Goal: Download file/media

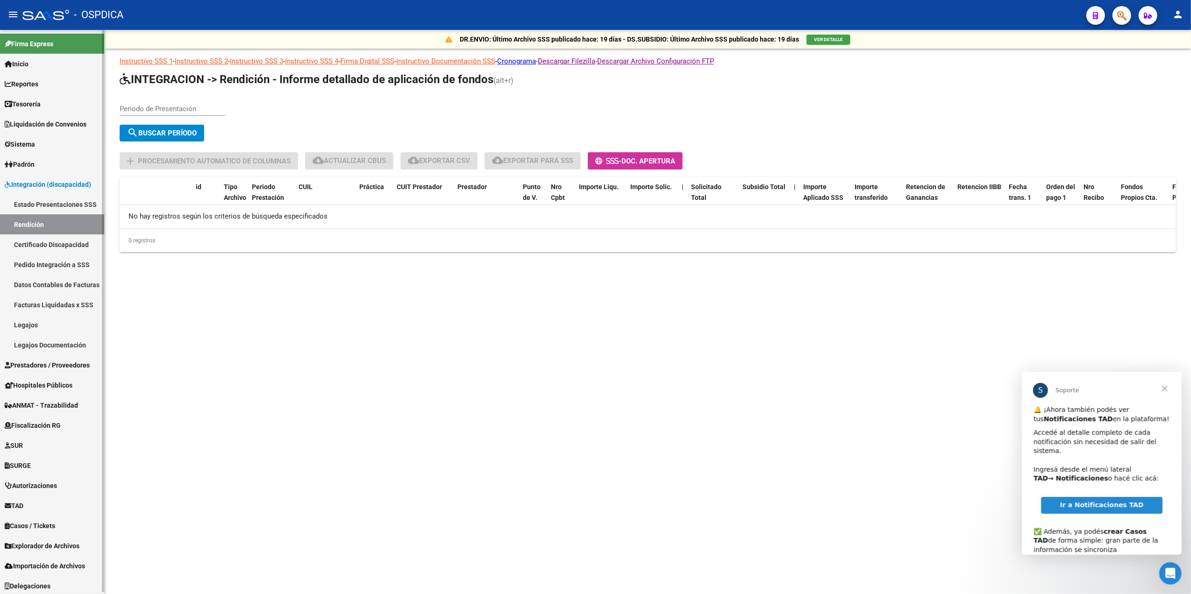
click at [47, 364] on span "Prestadores / Proveedores" at bounding box center [47, 365] width 85 height 10
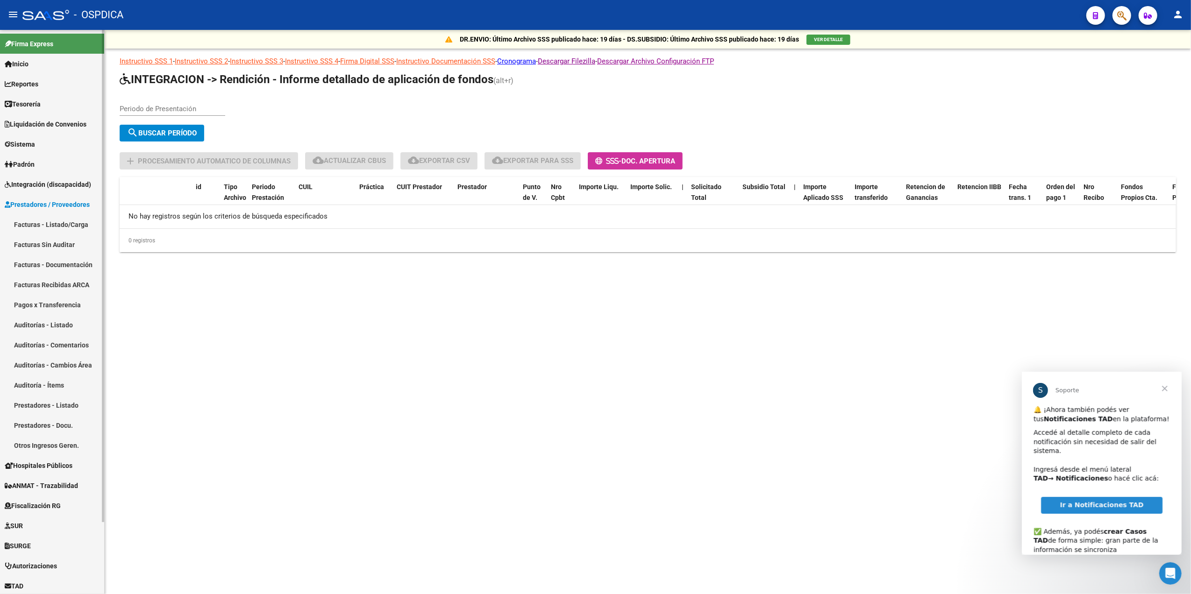
click at [43, 222] on link "Facturas - Listado/Carga" at bounding box center [52, 225] width 104 height 20
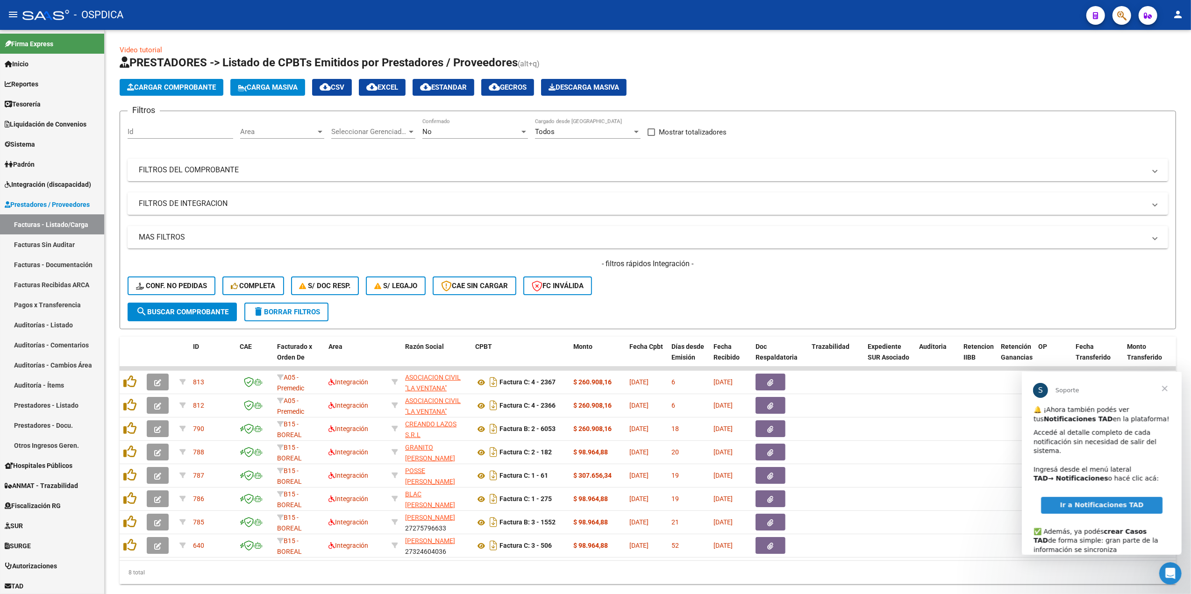
click at [1163, 386] on span "Cerrar" at bounding box center [1165, 389] width 34 height 34
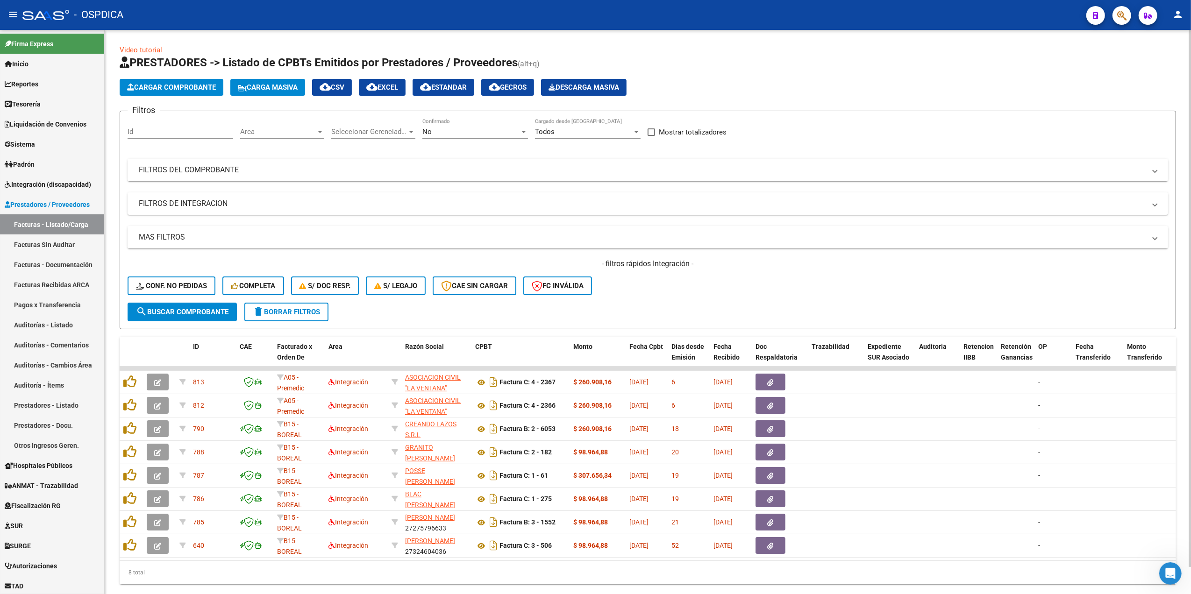
click at [727, 279] on div "- filtros rápidos Integración - Conf. no pedidas Completa S/ Doc Resp. S/ legaj…" at bounding box center [648, 281] width 1041 height 44
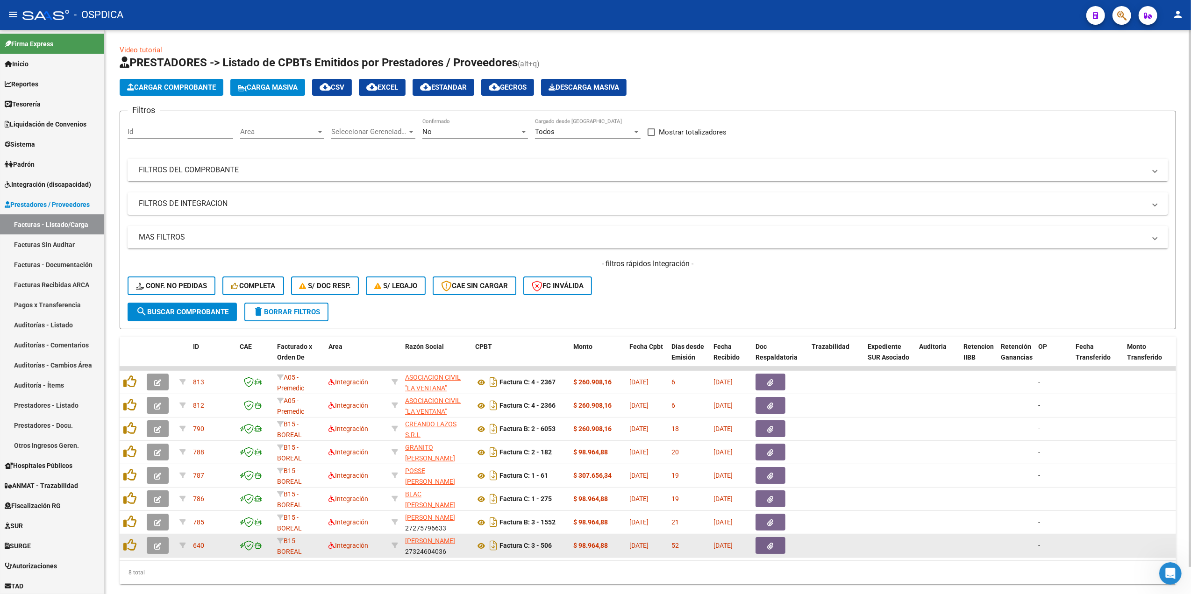
click at [760, 543] on button "button" at bounding box center [771, 545] width 30 height 17
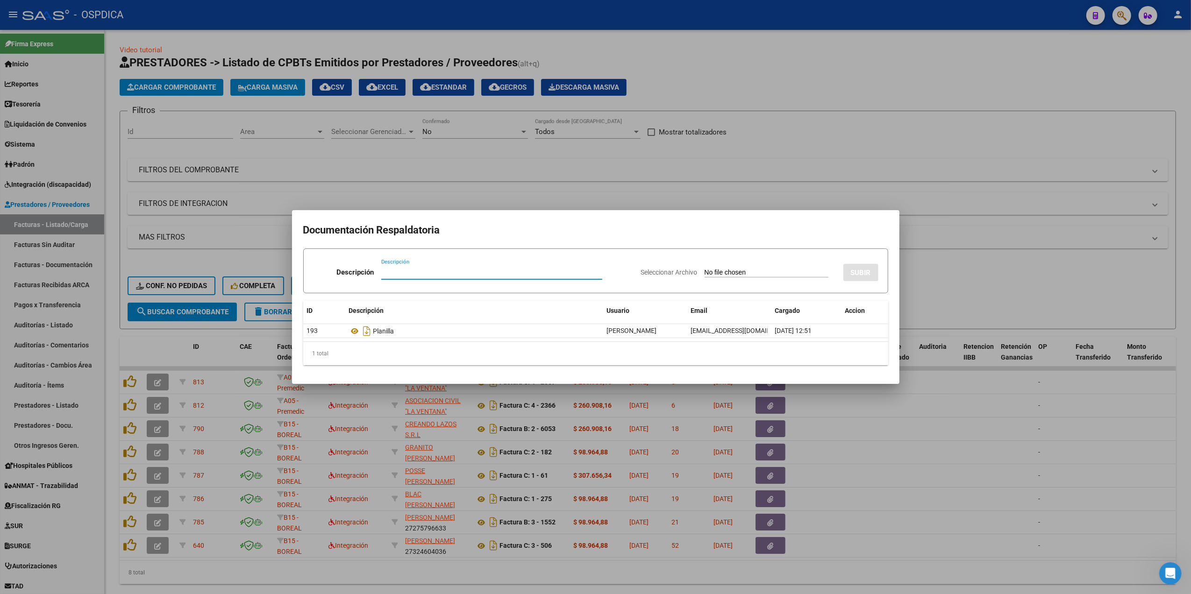
click at [537, 572] on div at bounding box center [595, 297] width 1191 height 594
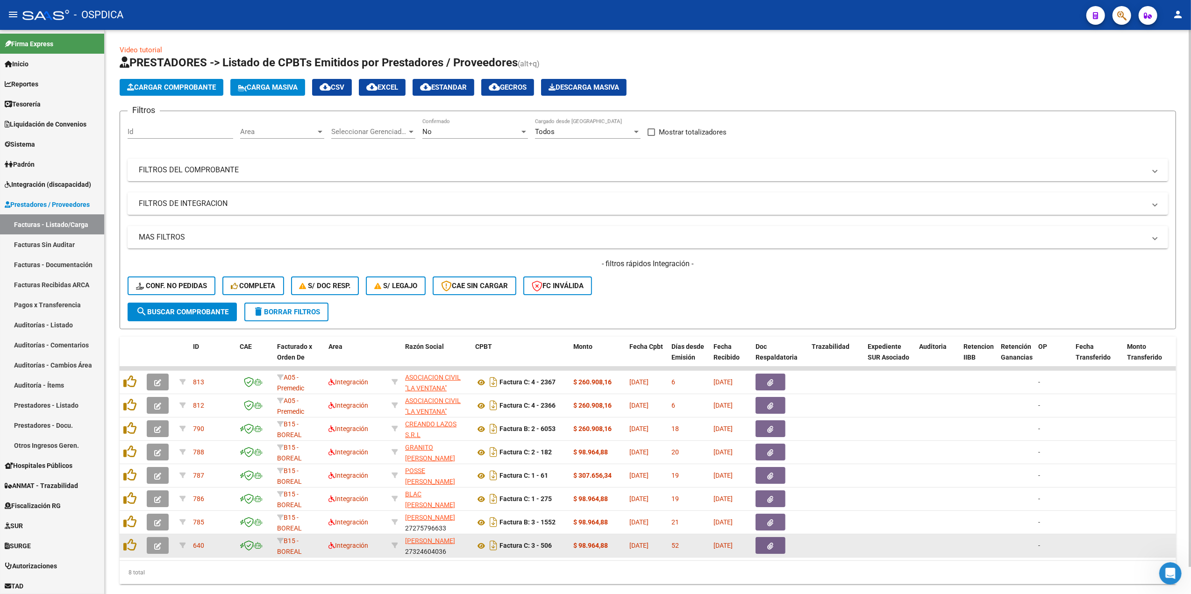
click at [779, 548] on button "button" at bounding box center [771, 545] width 30 height 17
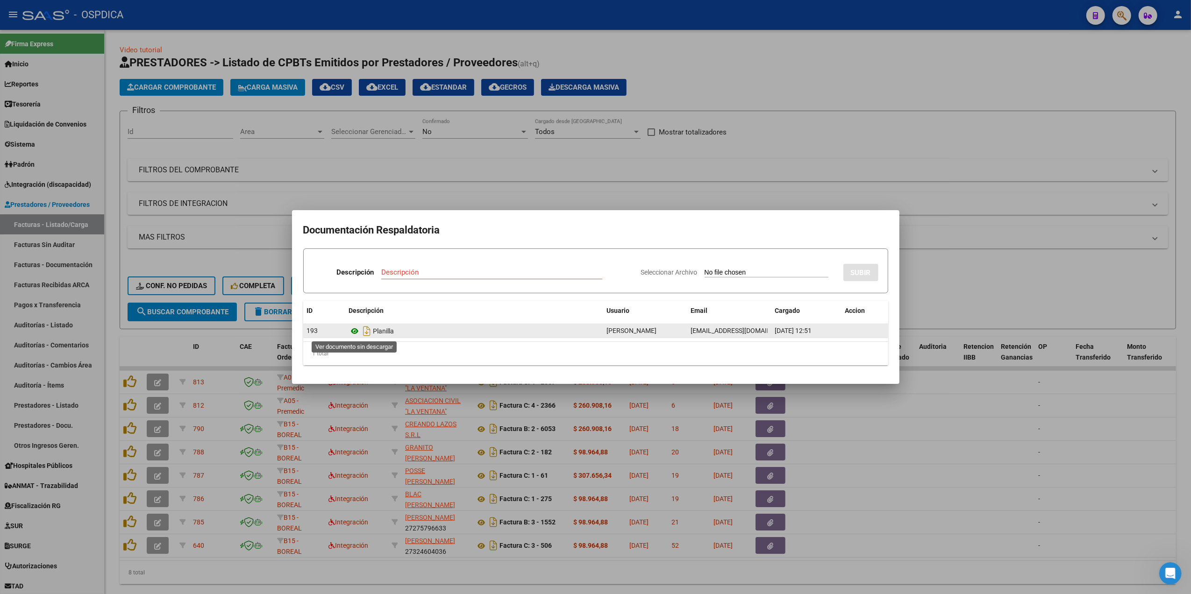
click at [356, 332] on icon at bounding box center [355, 331] width 12 height 11
click at [642, 206] on div at bounding box center [595, 297] width 1191 height 594
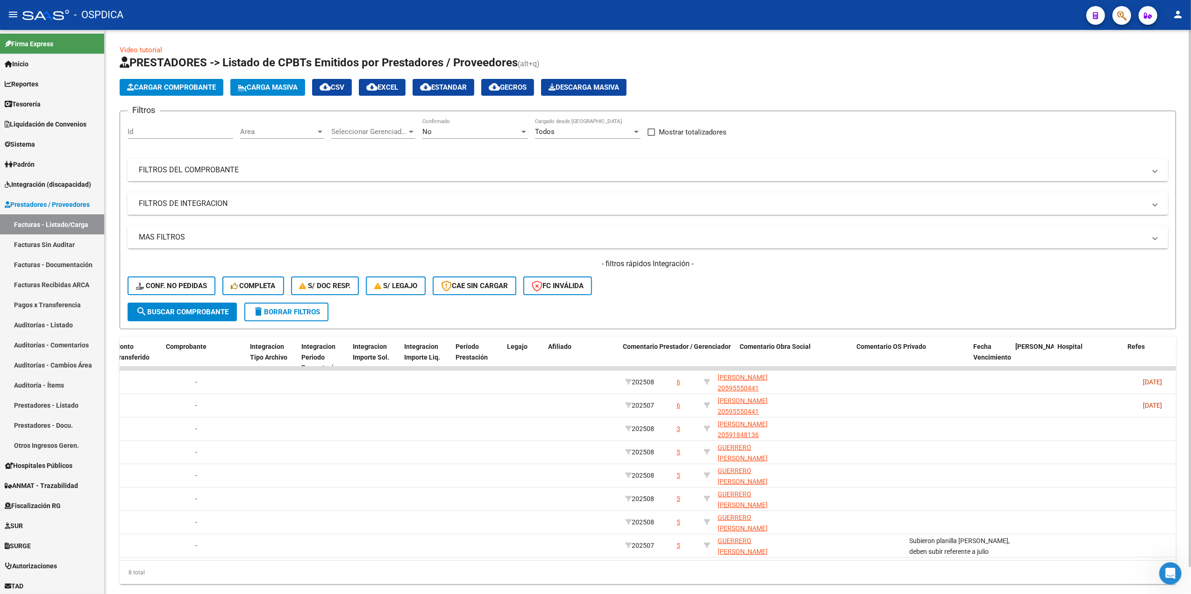
scroll to position [0, 1012]
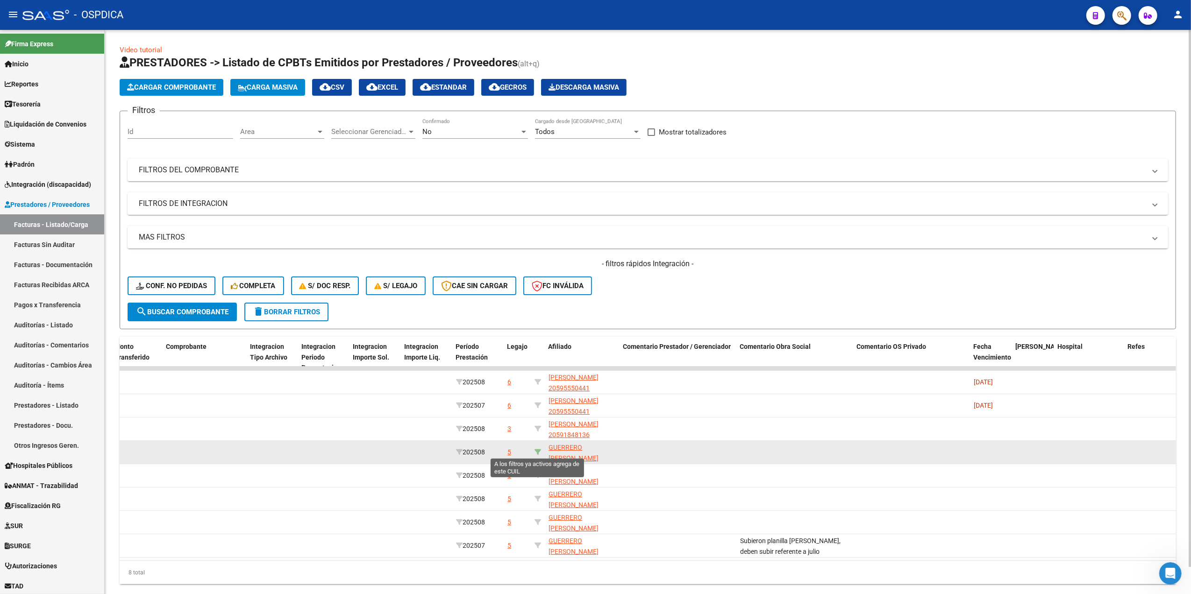
click at [538, 451] on icon at bounding box center [538, 452] width 7 height 7
type input "20569706336"
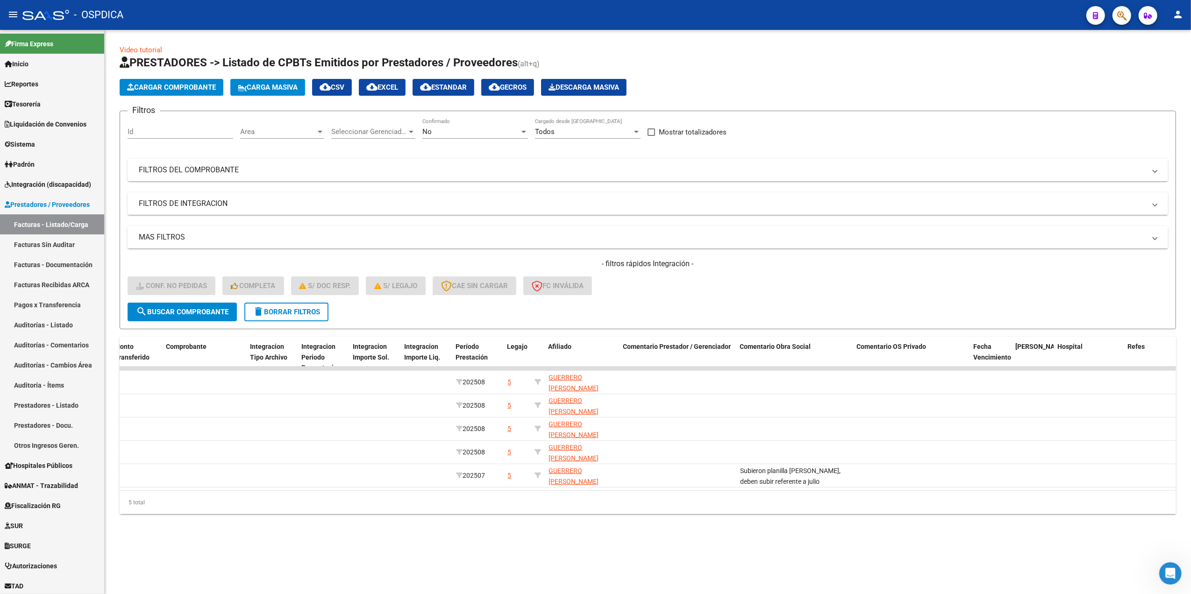
click at [454, 129] on div "No" at bounding box center [470, 132] width 97 height 8
click at [451, 93] on span "Todos" at bounding box center [475, 89] width 106 height 21
click at [224, 313] on span "search Buscar Comprobante" at bounding box center [182, 312] width 93 height 8
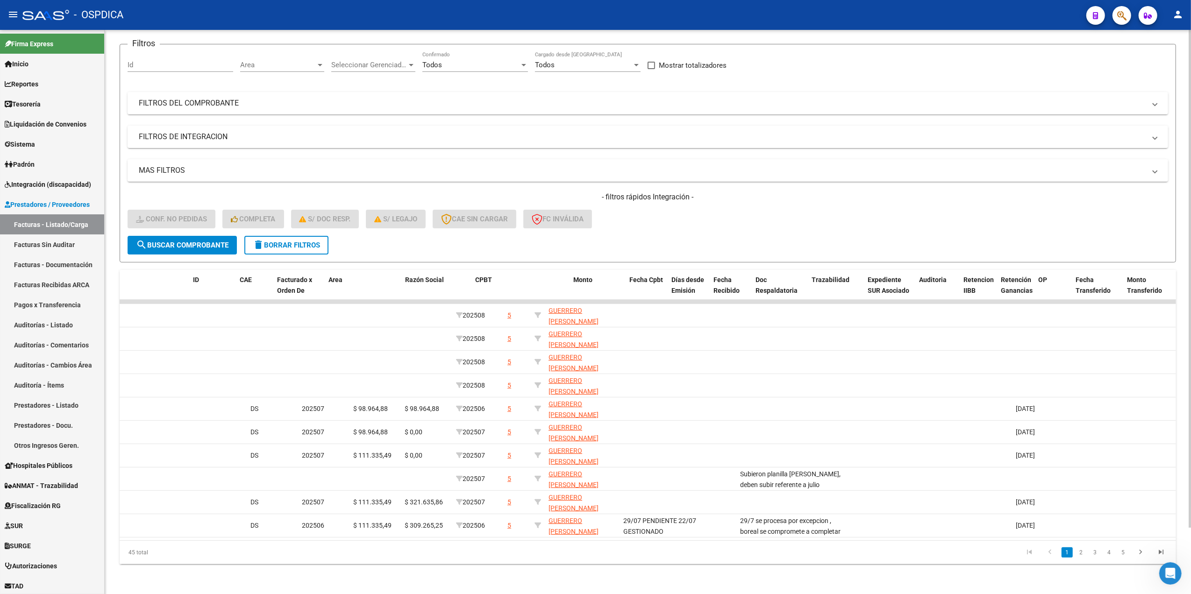
scroll to position [0, 0]
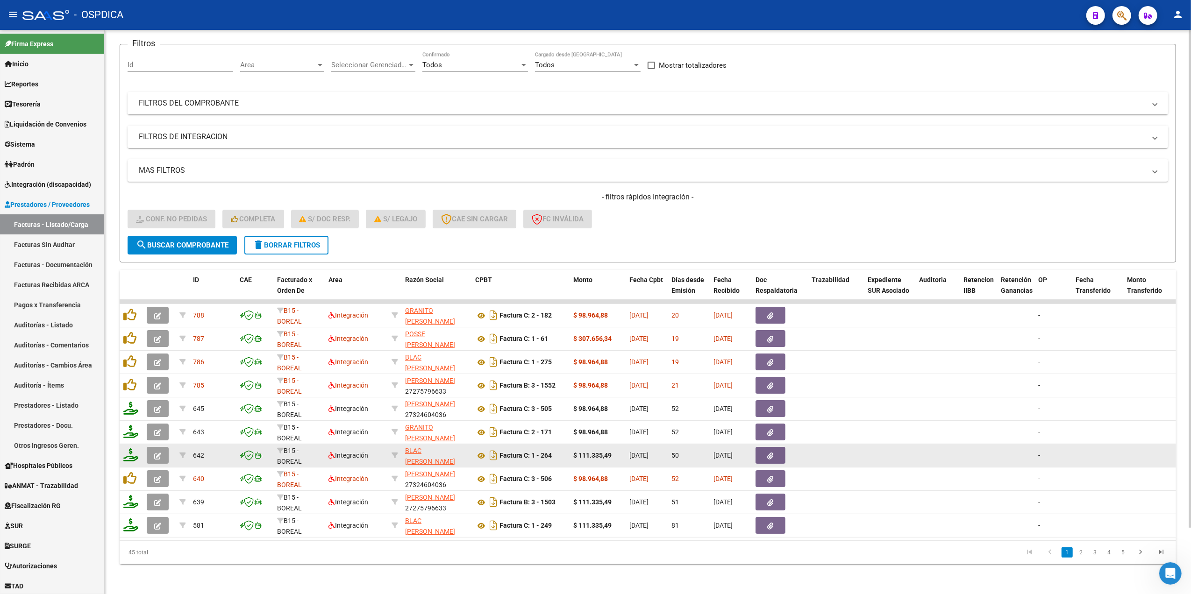
click at [153, 447] on button "button" at bounding box center [158, 455] width 22 height 17
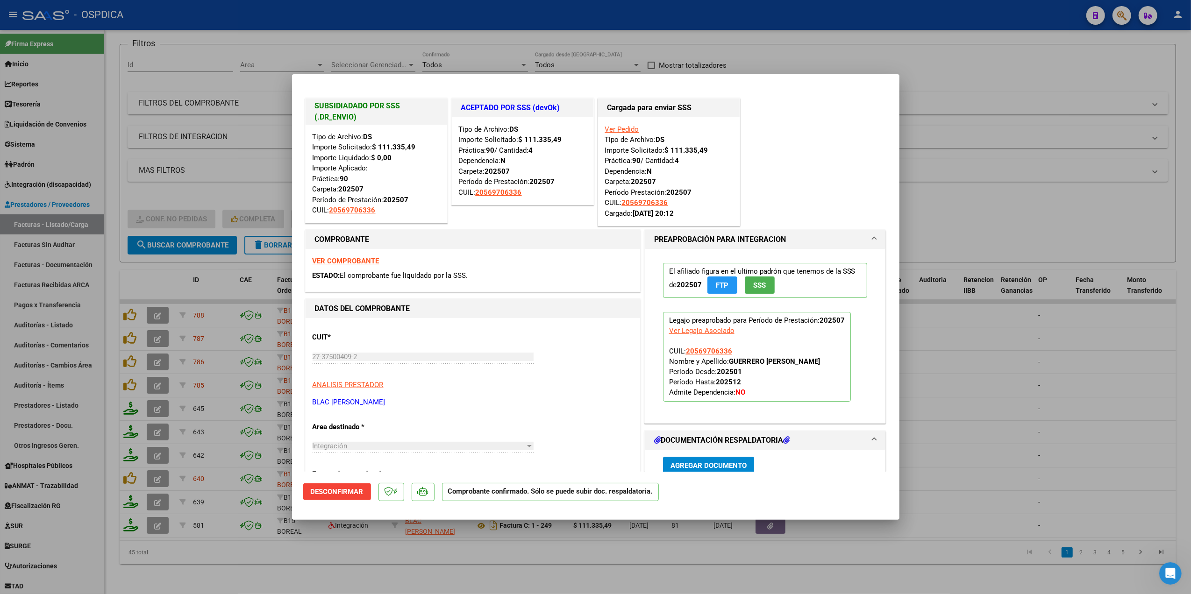
click at [290, 567] on div at bounding box center [595, 297] width 1191 height 594
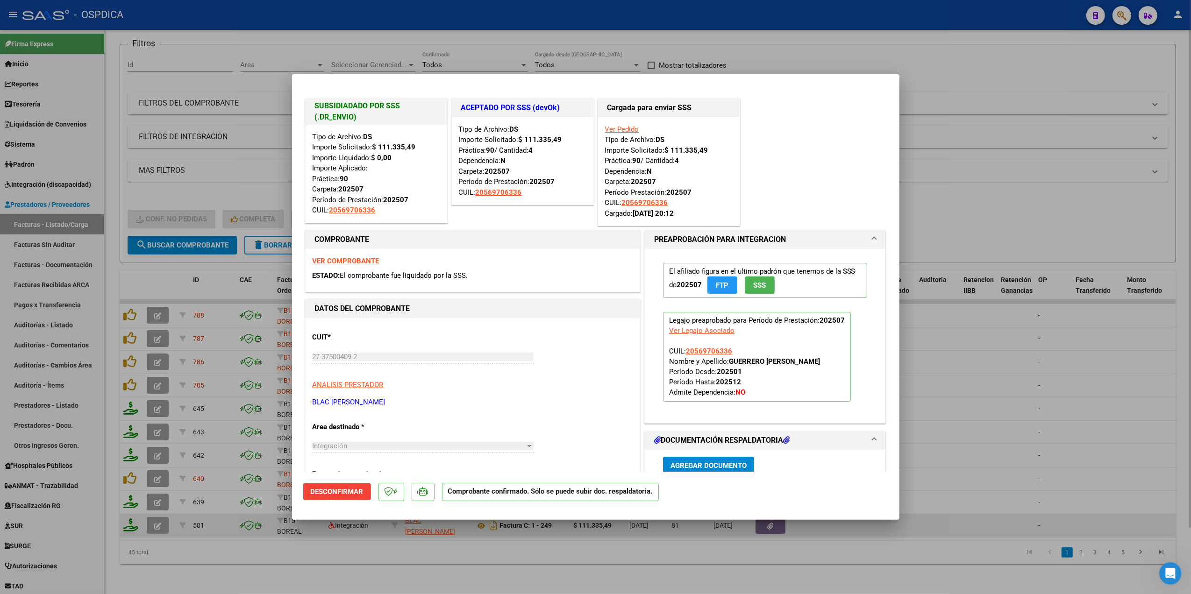
type input "$ 0,00"
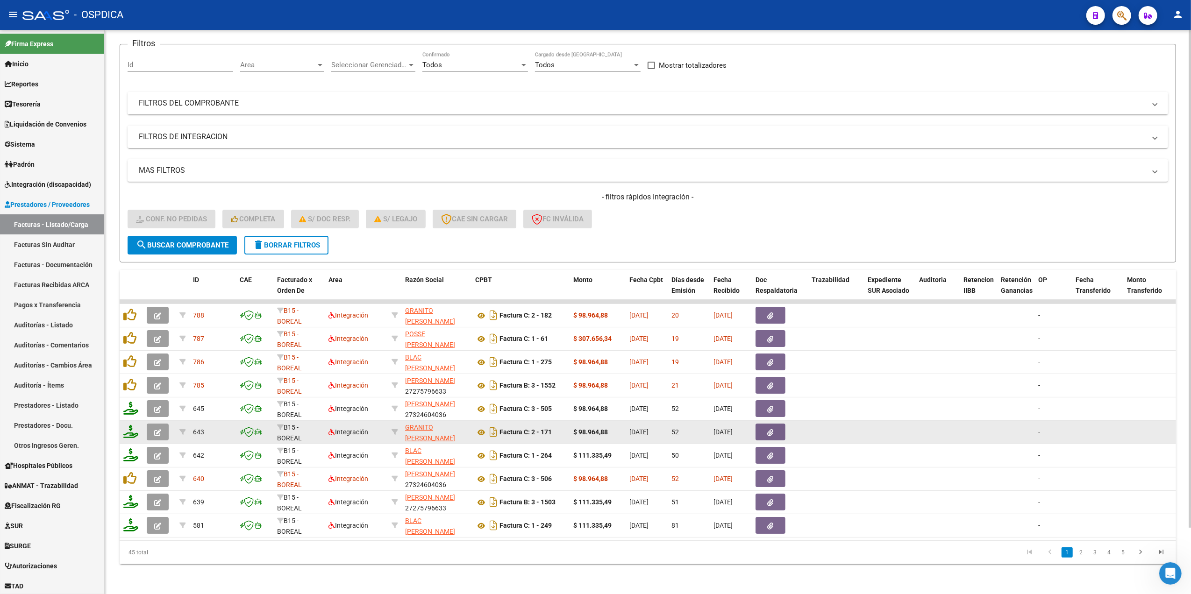
click at [157, 429] on icon "button" at bounding box center [157, 432] width 7 height 7
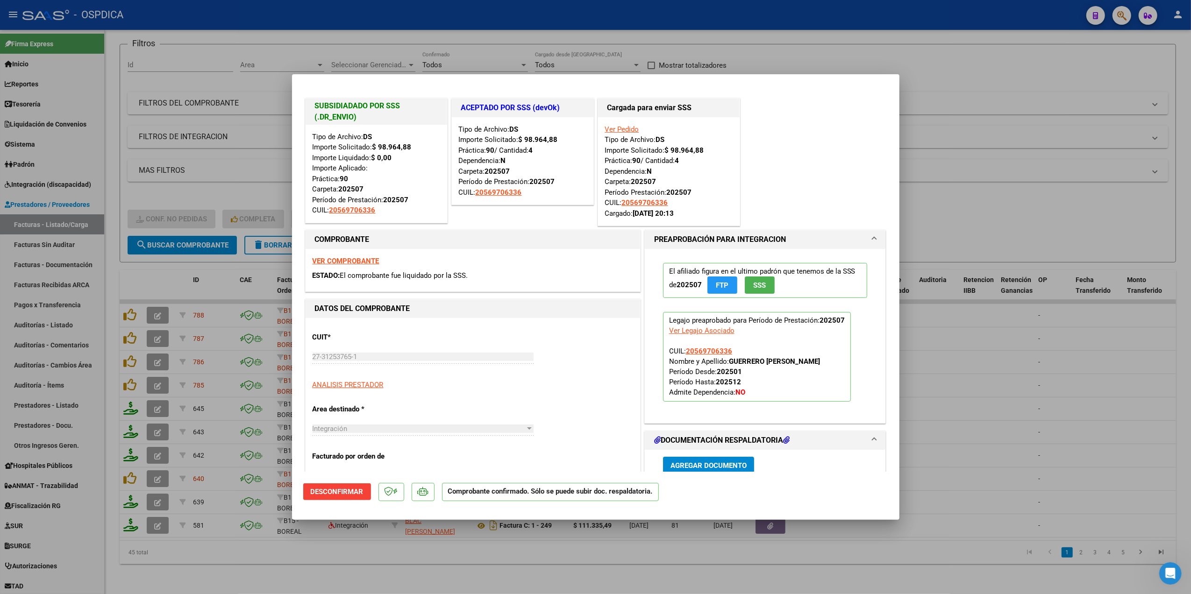
click at [245, 559] on div at bounding box center [595, 297] width 1191 height 594
type input "$ 0,00"
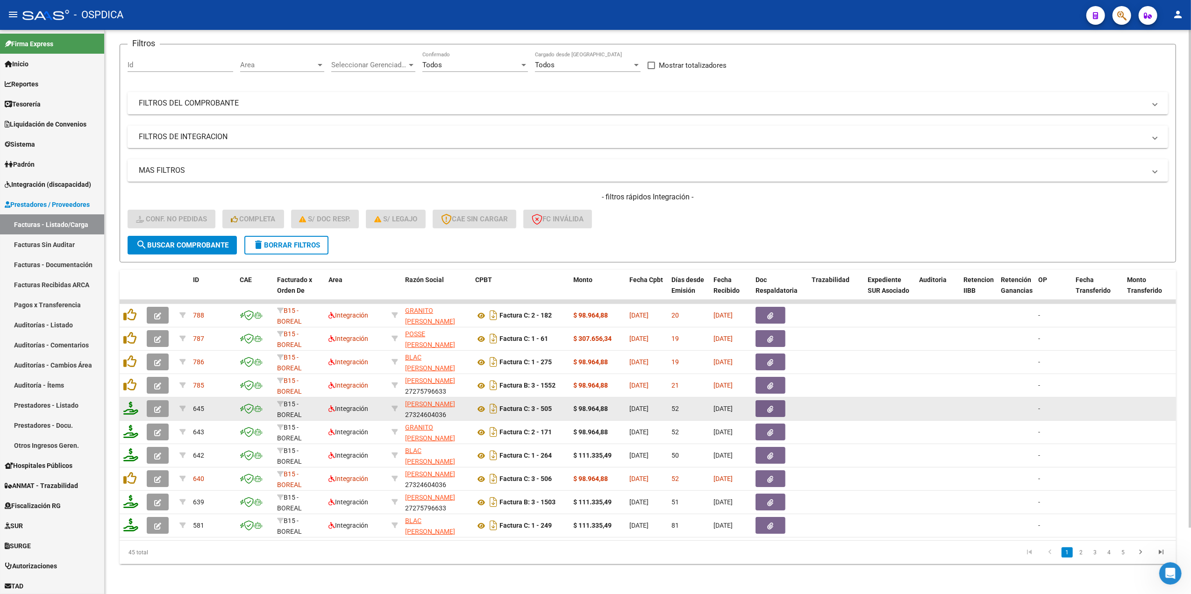
click at [161, 406] on icon "button" at bounding box center [157, 409] width 7 height 7
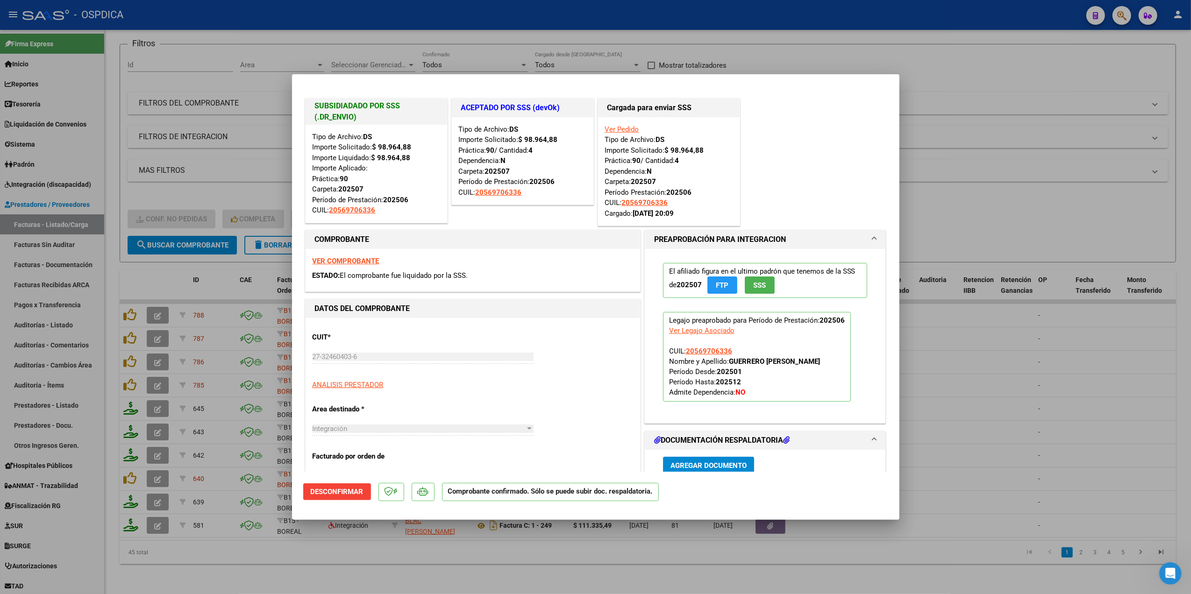
click at [380, 565] on div at bounding box center [595, 297] width 1191 height 594
type input "$ 0,00"
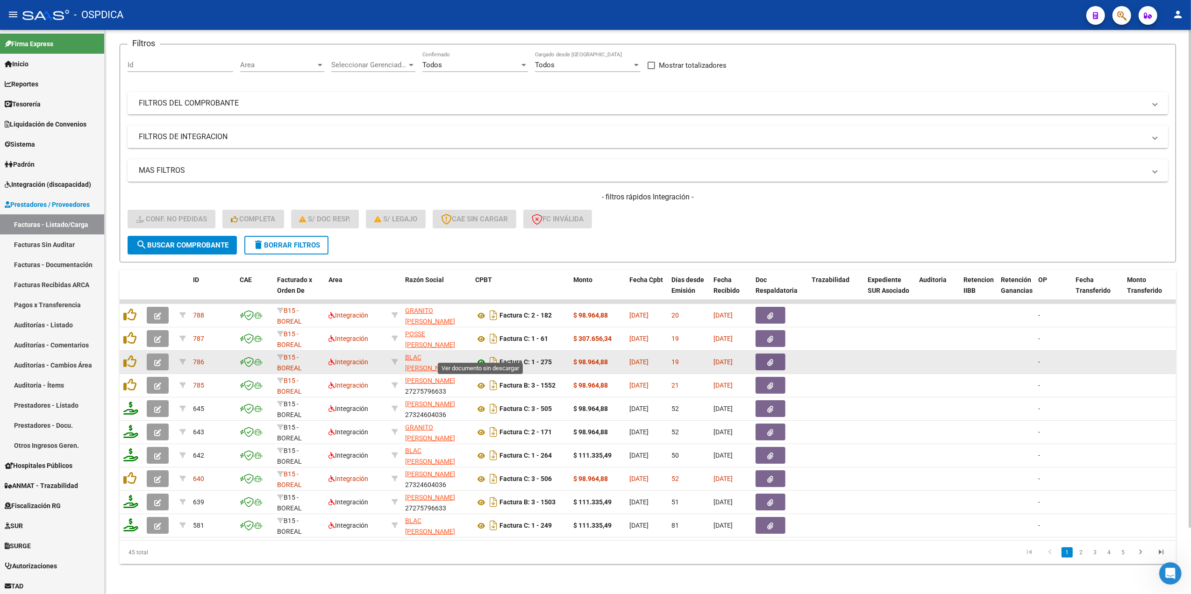
click at [481, 357] on icon at bounding box center [481, 362] width 12 height 11
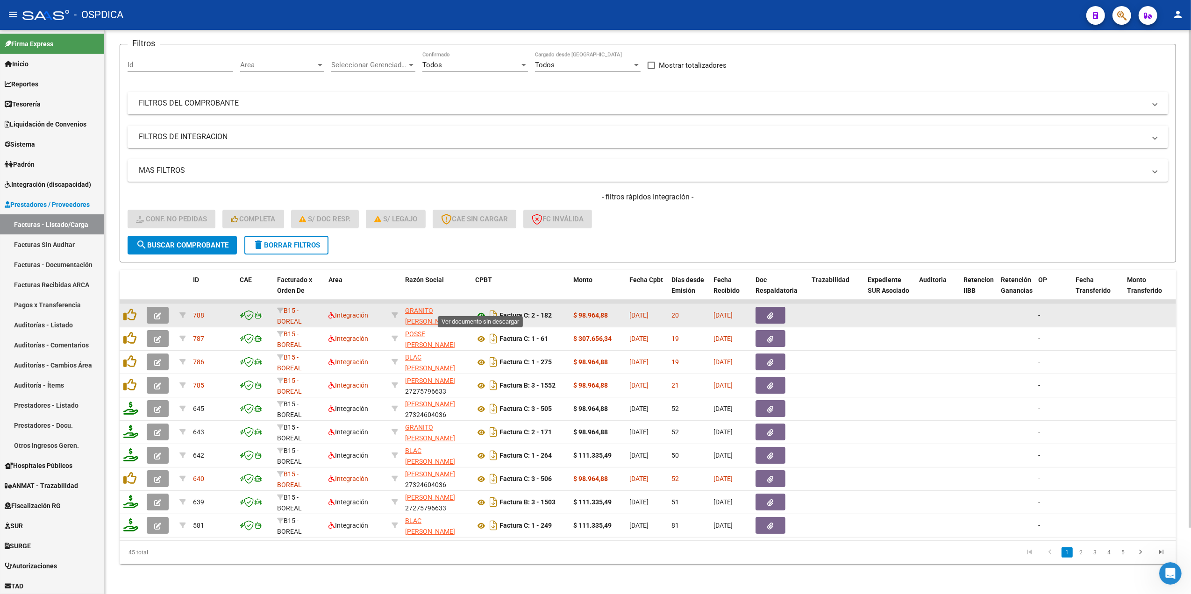
click at [479, 310] on icon at bounding box center [481, 315] width 12 height 11
click at [772, 311] on span "button" at bounding box center [771, 315] width 6 height 8
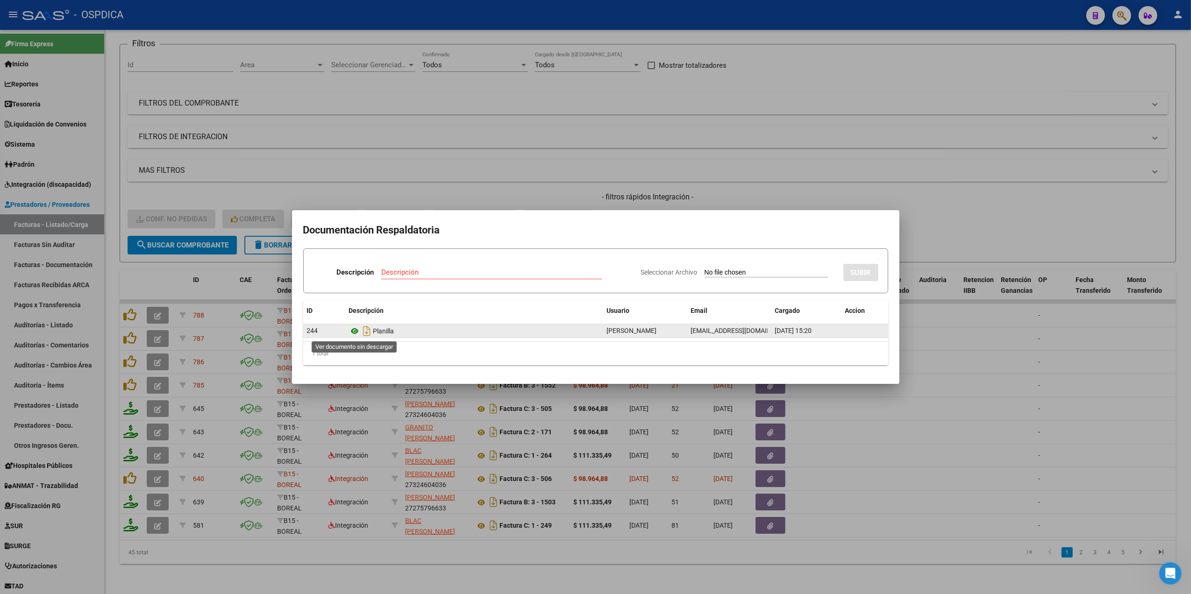
click at [353, 331] on icon at bounding box center [355, 331] width 12 height 11
click at [716, 193] on div at bounding box center [595, 297] width 1191 height 594
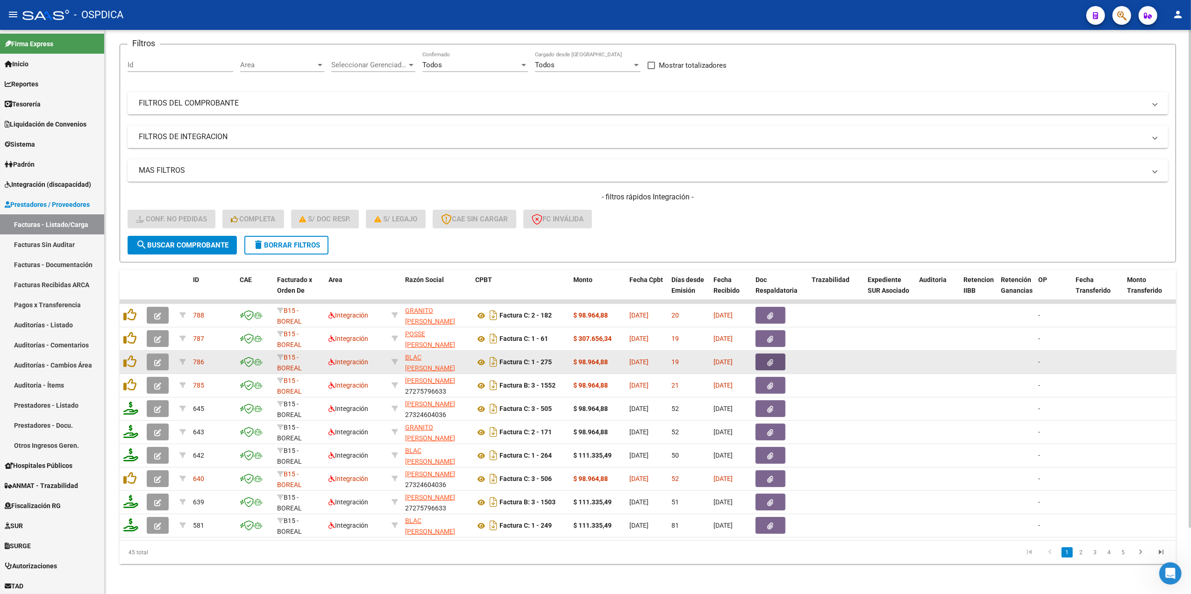
click at [778, 354] on button "button" at bounding box center [771, 362] width 30 height 17
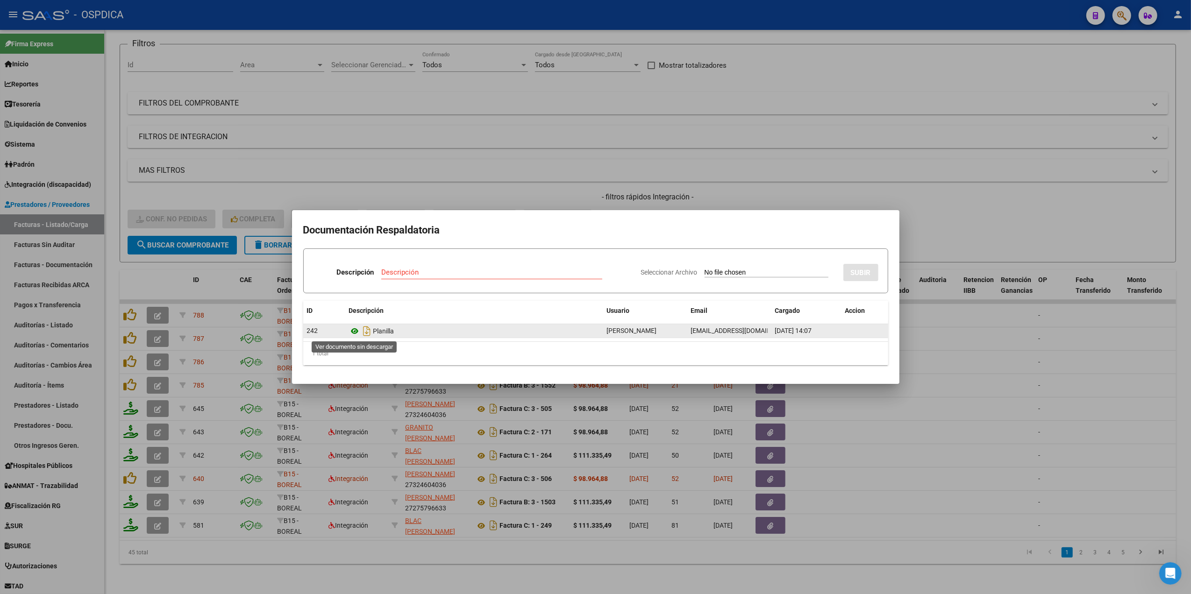
click at [356, 330] on icon at bounding box center [355, 331] width 12 height 11
click at [644, 199] on div at bounding box center [595, 297] width 1191 height 594
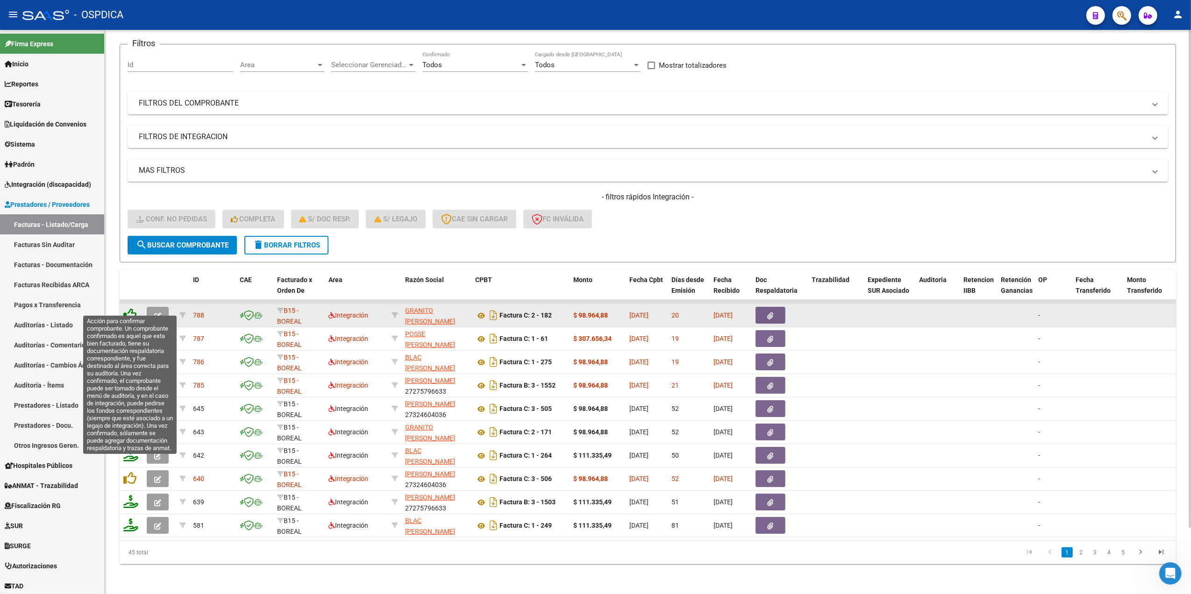
click at [128, 308] on icon at bounding box center [129, 314] width 13 height 13
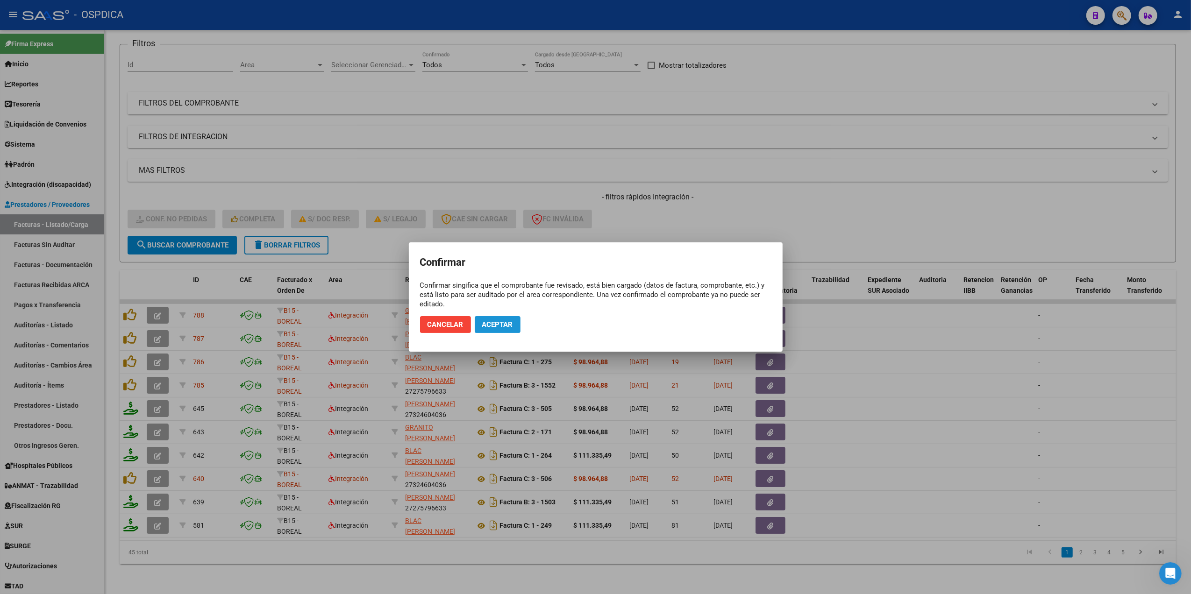
click at [488, 325] on span "Aceptar" at bounding box center [497, 325] width 31 height 8
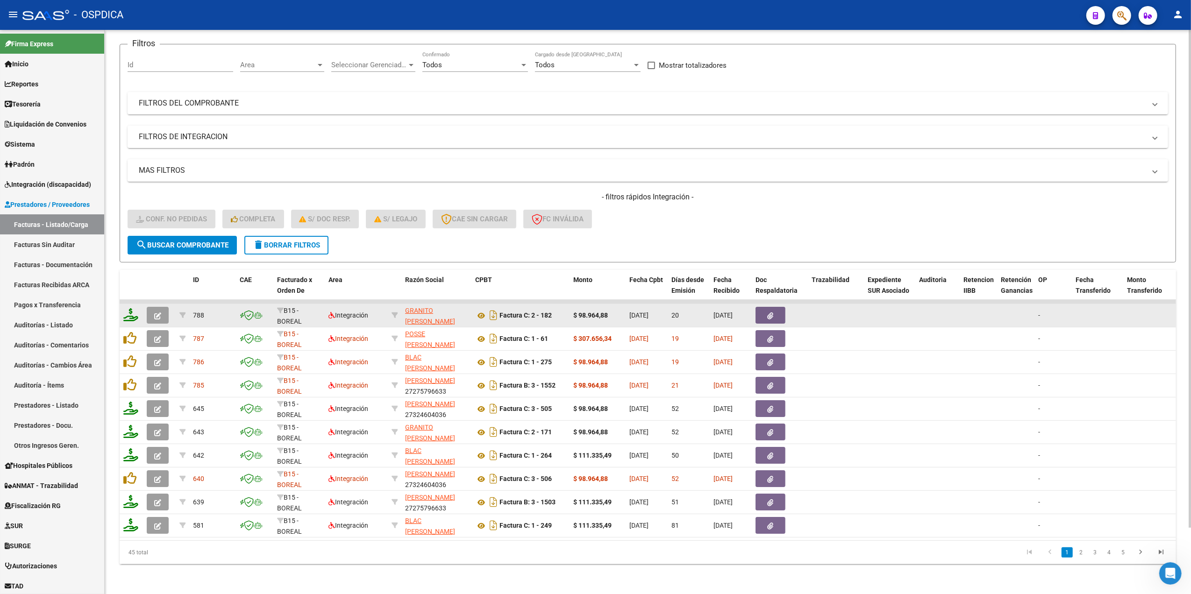
click at [133, 308] on icon at bounding box center [130, 314] width 15 height 13
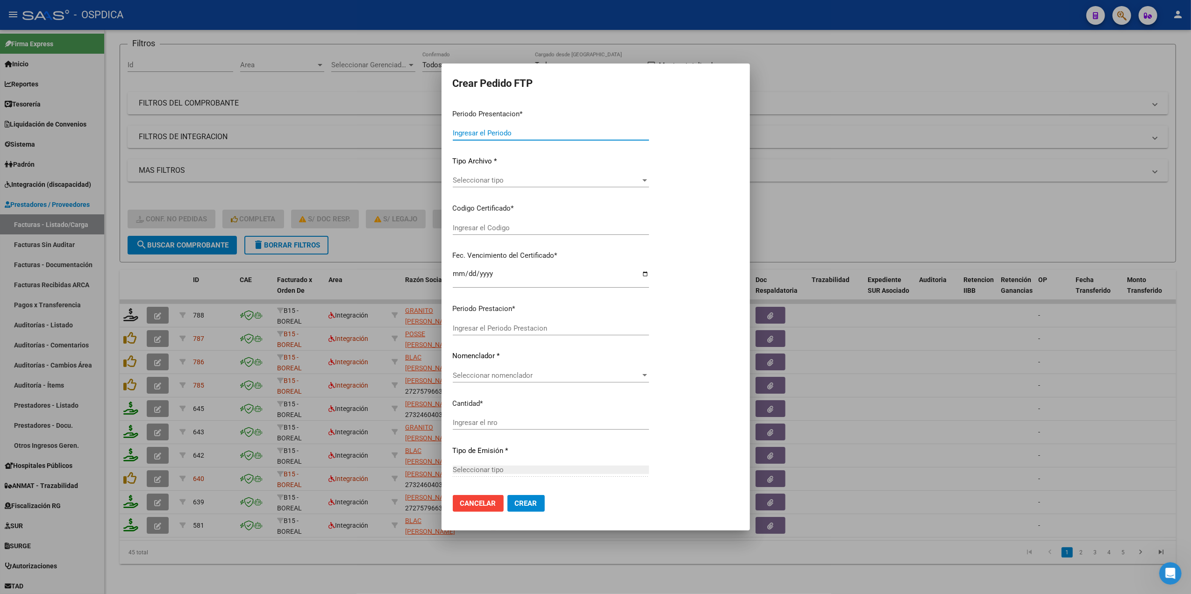
type input "202508"
type input "$ 98.964,88"
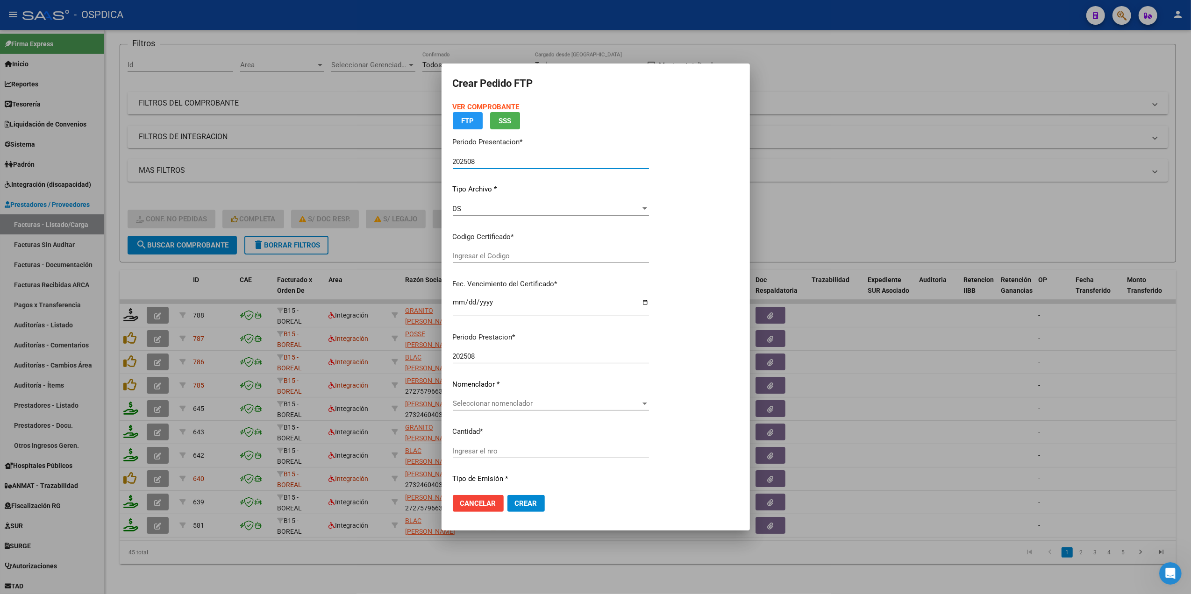
type input "02000569706332022081120270811"
type input "[DATE]"
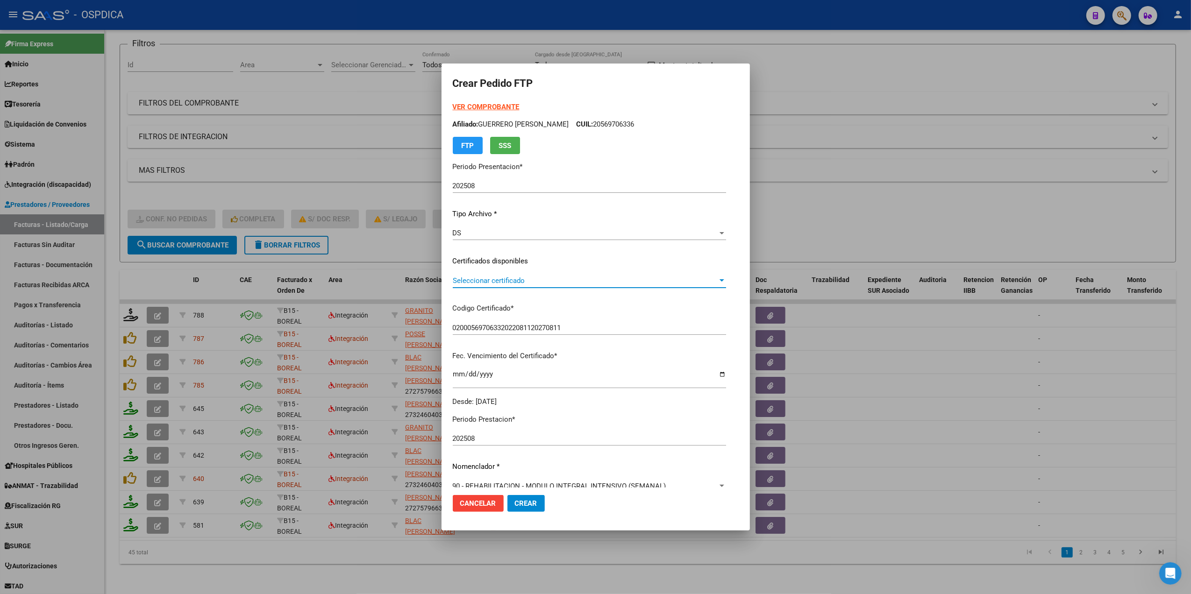
click at [496, 281] on span "Seleccionar certificado" at bounding box center [585, 281] width 265 height 8
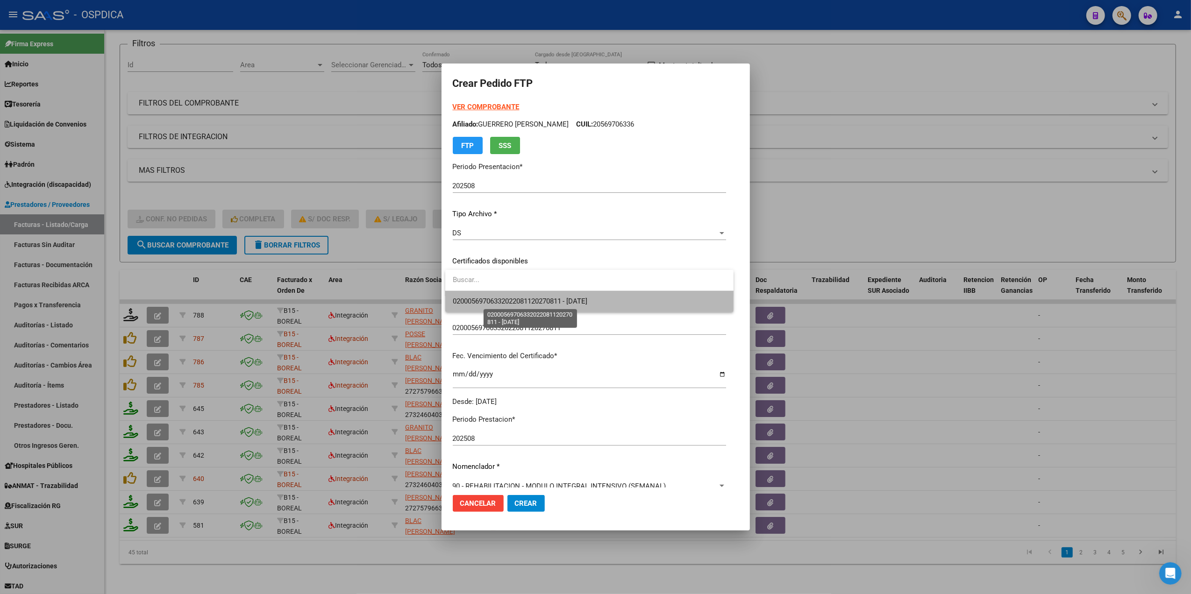
click at [496, 297] on span "02000569706332022081120270811 - [DATE]" at bounding box center [520, 301] width 135 height 8
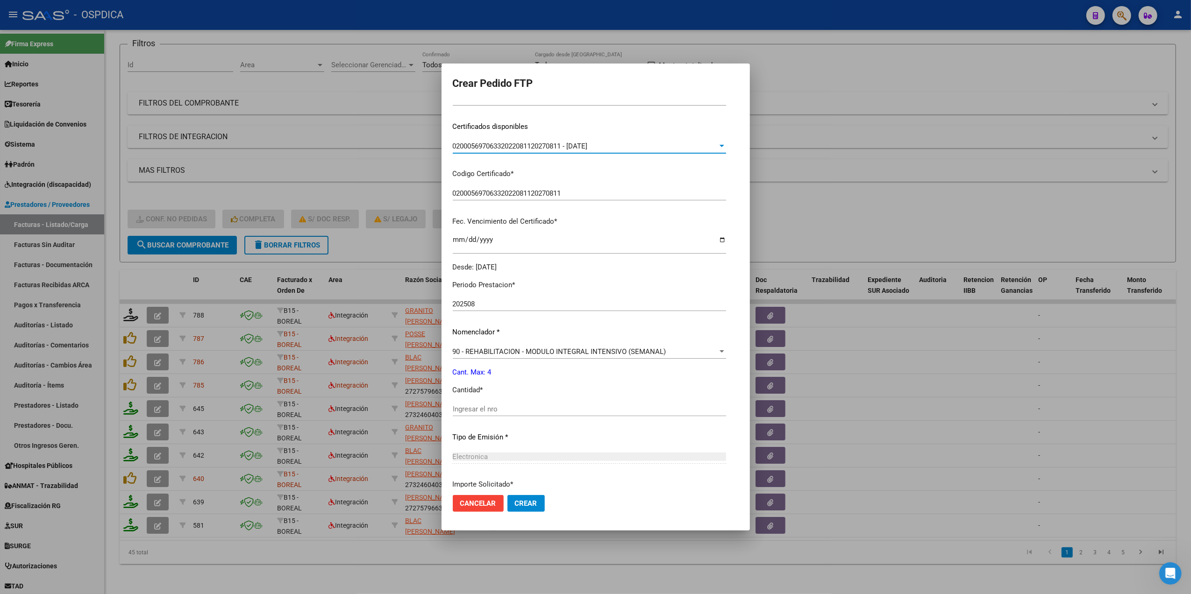
scroll to position [214, 0]
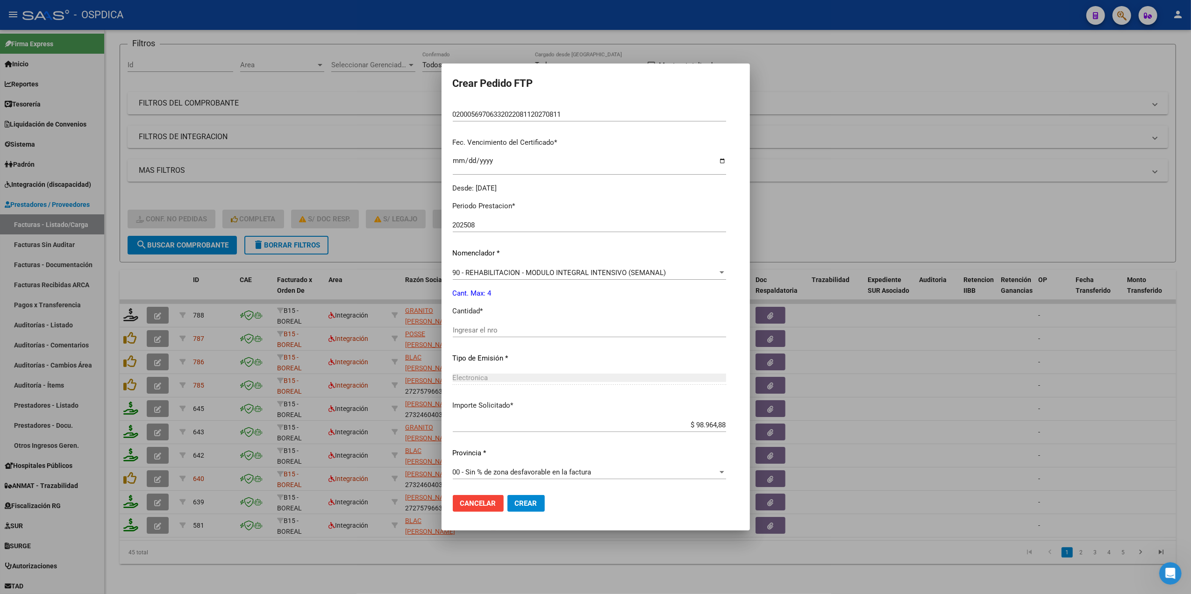
click at [493, 331] on input "Ingresar el nro" at bounding box center [589, 330] width 273 height 8
type input "4"
click at [508, 495] on button "Crear" at bounding box center [526, 503] width 37 height 17
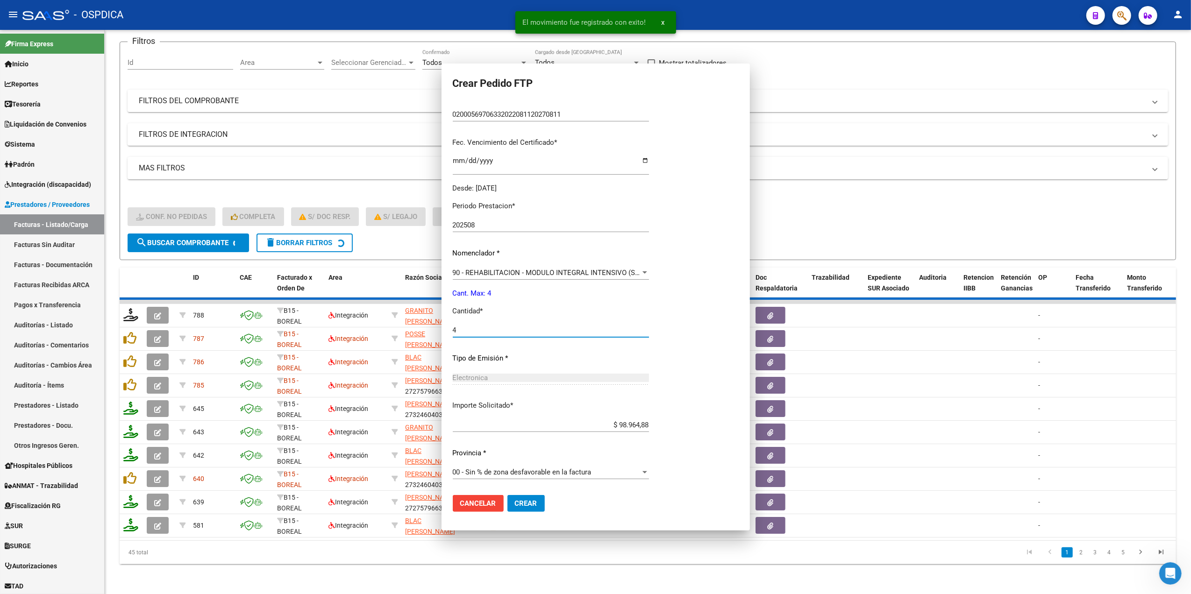
scroll to position [161, 0]
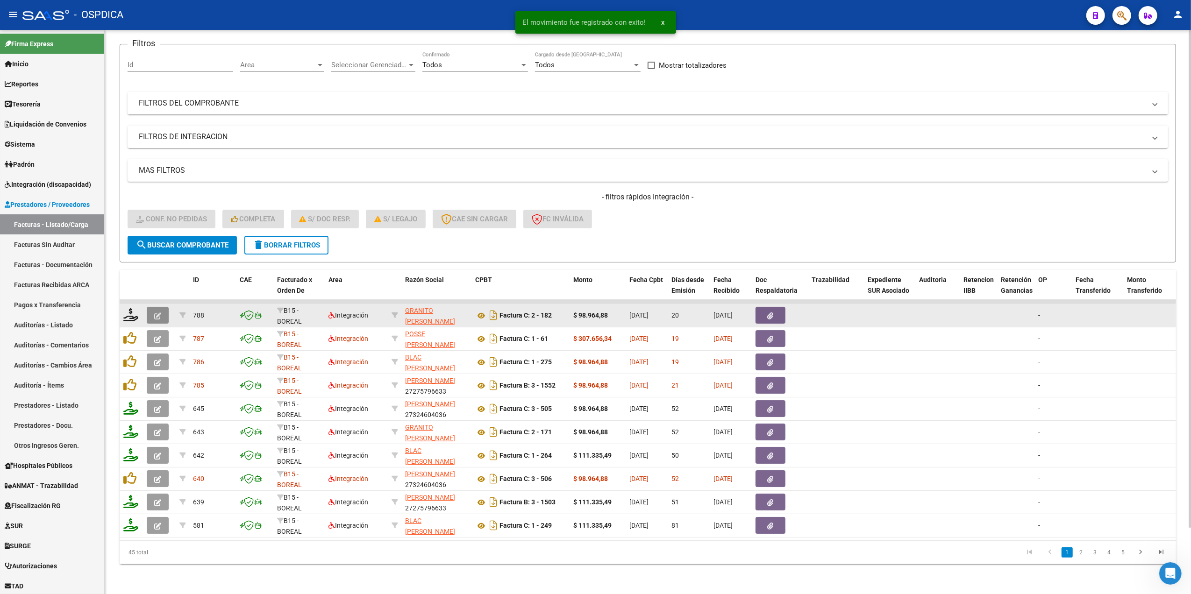
click at [158, 313] on icon "button" at bounding box center [157, 316] width 7 height 7
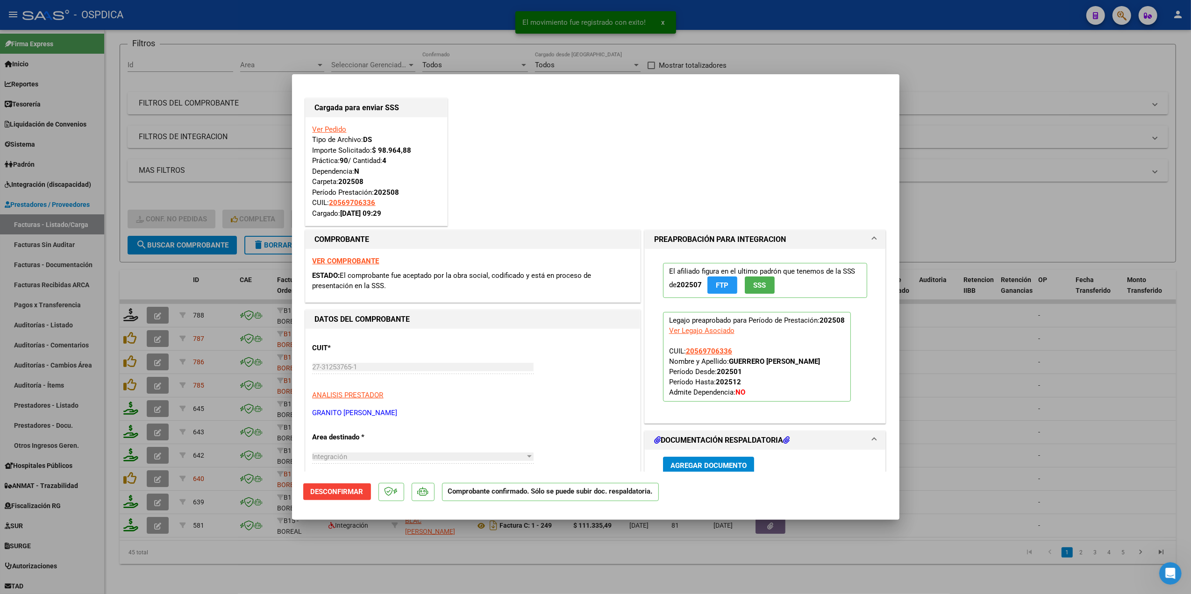
click at [338, 579] on div at bounding box center [595, 297] width 1191 height 594
type input "$ 0,00"
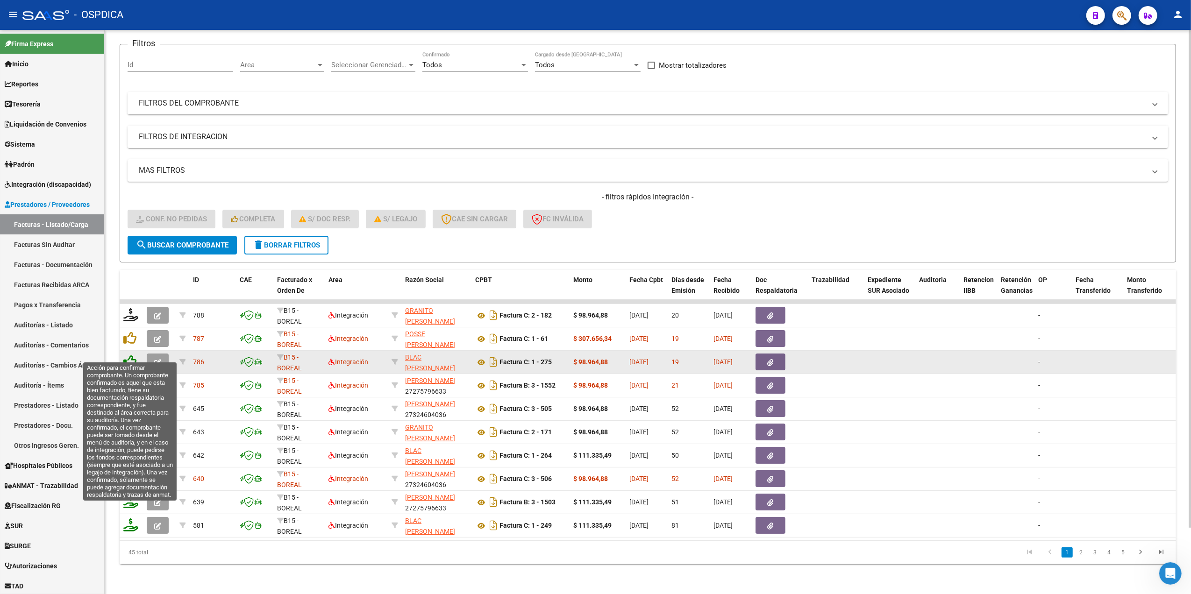
click at [130, 355] on icon at bounding box center [129, 361] width 13 height 13
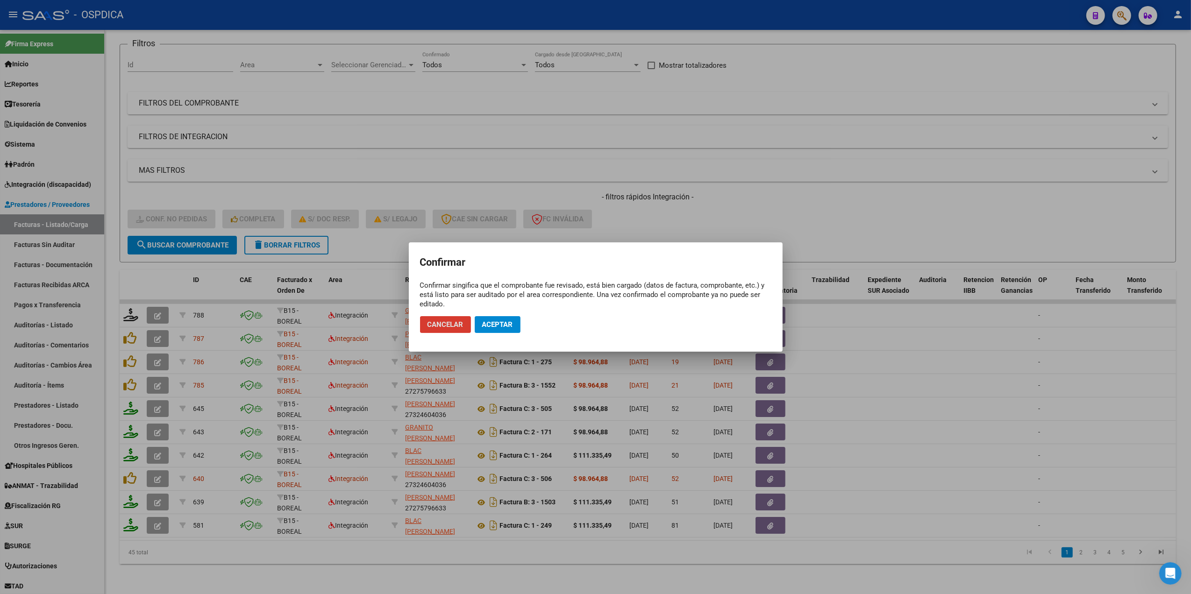
click at [514, 323] on button "Aceptar" at bounding box center [498, 324] width 46 height 17
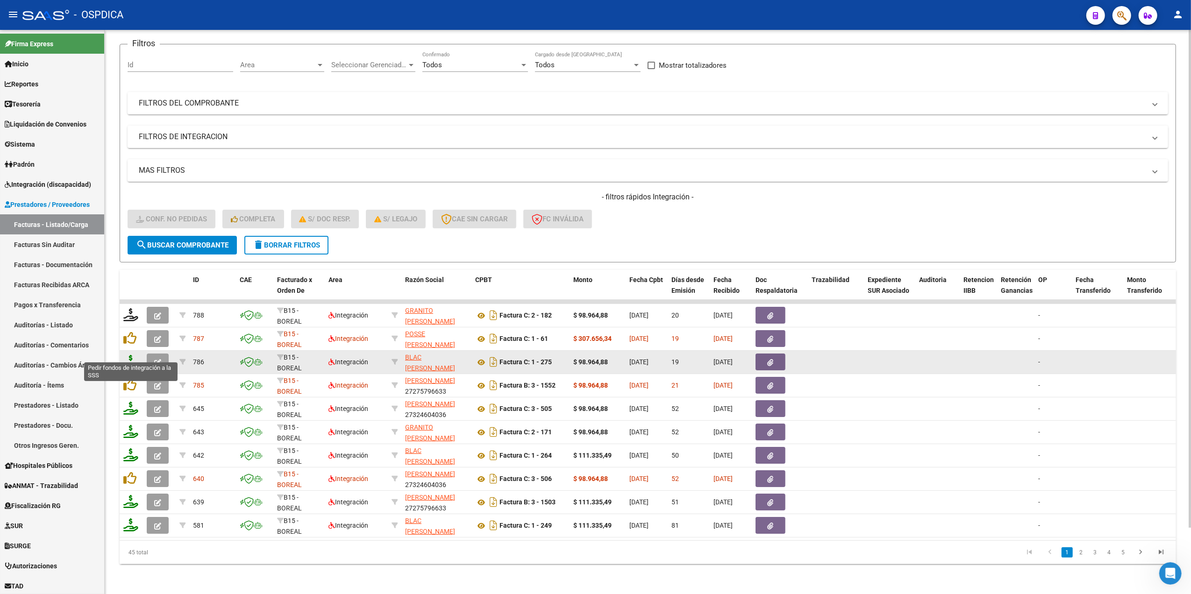
click at [129, 355] on icon at bounding box center [130, 361] width 15 height 13
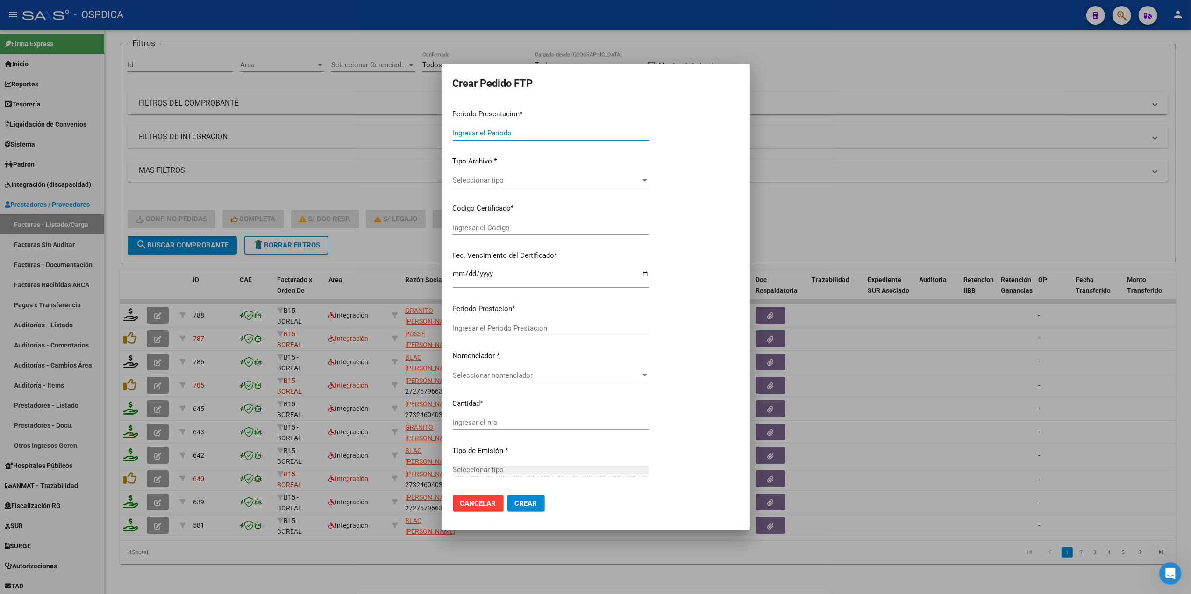
type input "202508"
type input "$ 98.964,88"
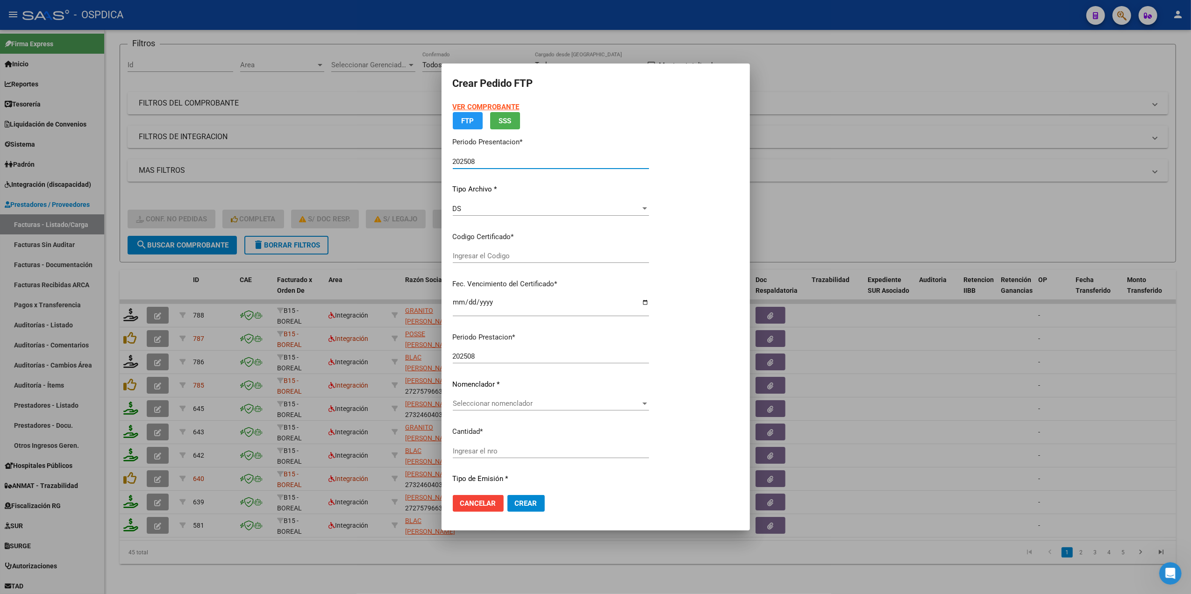
type input "02000569706332022081120270811"
type input "[DATE]"
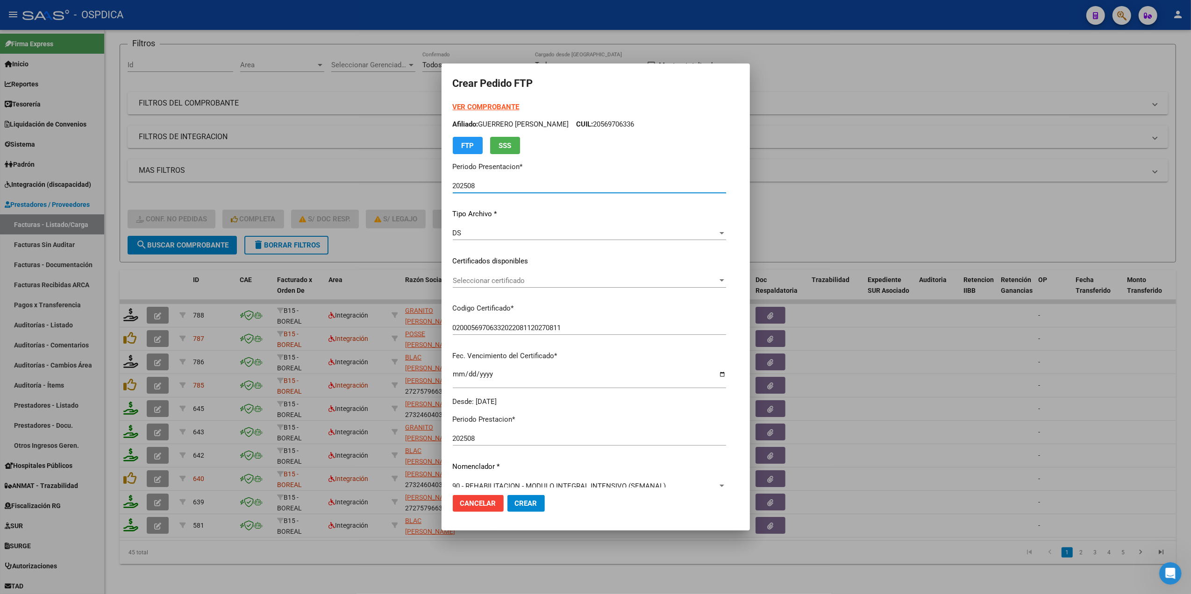
click at [500, 279] on span "Seleccionar certificado" at bounding box center [585, 281] width 265 height 8
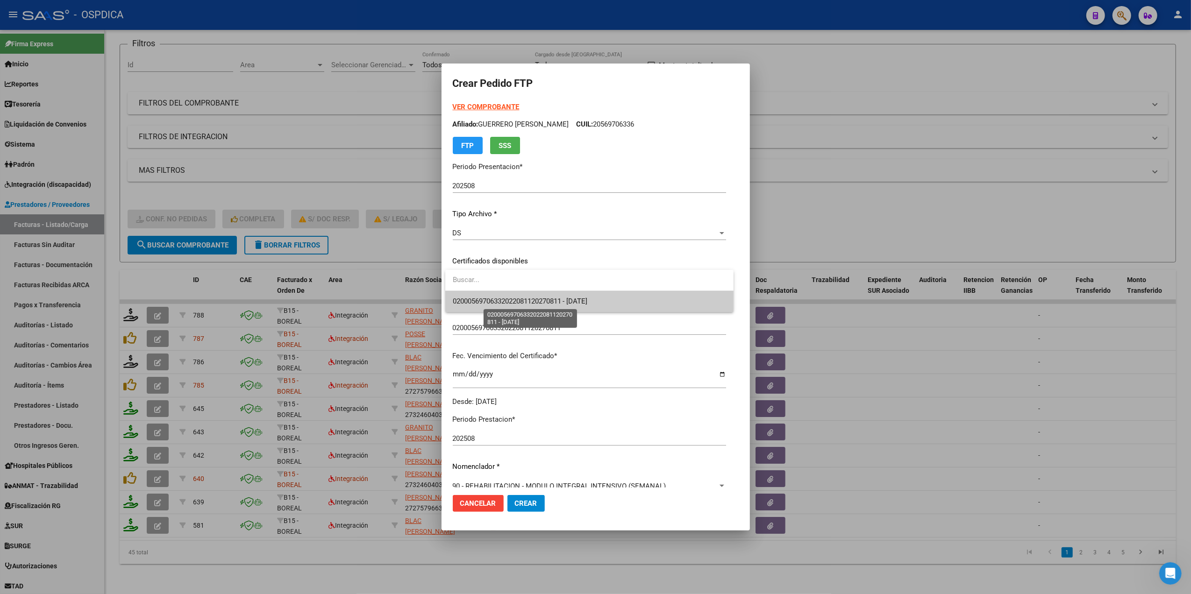
click at [503, 297] on span "02000569706332022081120270811 - [DATE]" at bounding box center [520, 301] width 135 height 8
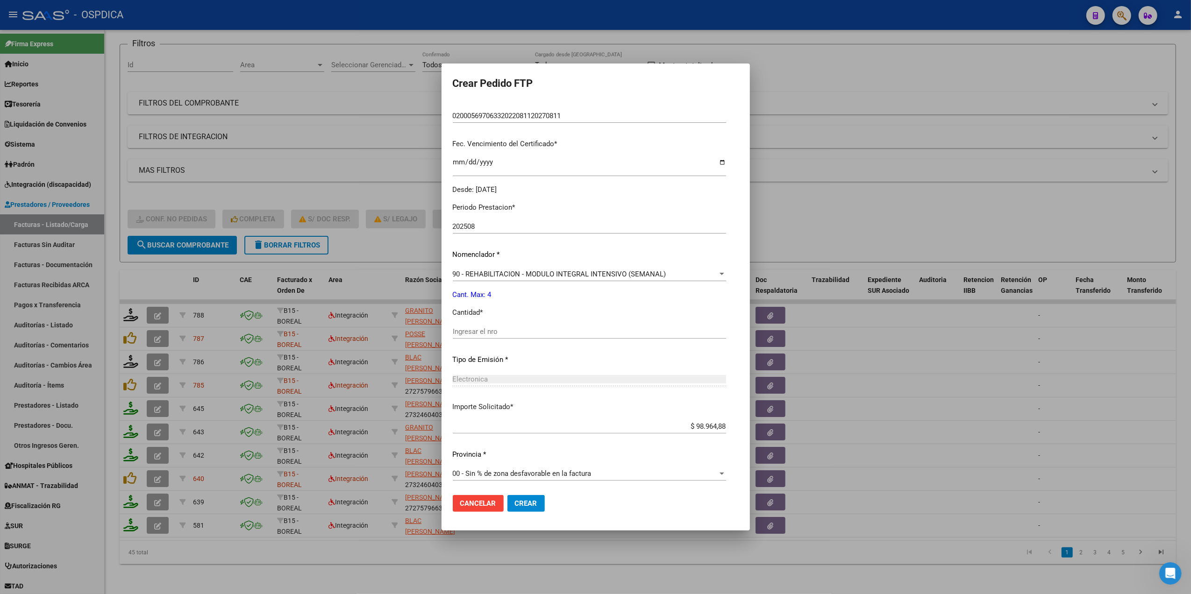
scroll to position [214, 0]
click at [494, 330] on input "Ingresar el nro" at bounding box center [589, 330] width 273 height 8
type input "4"
click at [508, 495] on button "Crear" at bounding box center [526, 503] width 37 height 17
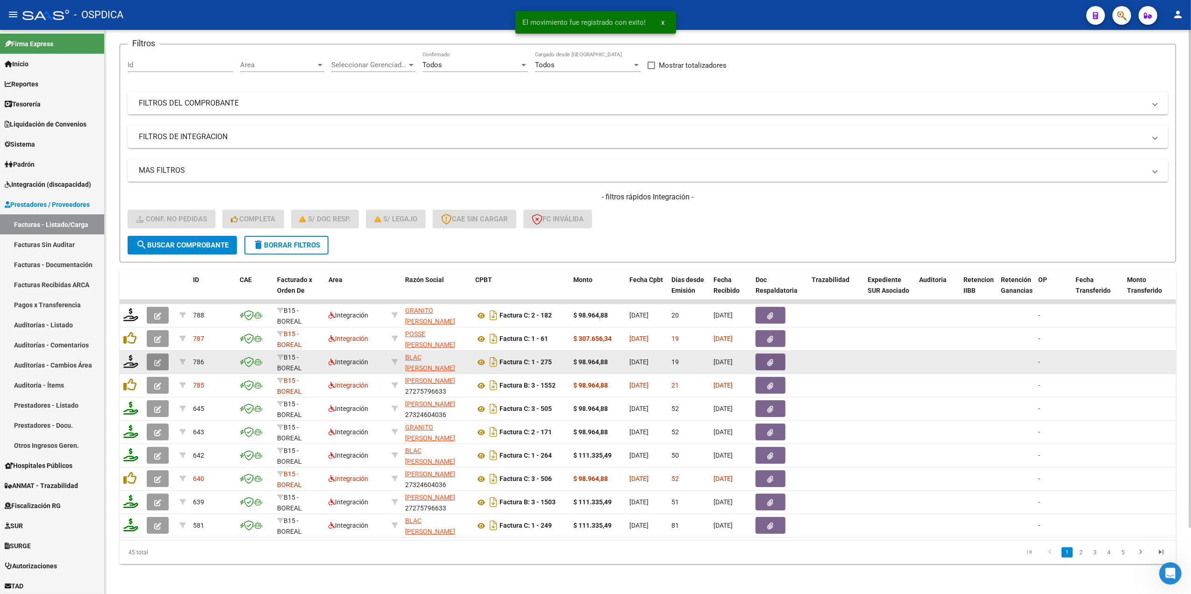
click at [151, 354] on button "button" at bounding box center [158, 362] width 22 height 17
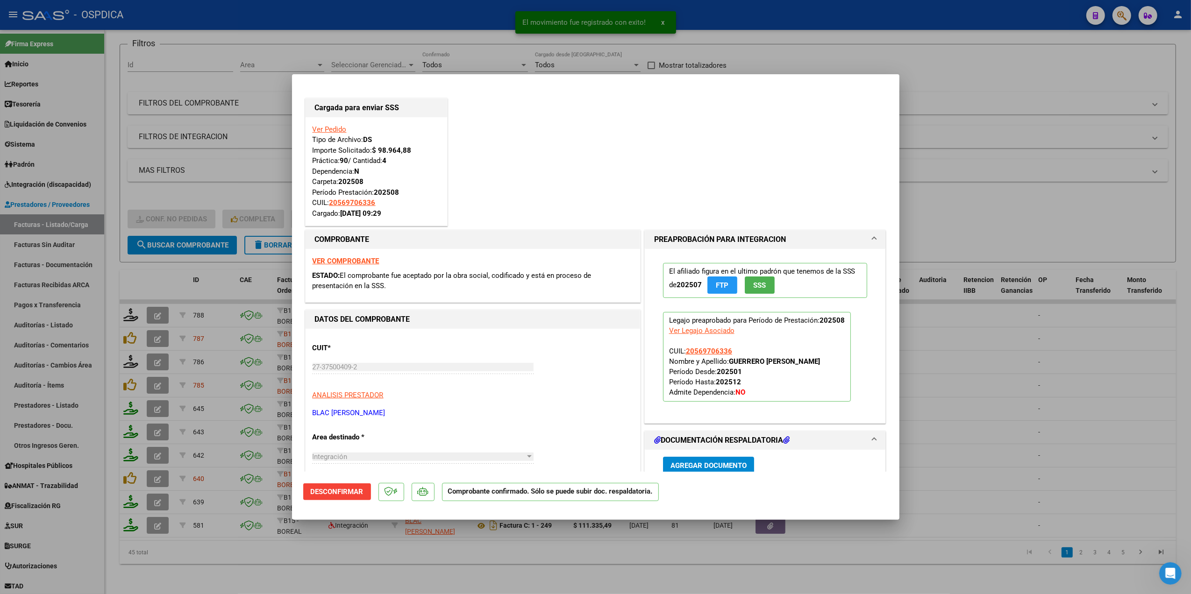
click at [455, 569] on div at bounding box center [595, 297] width 1191 height 594
type input "$ 0,00"
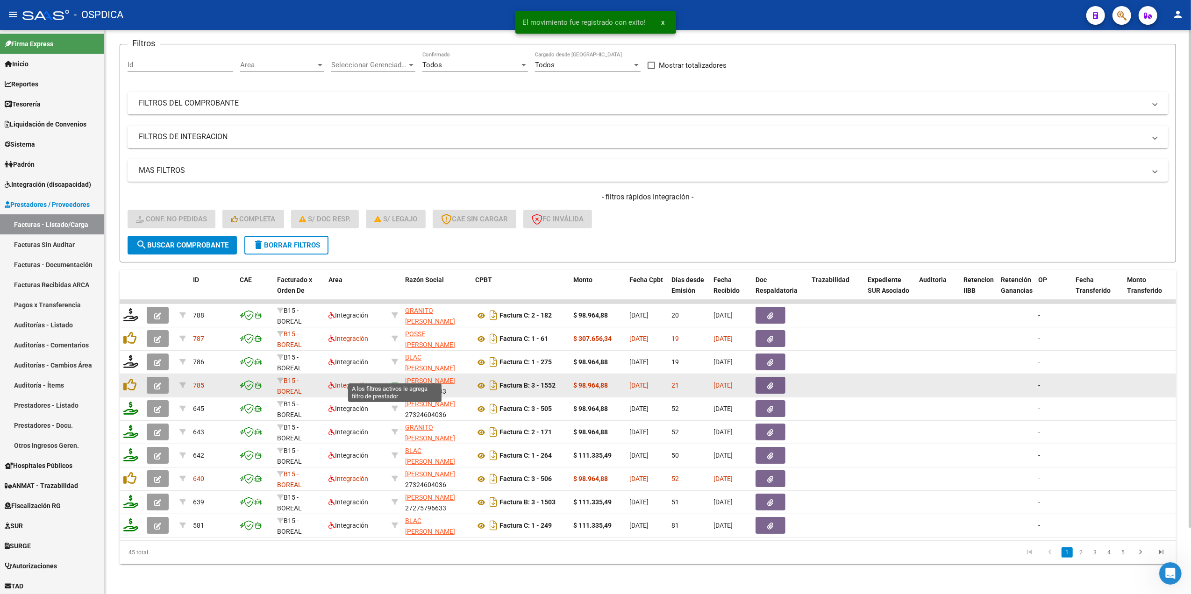
click at [393, 382] on icon at bounding box center [395, 385] width 7 height 7
type input "27275796633"
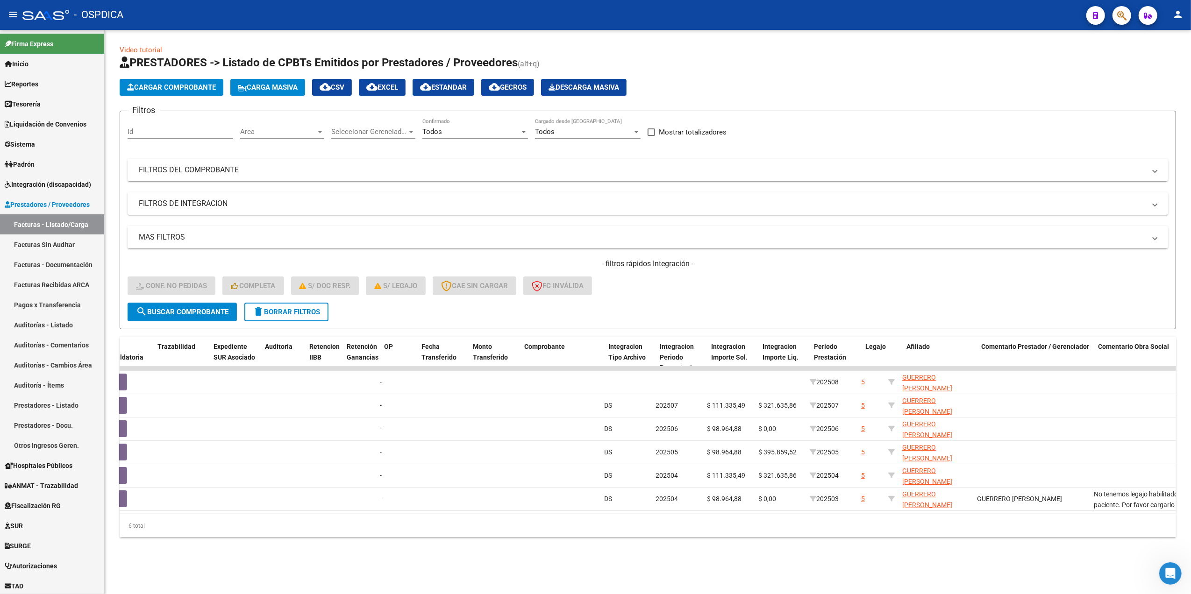
scroll to position [0, 0]
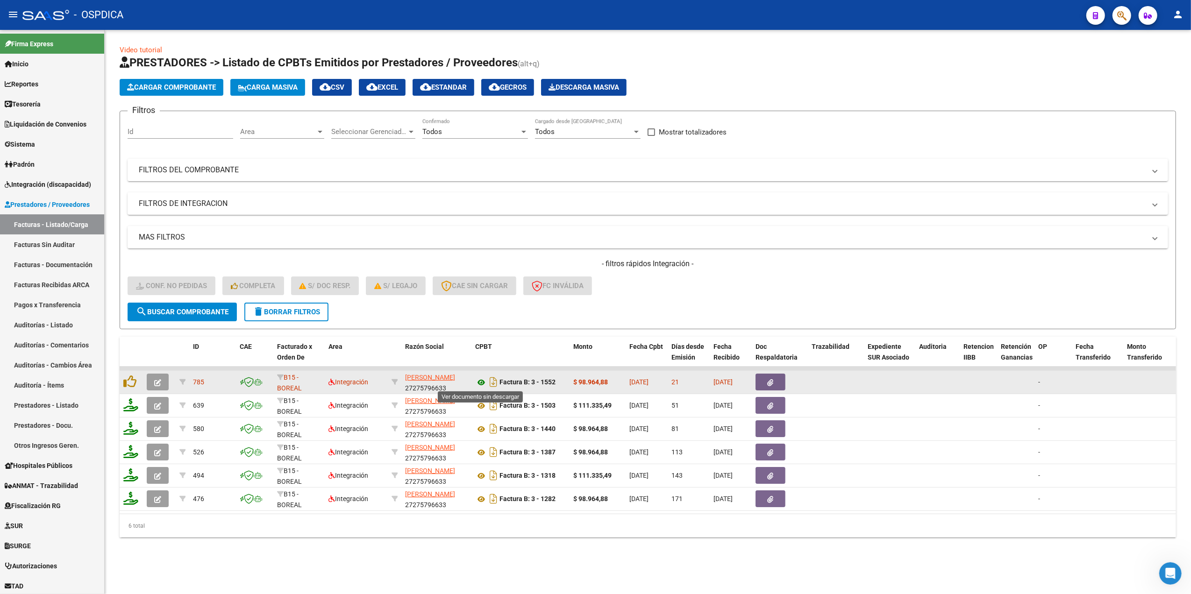
click at [482, 379] on icon at bounding box center [481, 382] width 12 height 11
click at [780, 386] on button "button" at bounding box center [771, 382] width 30 height 17
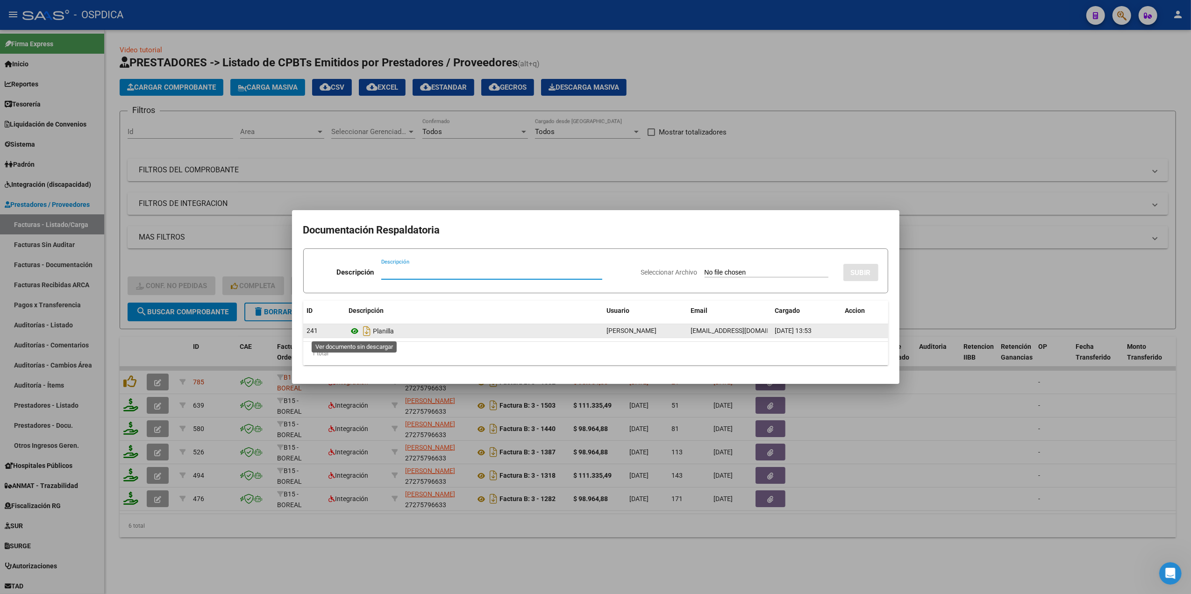
click at [353, 333] on icon at bounding box center [355, 331] width 12 height 11
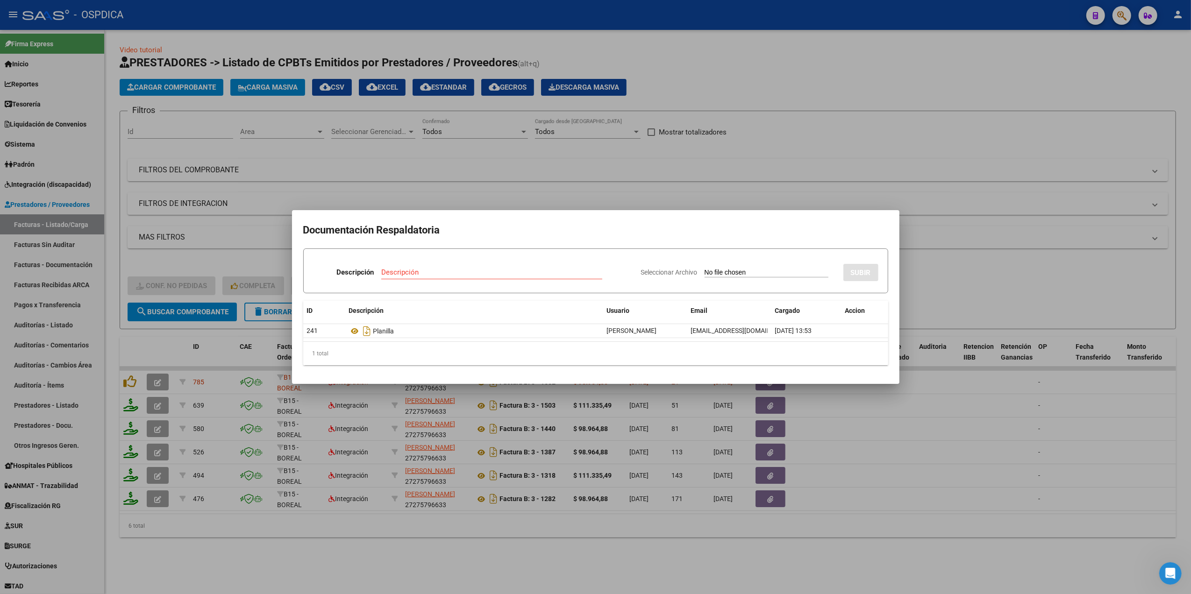
click at [601, 186] on div at bounding box center [595, 297] width 1191 height 594
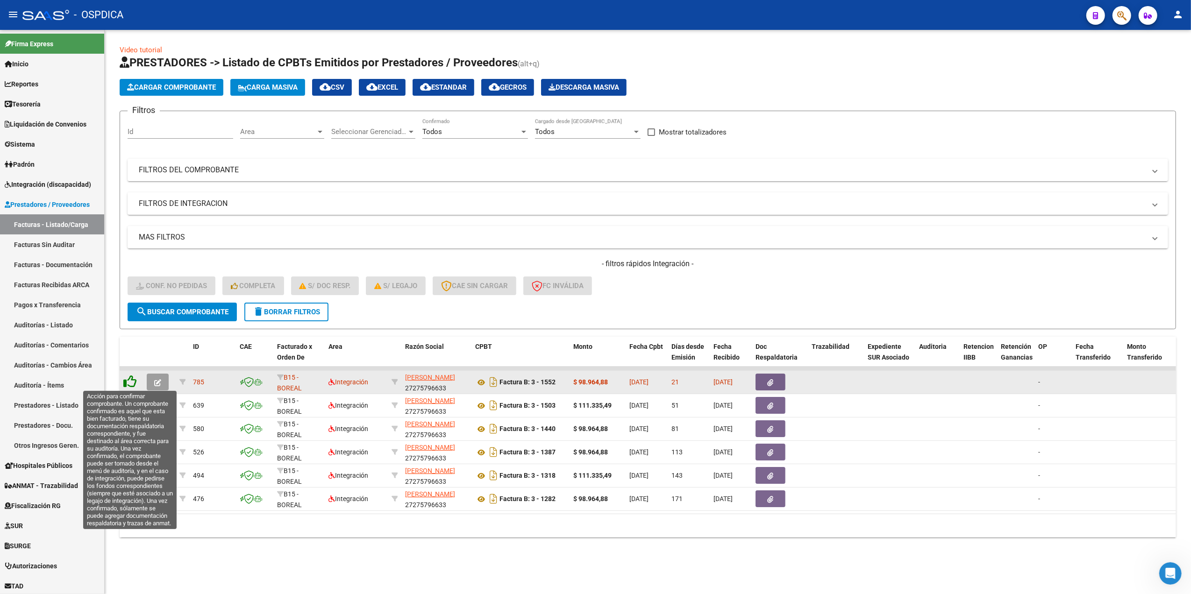
click at [131, 382] on icon at bounding box center [129, 381] width 13 height 13
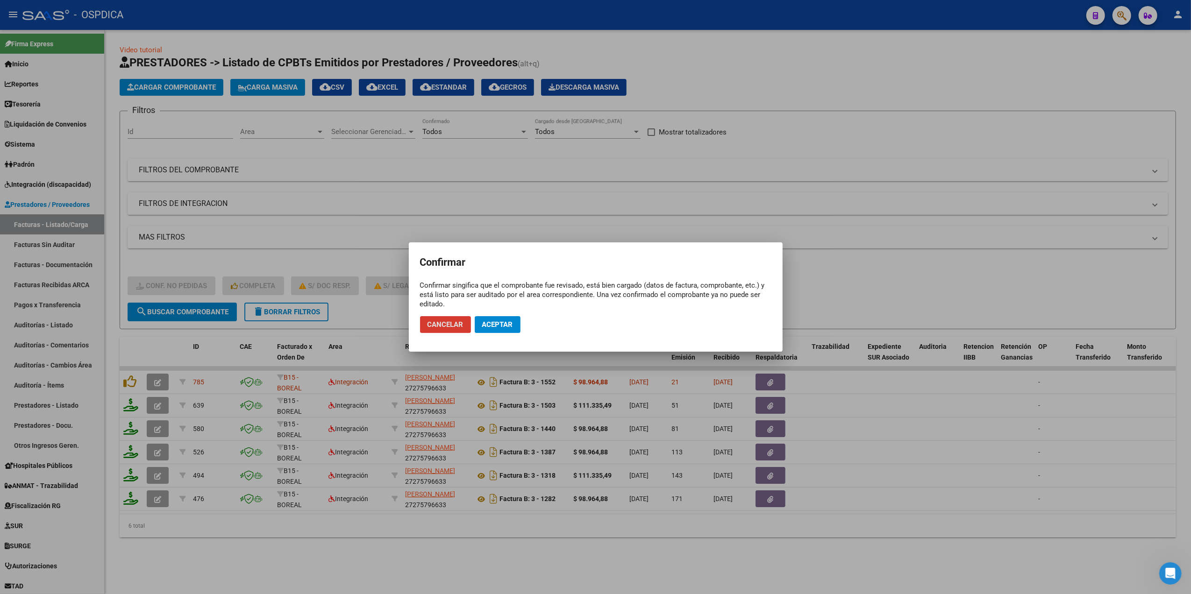
click at [496, 326] on span "Aceptar" at bounding box center [497, 325] width 31 height 8
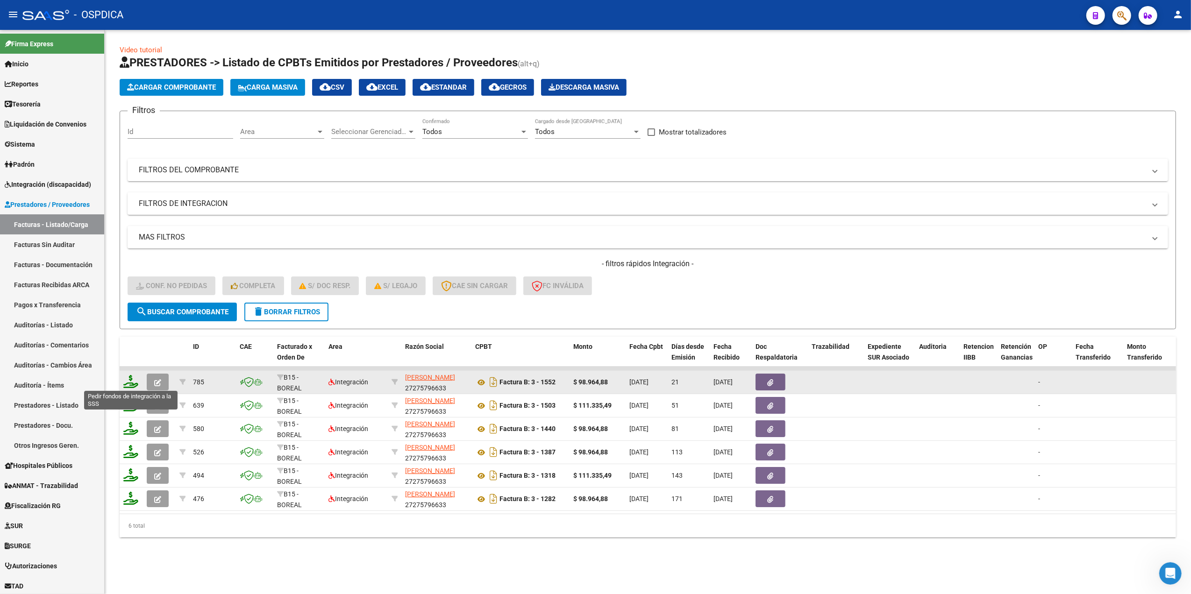
click at [130, 381] on icon at bounding box center [130, 381] width 15 height 13
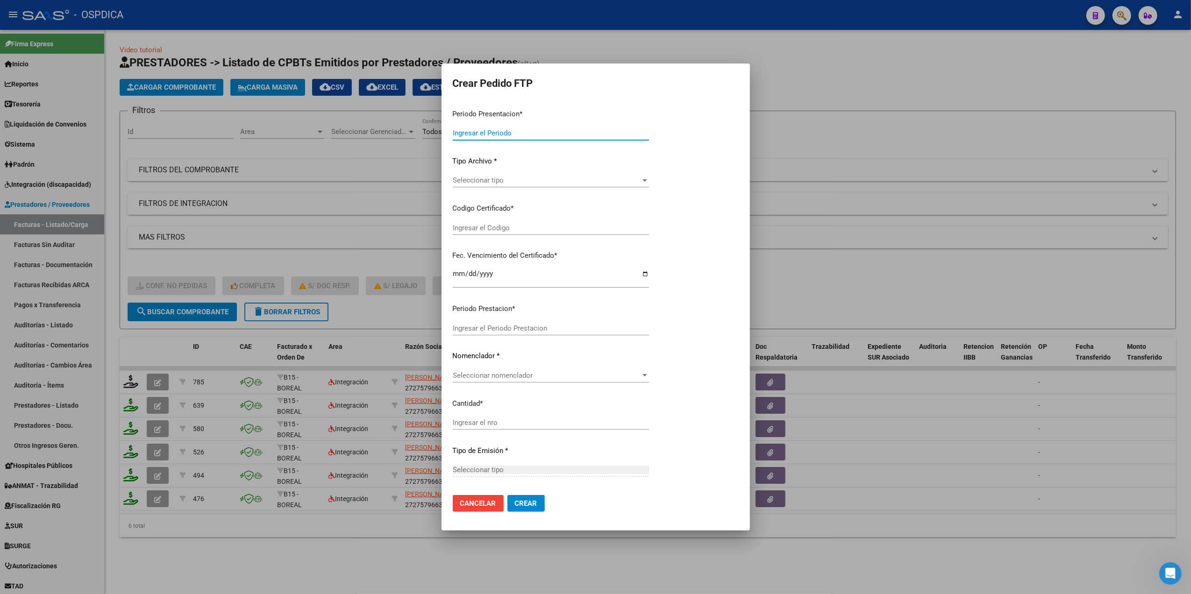
type input "202508"
type input "$ 98.964,88"
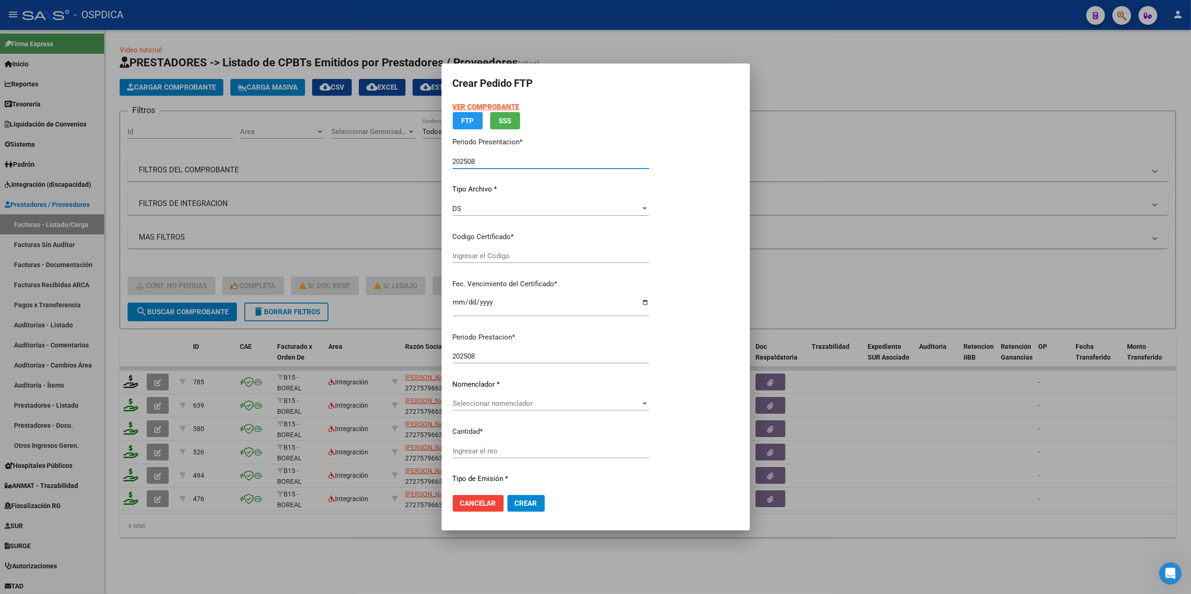
type input "02000569706332022081120270811"
type input "[DATE]"
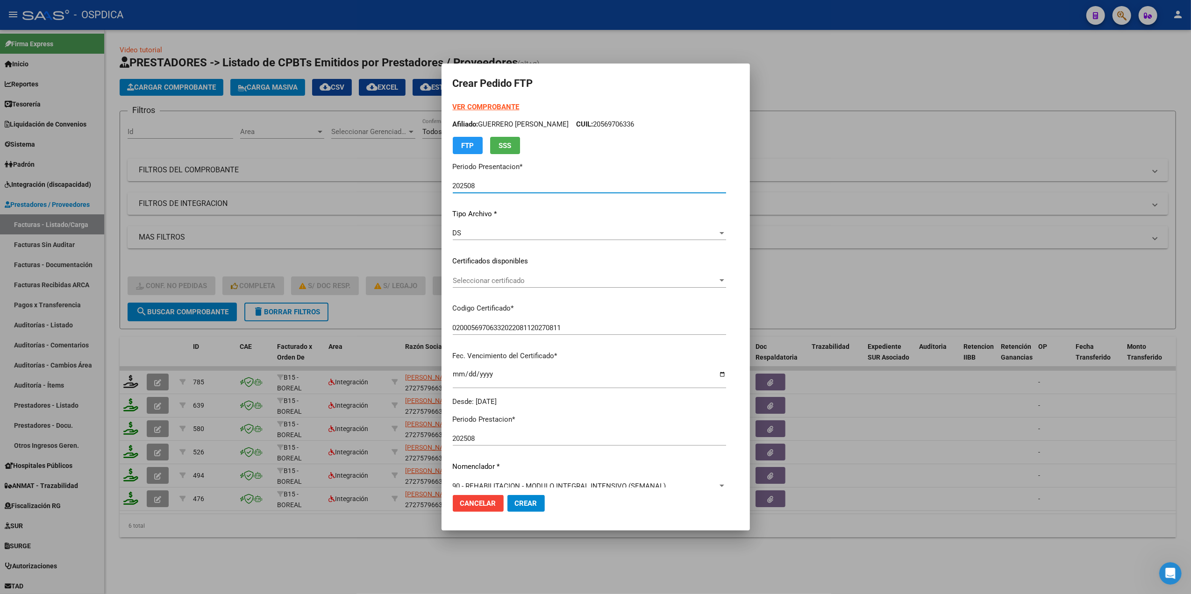
click at [492, 281] on span "Seleccionar certificado" at bounding box center [585, 281] width 265 height 8
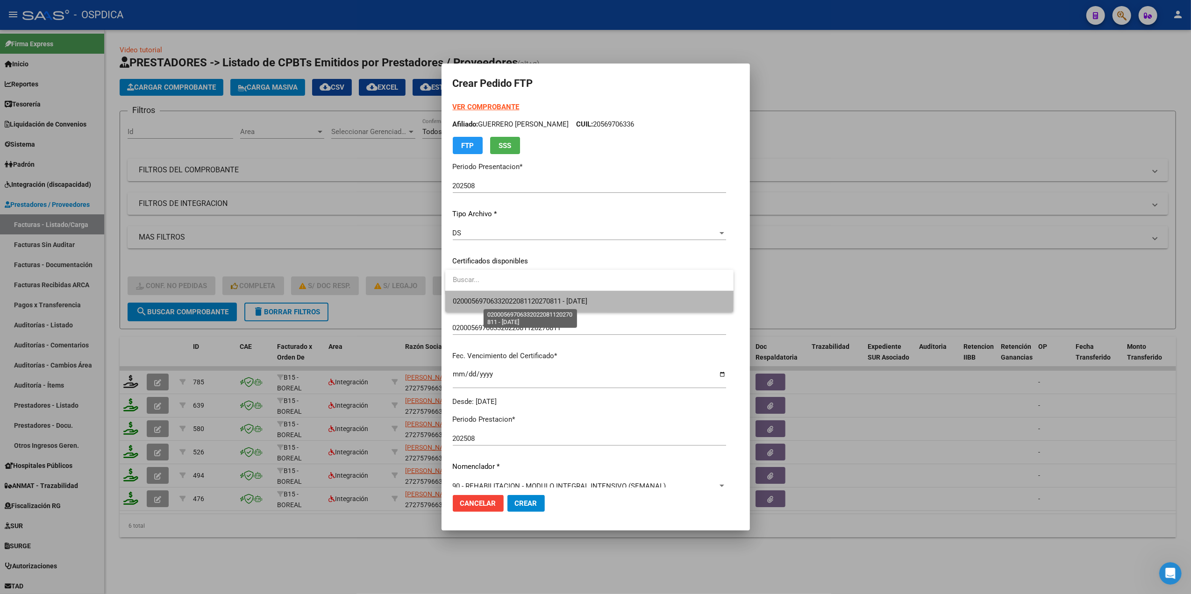
click at [492, 298] on span "02000569706332022081120270811 - [DATE]" at bounding box center [520, 301] width 135 height 8
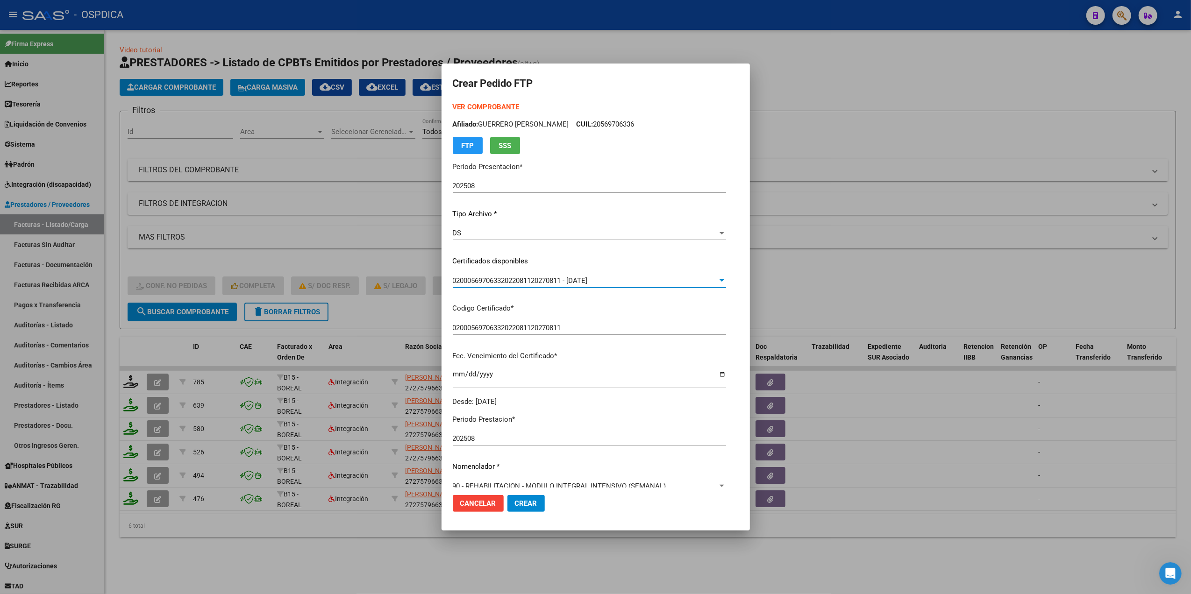
scroll to position [214, 0]
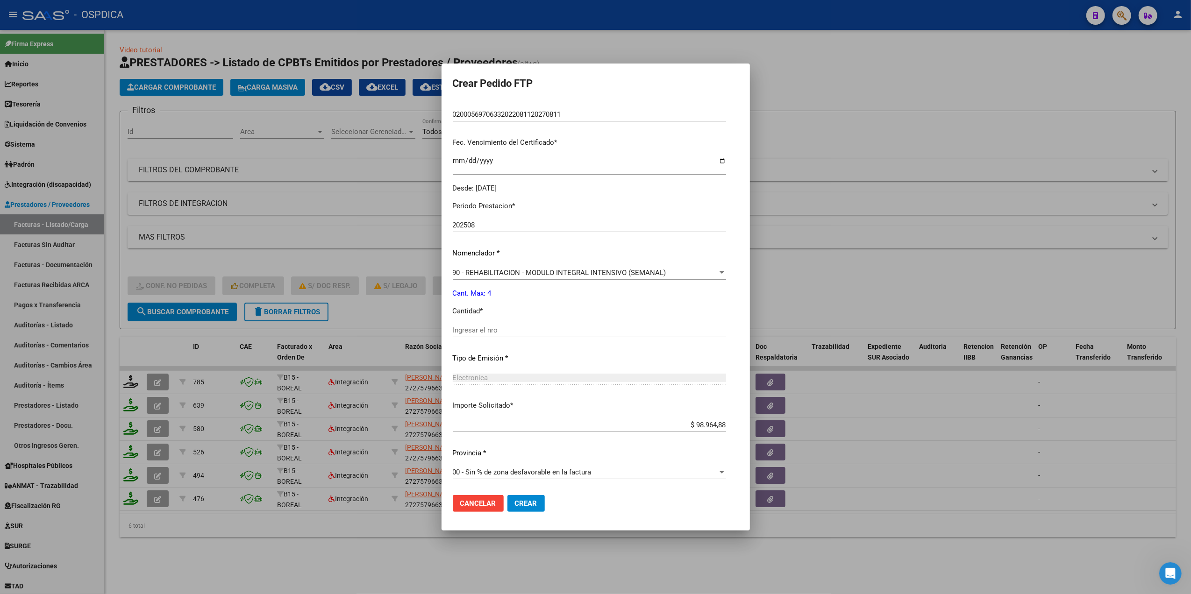
click at [490, 330] on input "Ingresar el nro" at bounding box center [589, 330] width 273 height 8
type input "4"
click at [508, 495] on button "Crear" at bounding box center [526, 503] width 37 height 17
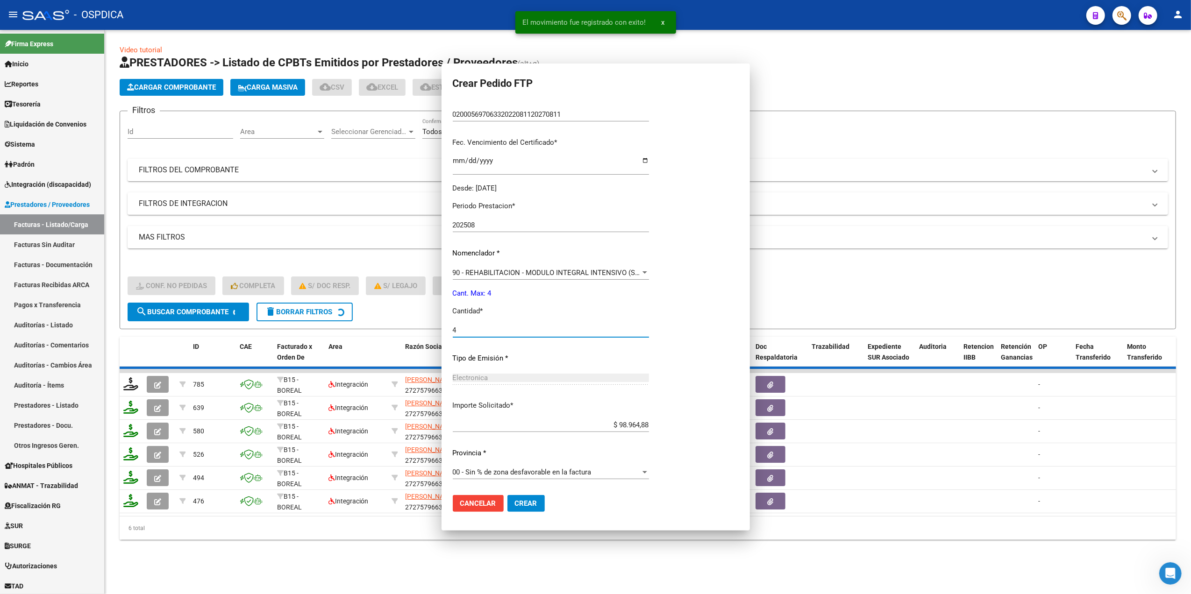
scroll to position [161, 0]
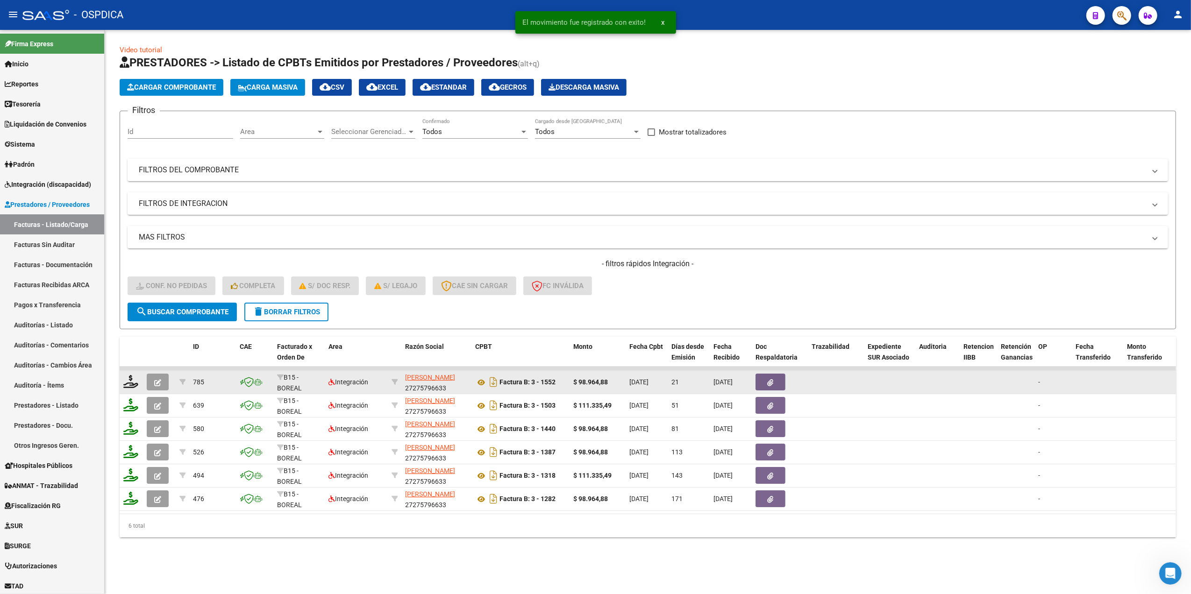
click at [158, 379] on icon "button" at bounding box center [157, 382] width 7 height 7
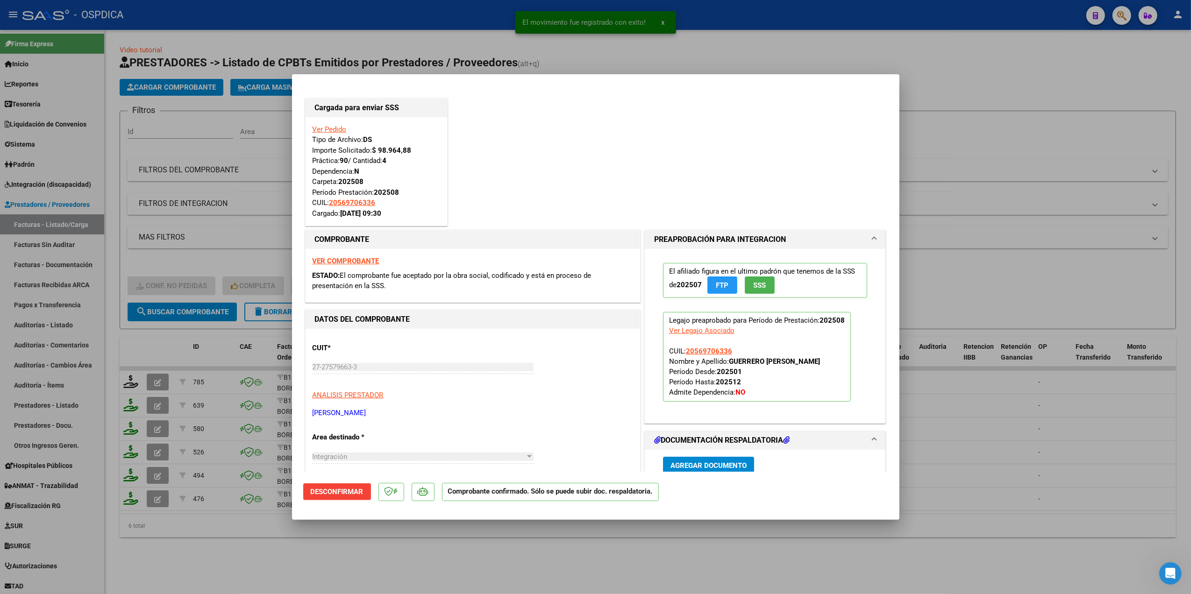
click at [376, 551] on div at bounding box center [595, 297] width 1191 height 594
type input "$ 0,00"
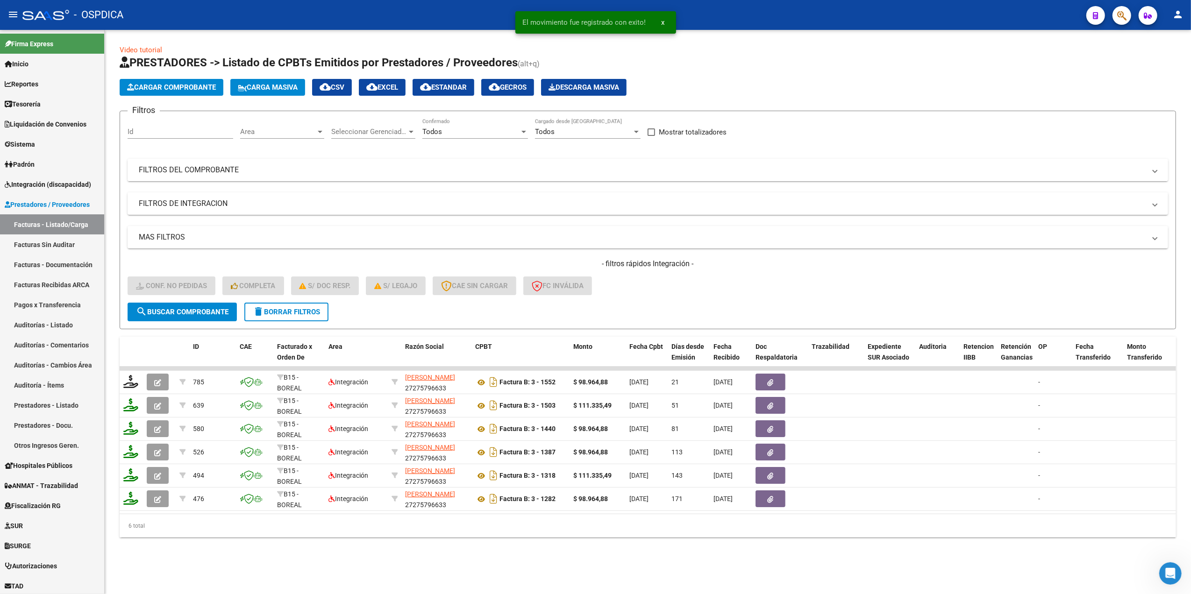
click at [481, 166] on mat-panel-title "FILTROS DEL COMPROBANTE" at bounding box center [642, 170] width 1007 height 10
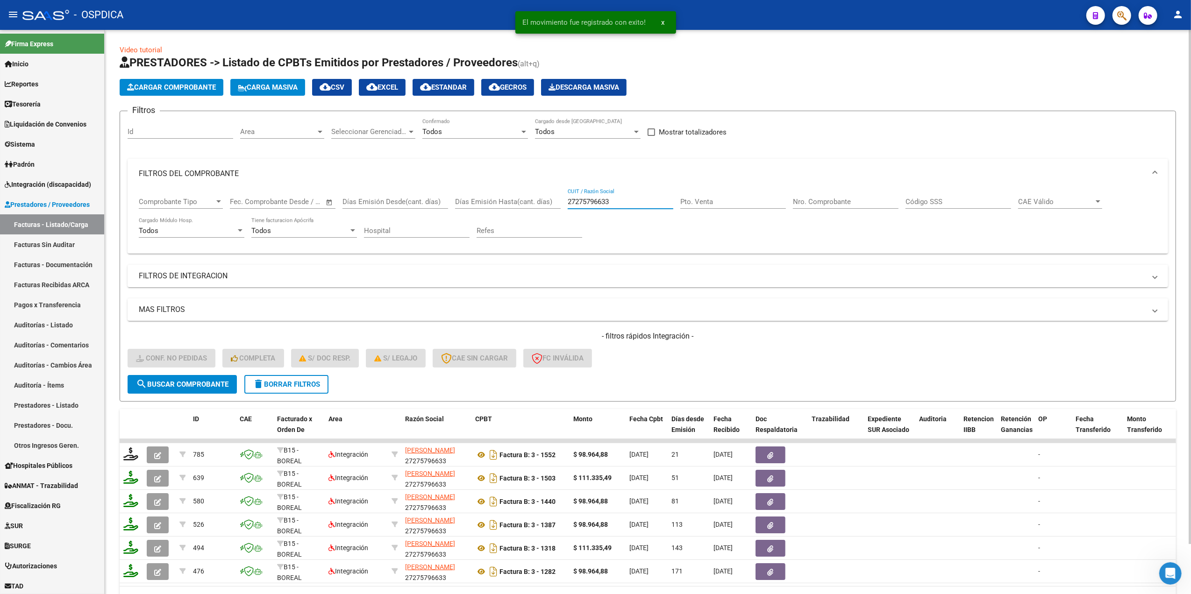
drag, startPoint x: 617, startPoint y: 200, endPoint x: 528, endPoint y: 204, distance: 89.8
click at [528, 204] on div "Comprobante Tipo Comprobante Tipo Fecha inicio – Fecha fin Fec. Comprobante Des…" at bounding box center [648, 218] width 1018 height 58
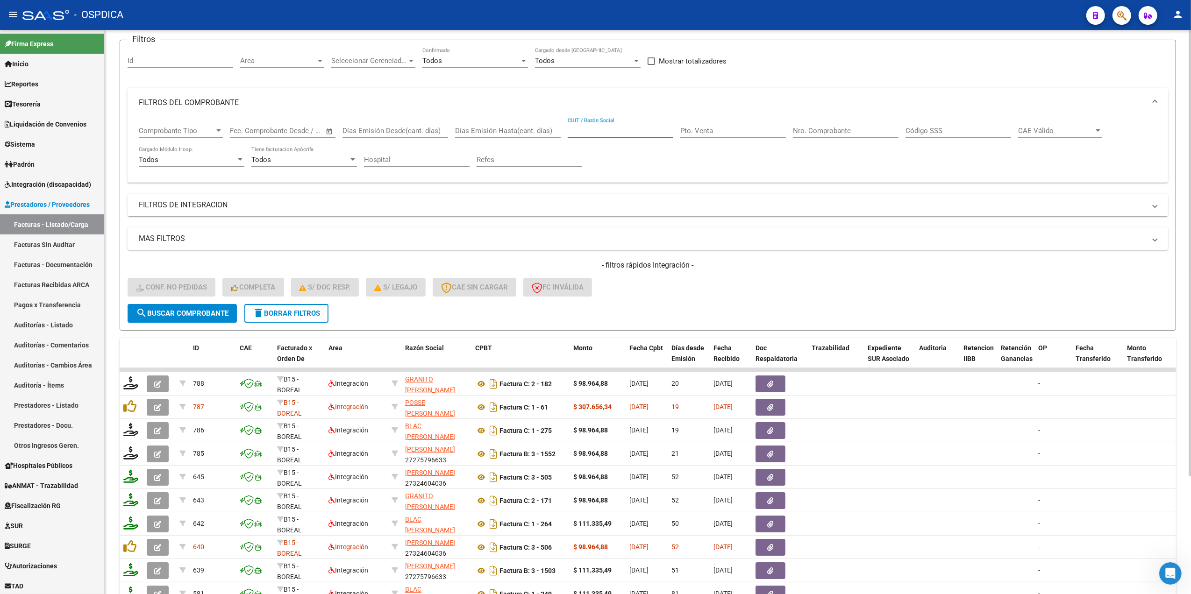
scroll to position [148, 0]
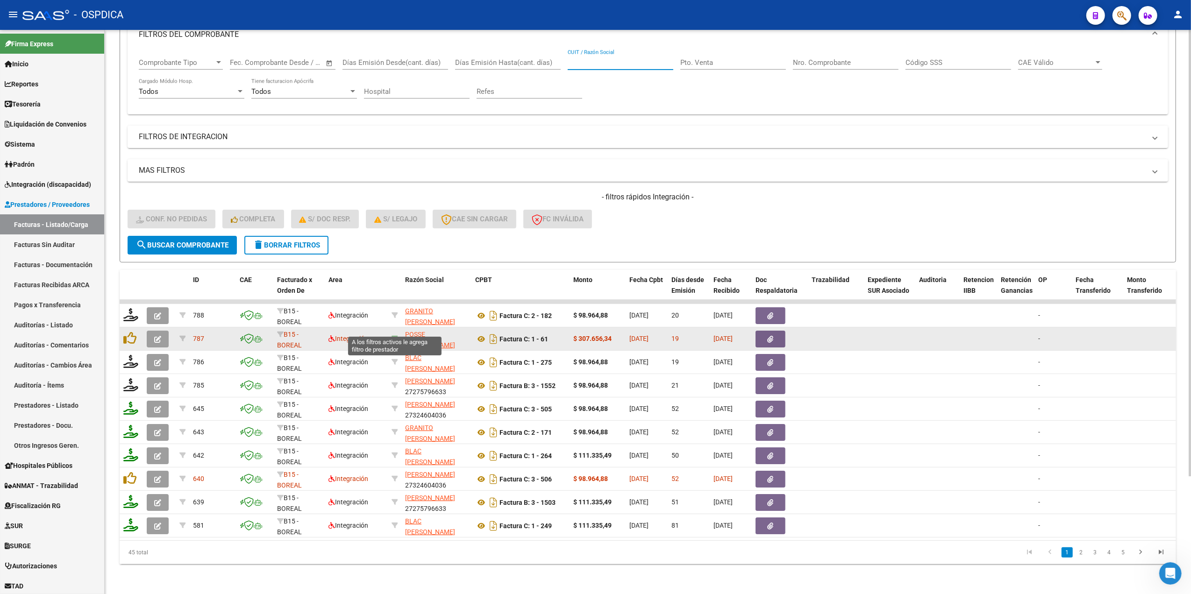
click at [396, 336] on icon at bounding box center [395, 339] width 7 height 7
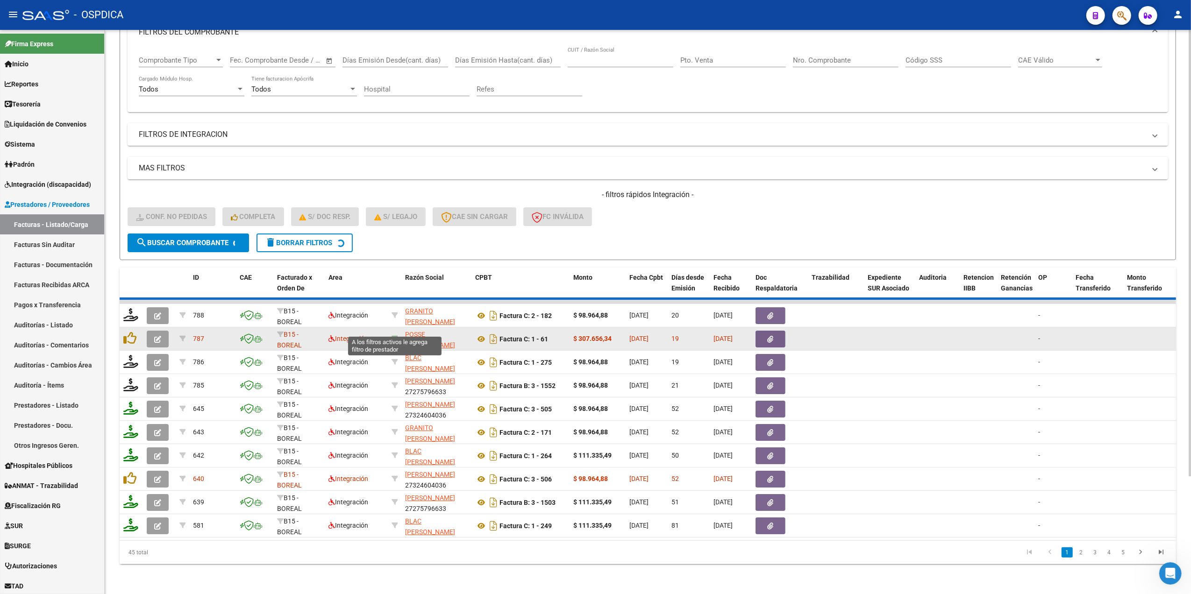
type input "27387417295"
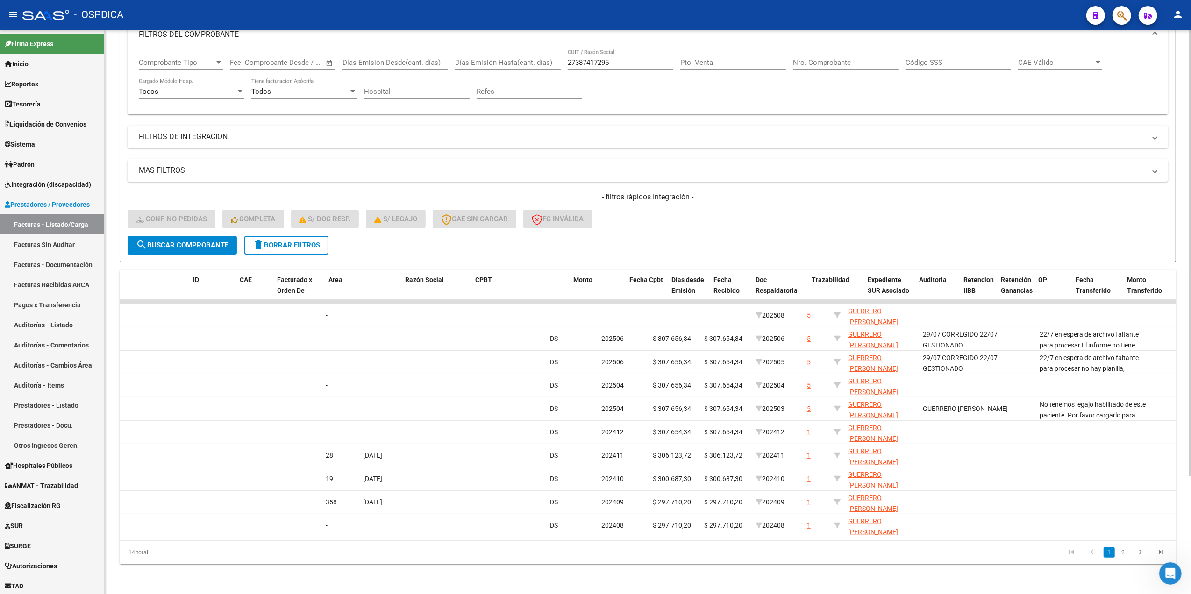
scroll to position [0, 0]
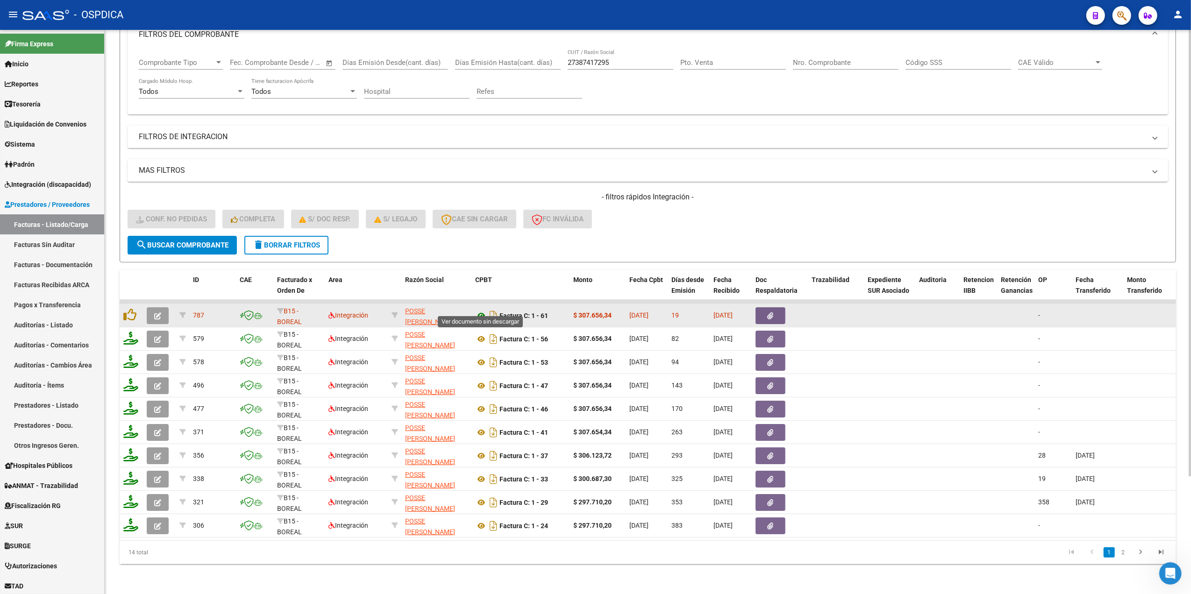
click at [482, 310] on icon at bounding box center [481, 315] width 12 height 11
click at [772, 312] on span "button" at bounding box center [771, 316] width 6 height 8
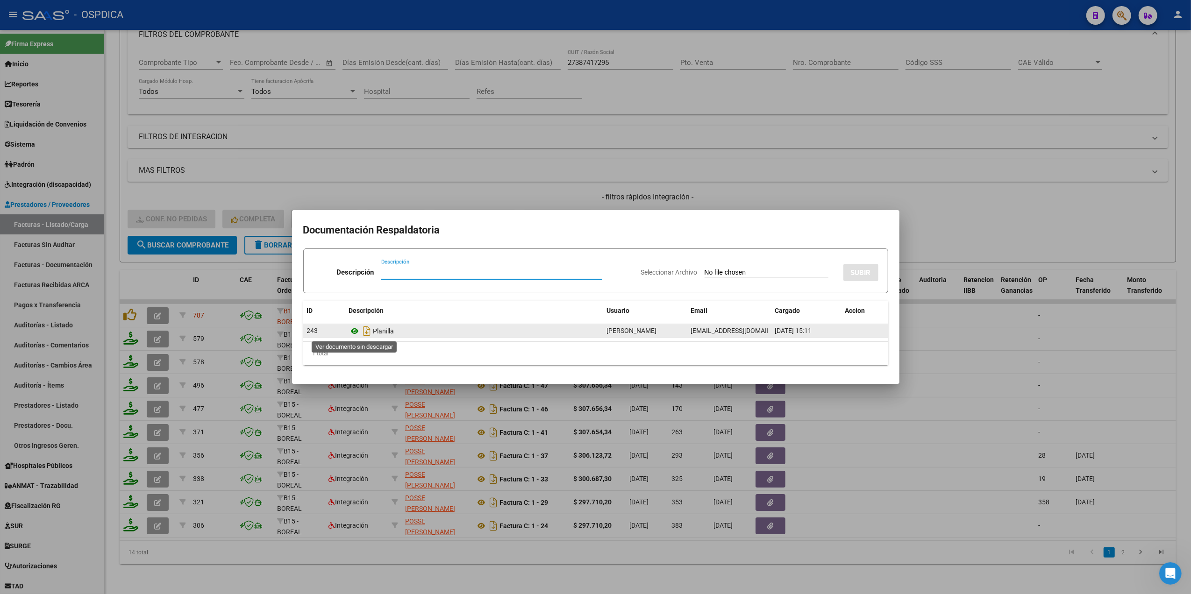
click at [354, 333] on icon at bounding box center [355, 331] width 12 height 11
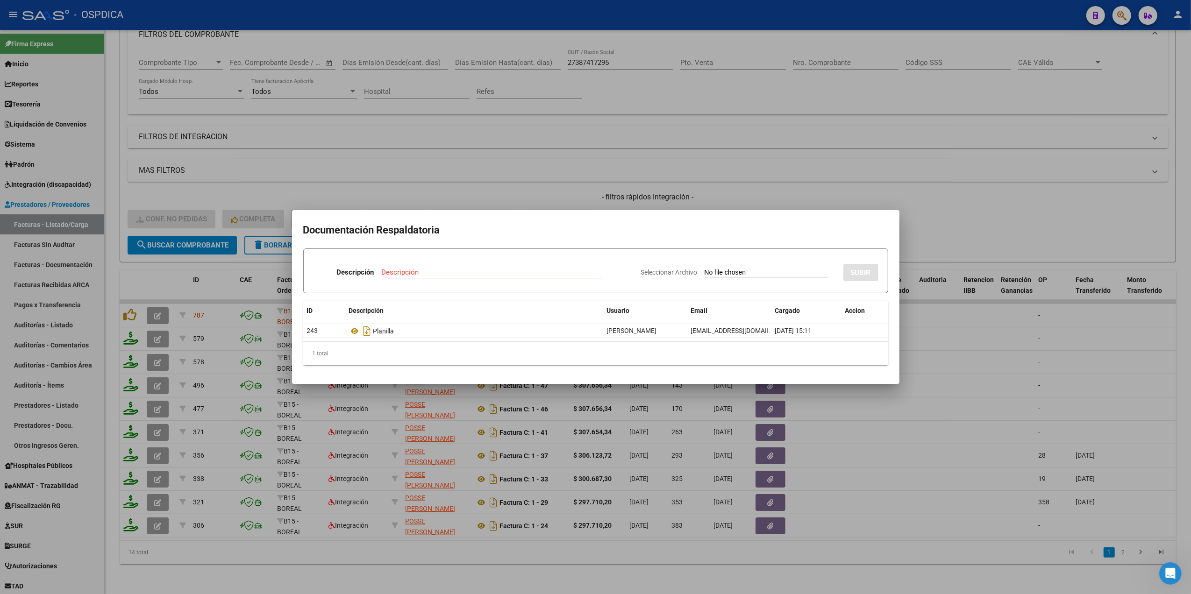
click at [448, 190] on div at bounding box center [595, 297] width 1191 height 594
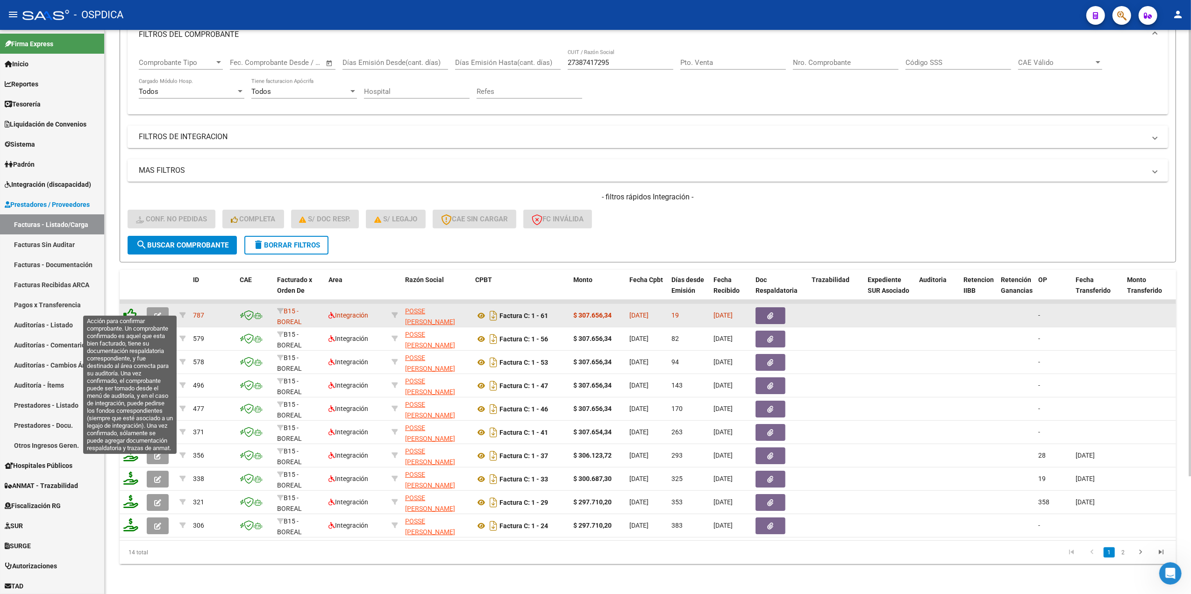
click at [128, 308] on icon at bounding box center [129, 314] width 13 height 13
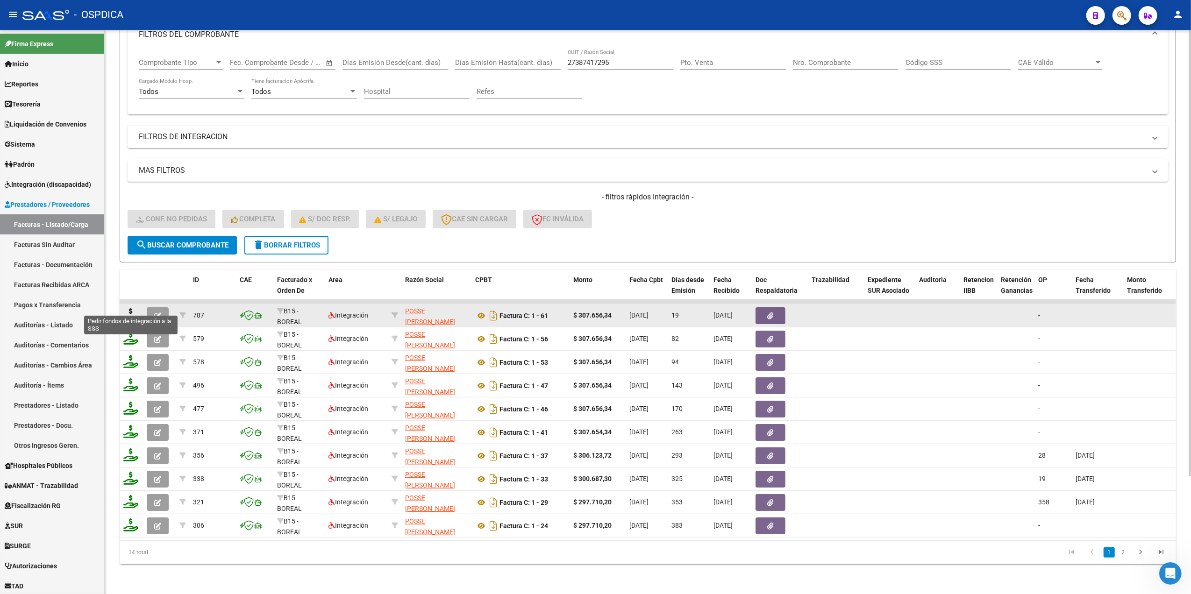
click at [129, 308] on icon at bounding box center [130, 314] width 15 height 13
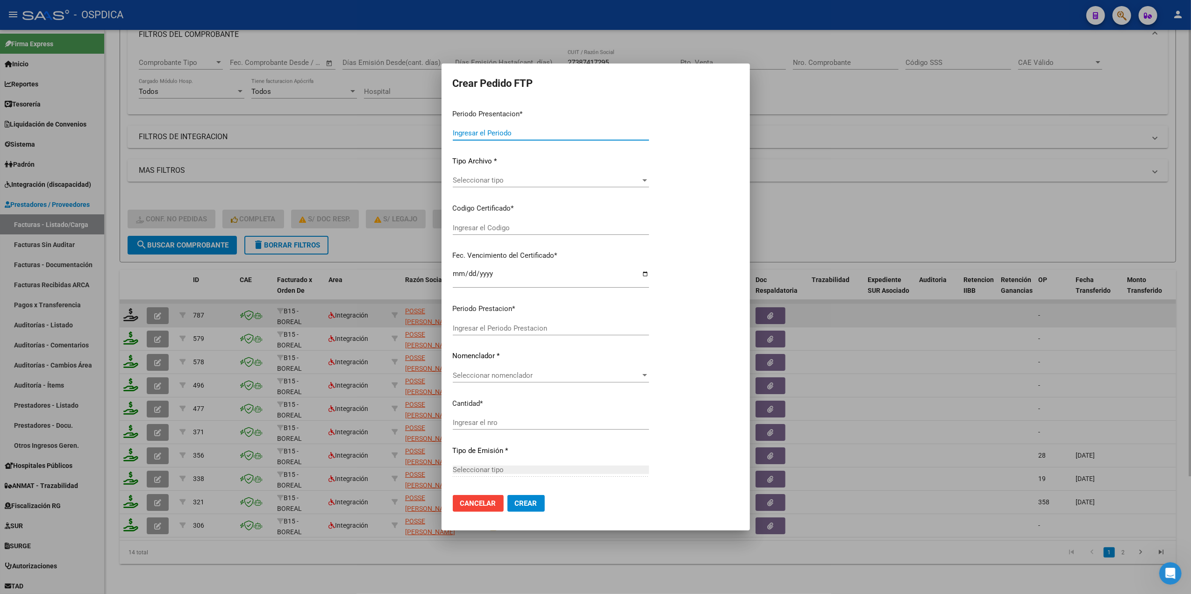
type input "202508"
type input "$ 307.656,34"
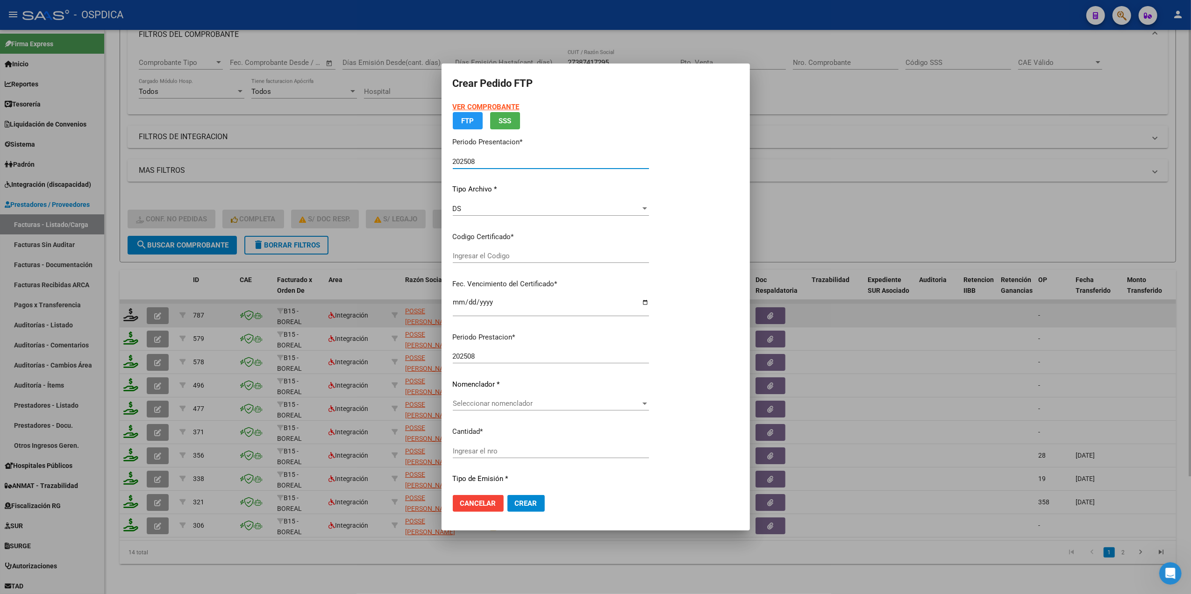
type input "02000569706332022081120270811"
type input "[DATE]"
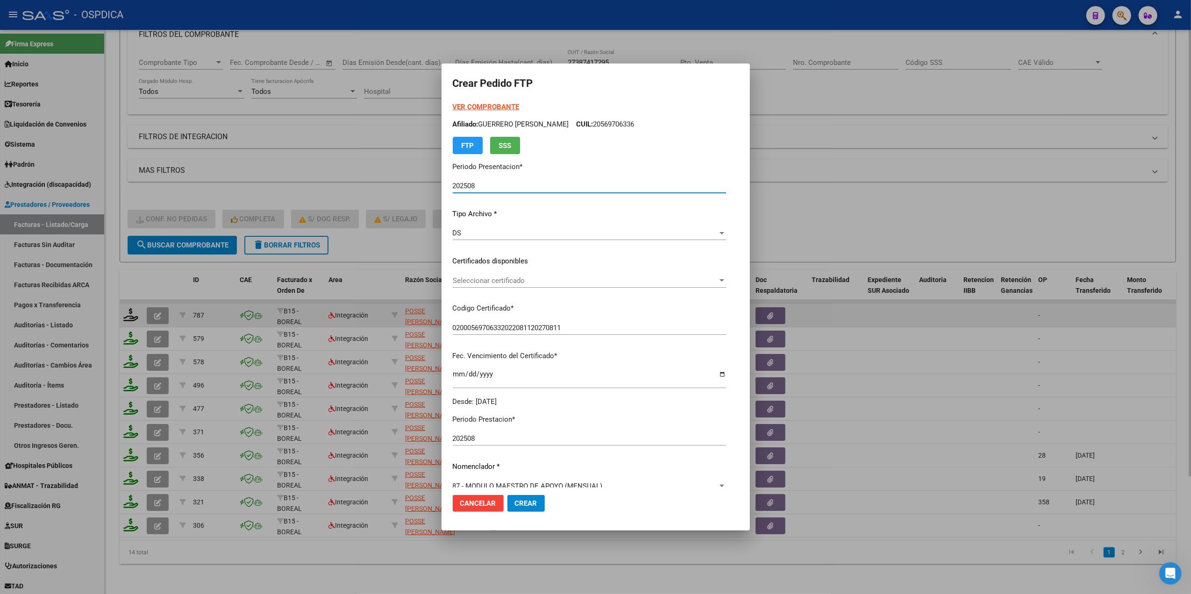
click at [488, 279] on span "Seleccionar certificado" at bounding box center [585, 281] width 265 height 8
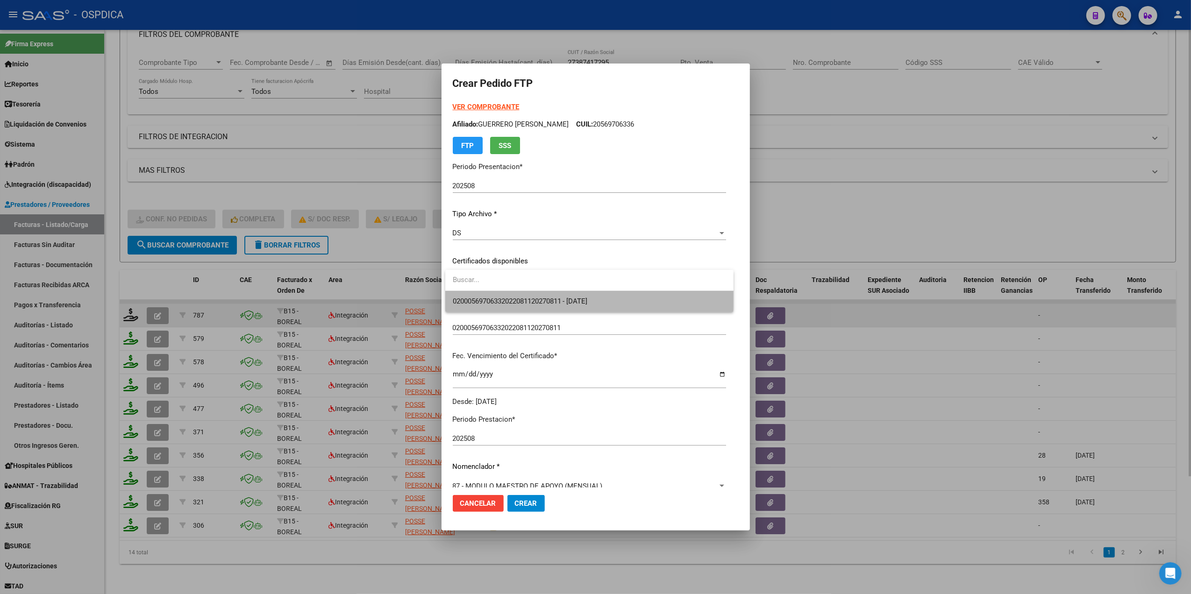
click at [492, 294] on span "02000569706332022081120270811 - [DATE]" at bounding box center [589, 301] width 273 height 21
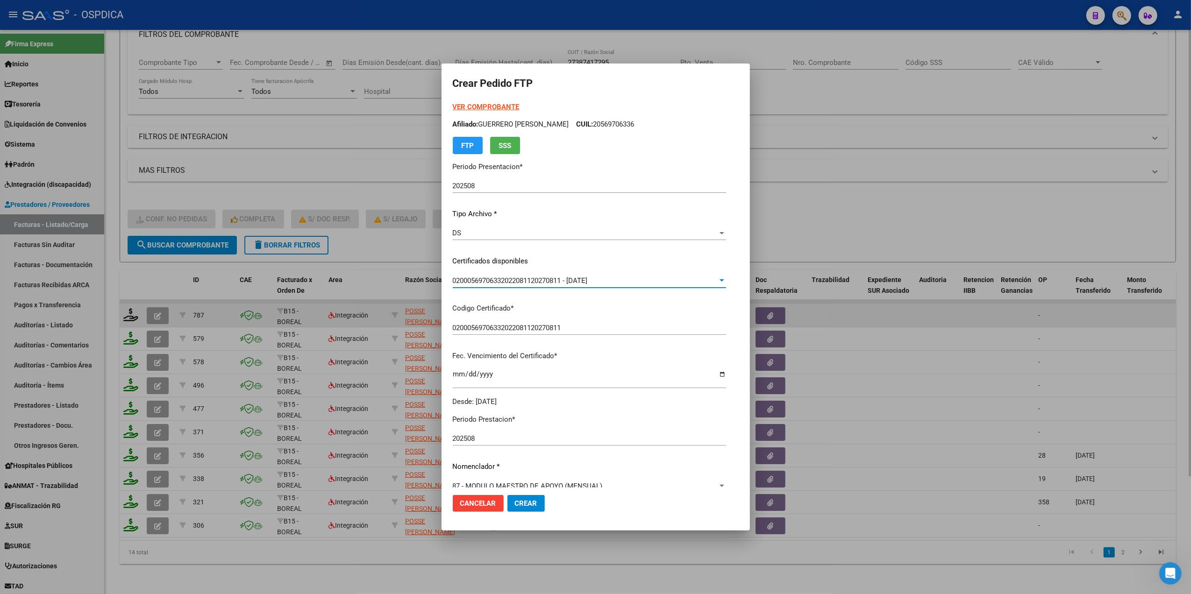
scroll to position [214, 0]
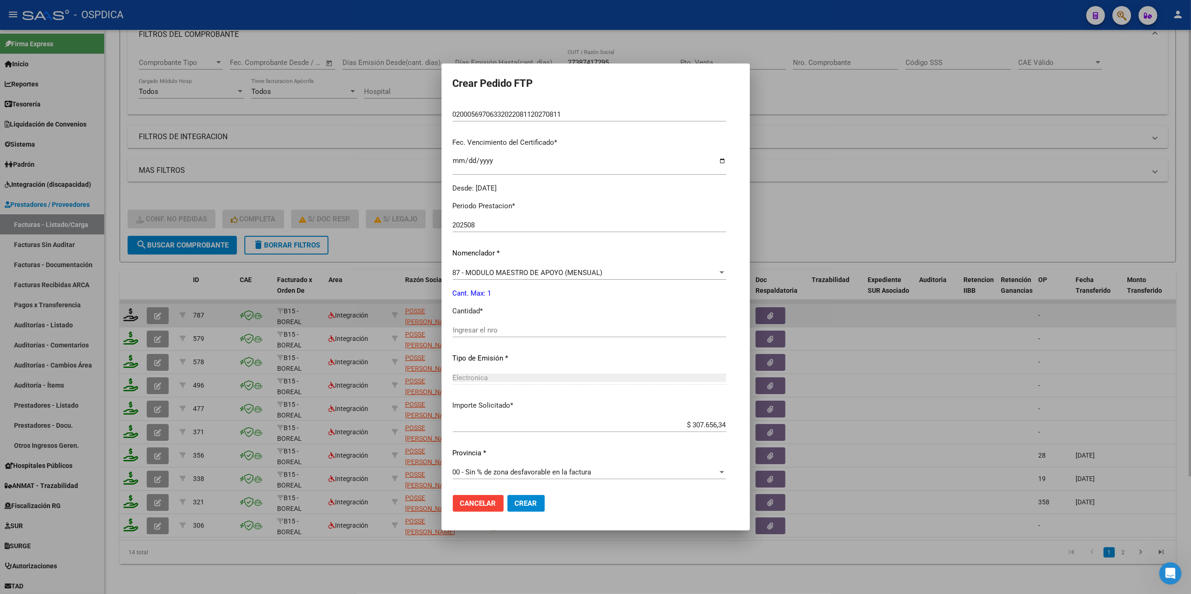
click at [489, 327] on input "Ingresar el nro" at bounding box center [589, 330] width 273 height 8
type input "1"
click at [508, 495] on button "Crear" at bounding box center [526, 503] width 37 height 17
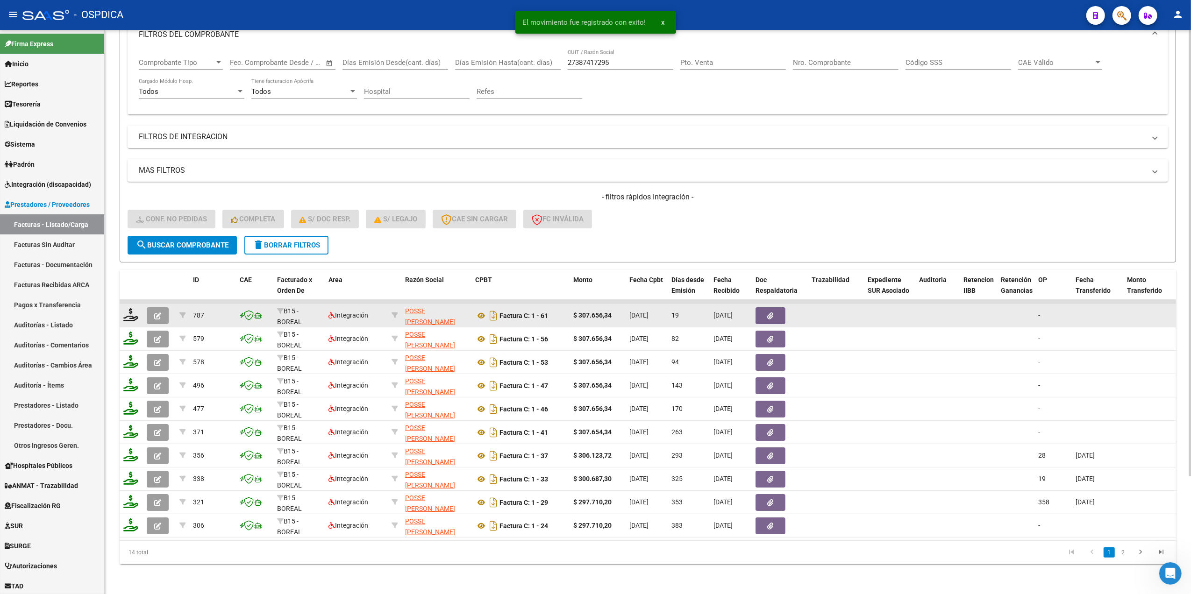
click at [156, 313] on icon "button" at bounding box center [157, 316] width 7 height 7
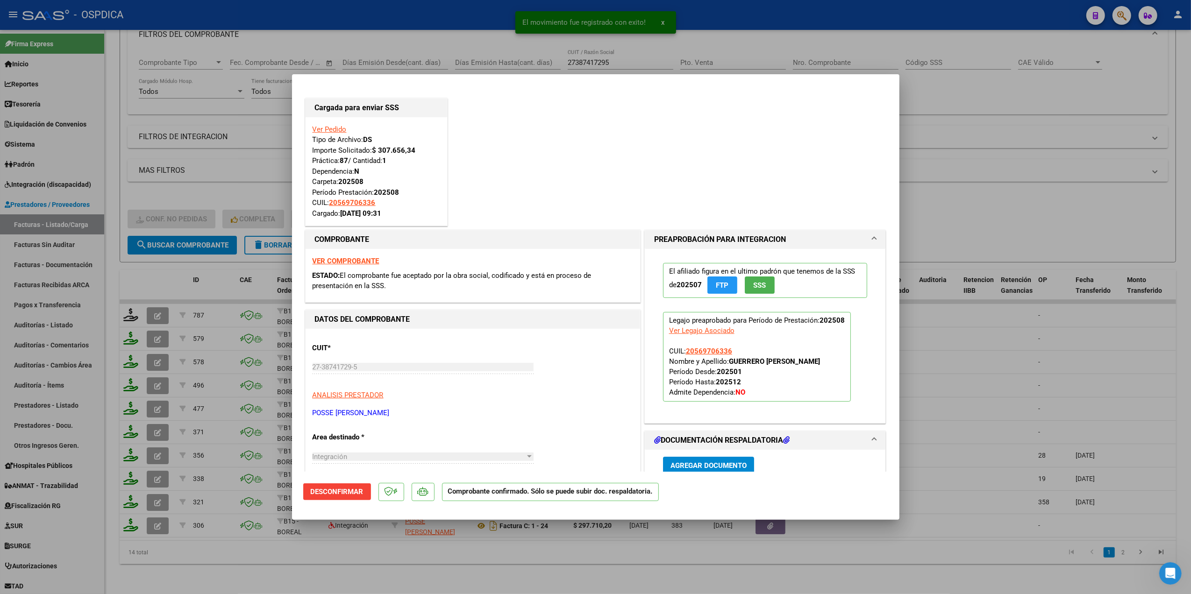
click at [365, 565] on div at bounding box center [595, 297] width 1191 height 594
type input "$ 0,00"
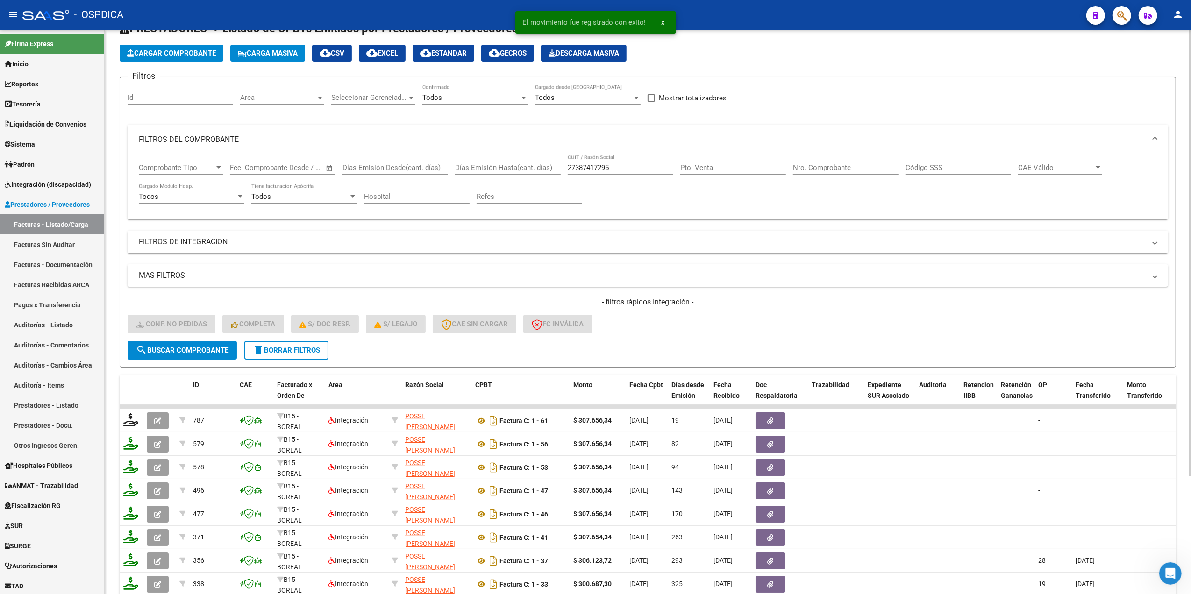
scroll to position [0, 0]
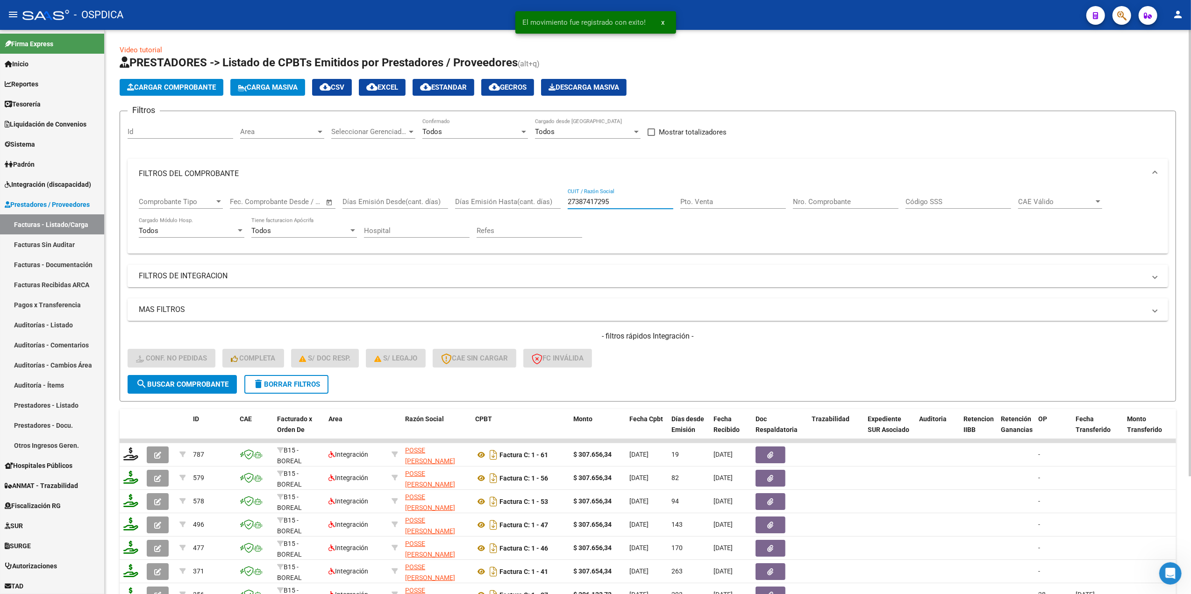
drag, startPoint x: 622, startPoint y: 202, endPoint x: 513, endPoint y: 197, distance: 108.6
click at [513, 197] on div "Comprobante Tipo Comprobante Tipo Fecha inicio – Fecha fin Fec. Comprobante Des…" at bounding box center [648, 218] width 1018 height 58
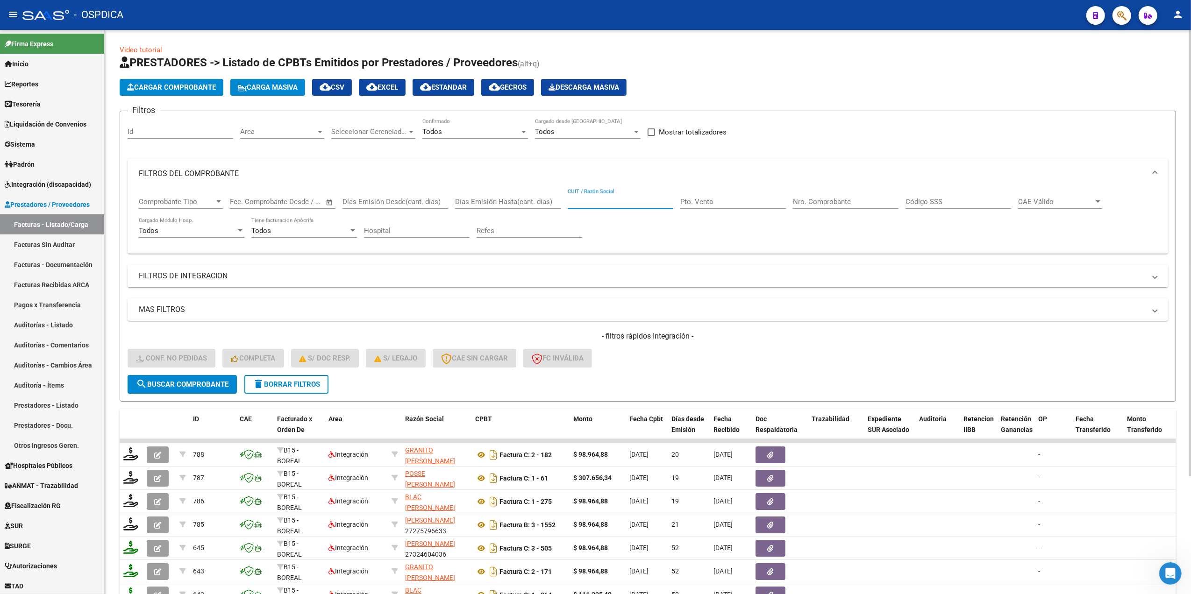
click at [326, 380] on button "delete Borrar Filtros" at bounding box center [286, 384] width 84 height 19
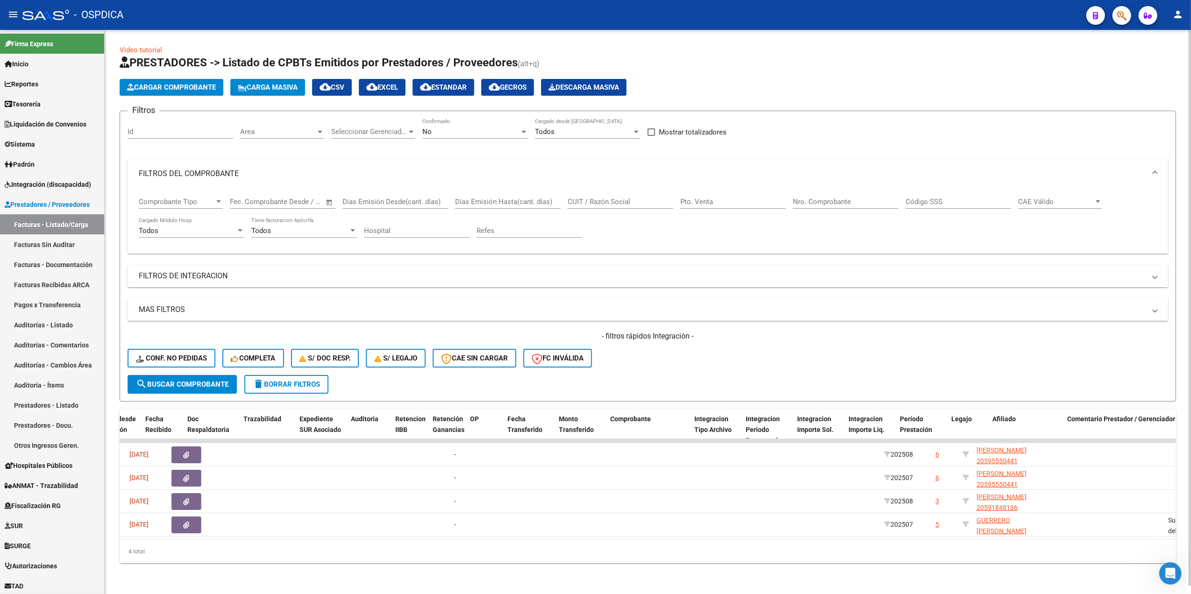
scroll to position [0, 713]
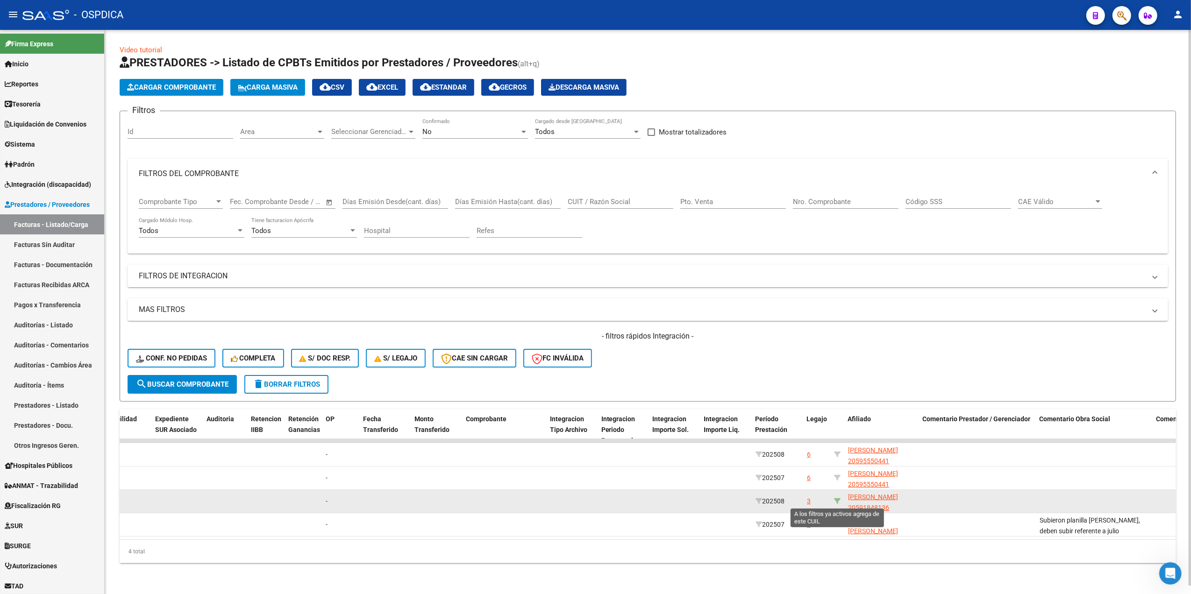
click at [836, 498] on icon at bounding box center [837, 501] width 7 height 7
type input "20591848136"
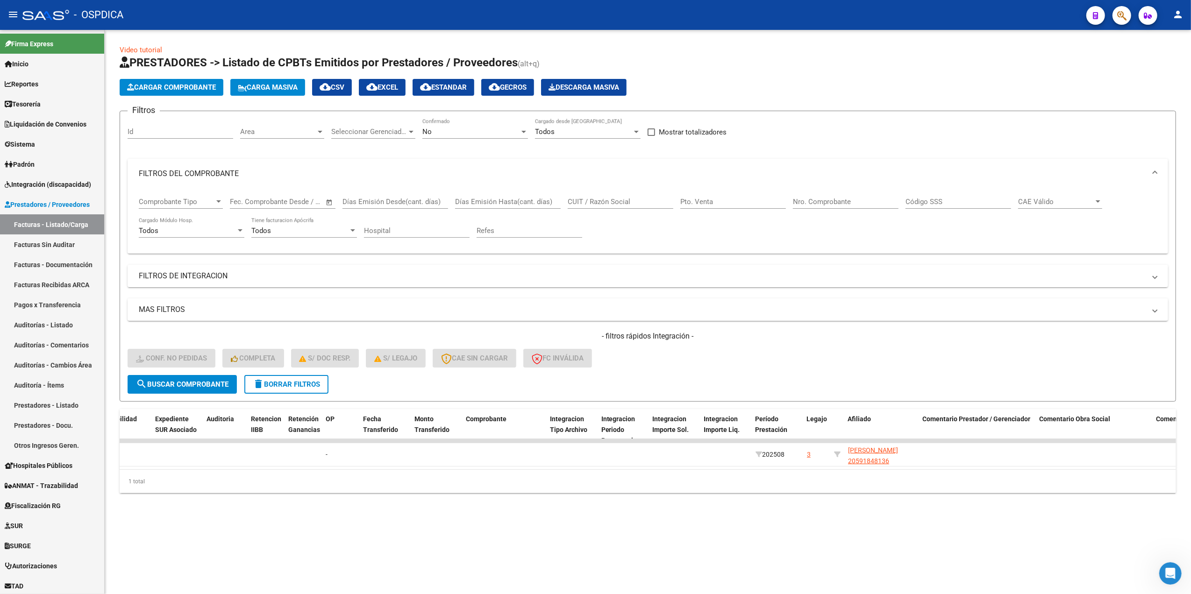
click at [469, 131] on div "No" at bounding box center [470, 132] width 97 height 8
click at [457, 88] on span "Todos" at bounding box center [475, 89] width 106 height 21
click at [227, 382] on span "search Buscar Comprobante" at bounding box center [182, 384] width 93 height 8
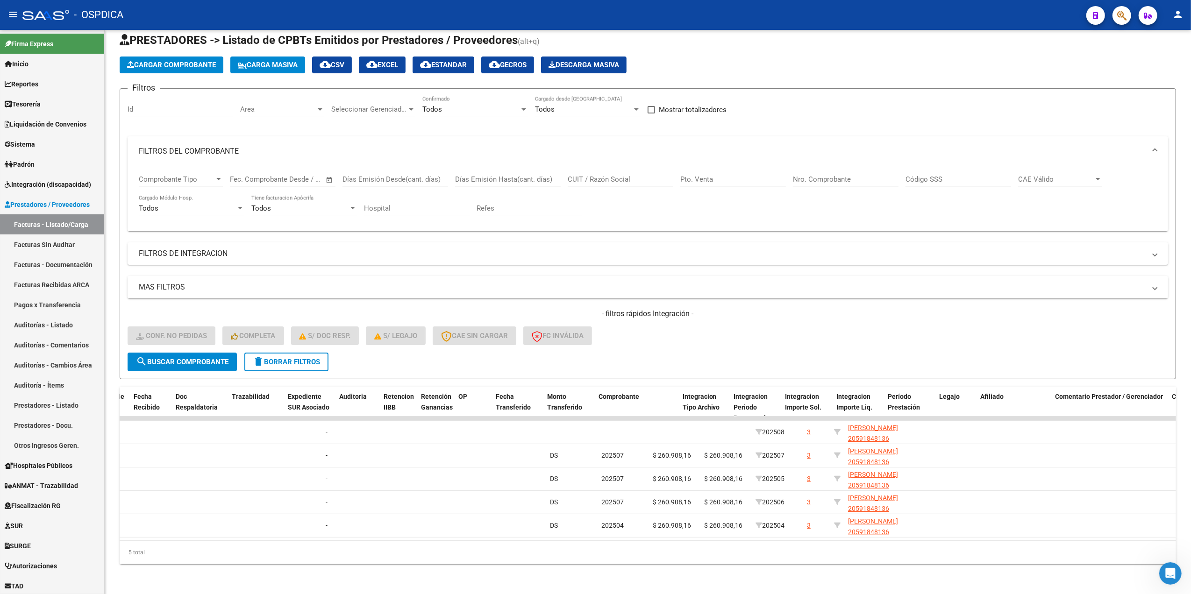
scroll to position [0, 0]
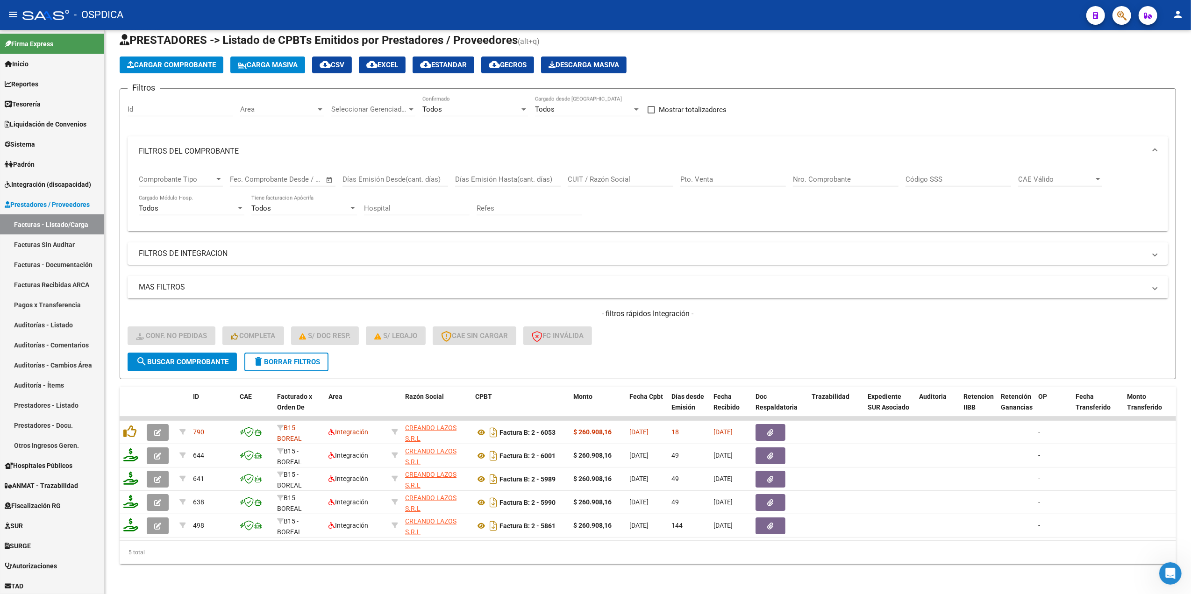
click at [741, 343] on form "Filtros Id Area Area Seleccionar Gerenciador Seleccionar Gerenciador Todos Conf…" at bounding box center [648, 233] width 1057 height 291
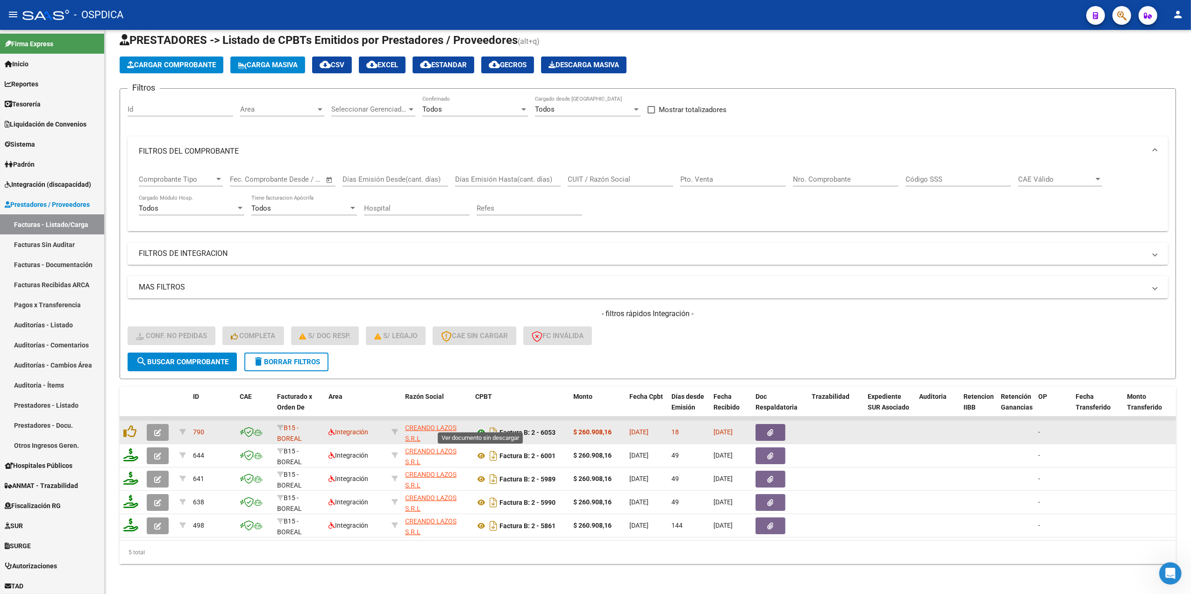
click at [479, 427] on icon at bounding box center [481, 432] width 12 height 11
click at [769, 429] on icon "button" at bounding box center [771, 432] width 6 height 7
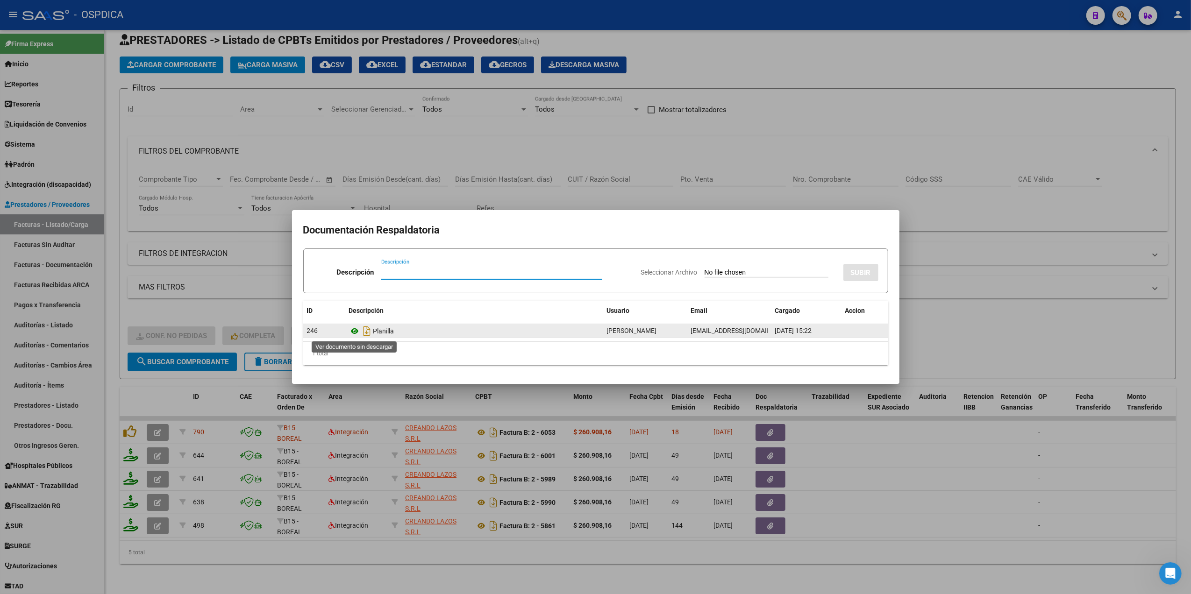
click at [352, 330] on icon at bounding box center [355, 331] width 12 height 11
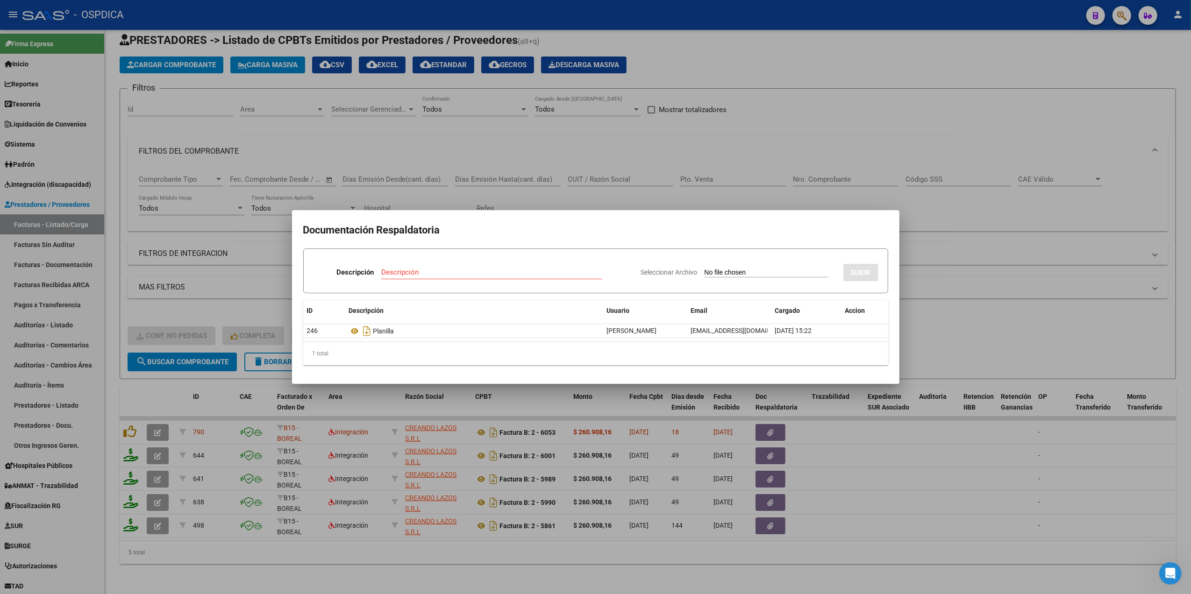
click at [651, 197] on div at bounding box center [595, 297] width 1191 height 594
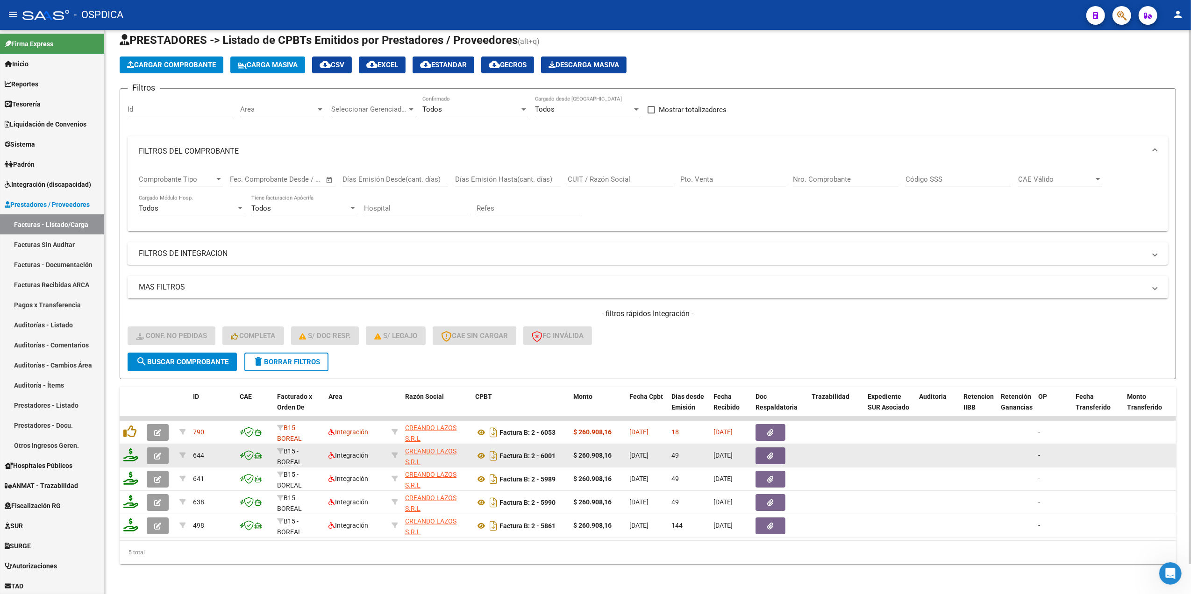
click at [148, 451] on button "button" at bounding box center [158, 456] width 22 height 17
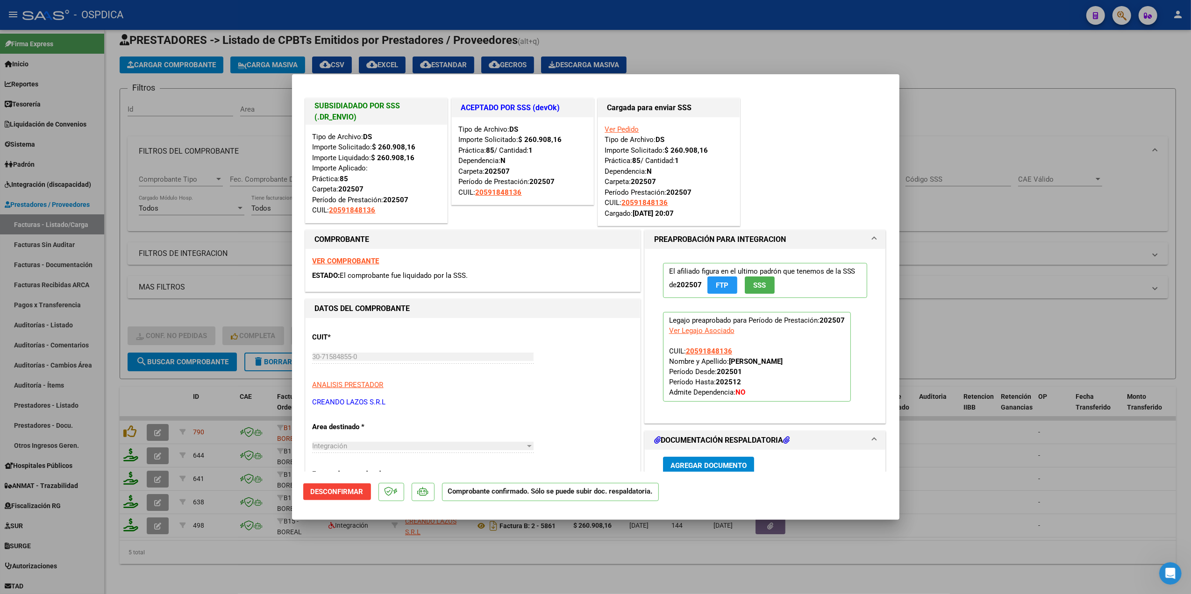
click at [276, 567] on div at bounding box center [595, 297] width 1191 height 594
type input "$ 0,00"
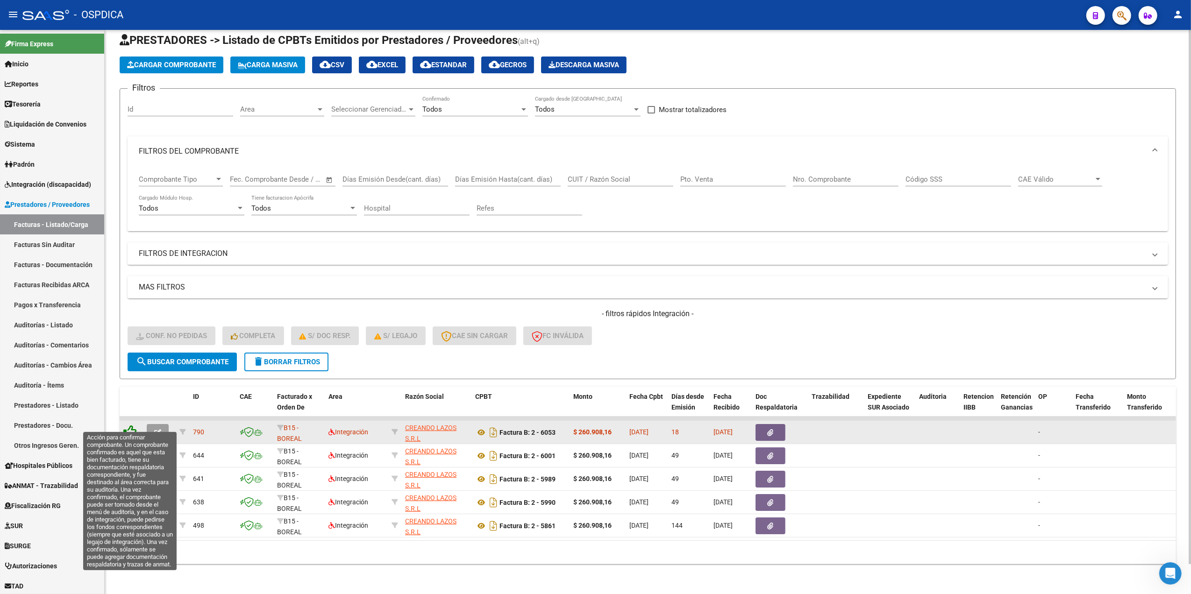
click at [128, 425] on icon at bounding box center [129, 431] width 13 height 13
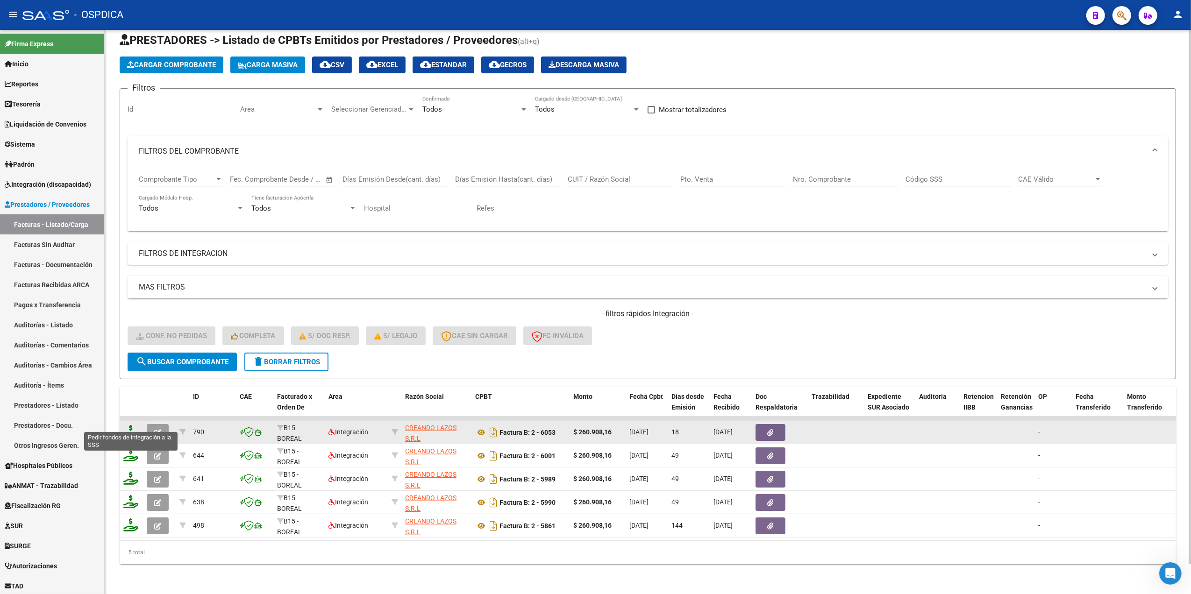
click at [131, 425] on icon at bounding box center [130, 431] width 15 height 13
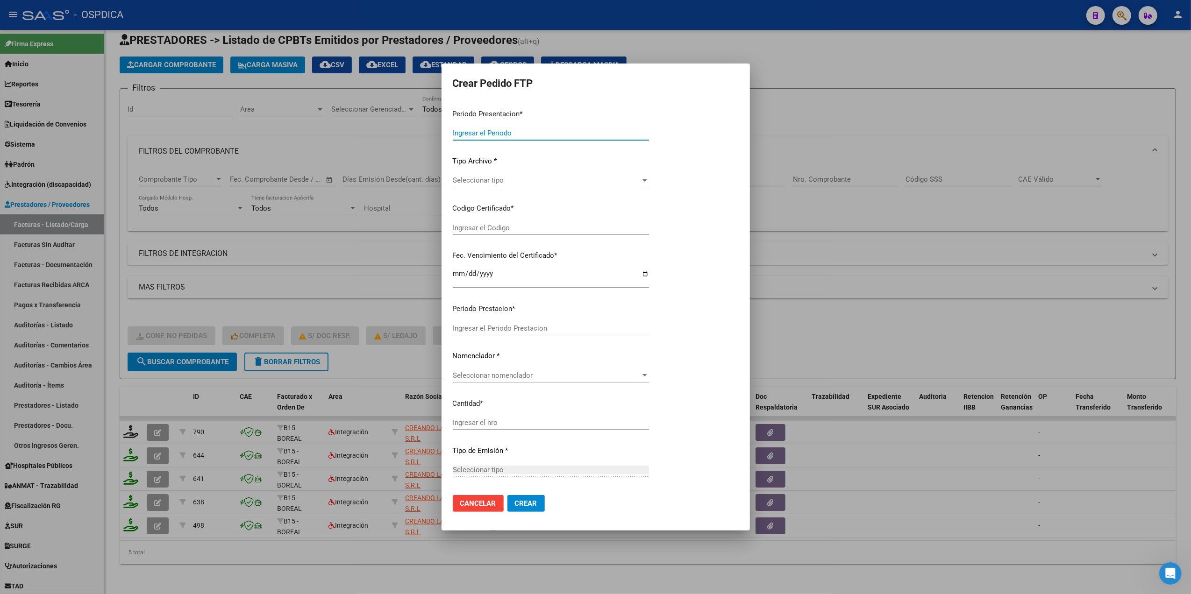
type input "202508"
type input "$ 260.908,16"
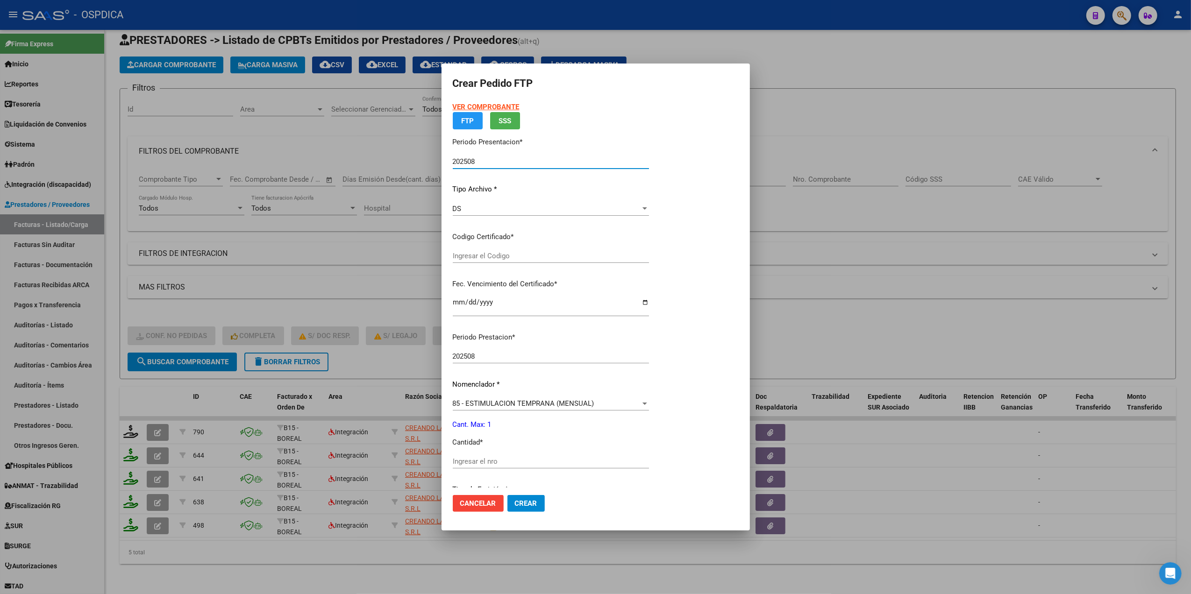
type input "ARG02000591848132024061420260614COR269"
type input "[DATE]"
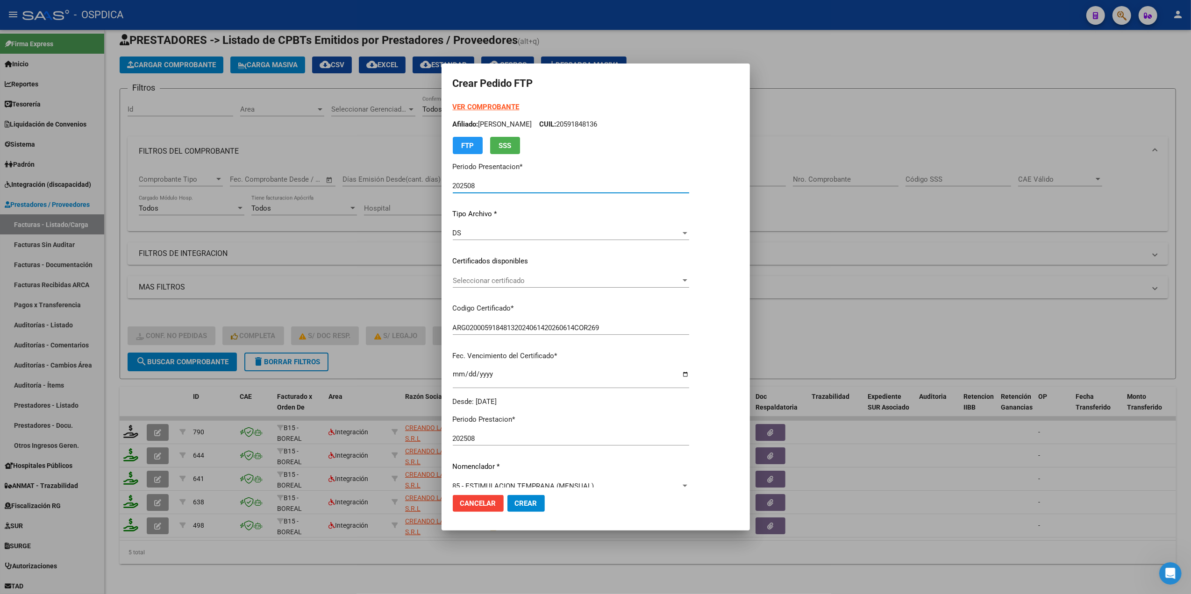
click at [501, 282] on span "Seleccionar certificado" at bounding box center [567, 281] width 228 height 8
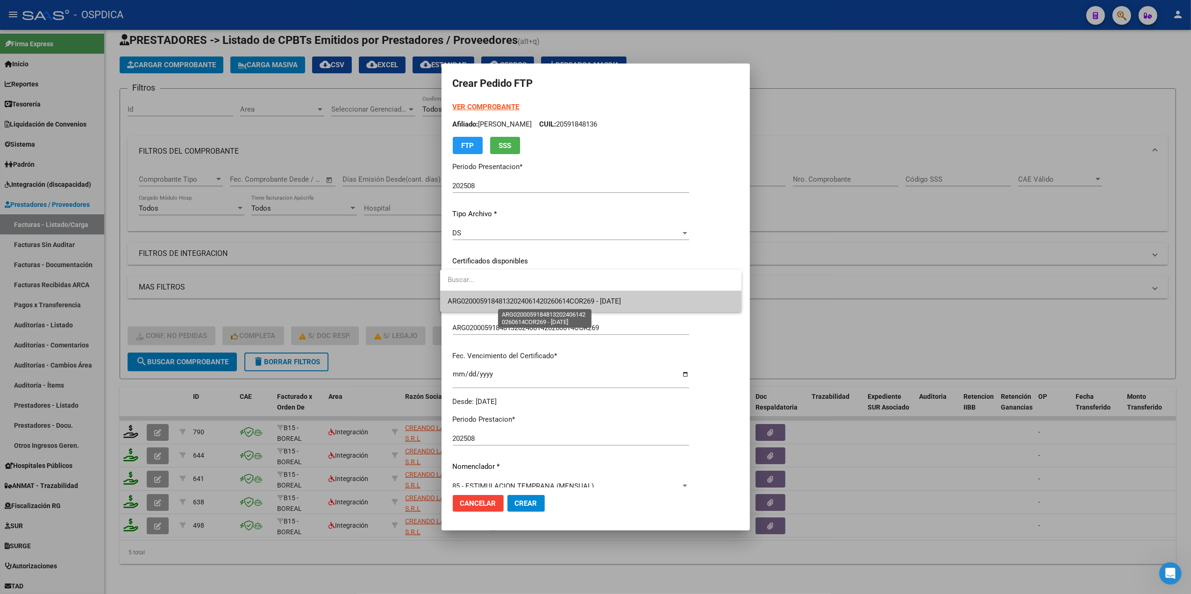
click at [501, 298] on span "ARG02000591848132024061420260614COR269 - [DATE]" at bounding box center [534, 301] width 173 height 8
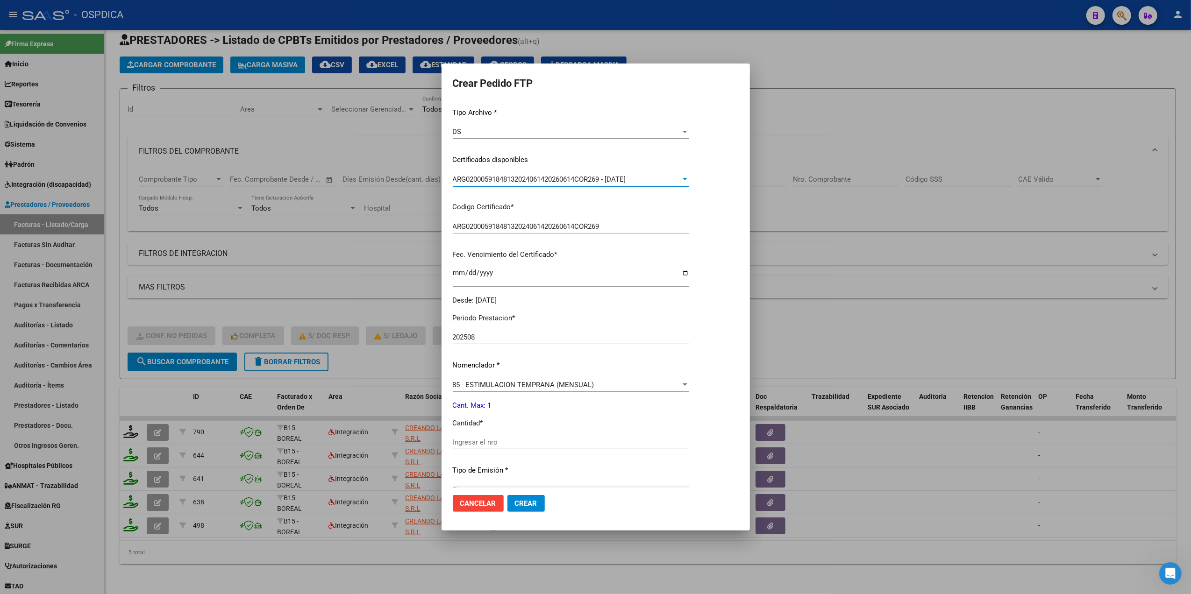
scroll to position [214, 0]
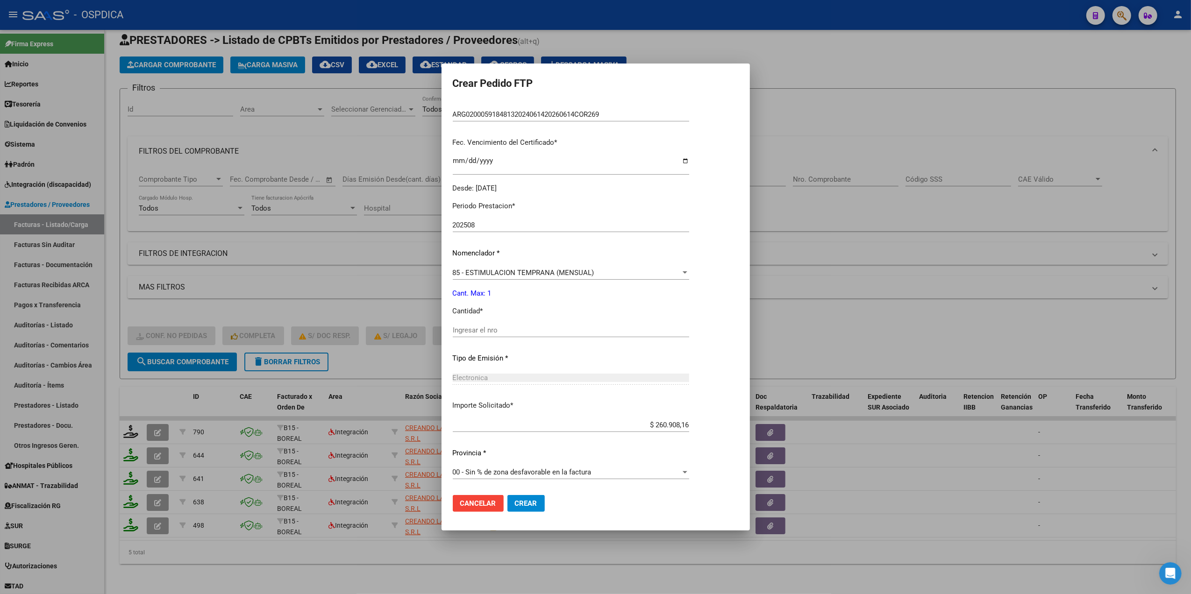
click at [495, 331] on input "Ingresar el nro" at bounding box center [571, 330] width 236 height 8
type input "1"
click at [508, 495] on button "Crear" at bounding box center [526, 503] width 37 height 17
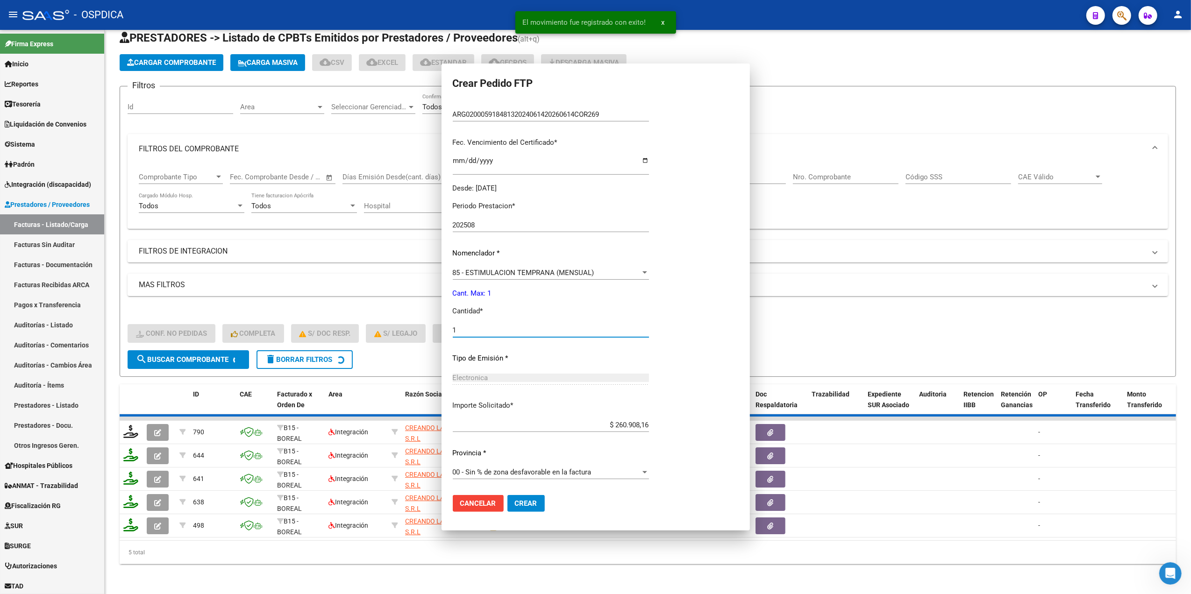
scroll to position [0, 0]
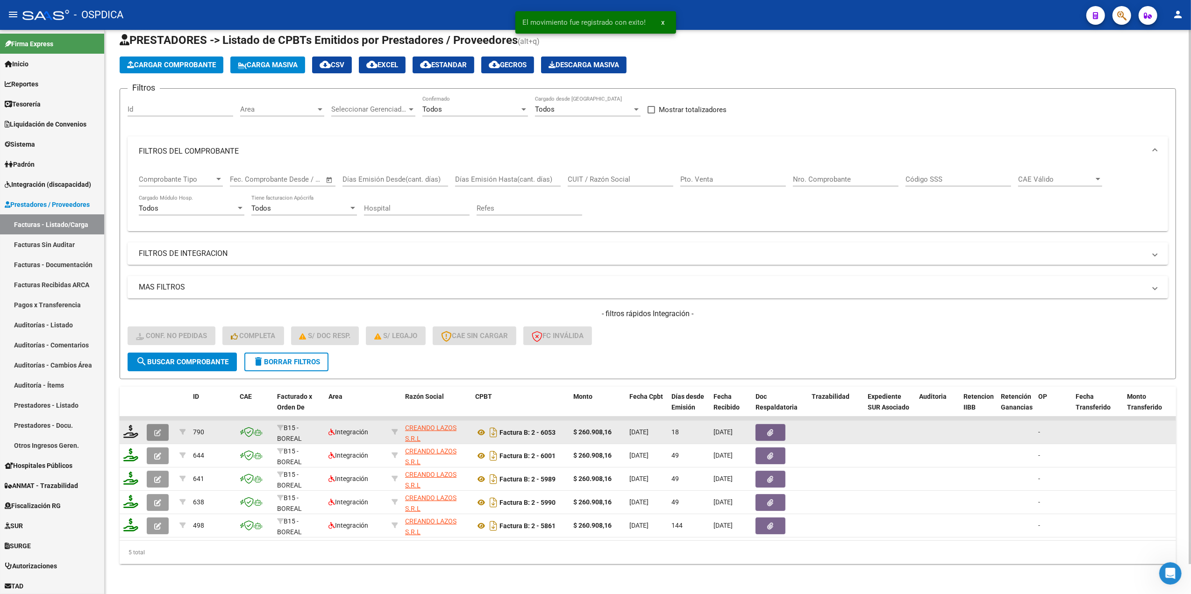
click at [159, 429] on icon "button" at bounding box center [157, 432] width 7 height 7
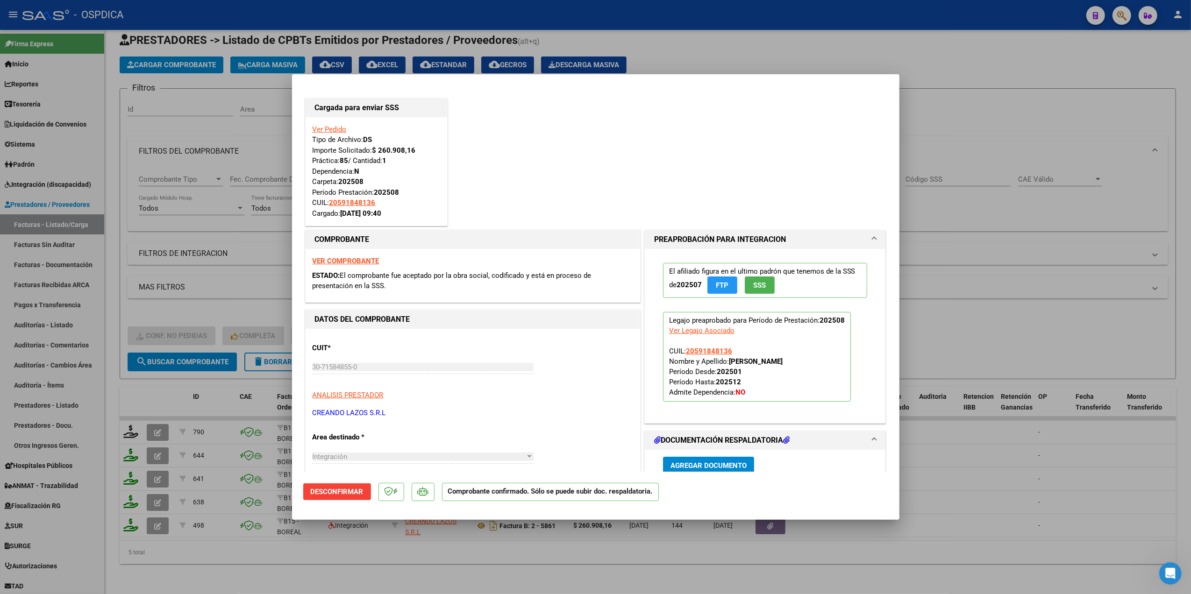
click at [808, 44] on div at bounding box center [595, 297] width 1191 height 594
type input "$ 0,00"
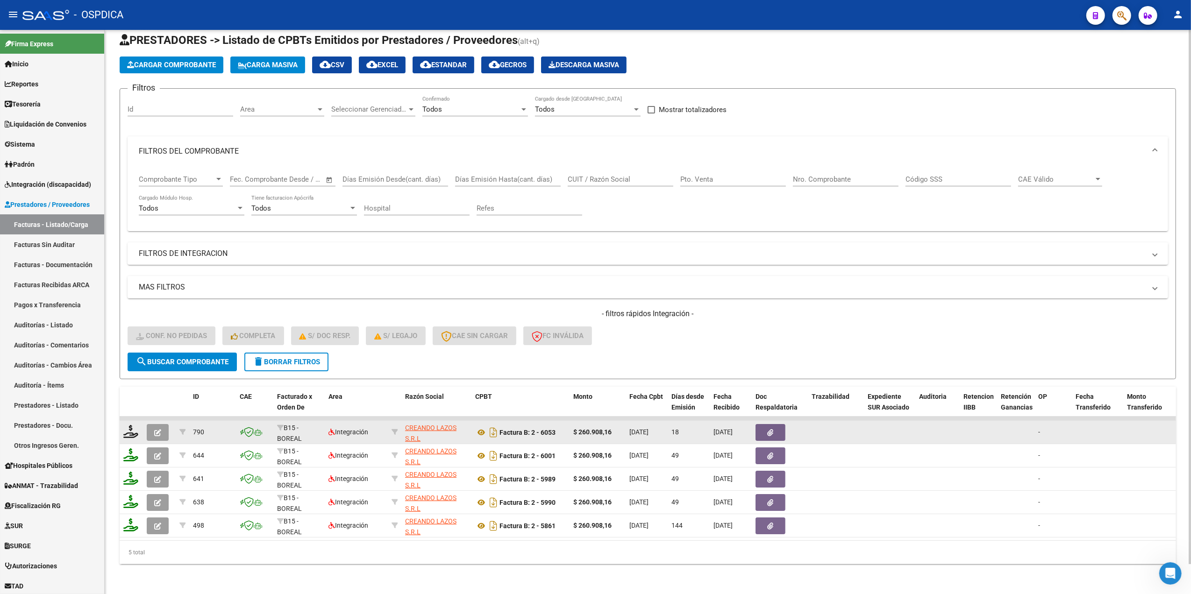
click at [150, 424] on button "button" at bounding box center [158, 432] width 22 height 17
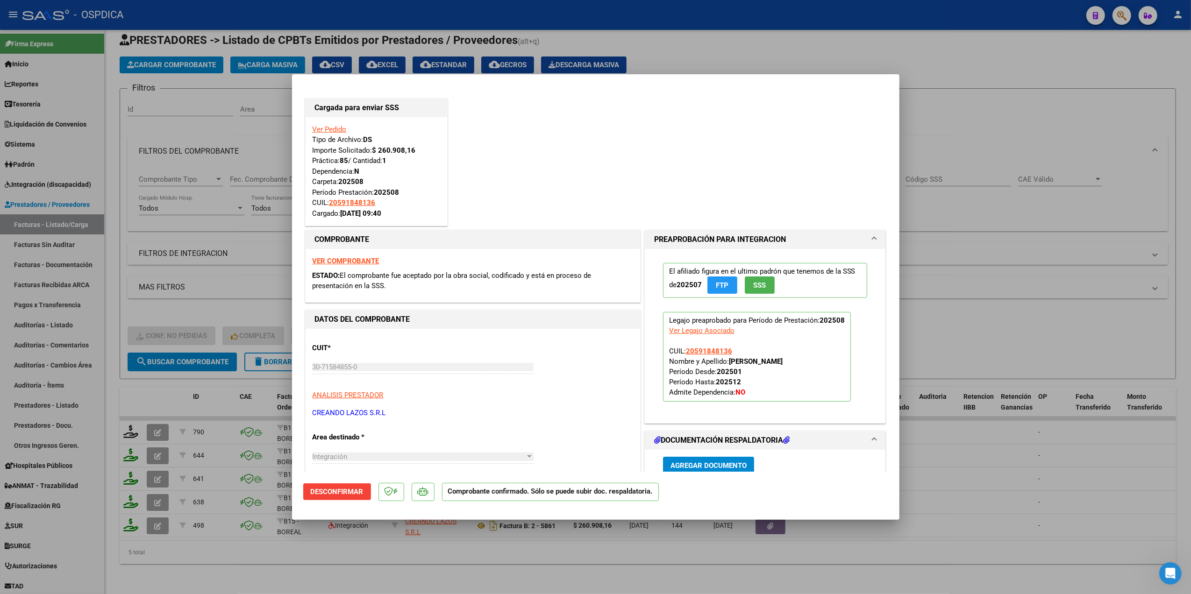
click at [494, 573] on div at bounding box center [595, 297] width 1191 height 594
type input "$ 0,00"
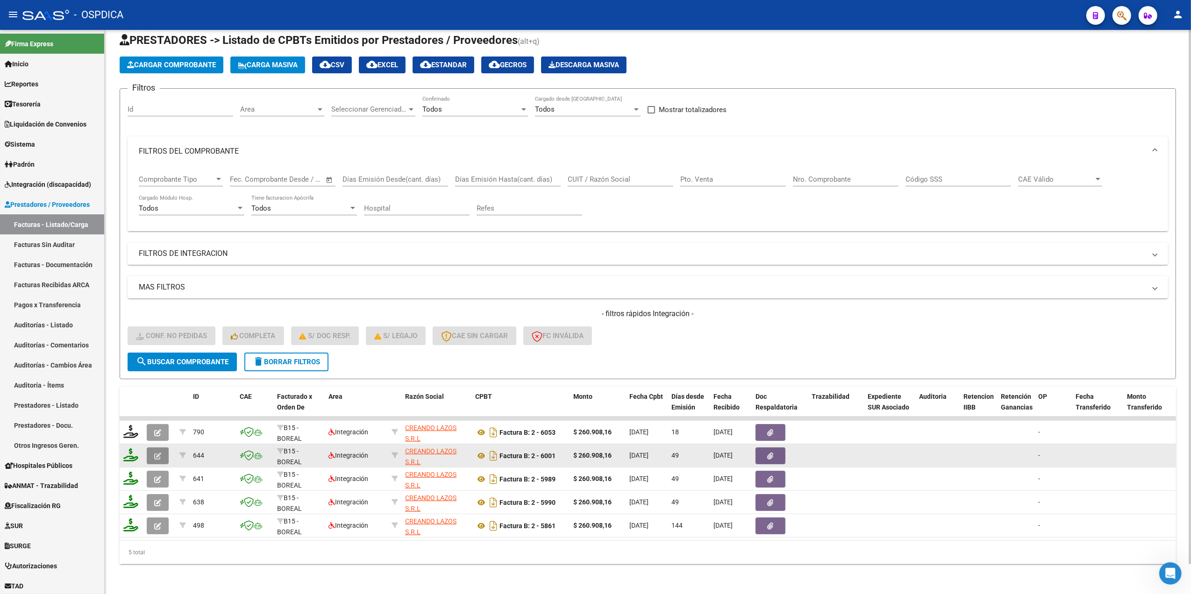
click at [163, 448] on button "button" at bounding box center [158, 456] width 22 height 17
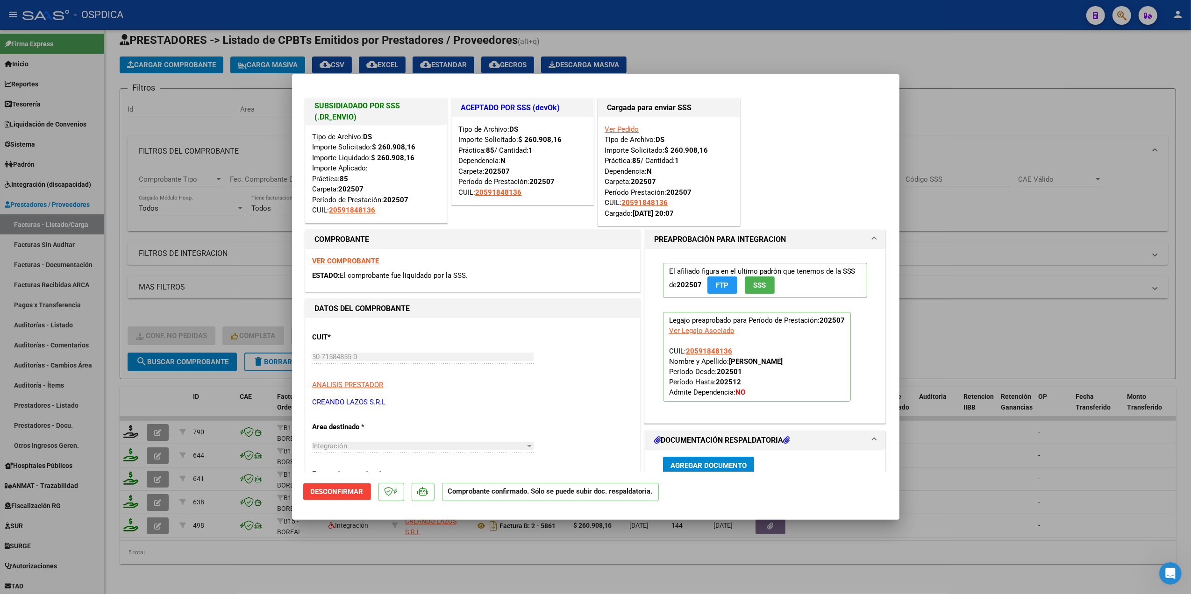
click at [264, 563] on div at bounding box center [595, 297] width 1191 height 594
type input "$ 0,00"
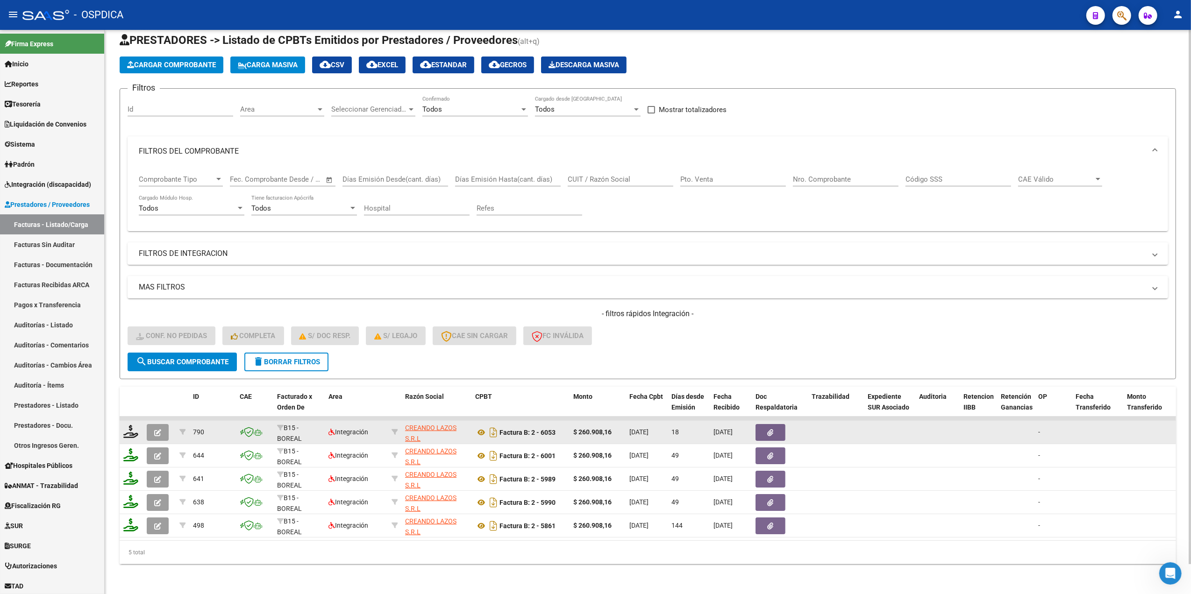
click at [161, 425] on button "button" at bounding box center [158, 432] width 22 height 17
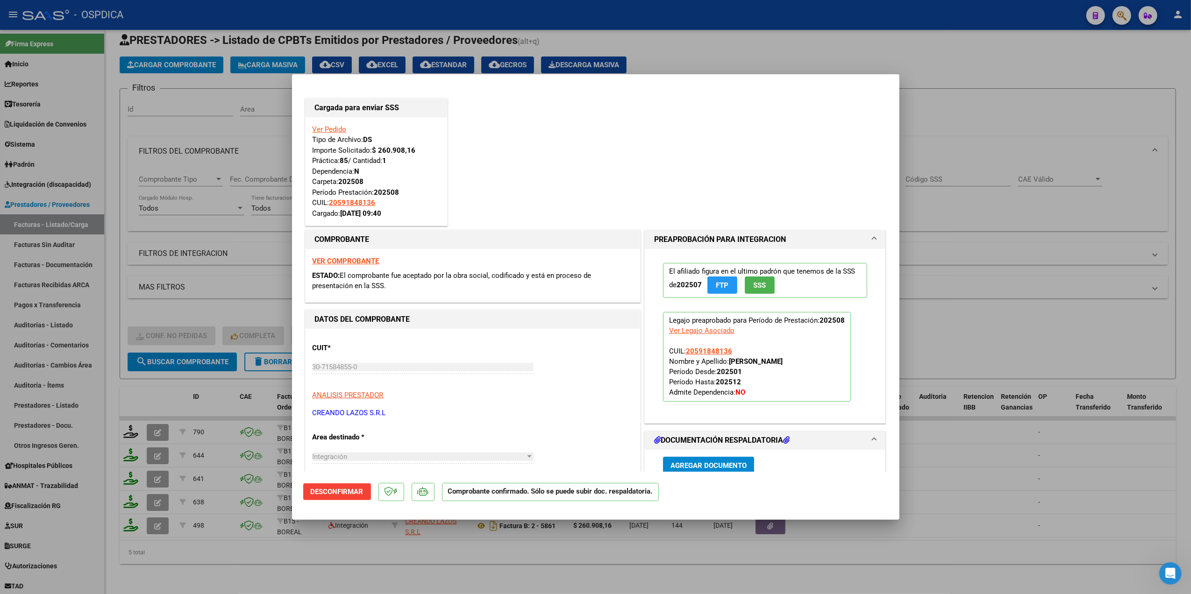
click at [373, 580] on div at bounding box center [595, 297] width 1191 height 594
type input "$ 0,00"
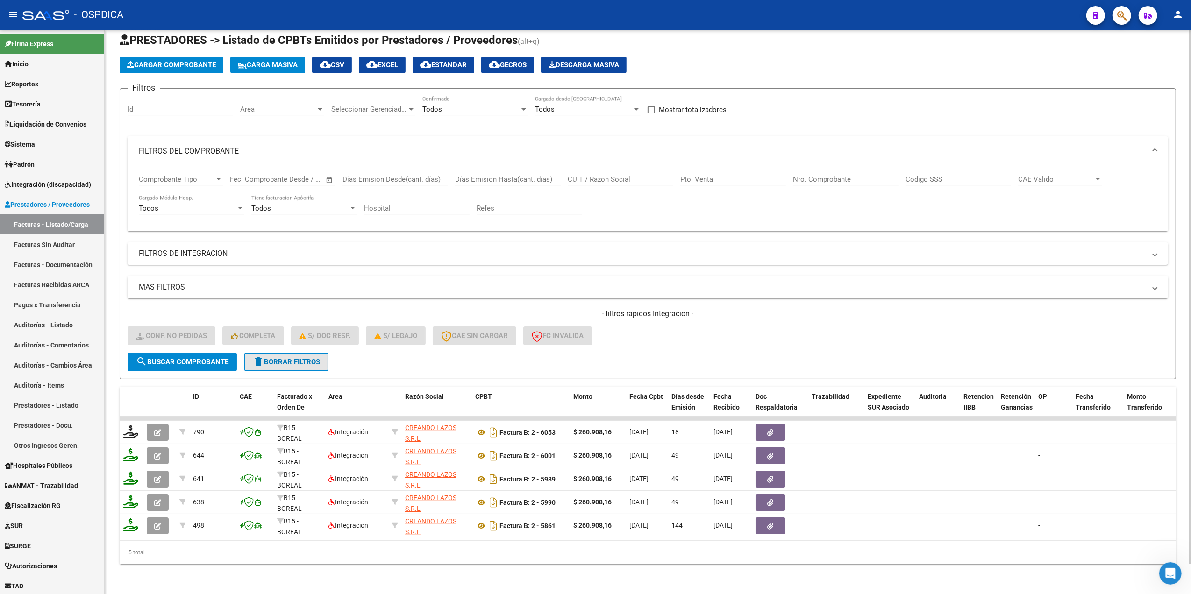
click at [320, 358] on span "delete Borrar Filtros" at bounding box center [286, 362] width 67 height 8
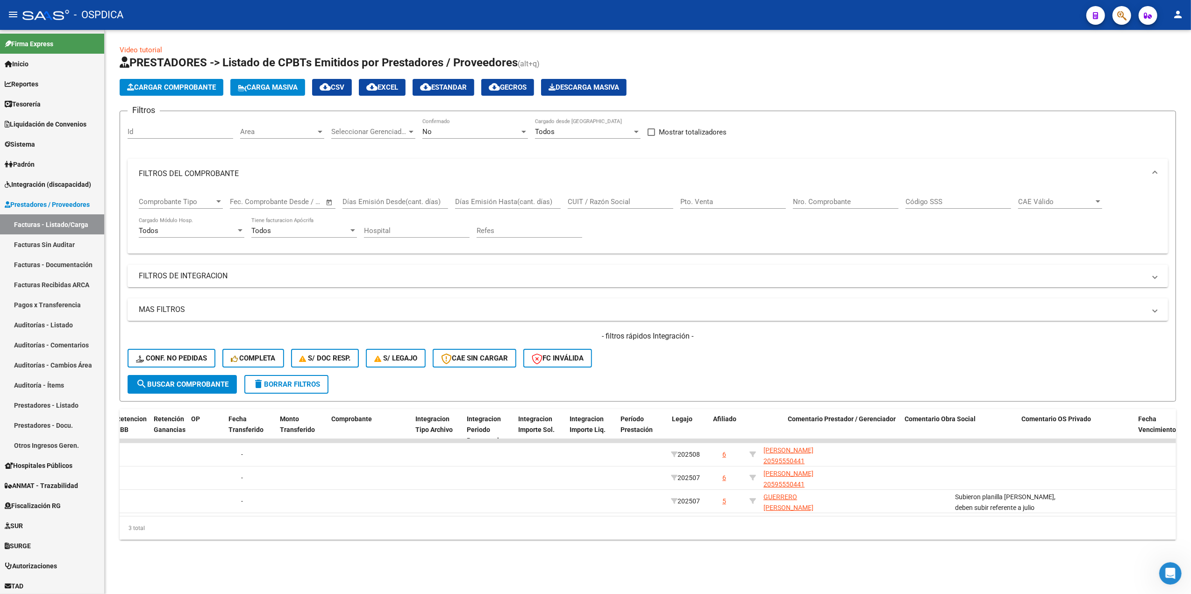
scroll to position [0, 891]
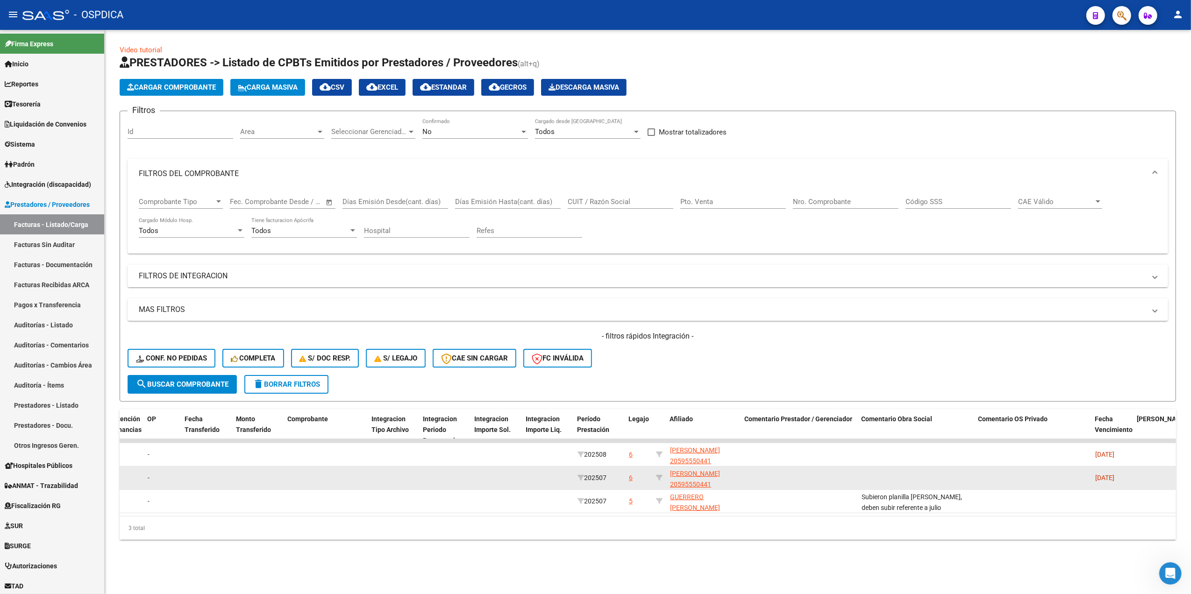
click at [657, 473] on div at bounding box center [659, 478] width 7 height 11
click at [661, 475] on icon at bounding box center [659, 478] width 7 height 7
type input "20595550441"
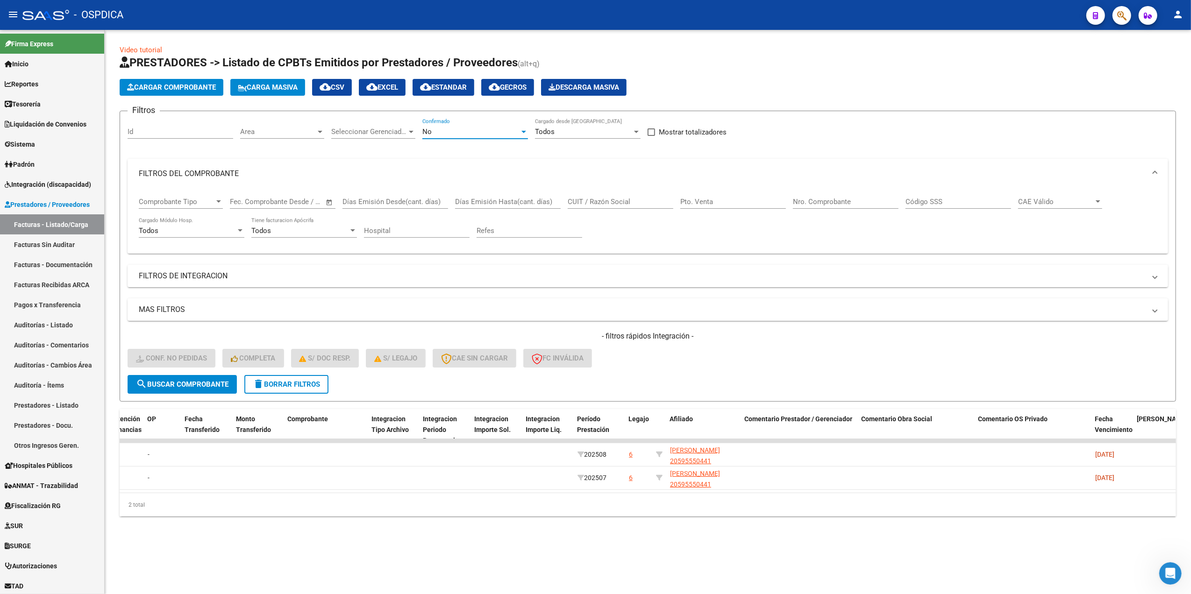
click at [430, 131] on span "No" at bounding box center [426, 132] width 9 height 8
click at [434, 93] on span "Todos" at bounding box center [475, 89] width 106 height 21
click at [228, 380] on span "search Buscar Comprobante" at bounding box center [182, 384] width 93 height 8
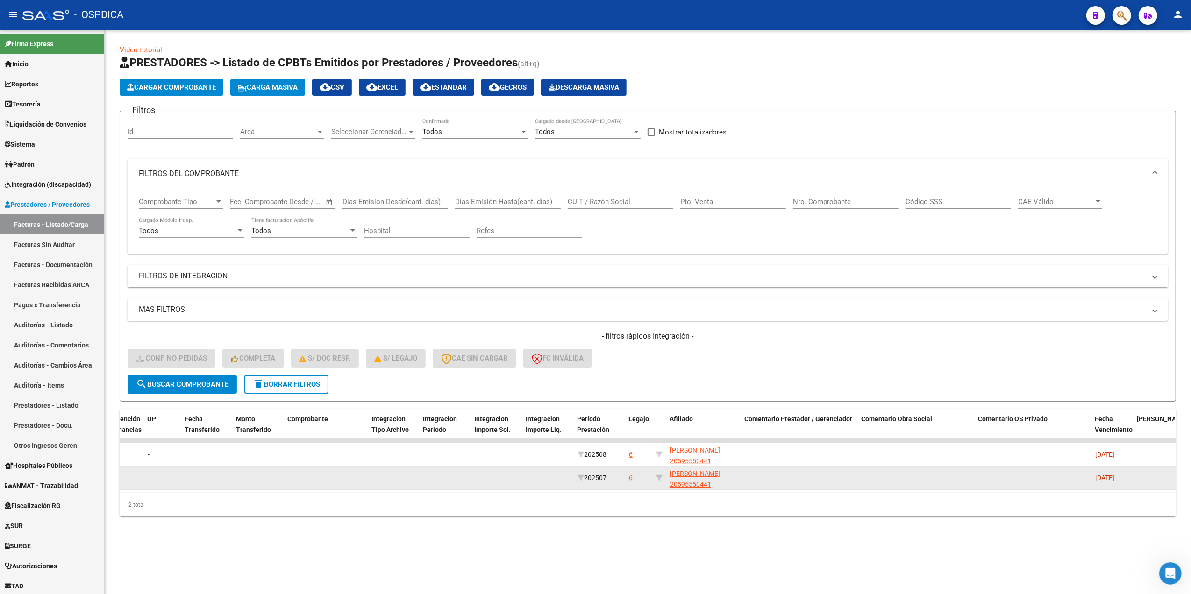
click at [631, 477] on div "6" at bounding box center [631, 478] width 4 height 11
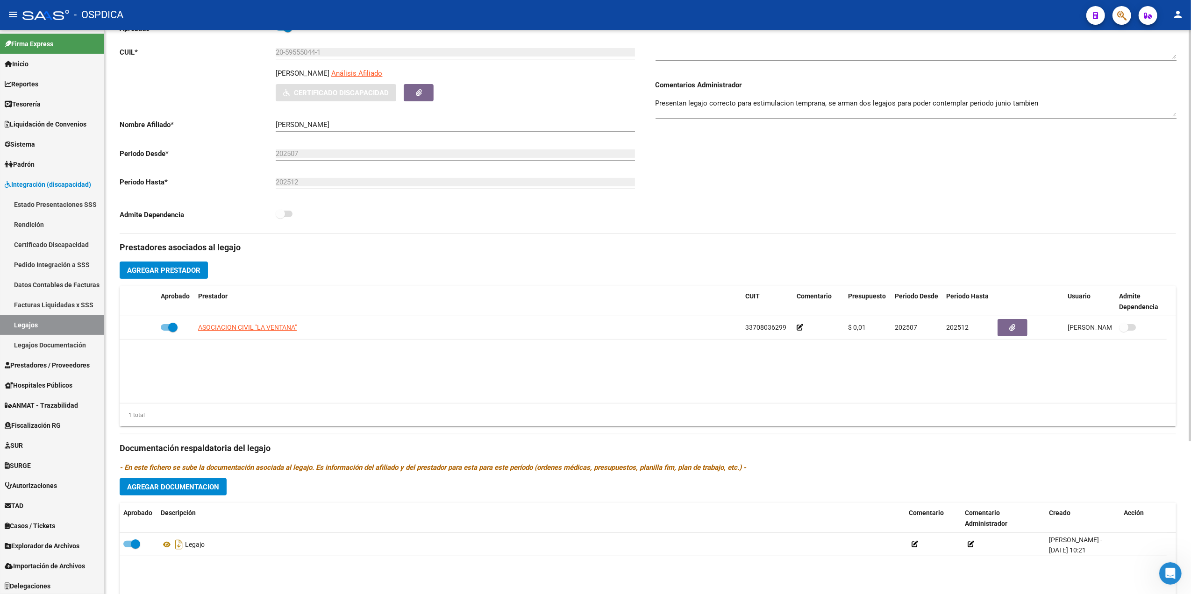
scroll to position [210, 0]
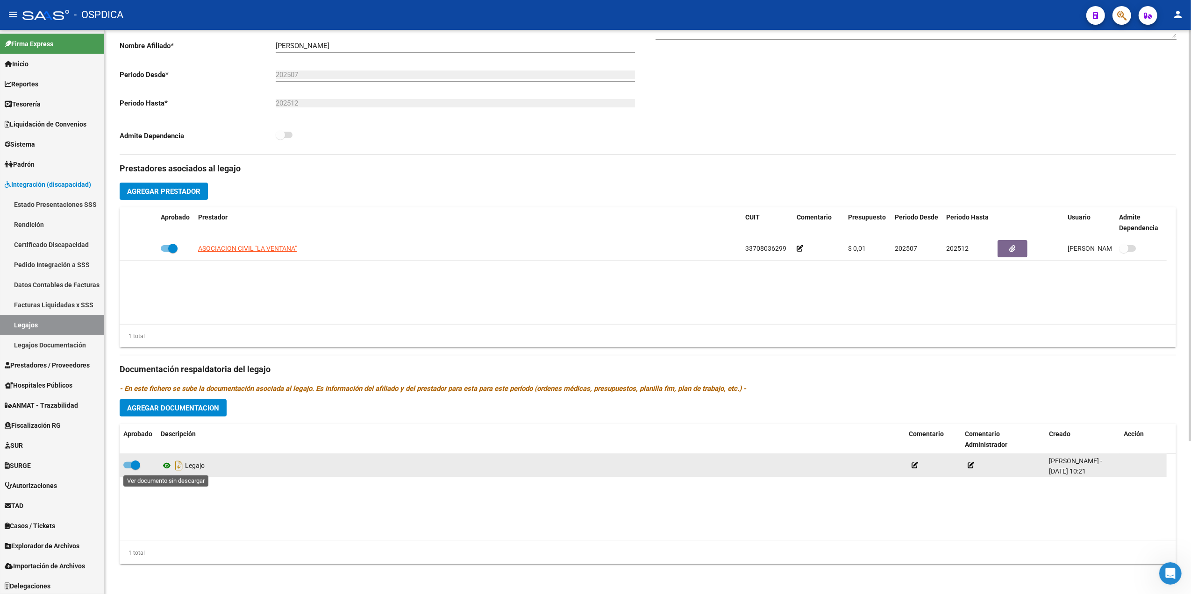
click at [165, 466] on icon at bounding box center [167, 465] width 12 height 11
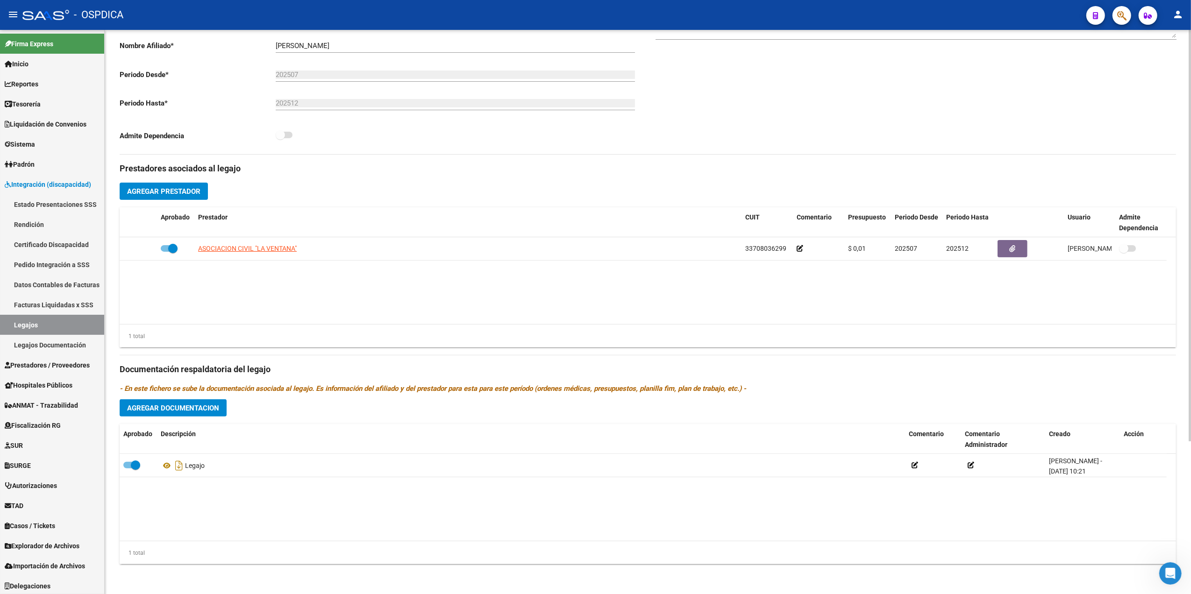
scroll to position [0, 0]
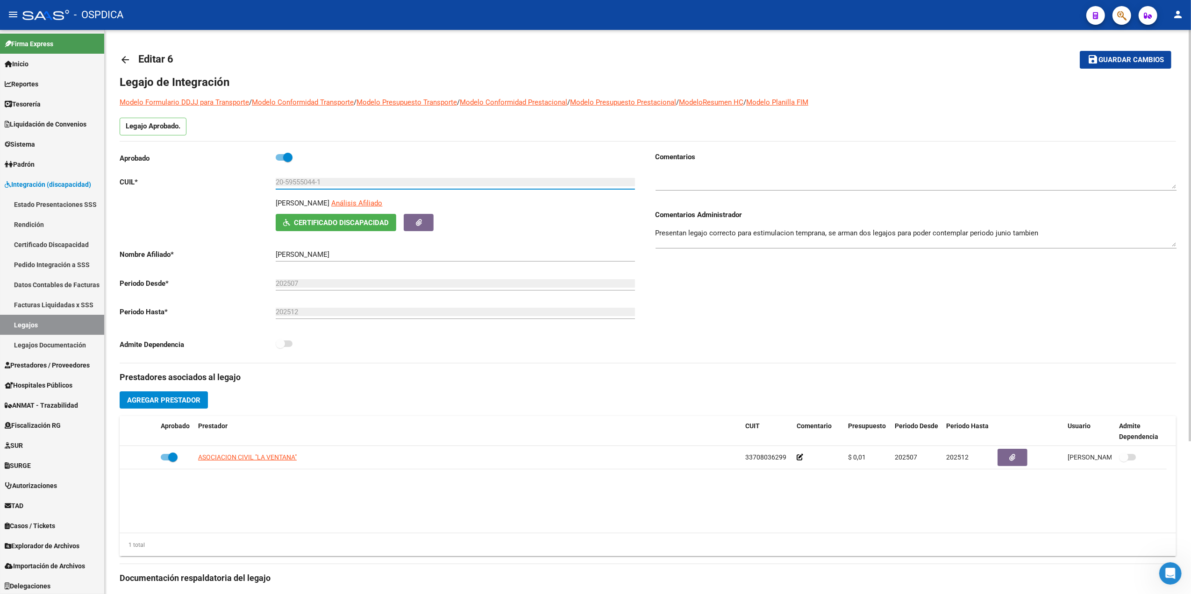
drag, startPoint x: 333, startPoint y: 182, endPoint x: 259, endPoint y: 174, distance: 74.3
click at [259, 174] on div "Aprobado CUIL * 20-59555044-1 Ingresar CUIL [PERSON_NAME] Afiliado Certificado …" at bounding box center [380, 254] width 521 height 204
click at [54, 367] on span "Prestadores / Proveedores" at bounding box center [47, 365] width 85 height 10
click at [54, 369] on span "Prestadores / Proveedores" at bounding box center [47, 365] width 85 height 10
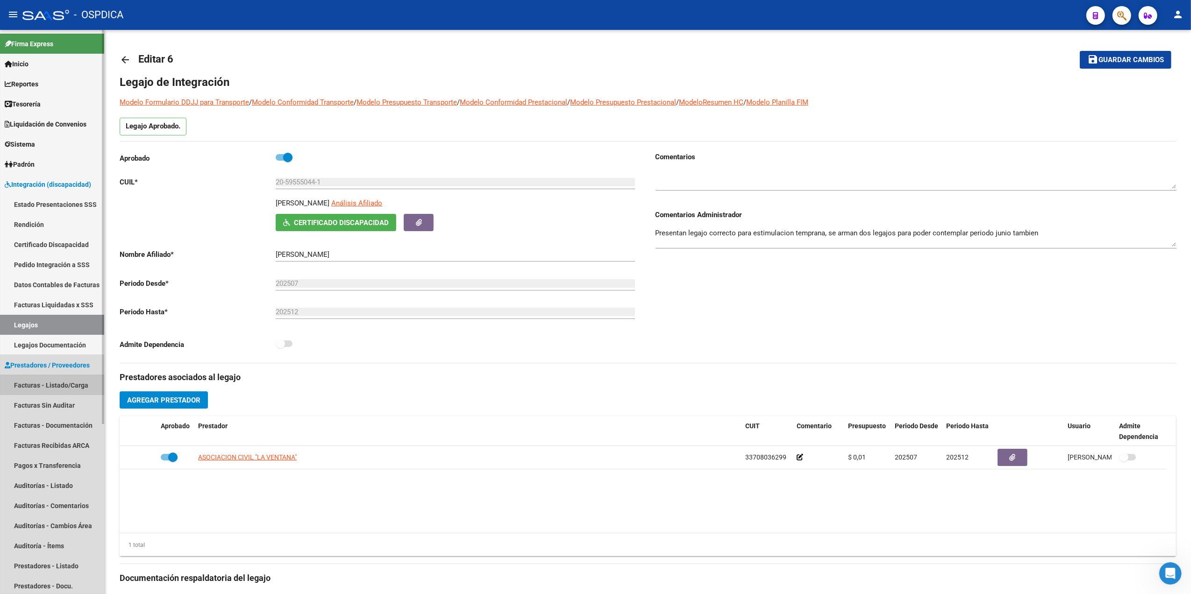
click at [55, 384] on link "Facturas - Listado/Carga" at bounding box center [52, 385] width 104 height 20
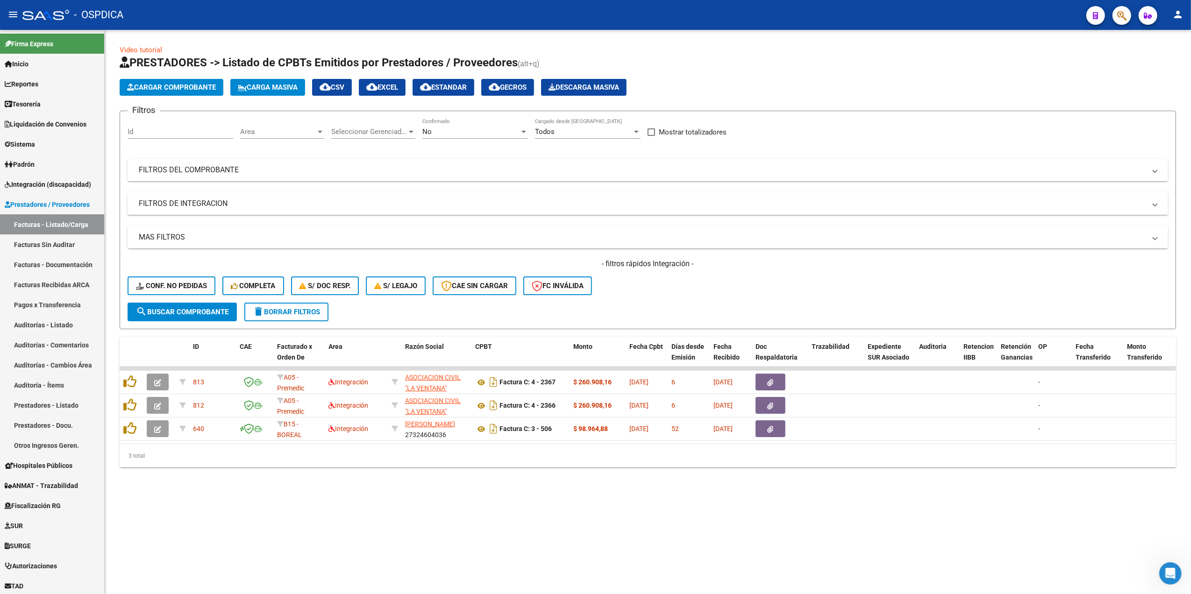
click at [433, 133] on div "No" at bounding box center [470, 132] width 97 height 8
click at [438, 92] on span "Todos" at bounding box center [475, 89] width 106 height 21
click at [436, 197] on mat-expansion-panel-header "FILTROS DE INTEGRACION" at bounding box center [648, 204] width 1041 height 22
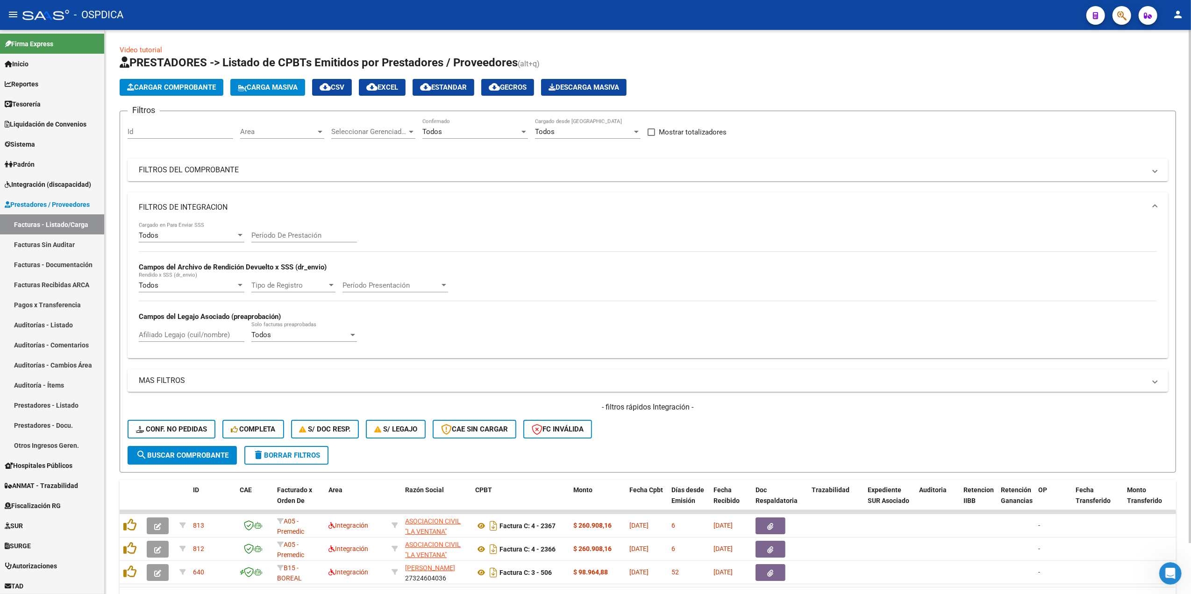
click at [172, 338] on input "Afiliado Legajo (cuil/nombre)" at bounding box center [192, 335] width 106 height 8
paste input "20-59555044-1"
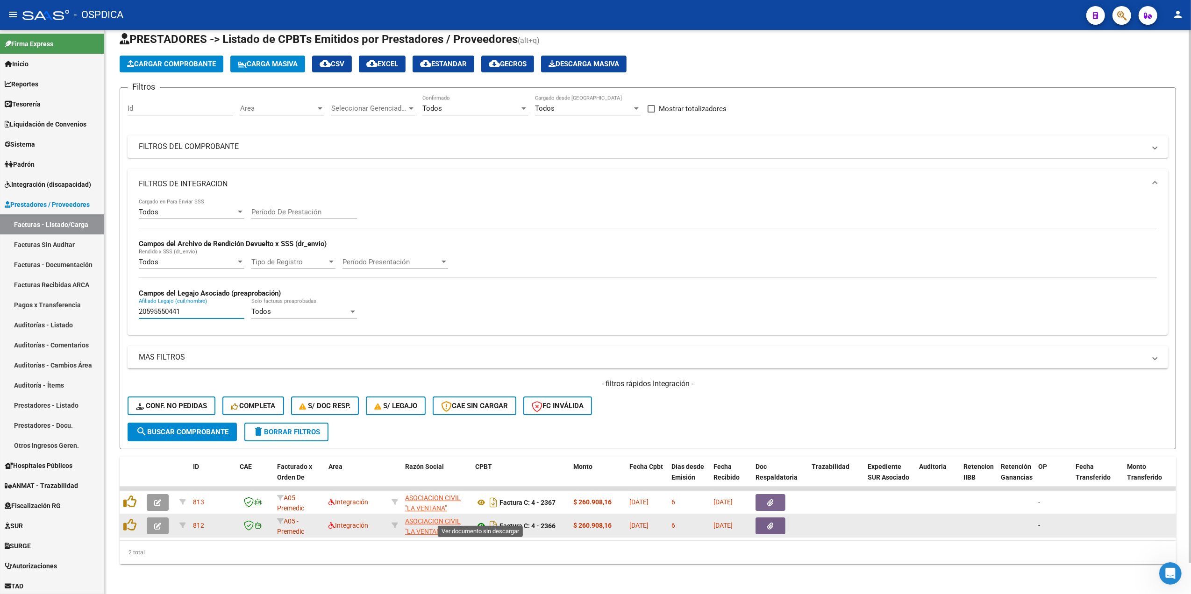
type input "20595550441"
click at [481, 521] on icon at bounding box center [481, 526] width 12 height 11
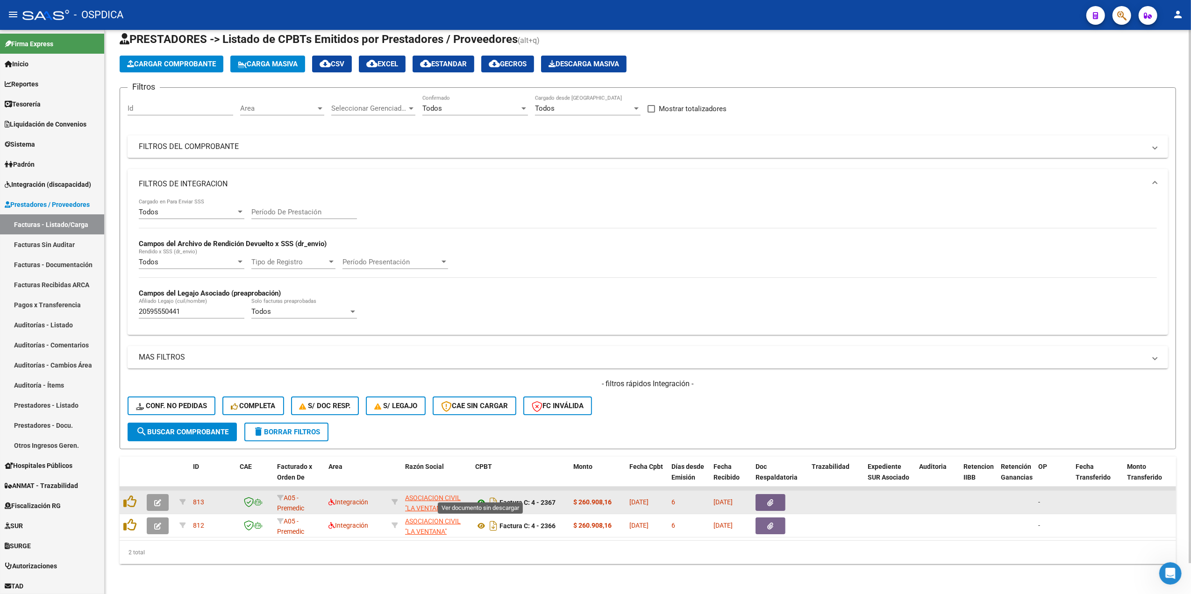
click at [481, 497] on icon at bounding box center [481, 502] width 12 height 11
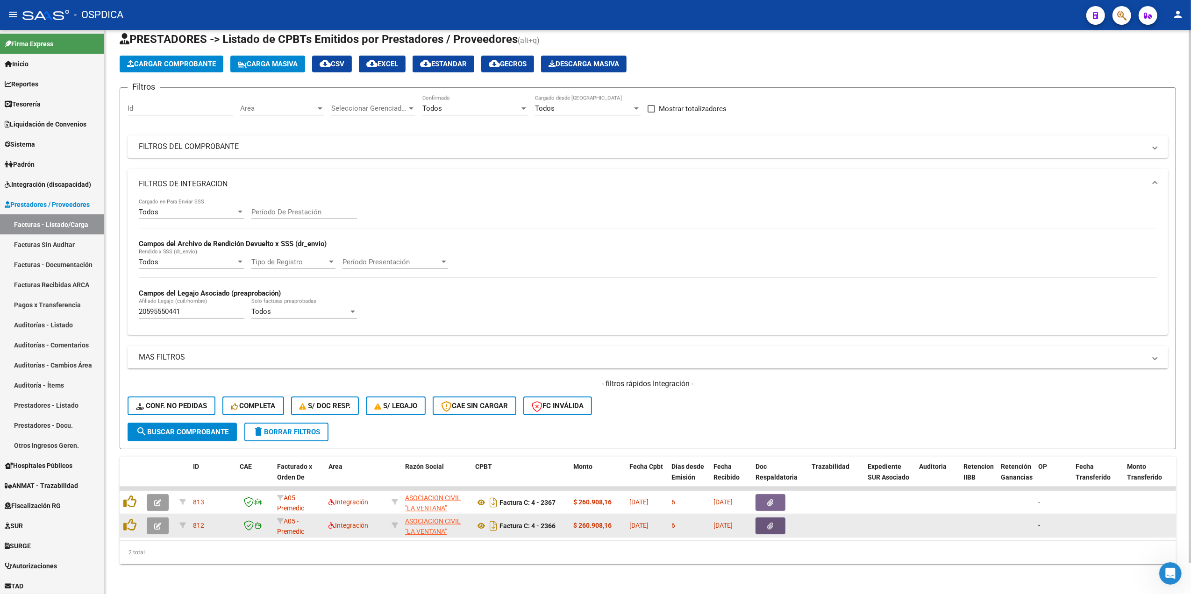
click at [768, 523] on icon "button" at bounding box center [771, 526] width 6 height 7
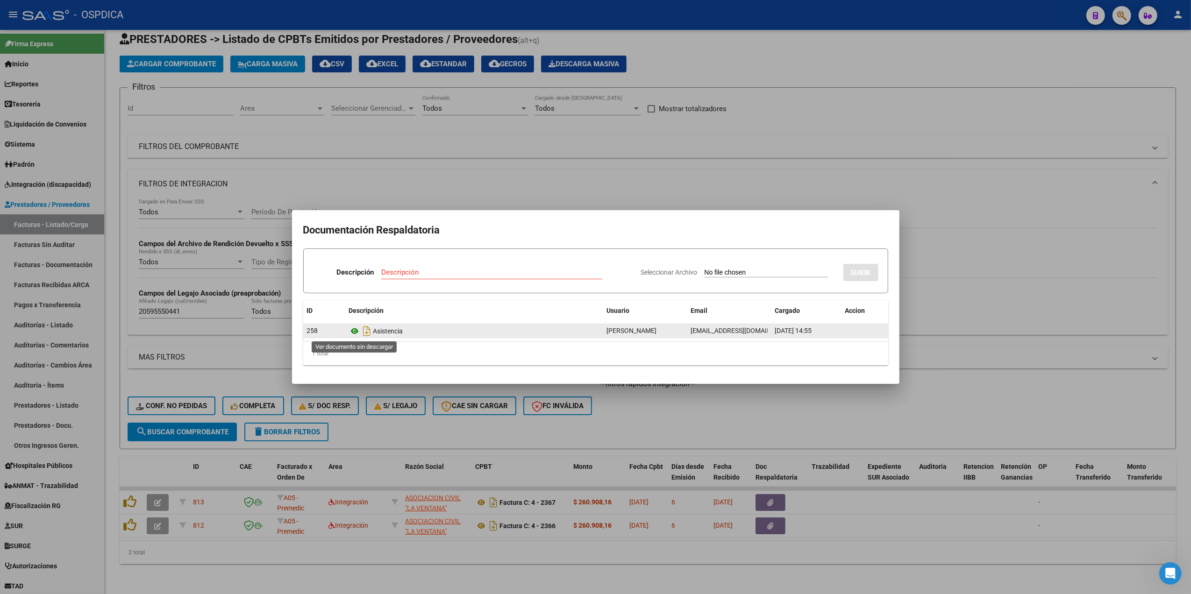
click at [354, 334] on icon at bounding box center [355, 331] width 12 height 11
click at [767, 490] on div at bounding box center [595, 297] width 1191 height 594
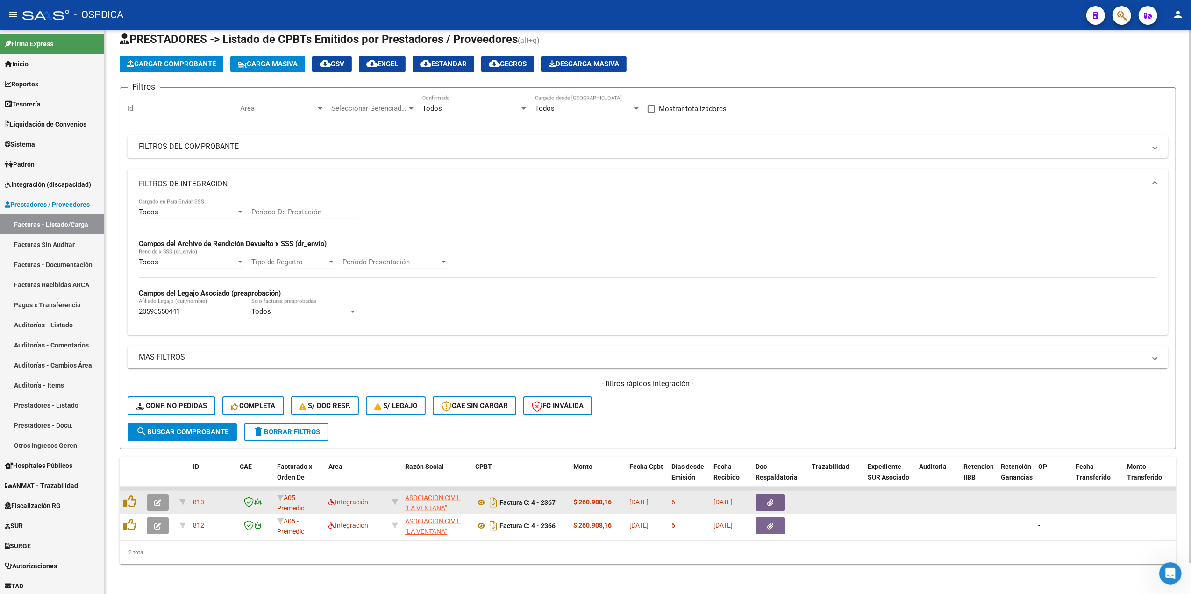
click at [768, 500] on icon "button" at bounding box center [771, 503] width 6 height 7
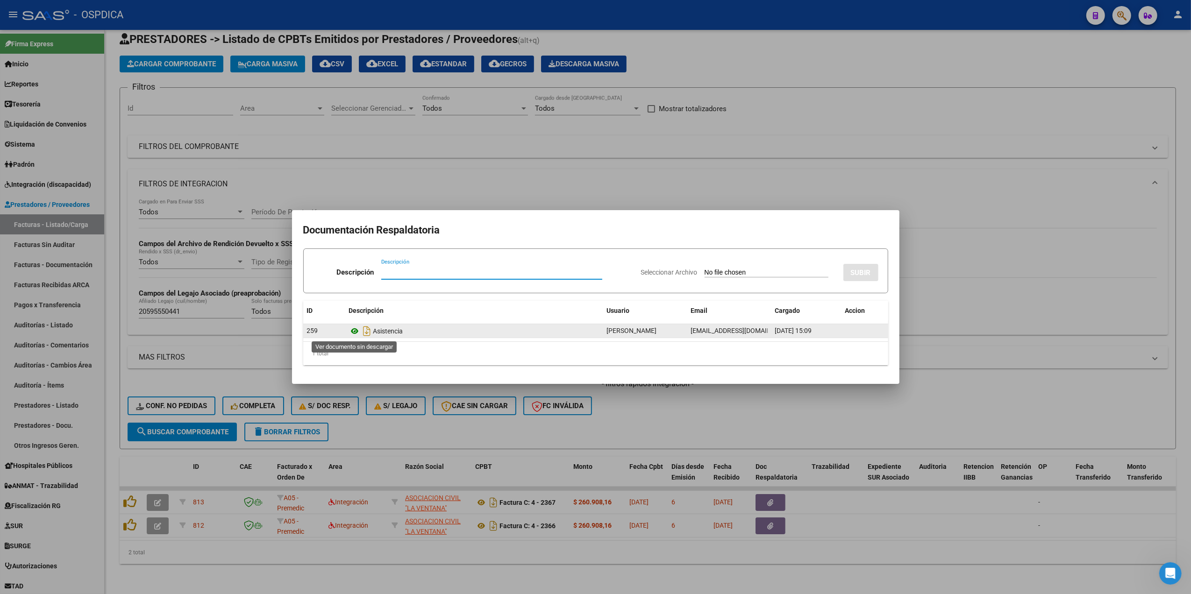
click at [352, 326] on icon at bounding box center [355, 331] width 12 height 11
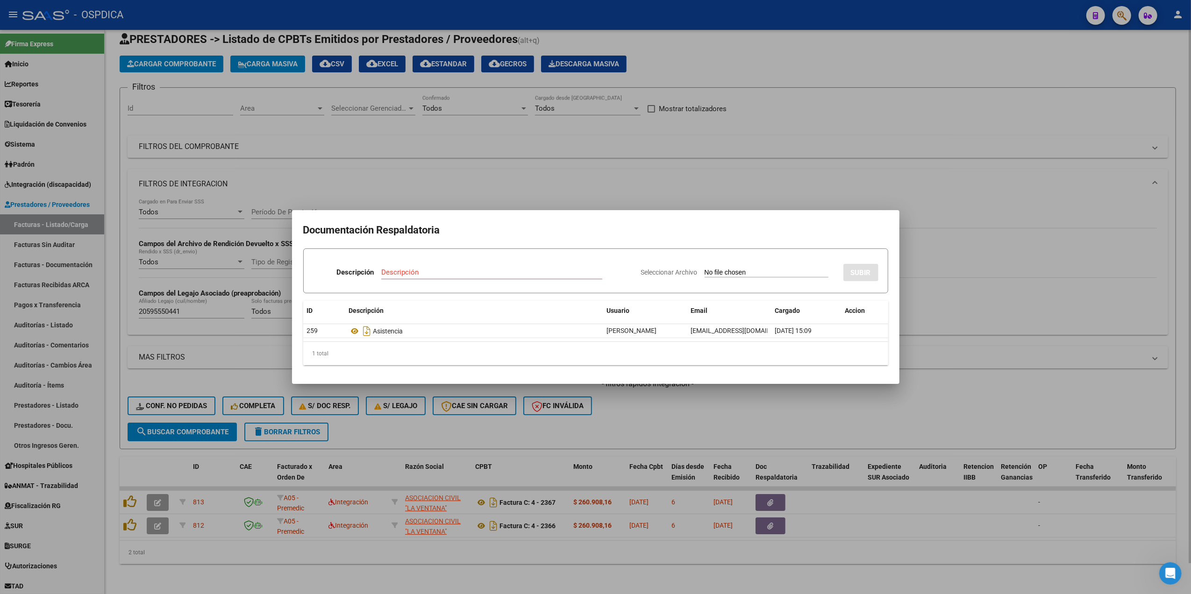
click at [967, 251] on div at bounding box center [595, 297] width 1191 height 594
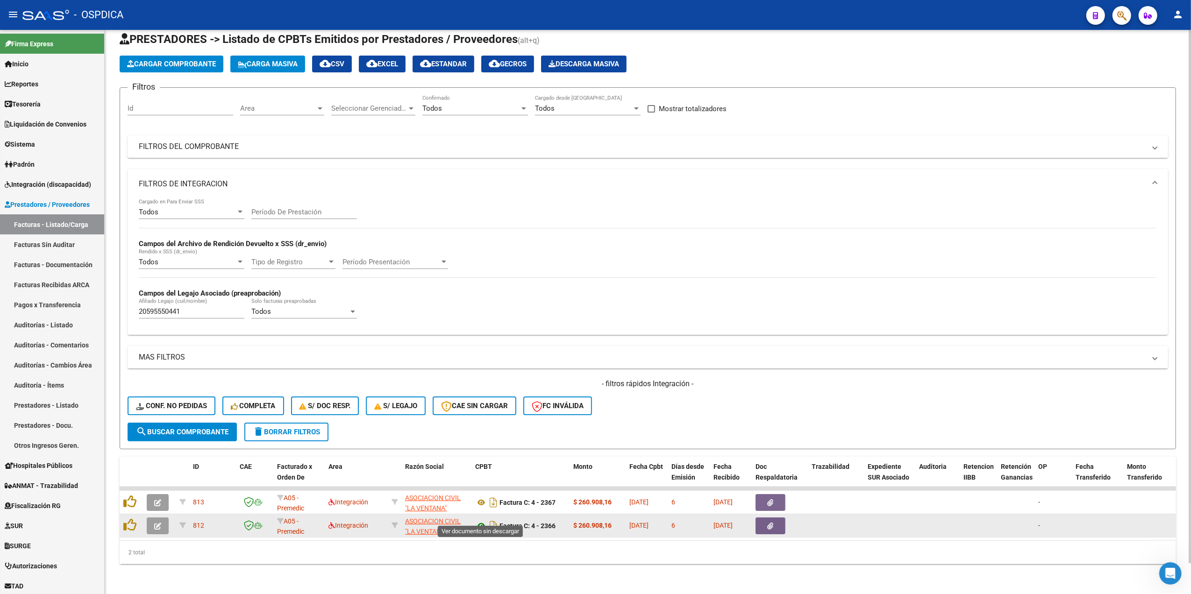
click at [479, 521] on icon at bounding box center [481, 526] width 12 height 11
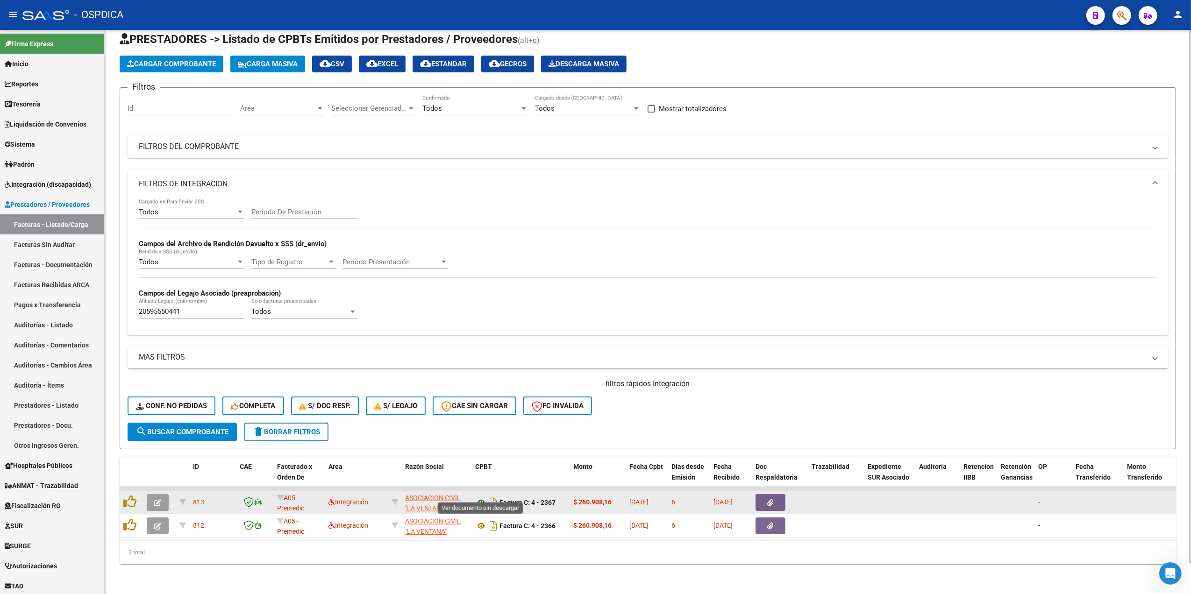
click at [481, 497] on icon at bounding box center [481, 502] width 12 height 11
click at [776, 495] on button "button" at bounding box center [771, 502] width 30 height 17
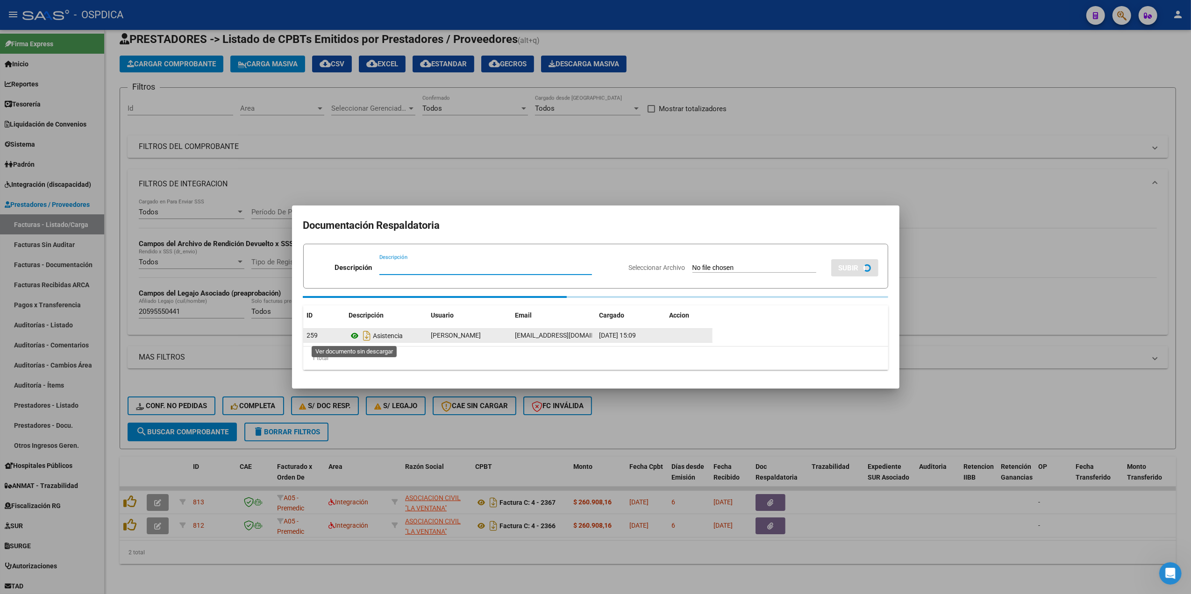
click at [354, 337] on icon at bounding box center [355, 335] width 12 height 11
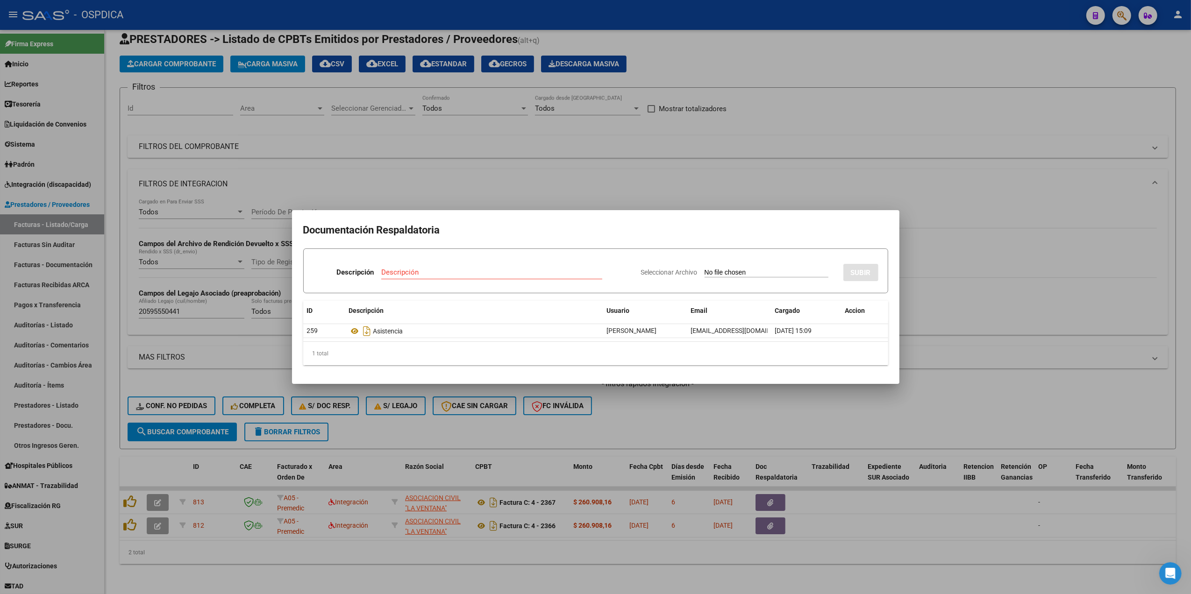
click at [779, 515] on div at bounding box center [595, 297] width 1191 height 594
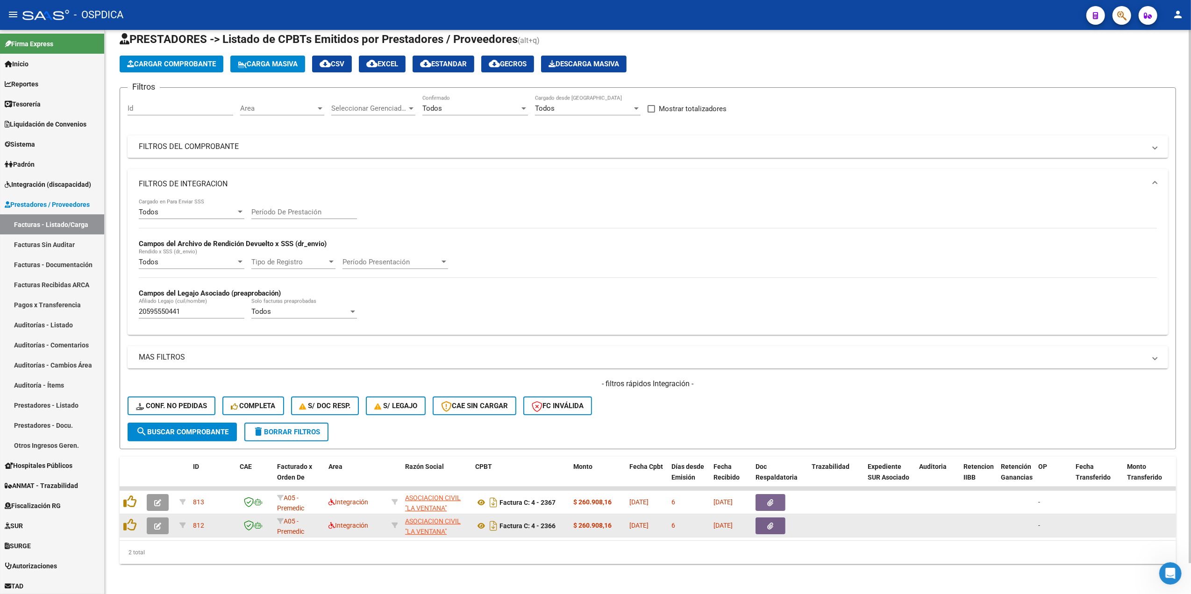
click at [776, 518] on button "button" at bounding box center [771, 526] width 30 height 17
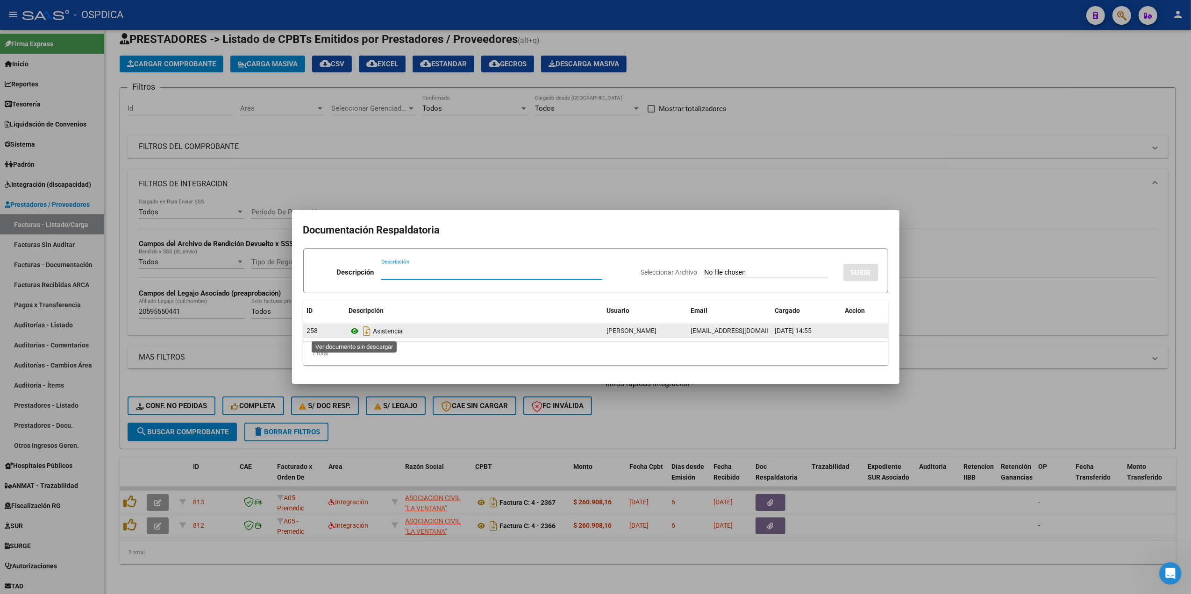
click at [354, 331] on icon at bounding box center [355, 331] width 12 height 11
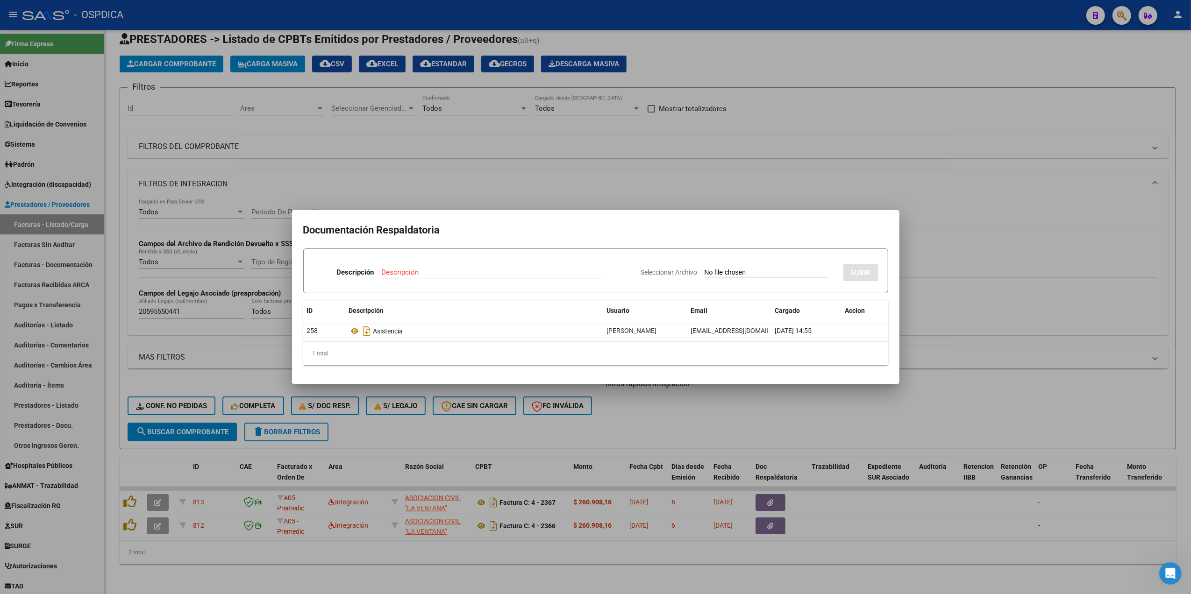
click at [518, 187] on div at bounding box center [595, 297] width 1191 height 594
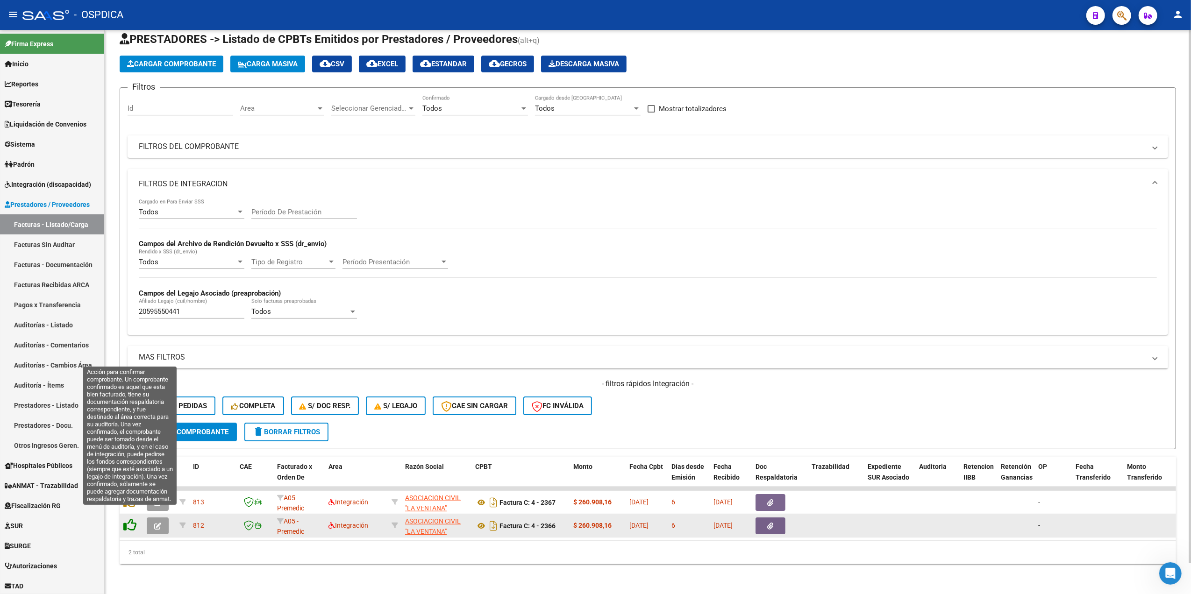
click at [130, 519] on icon at bounding box center [129, 525] width 13 height 13
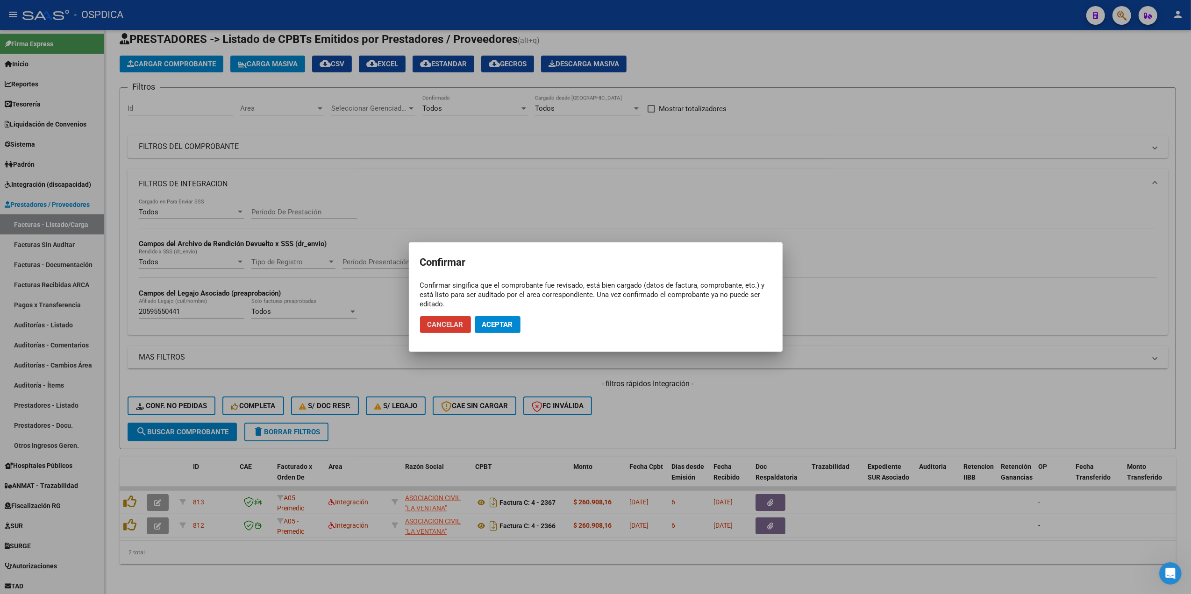
click at [501, 322] on span "Aceptar" at bounding box center [497, 325] width 31 height 8
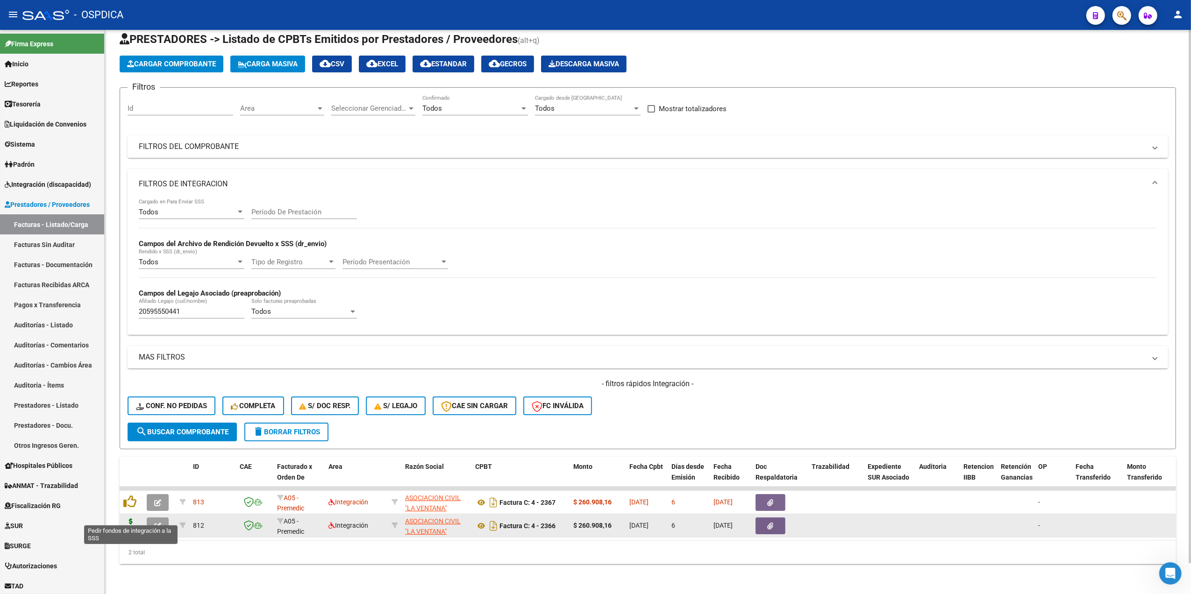
click at [128, 519] on icon at bounding box center [130, 525] width 15 height 13
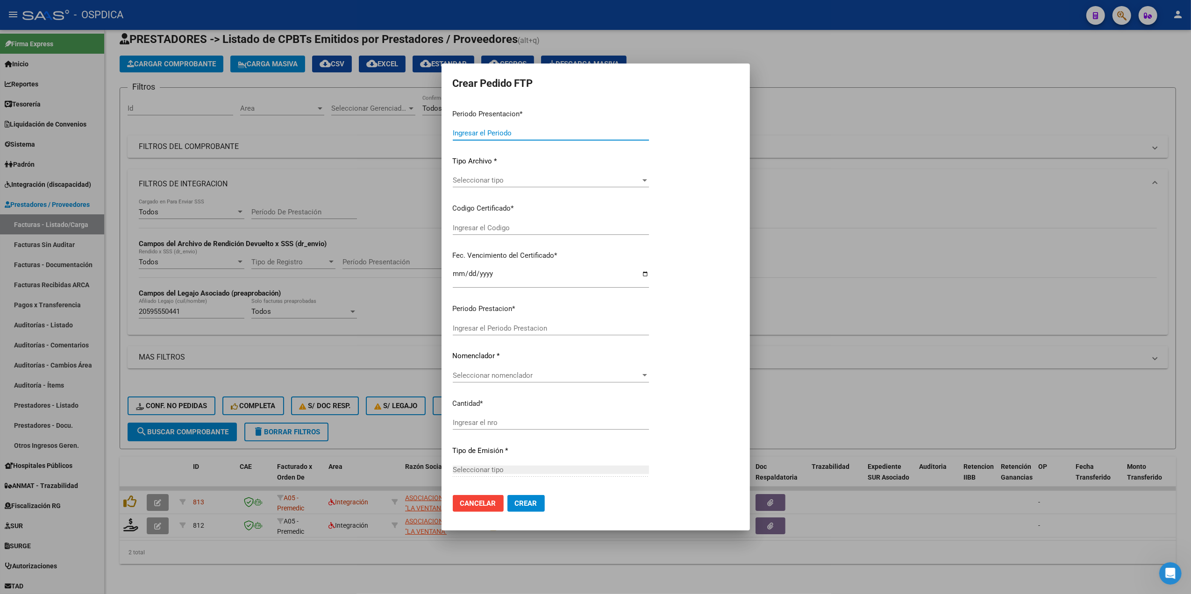
type input "202508"
type input "202507"
type input "$ 260.908,16"
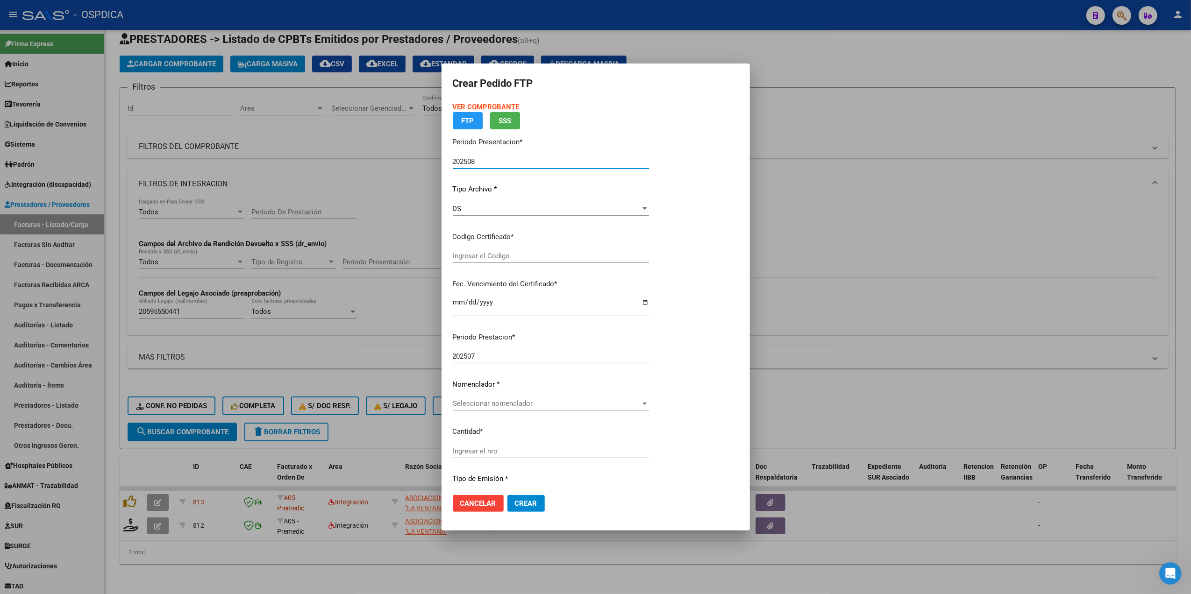
type input "ARG02000595550442025010720280107BUE320"
type input "[DATE]"
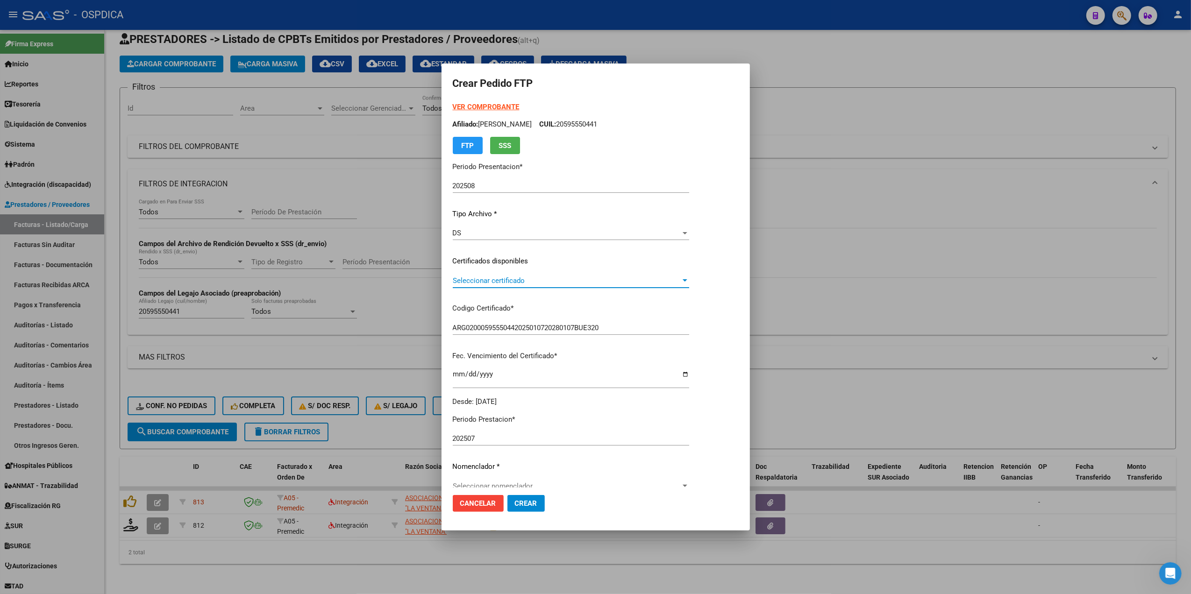
click at [493, 277] on span "Seleccionar certificado" at bounding box center [567, 281] width 228 height 8
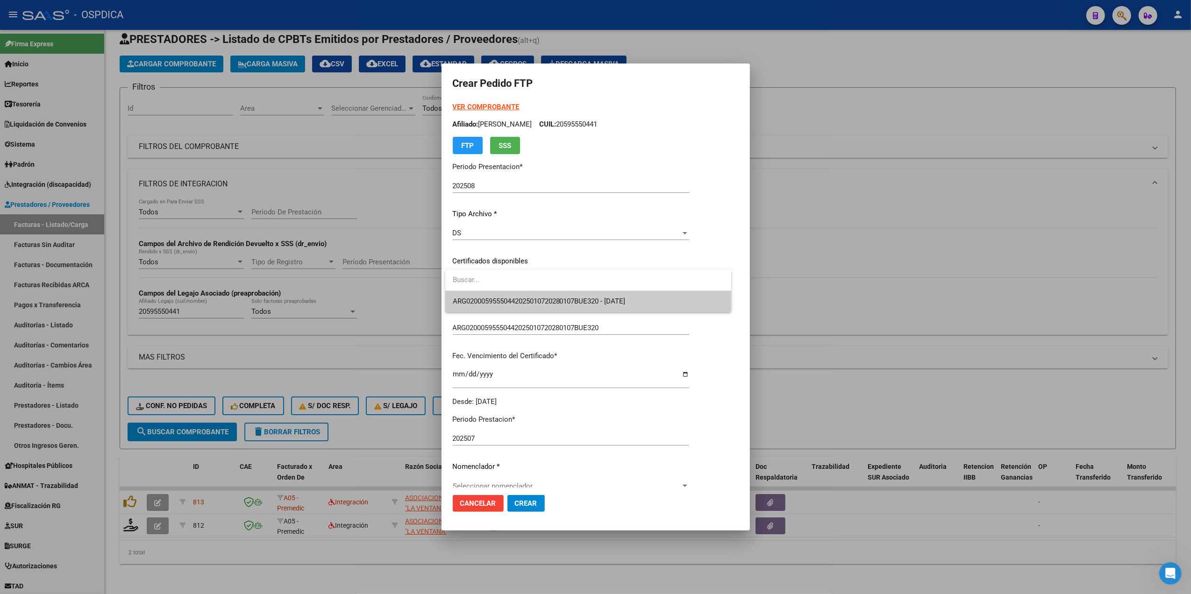
click at [498, 297] on span "ARG02000595550442025010720280107BUE320 - [DATE]" at bounding box center [539, 301] width 173 height 8
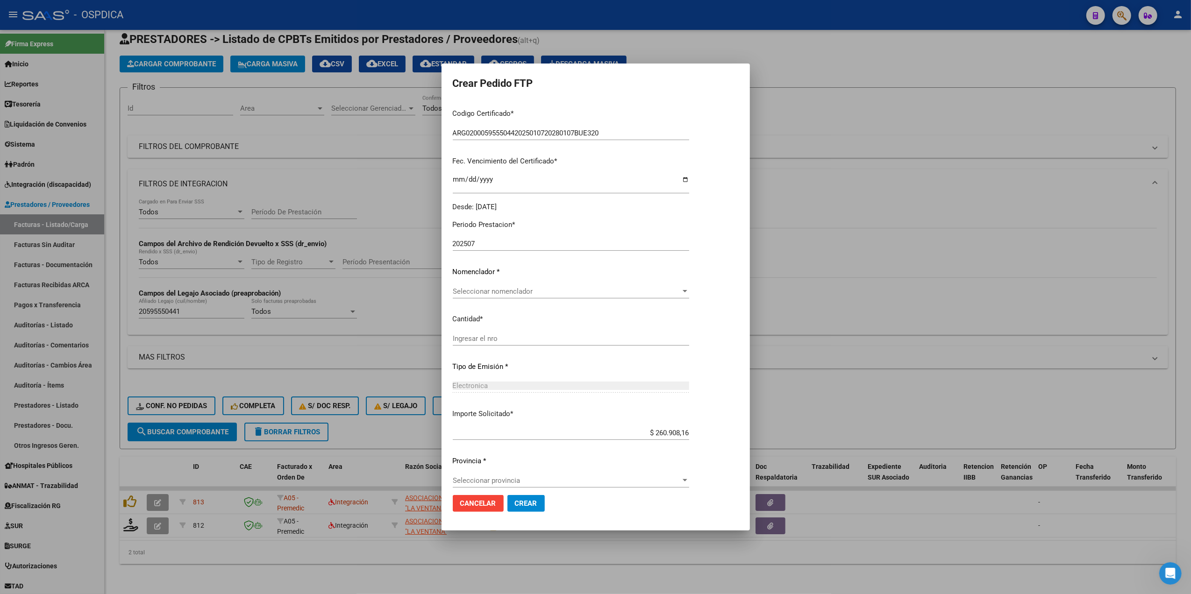
scroll to position [203, 0]
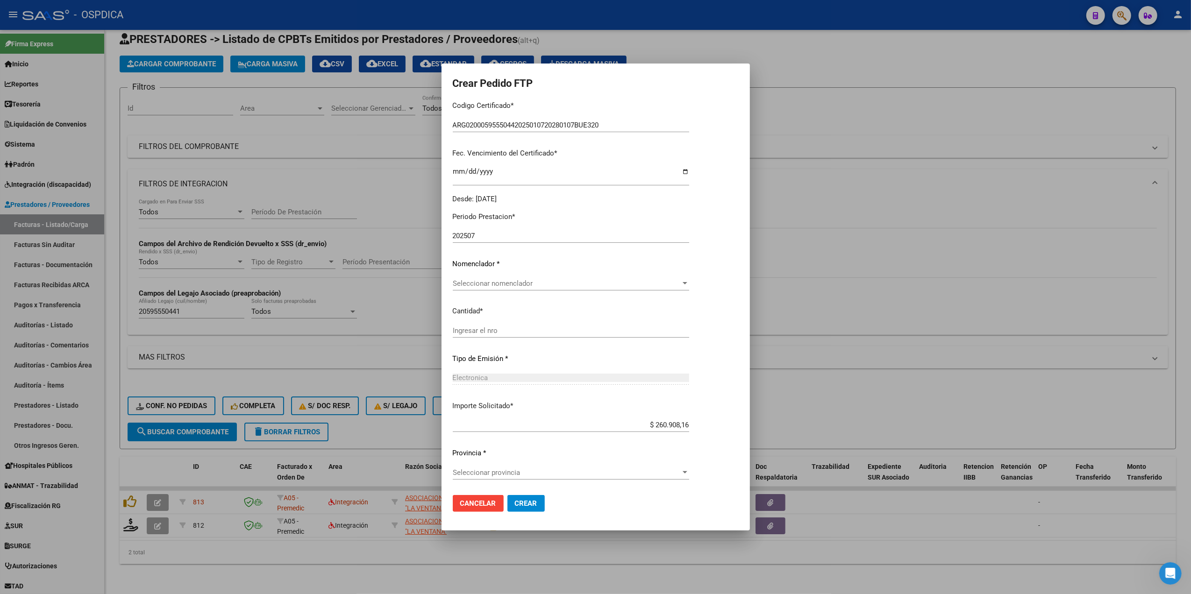
click at [495, 283] on span "Seleccionar nomenclador" at bounding box center [567, 283] width 228 height 8
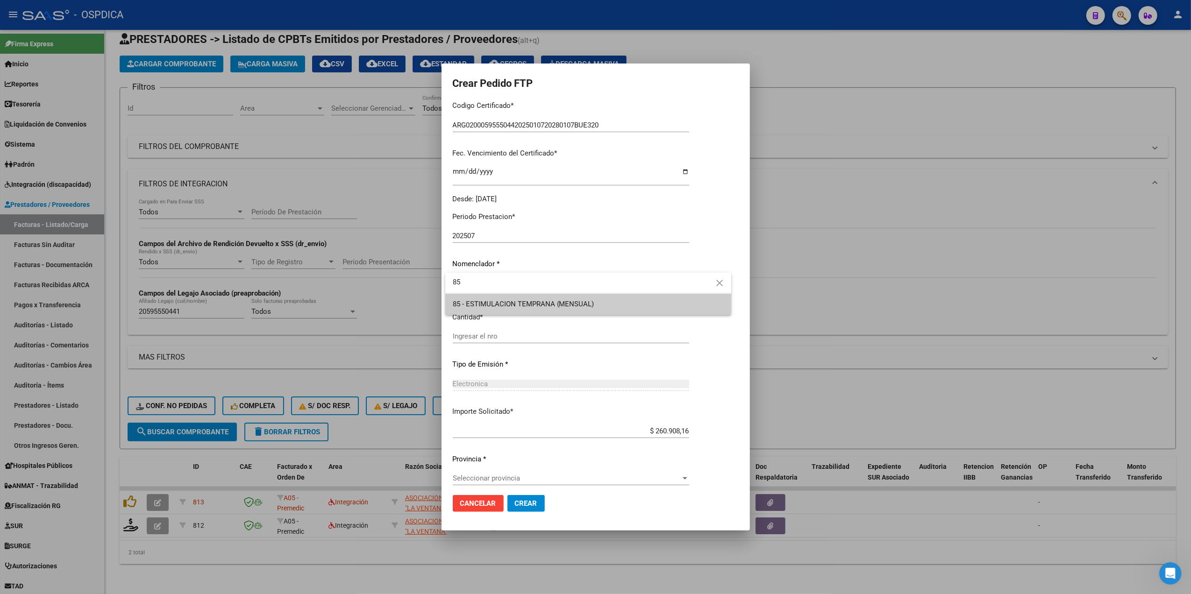
type input "85"
click at [501, 306] on span "85 - ESTIMULACION TEMPRANA (MENSUAL)" at bounding box center [524, 304] width 142 height 8
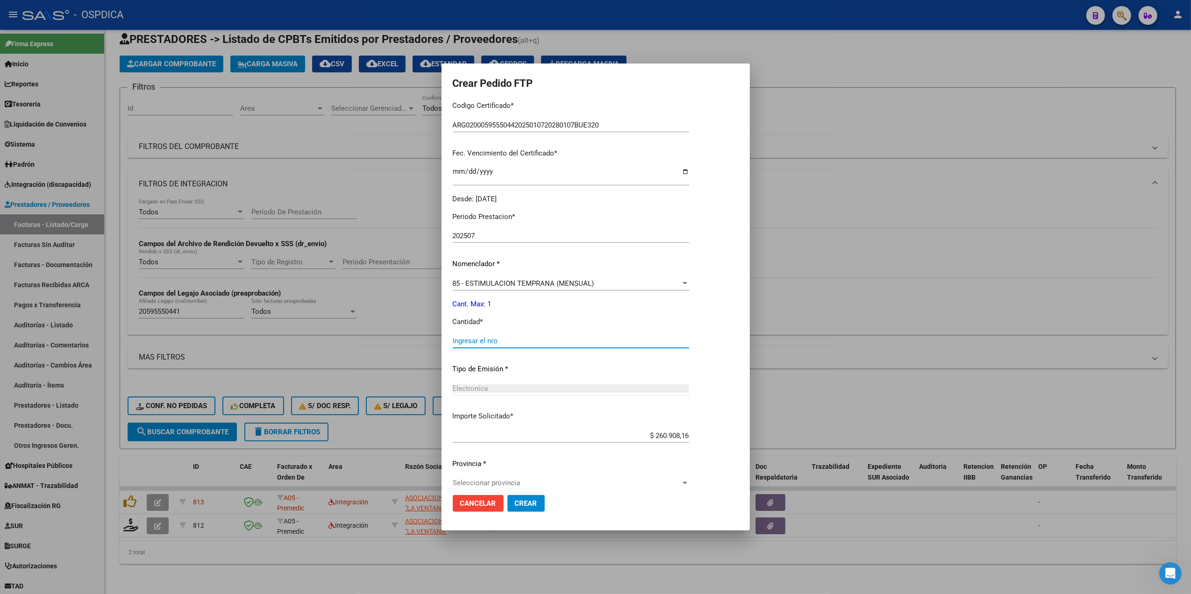
click at [485, 343] on input "Ingresar el nro" at bounding box center [571, 341] width 236 height 8
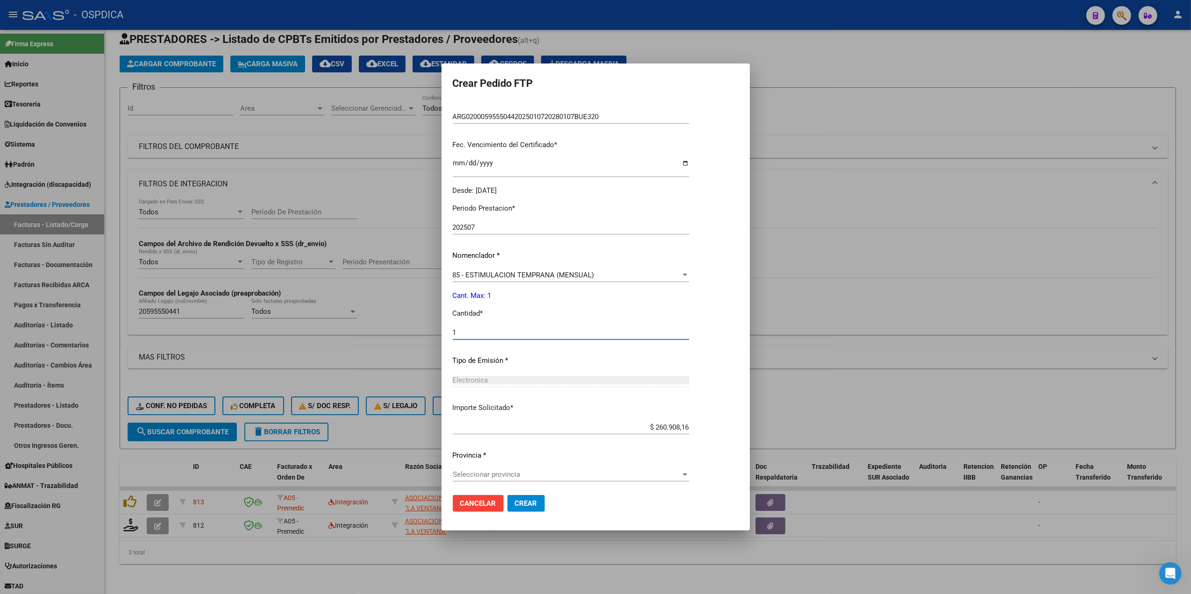
scroll to position [214, 0]
type input "1"
click at [494, 466] on div "Seleccionar provincia Seleccionar provincia" at bounding box center [571, 472] width 236 height 14
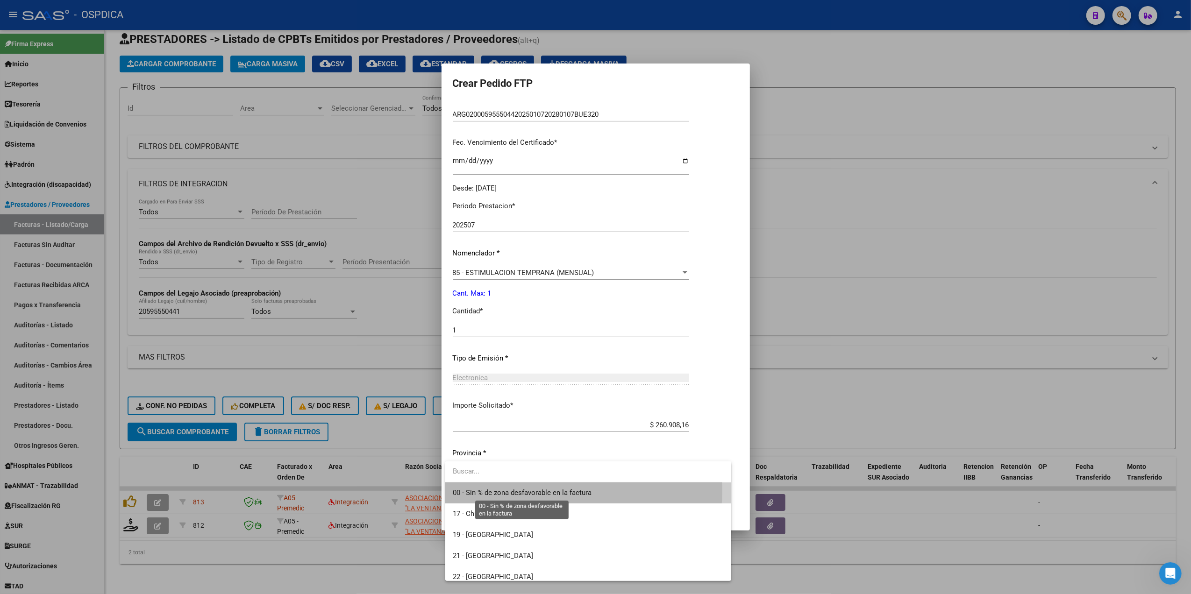
click at [529, 490] on span "00 - Sin % de zona desfavorable en la factura" at bounding box center [522, 493] width 139 height 8
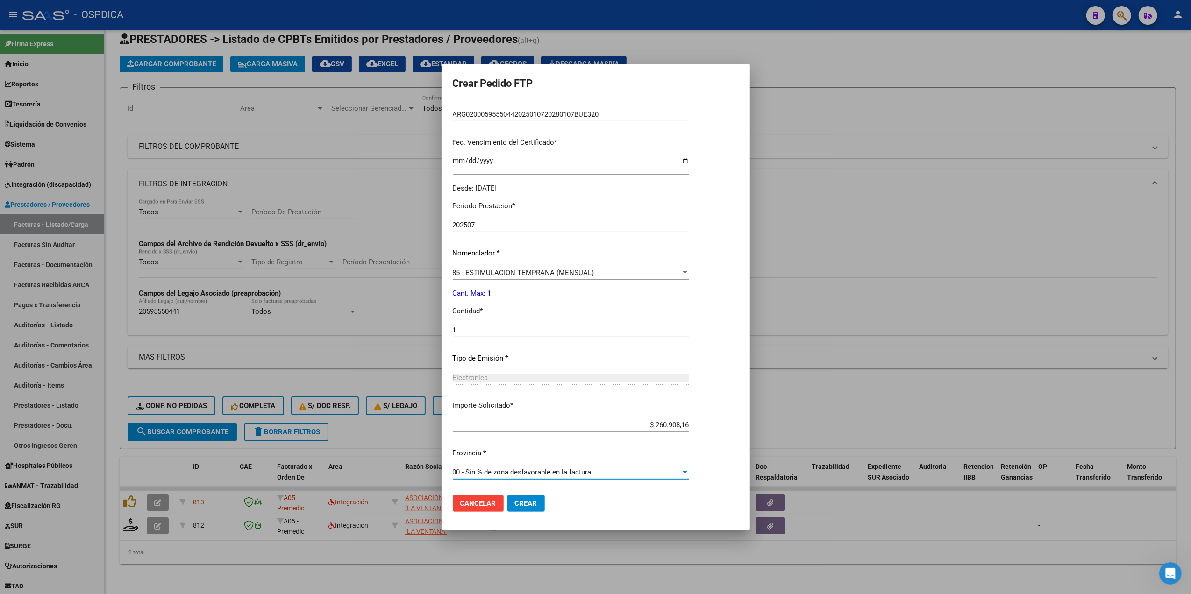
click at [526, 512] on button "Crear" at bounding box center [526, 503] width 37 height 17
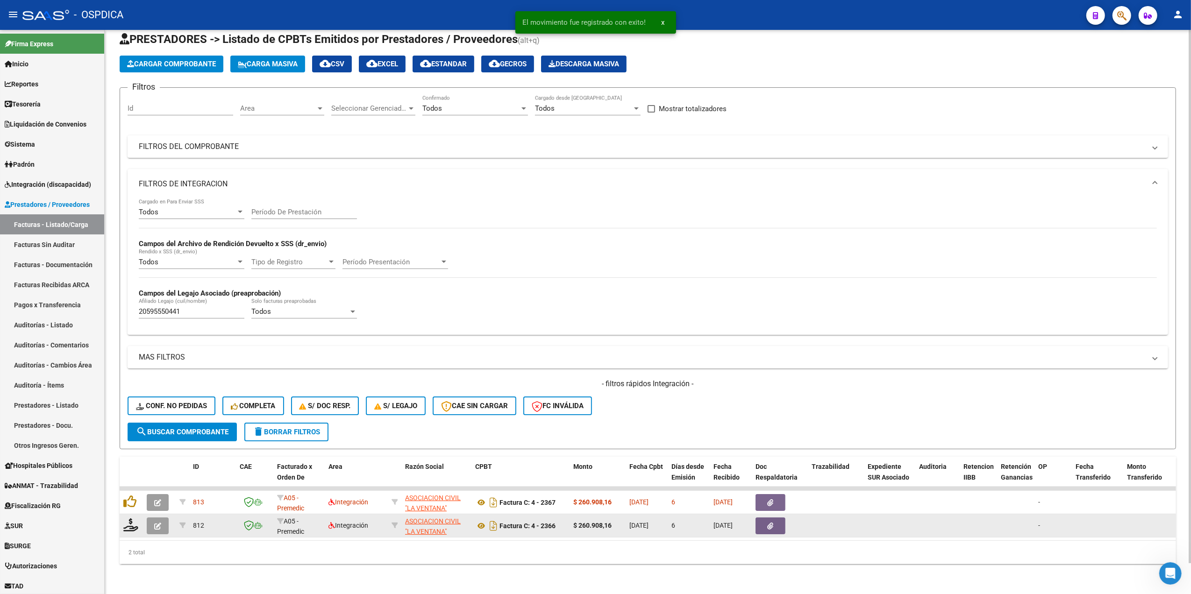
click at [158, 523] on icon "button" at bounding box center [157, 526] width 7 height 7
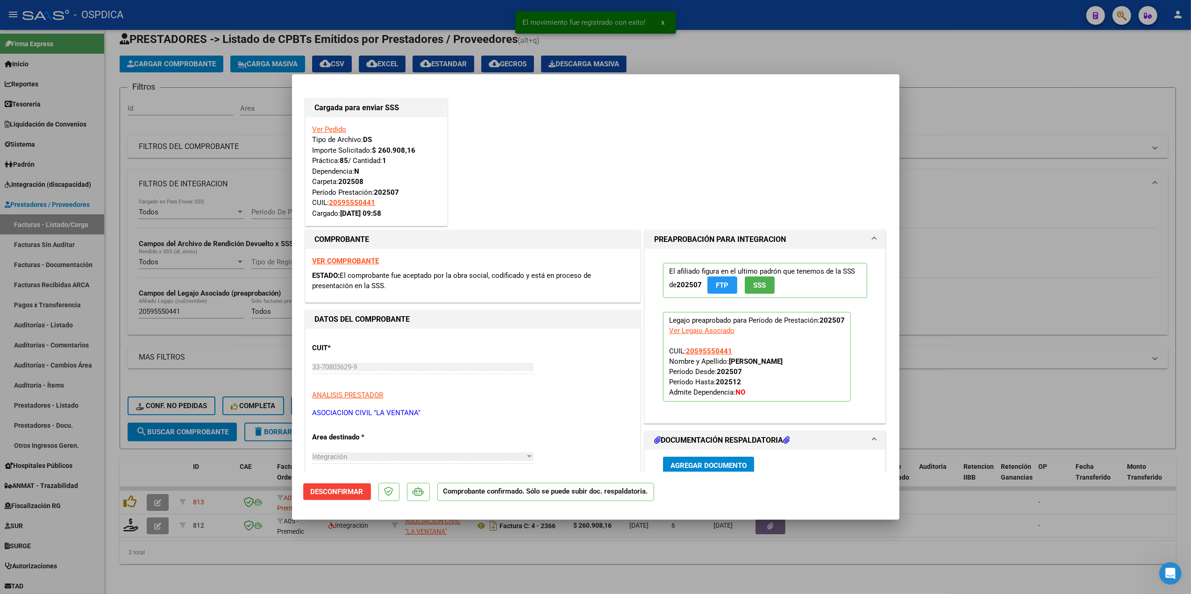
click at [206, 554] on div at bounding box center [595, 297] width 1191 height 594
type input "$ 0,00"
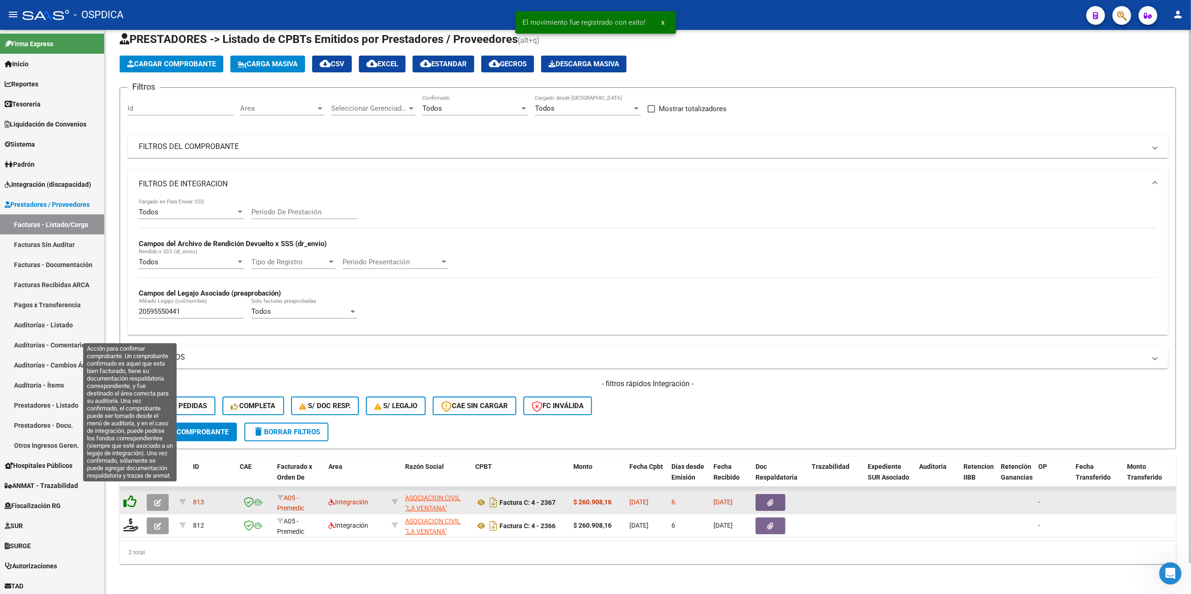
click at [133, 495] on icon at bounding box center [129, 501] width 13 height 13
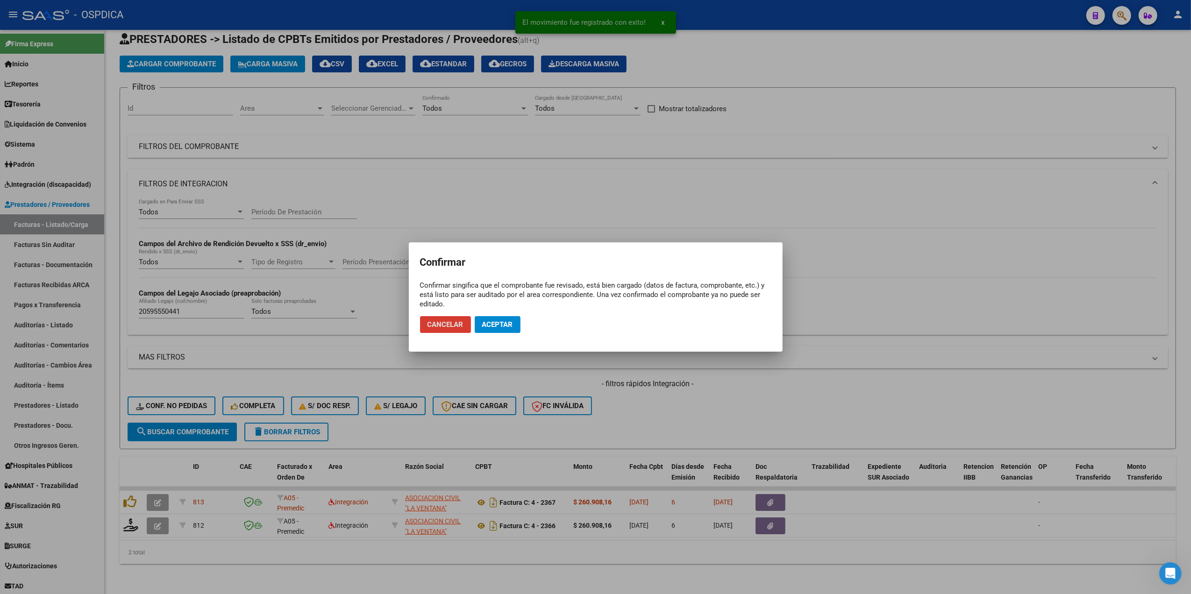
click at [505, 314] on mat-dialog-actions "Cancelar Aceptar" at bounding box center [595, 325] width 351 height 32
click at [500, 322] on span "Aceptar" at bounding box center [497, 325] width 31 height 8
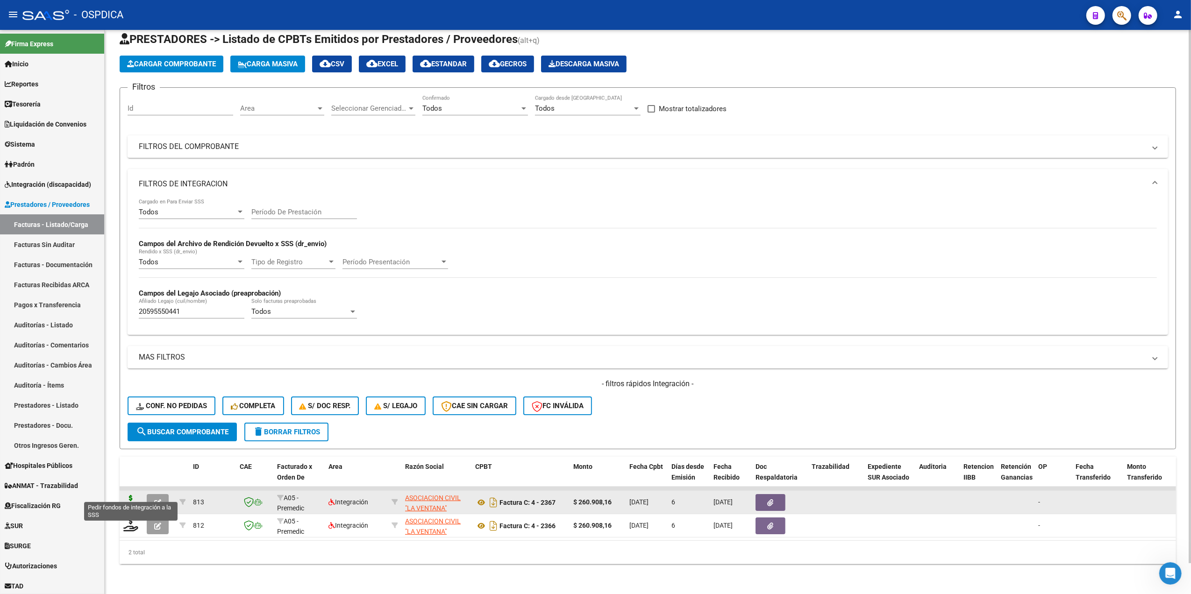
click at [128, 495] on icon at bounding box center [130, 501] width 15 height 13
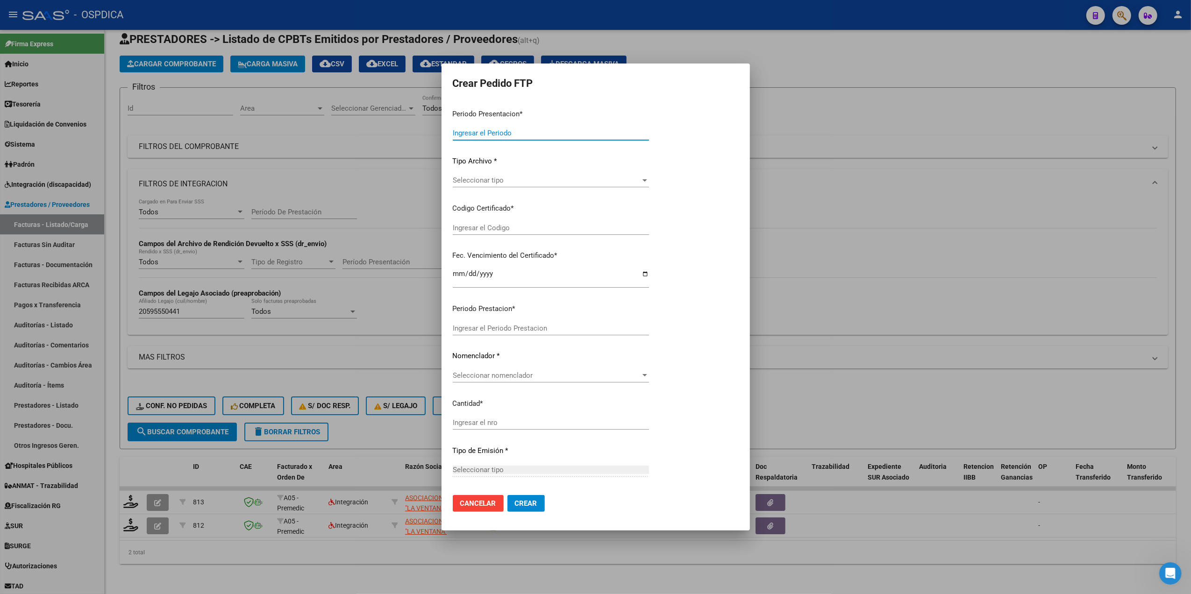
type input "202508"
type input "$ 260.908,16"
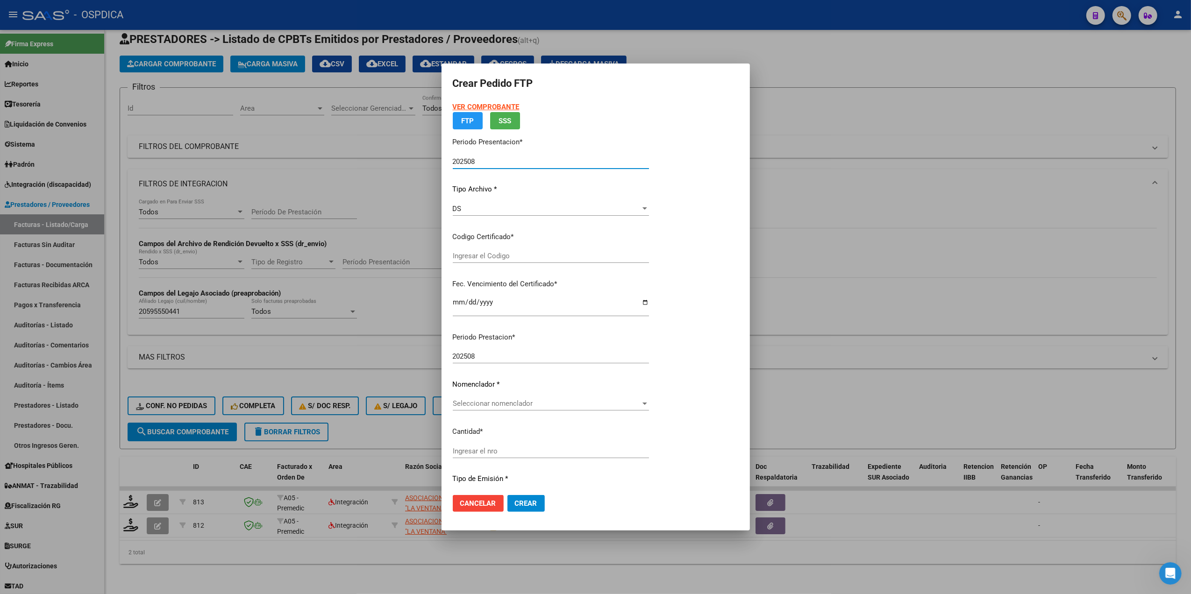
type input "ARG02000595550442025010720280107BUE320"
type input "[DATE]"
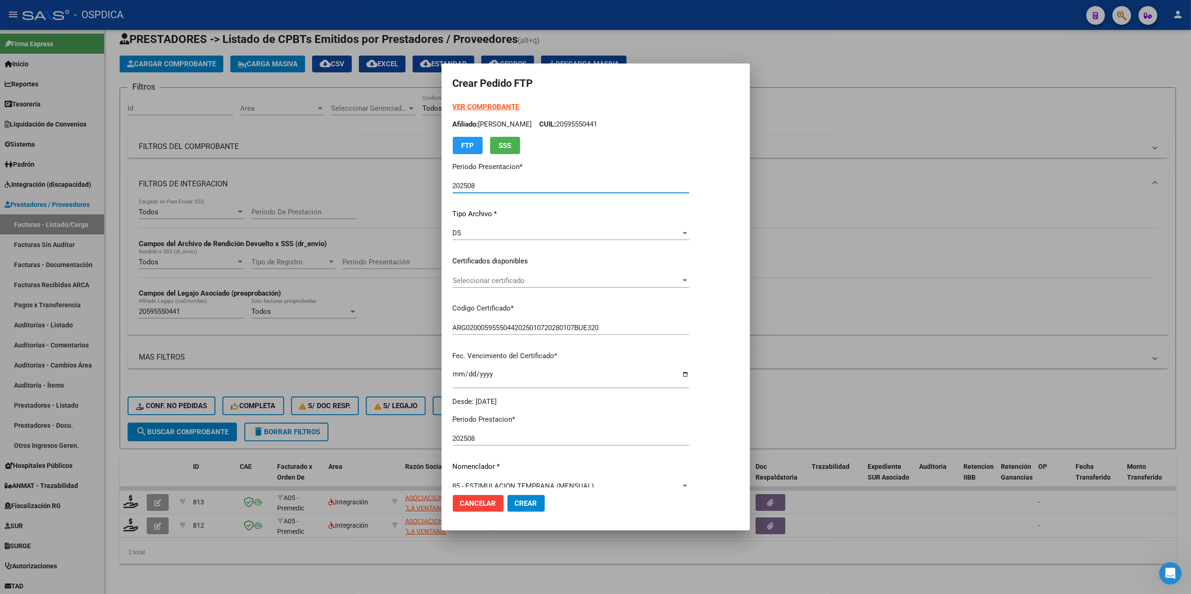
click at [511, 281] on span "Seleccionar certificado" at bounding box center [567, 281] width 228 height 8
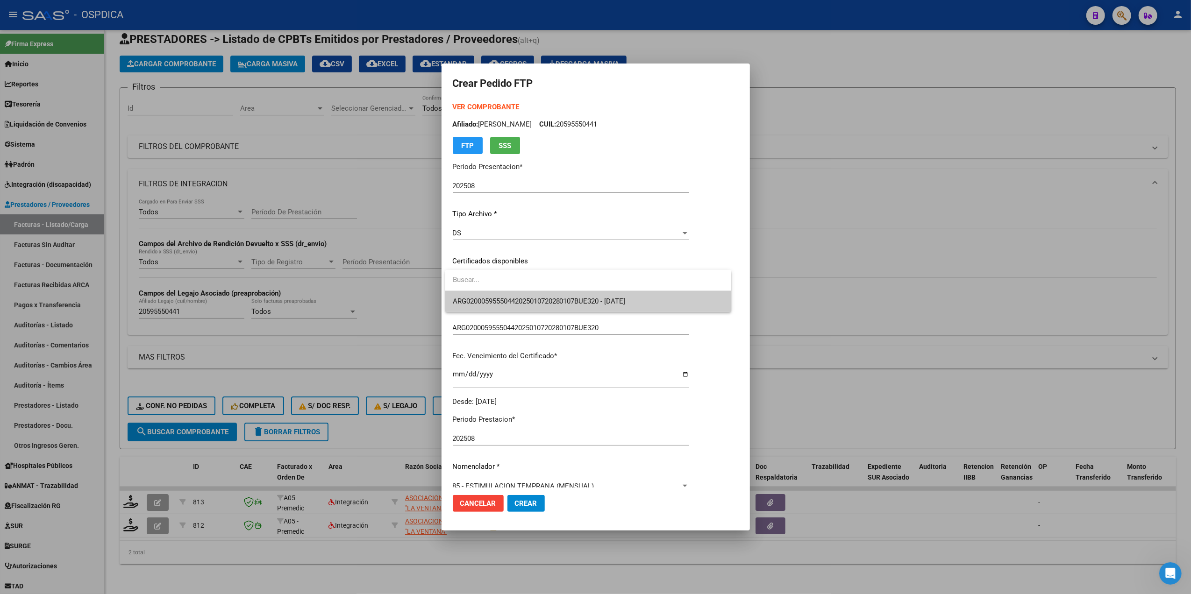
click at [515, 297] on span "ARG02000595550442025010720280107BUE320 - [DATE]" at bounding box center [539, 301] width 173 height 8
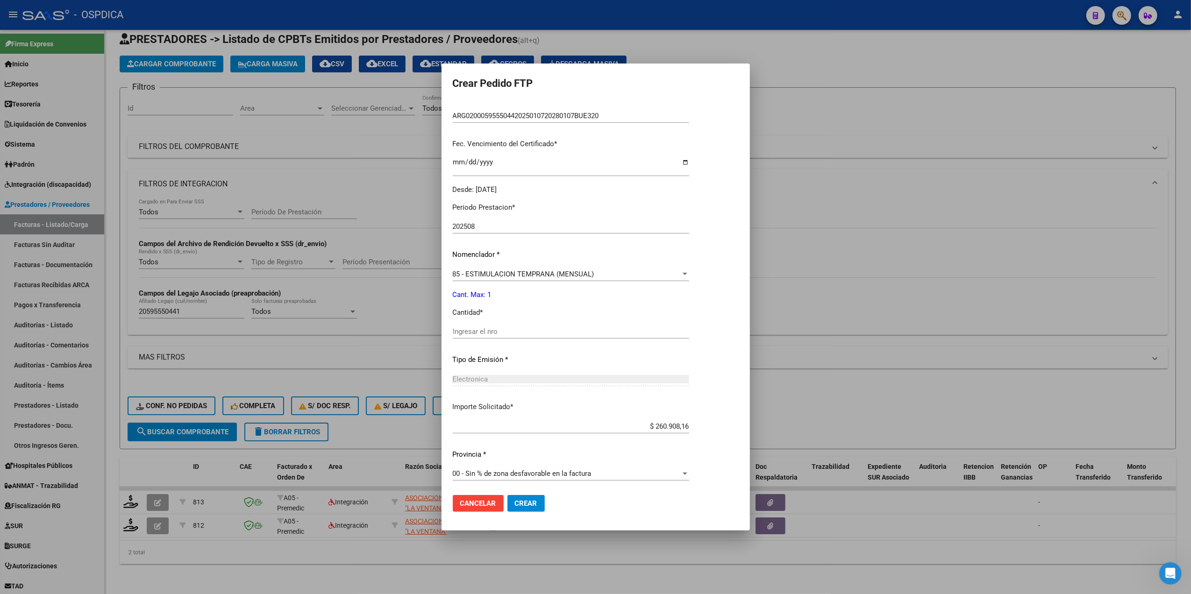
scroll to position [214, 0]
click at [509, 328] on input "Ingresar el nro" at bounding box center [571, 330] width 236 height 8
type input "1"
click at [508, 495] on button "Crear" at bounding box center [526, 503] width 37 height 17
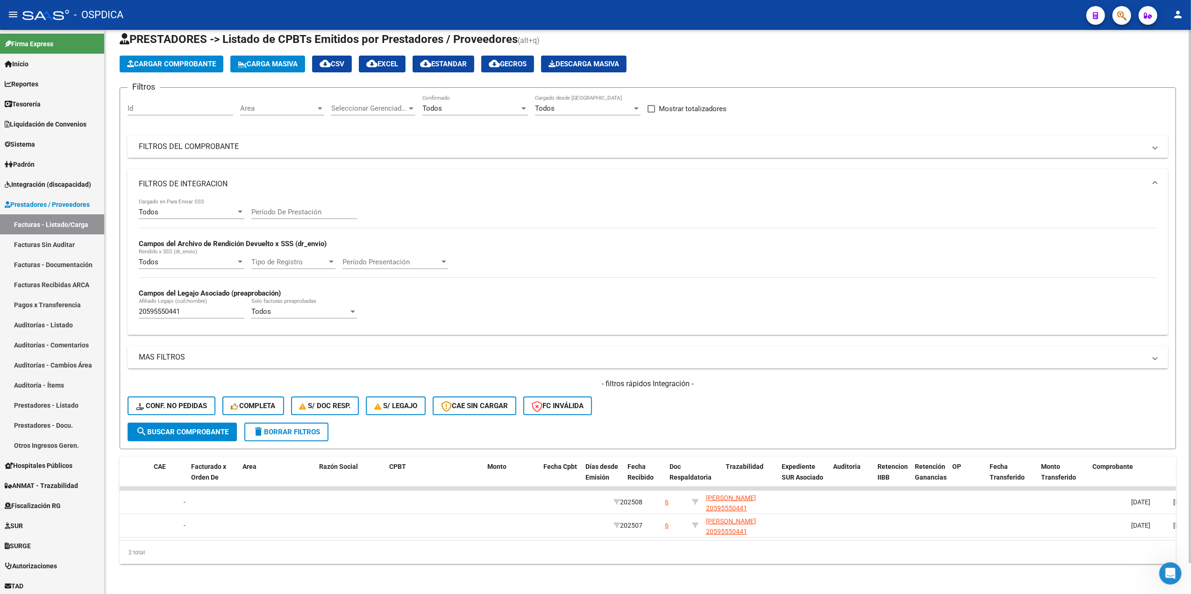
scroll to position [0, 0]
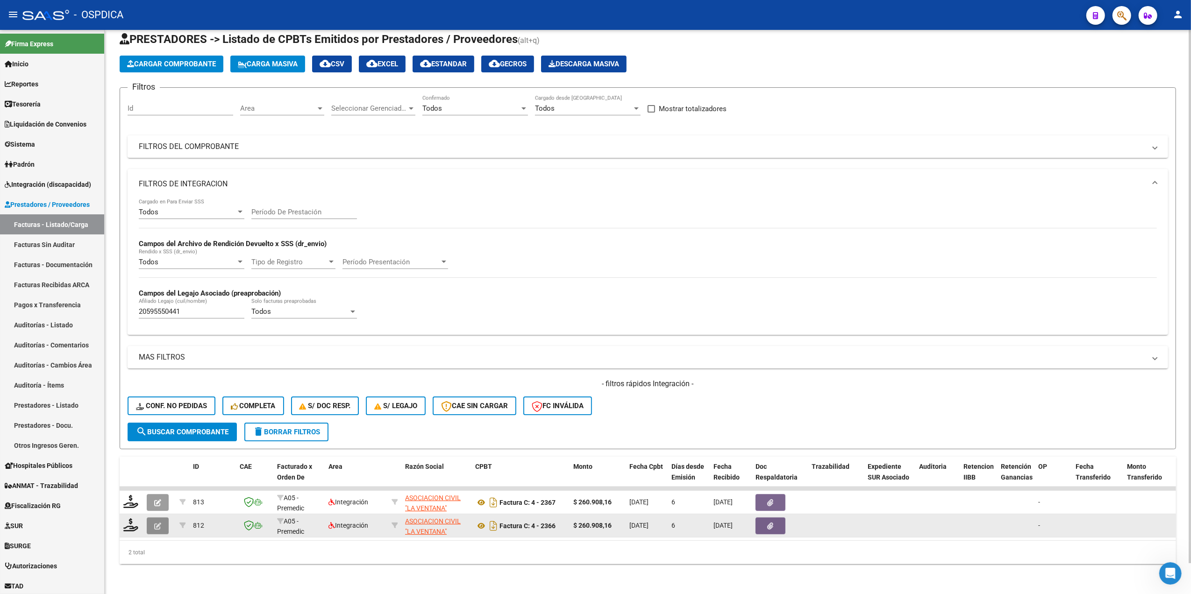
click at [165, 518] on button "button" at bounding box center [158, 526] width 22 height 17
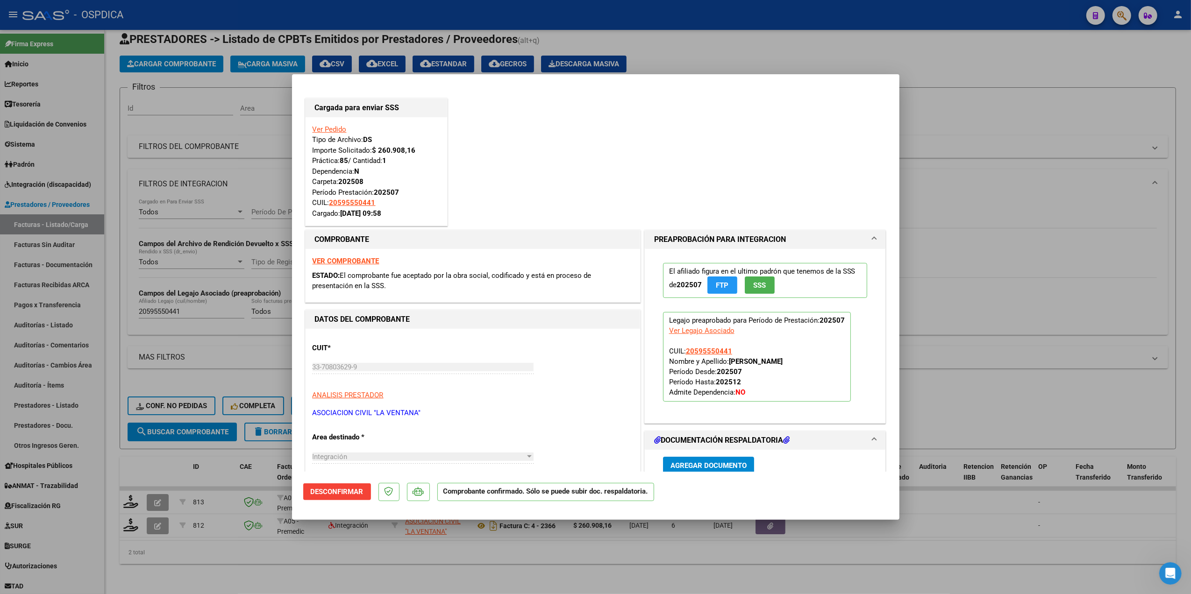
click at [281, 565] on div at bounding box center [595, 297] width 1191 height 594
type input "$ 0,00"
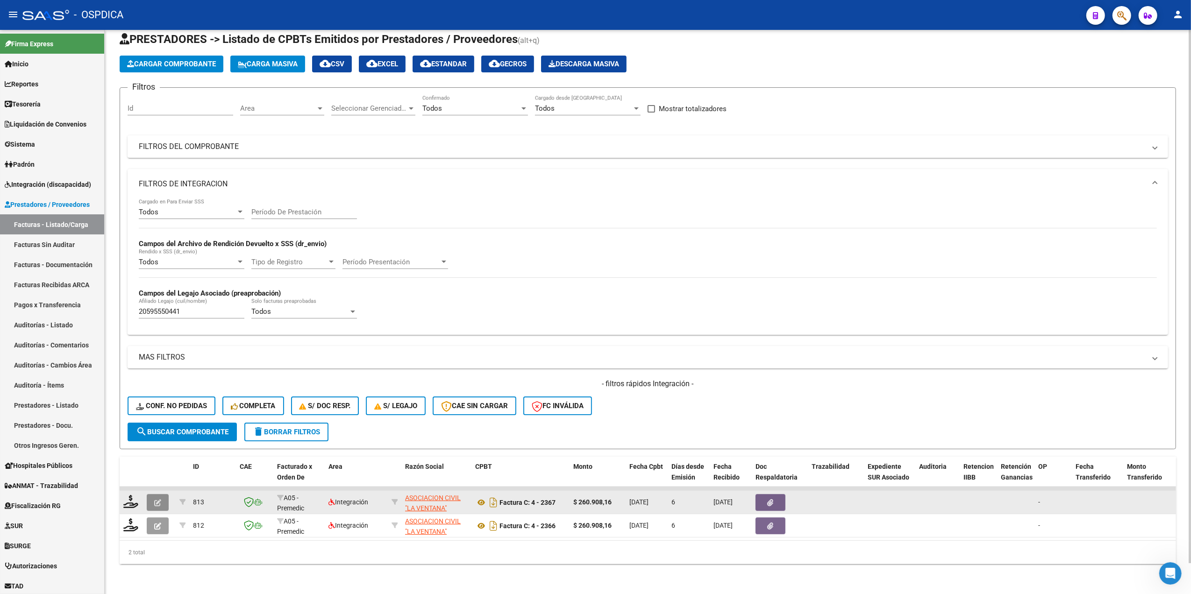
click at [154, 500] on icon "button" at bounding box center [157, 503] width 7 height 7
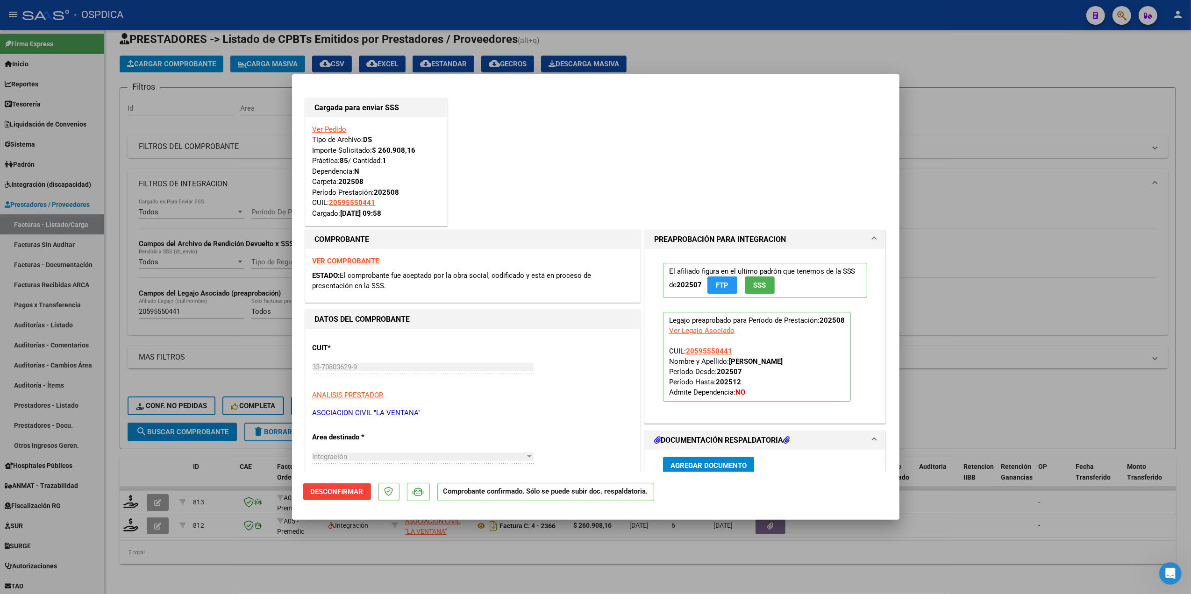
click at [250, 562] on div at bounding box center [595, 297] width 1191 height 594
type input "$ 0,00"
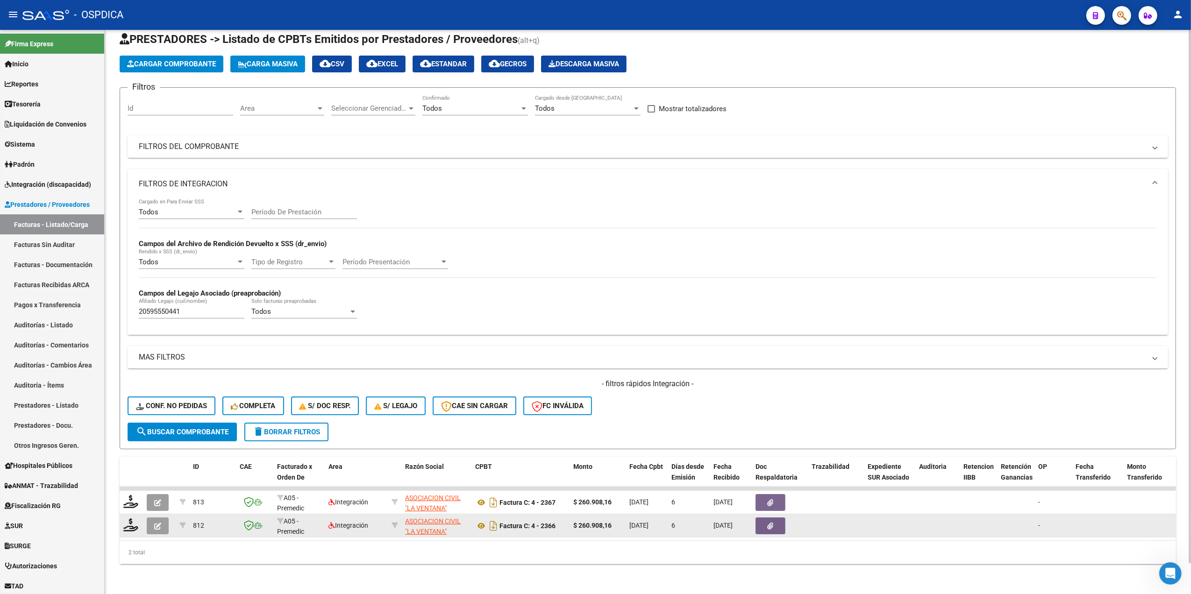
click at [150, 518] on button "button" at bounding box center [158, 526] width 22 height 17
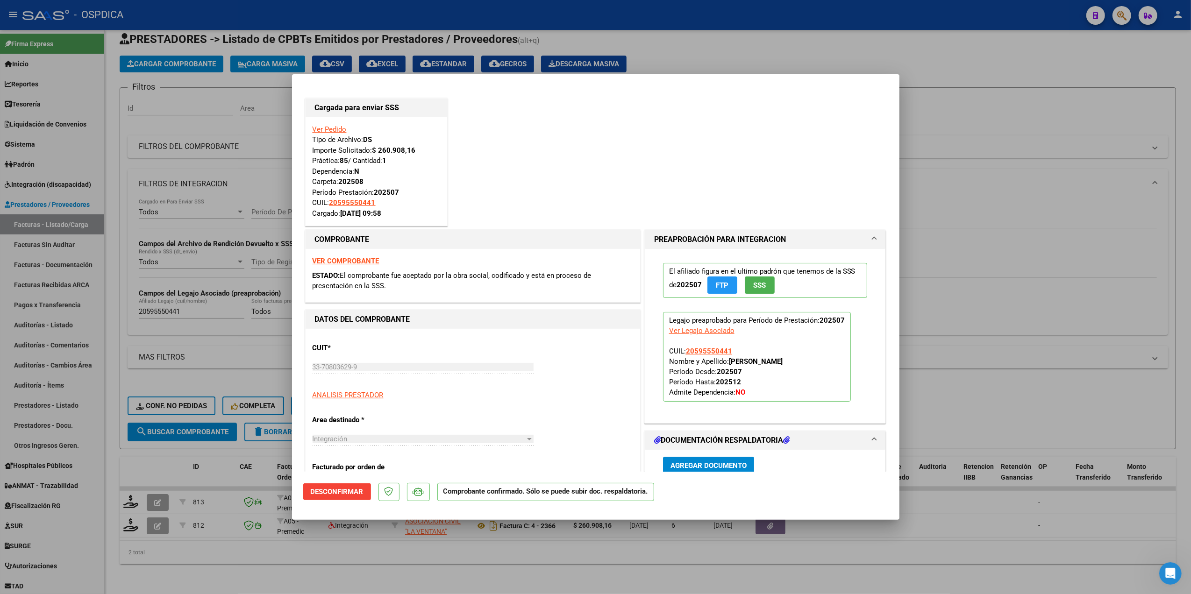
click at [181, 563] on div at bounding box center [595, 297] width 1191 height 594
type input "$ 0,00"
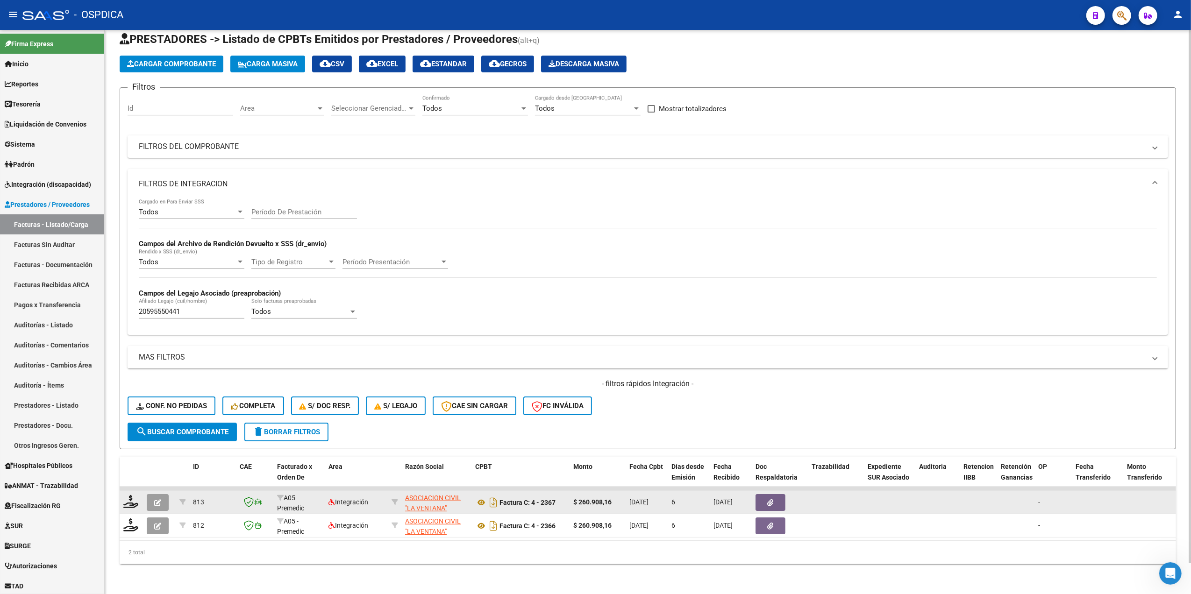
click at [159, 500] on icon "button" at bounding box center [157, 503] width 7 height 7
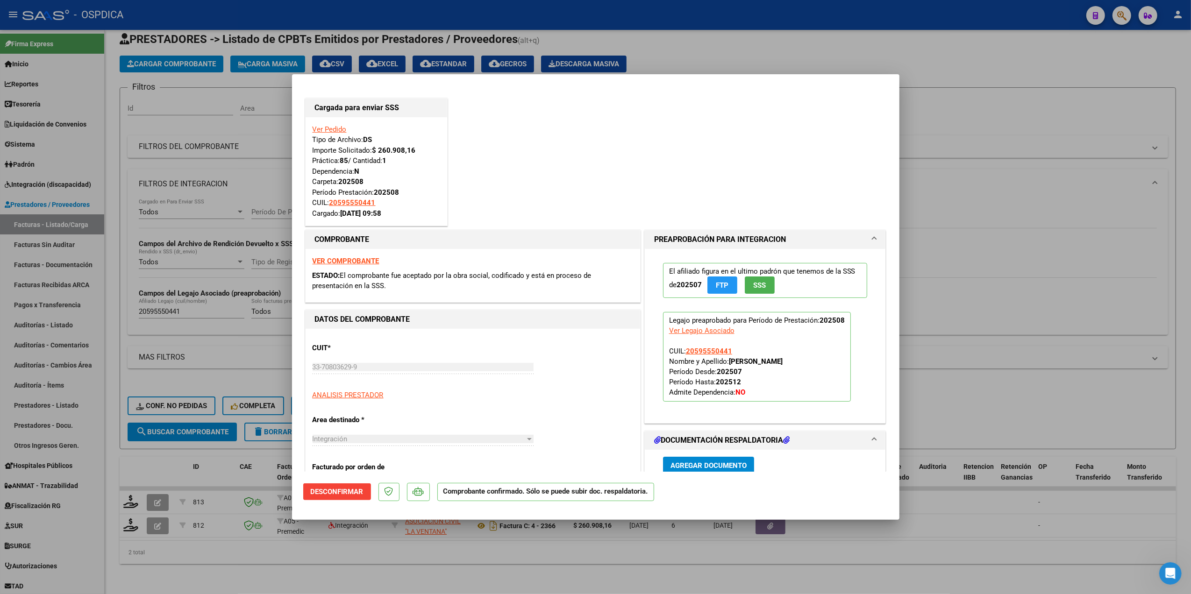
click at [217, 560] on div at bounding box center [595, 297] width 1191 height 594
type input "$ 0,00"
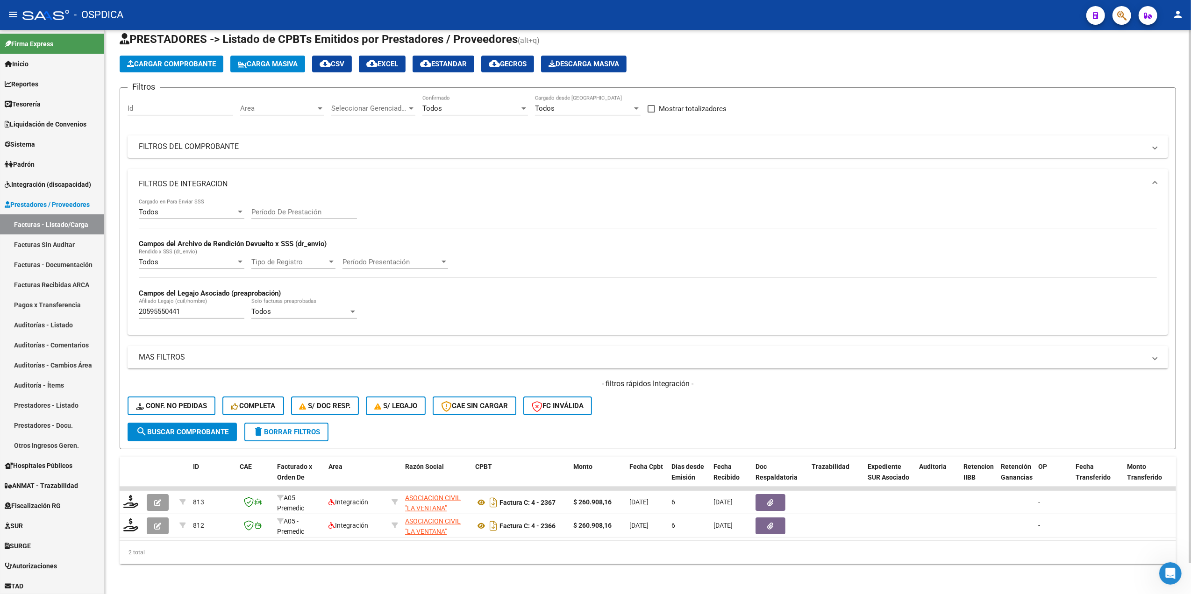
click at [266, 428] on span "delete Borrar Filtros" at bounding box center [286, 432] width 67 height 8
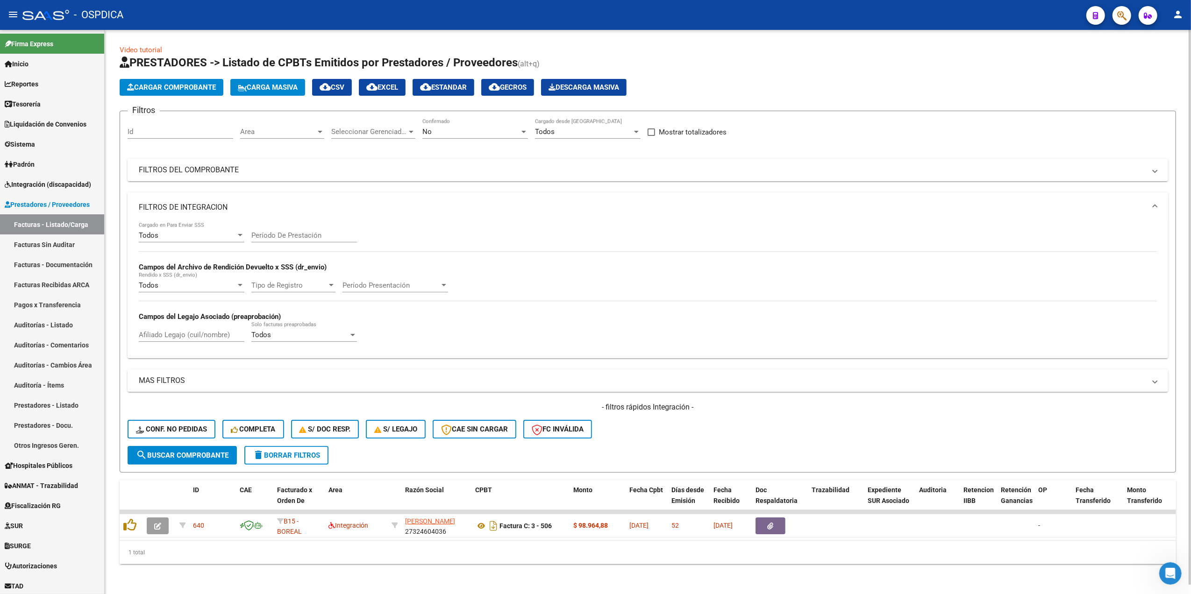
click at [242, 193] on mat-expansion-panel-header "FILTROS DE INTEGRACION" at bounding box center [648, 208] width 1041 height 30
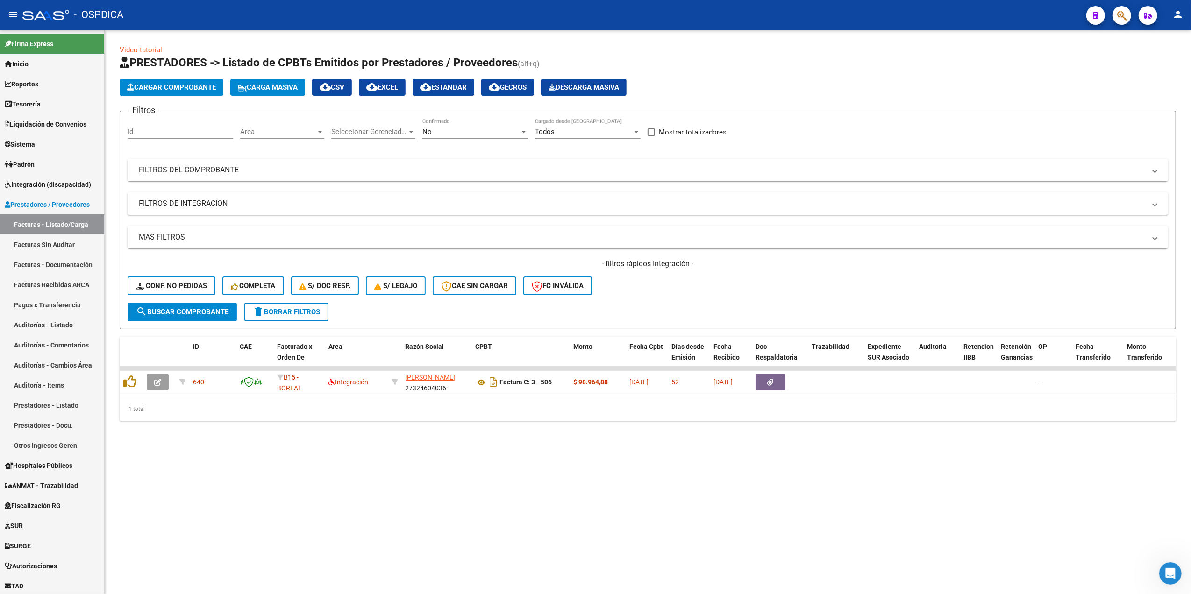
click at [436, 130] on div "No" at bounding box center [470, 132] width 97 height 8
click at [438, 96] on span "Todos" at bounding box center [475, 89] width 106 height 21
click at [229, 303] on button "search Buscar Comprobante" at bounding box center [182, 312] width 109 height 19
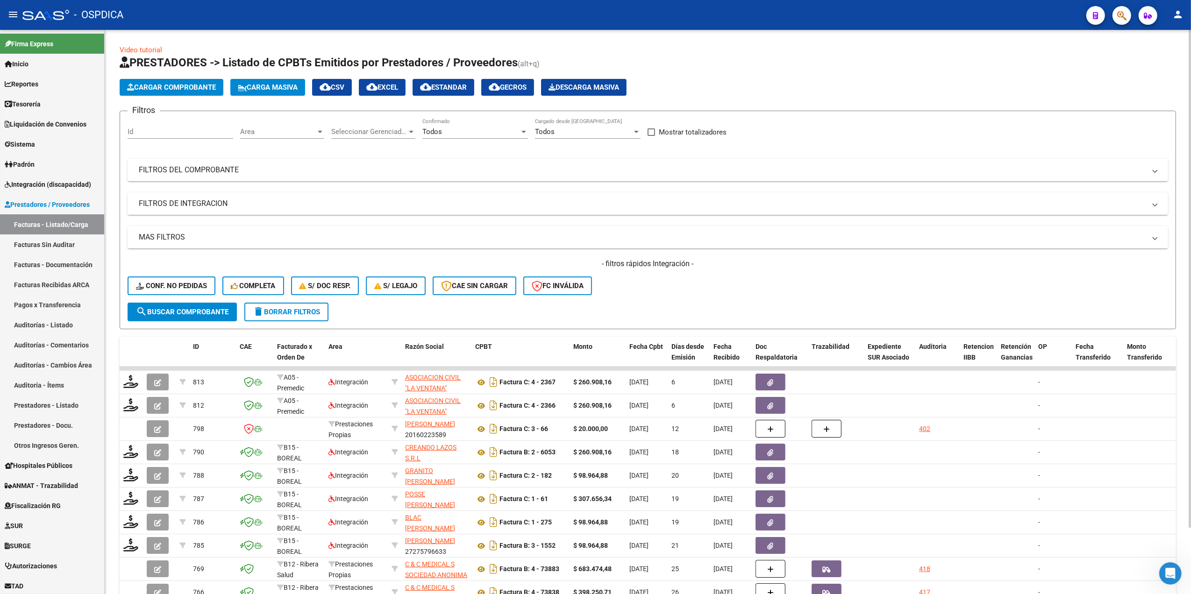
click at [708, 288] on div "- filtros rápidos Integración - Conf. no pedidas Completa S/ Doc Resp. S/ legaj…" at bounding box center [648, 281] width 1041 height 44
click at [434, 168] on mat-panel-title "FILTROS DEL COMPROBANTE" at bounding box center [642, 170] width 1007 height 10
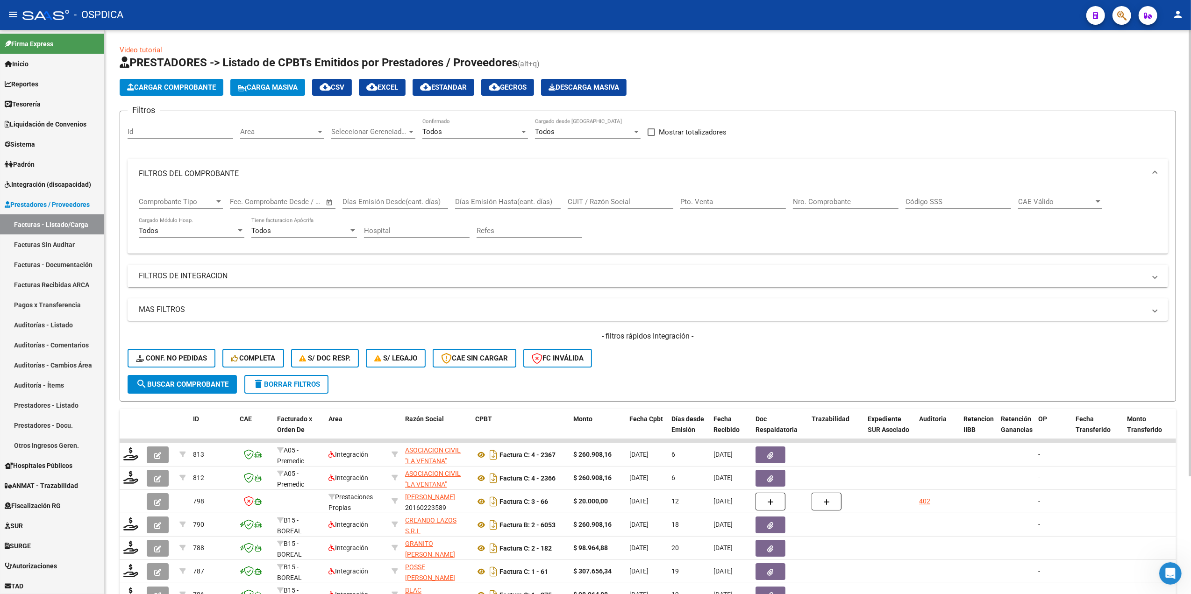
click at [408, 133] on div at bounding box center [411, 131] width 8 height 7
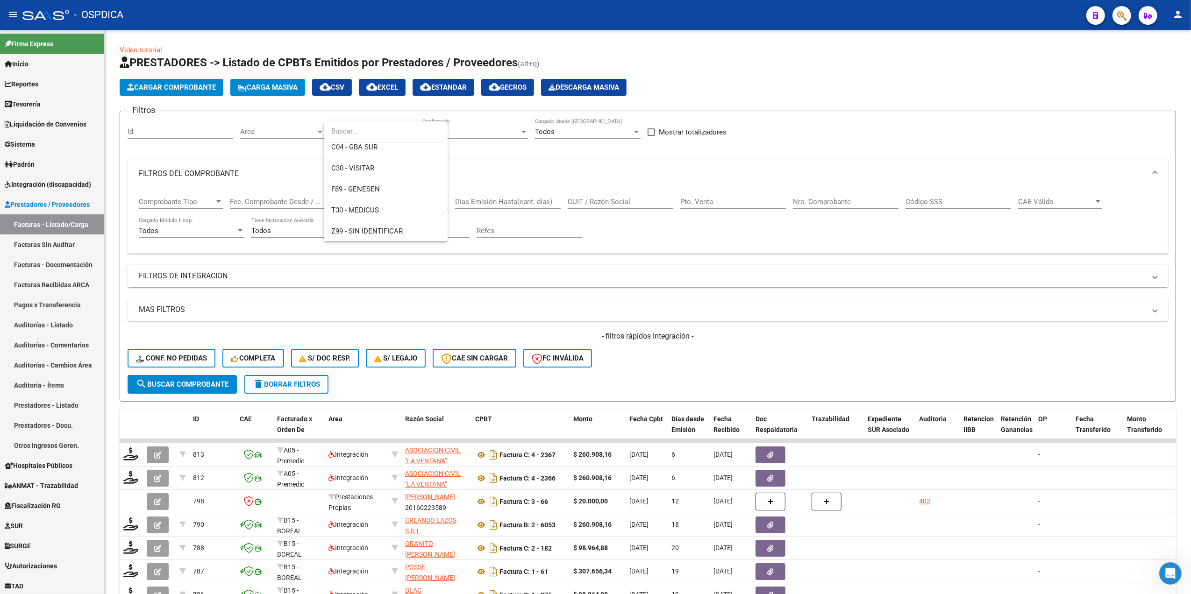
scroll to position [259, 0]
click at [381, 208] on span "T30 - MEDICUS" at bounding box center [385, 209] width 109 height 21
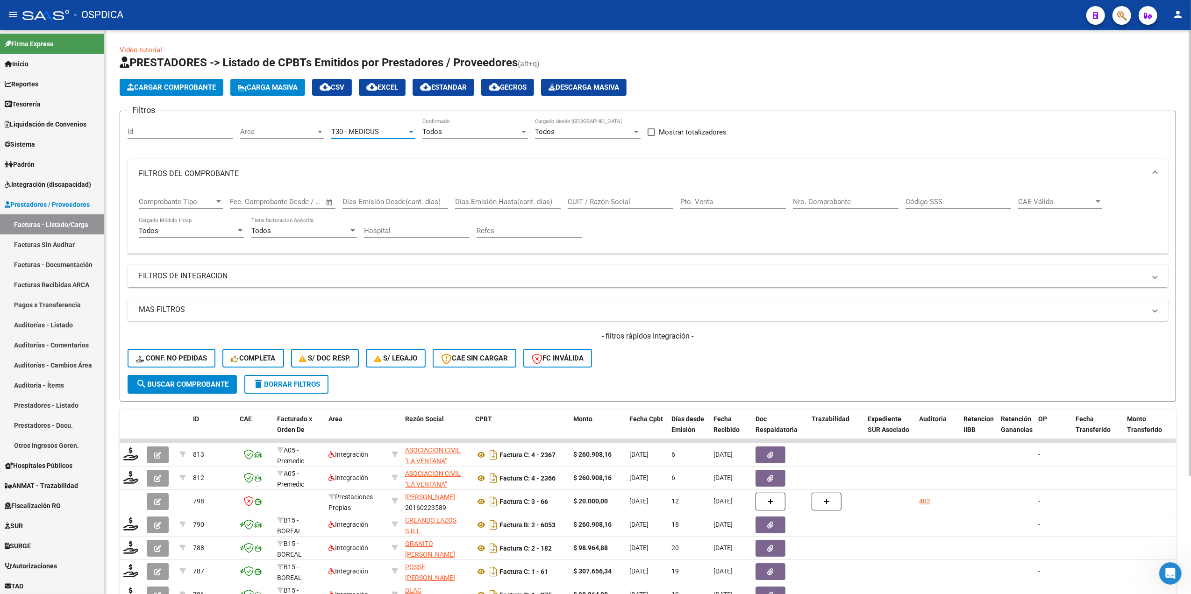
click at [205, 384] on span "search Buscar Comprobante" at bounding box center [182, 384] width 93 height 8
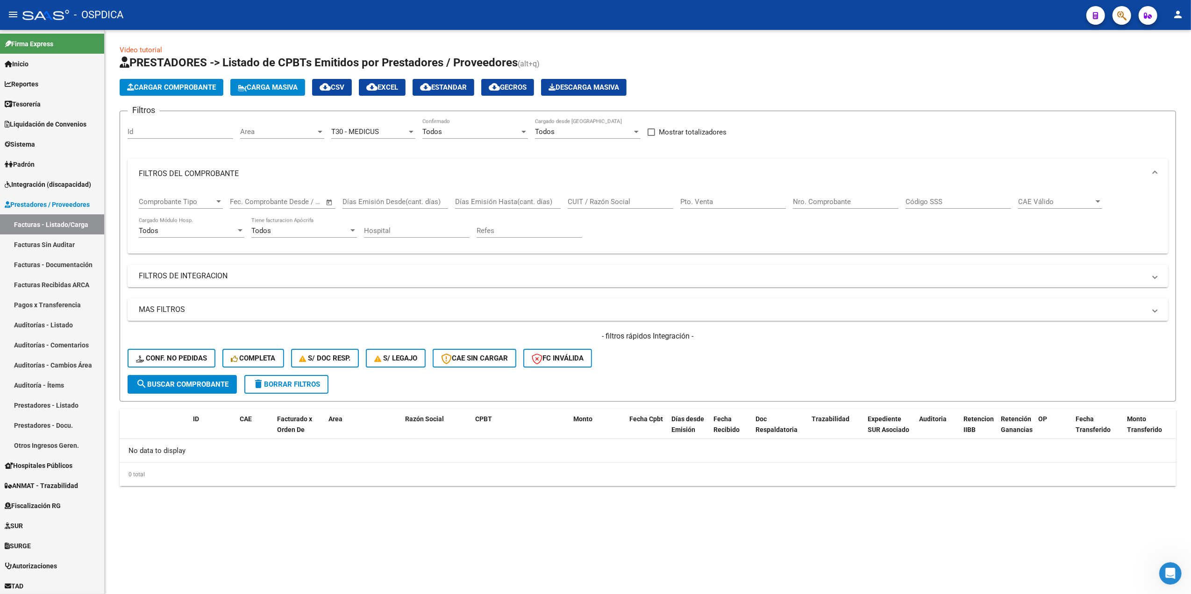
click at [272, 178] on mat-panel-title "FILTROS DEL COMPROBANTE" at bounding box center [642, 174] width 1007 height 10
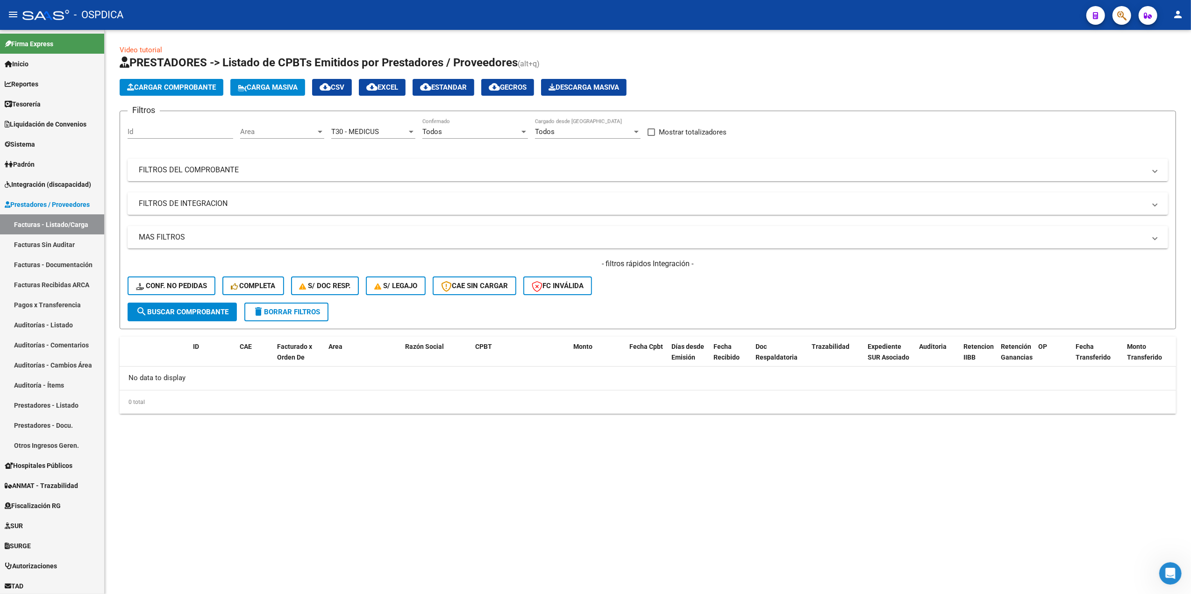
click at [353, 131] on span "T30 - MEDICUS" at bounding box center [355, 132] width 48 height 8
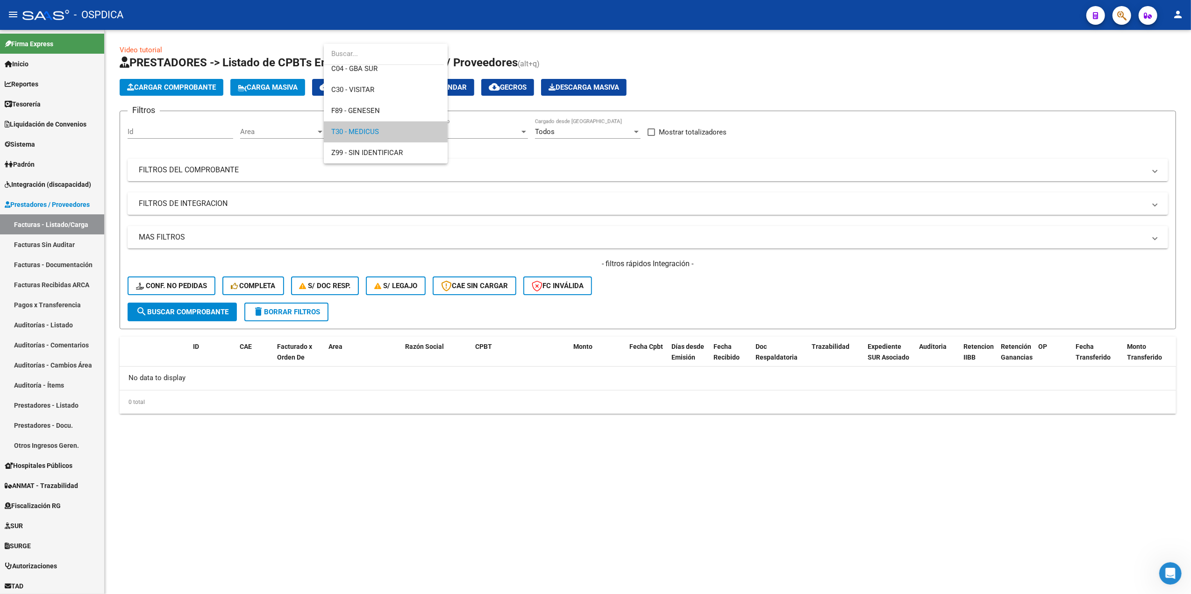
click at [655, 288] on div at bounding box center [595, 297] width 1191 height 594
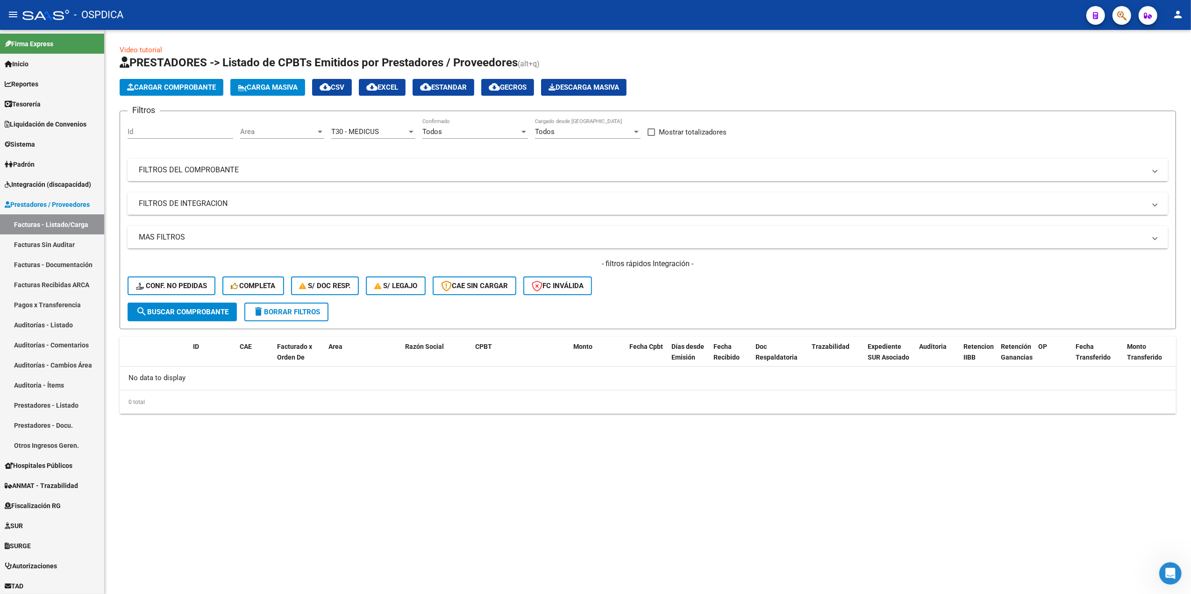
click at [684, 270] on div "- filtros rápidos Integración - Conf. no pedidas Completa S/ Doc Resp. S/ legaj…" at bounding box center [648, 281] width 1041 height 44
click at [62, 186] on span "Integración (discapacidad)" at bounding box center [48, 184] width 86 height 10
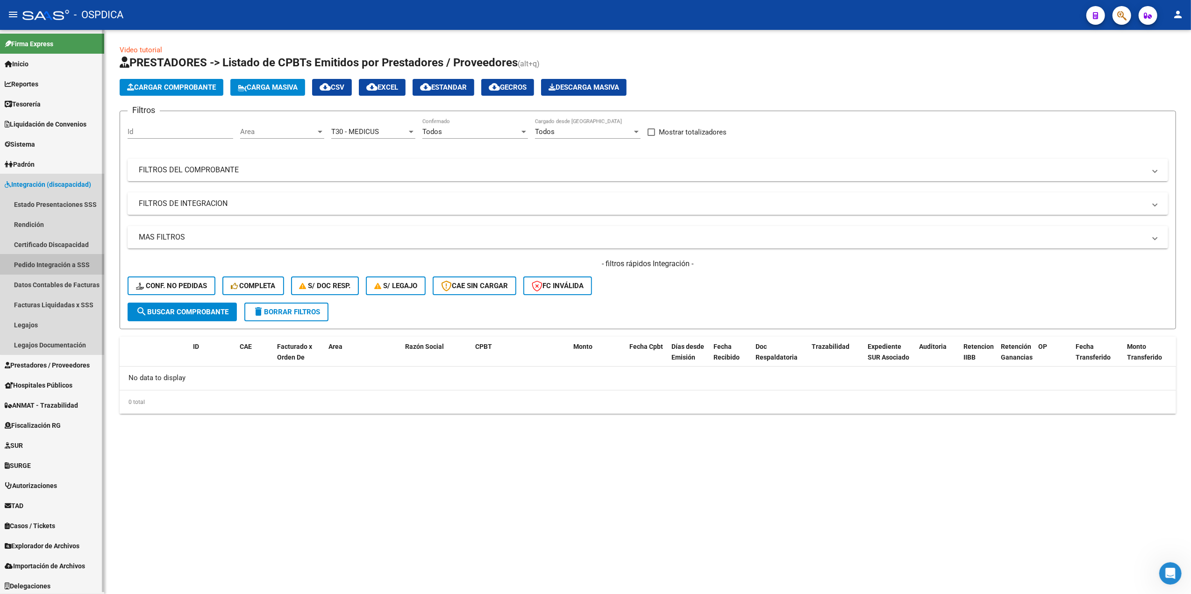
click at [65, 262] on link "Pedido Integración a SSS" at bounding box center [52, 265] width 104 height 20
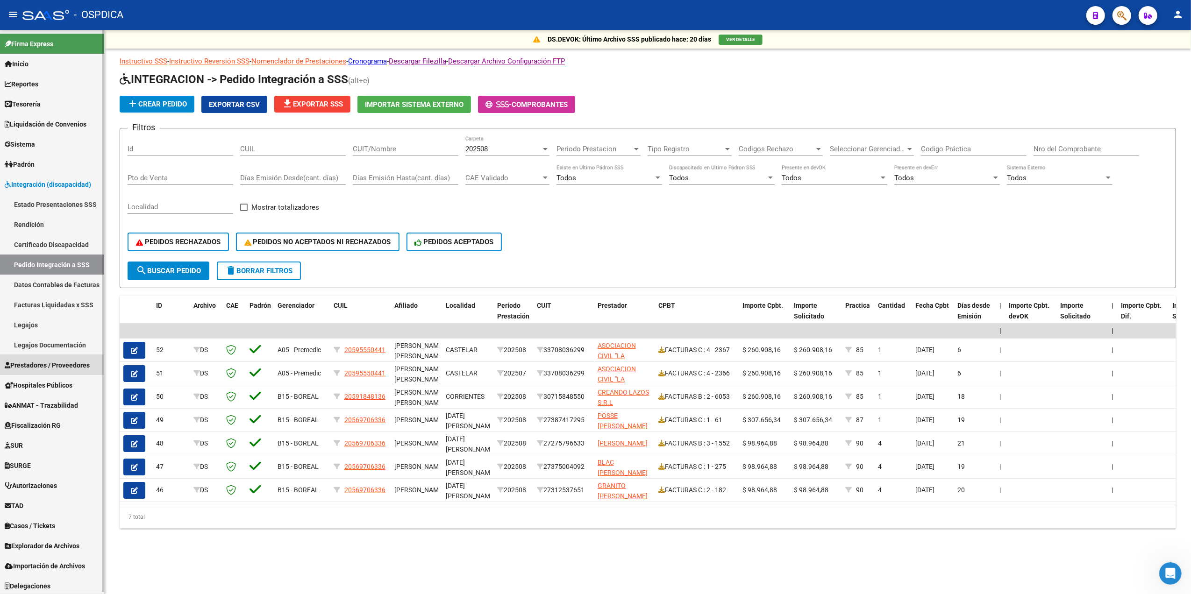
click at [56, 363] on span "Prestadores / Proveedores" at bounding box center [47, 365] width 85 height 10
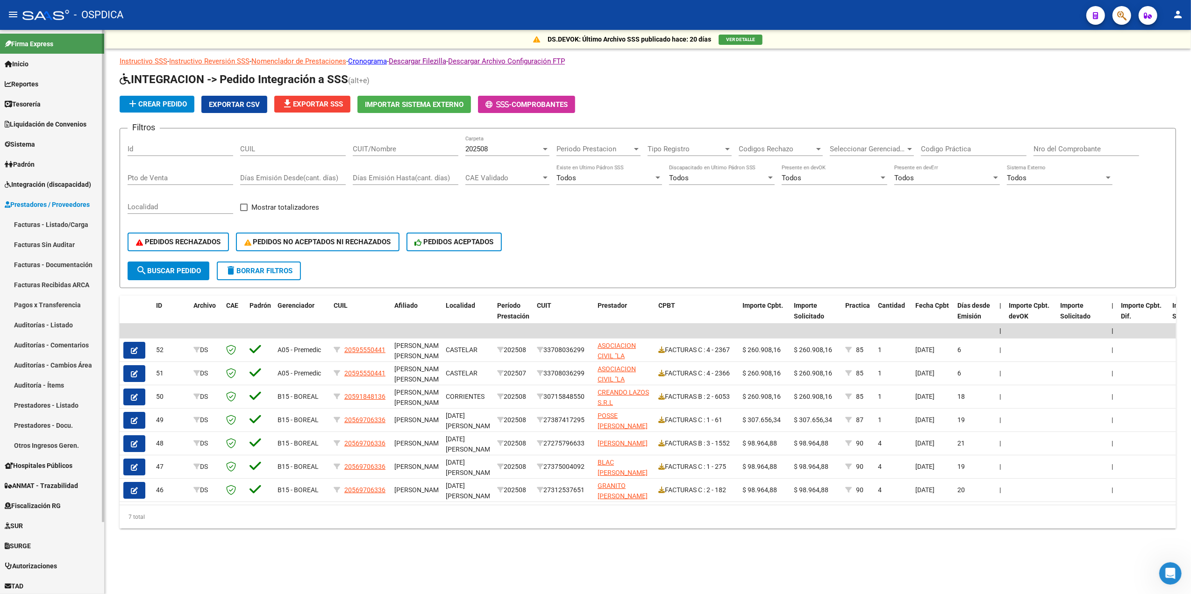
click at [64, 221] on link "Facturas - Listado/Carga" at bounding box center [52, 225] width 104 height 20
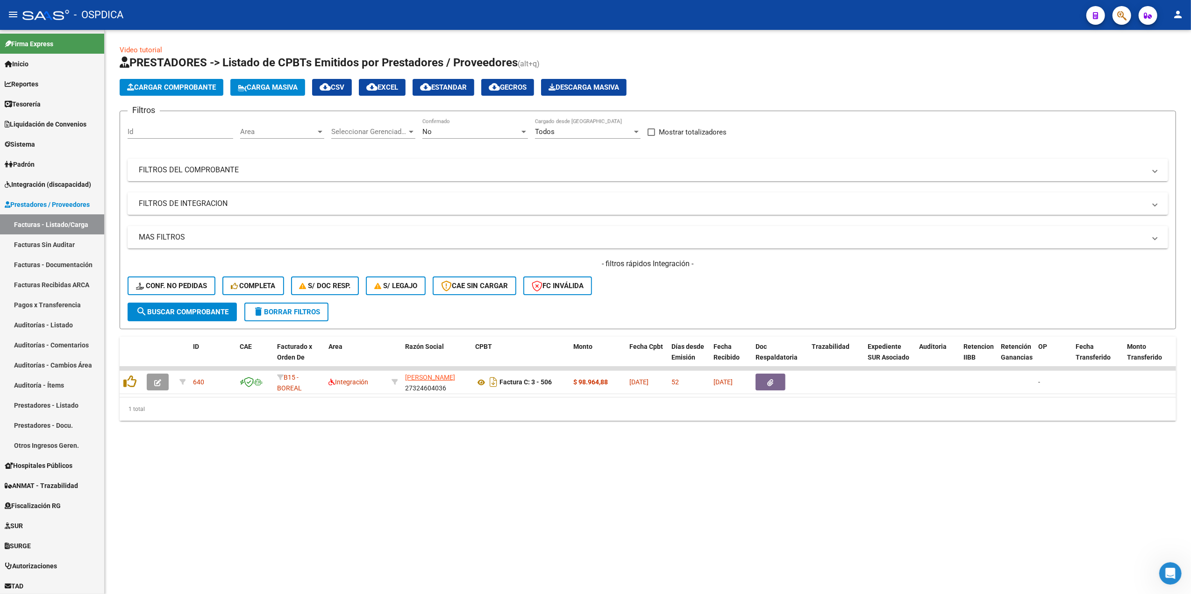
click at [660, 307] on form "Filtros Id Area Area Seleccionar Gerenciador Seleccionar Gerenciador No Confirm…" at bounding box center [648, 220] width 1057 height 219
click at [49, 182] on span "Integración (discapacidad)" at bounding box center [48, 184] width 86 height 10
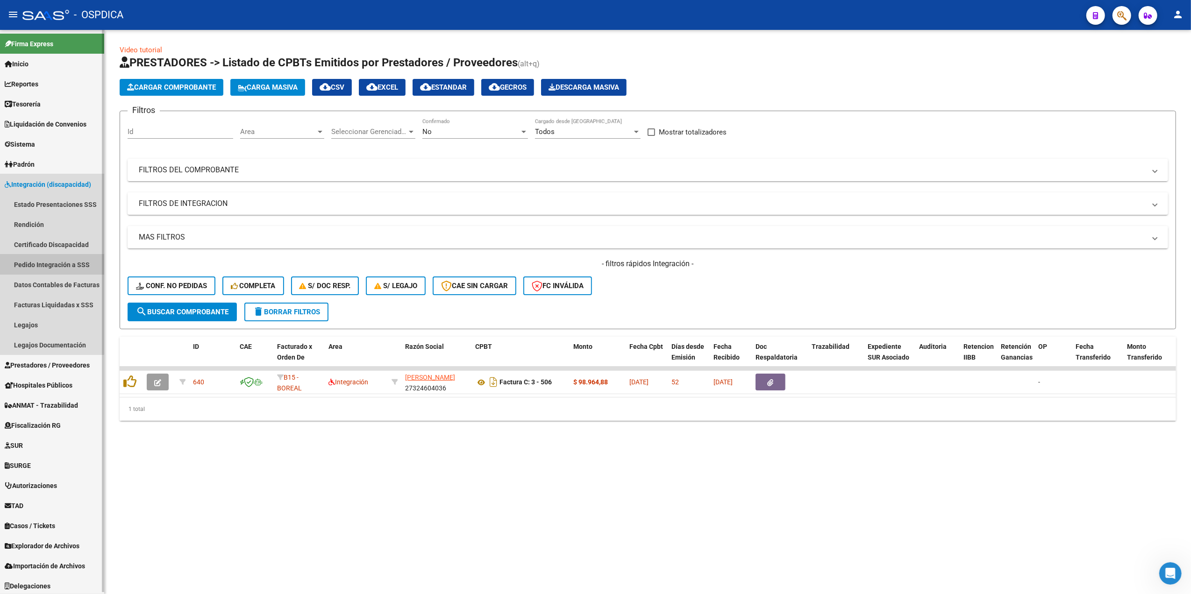
drag, startPoint x: 50, startPoint y: 261, endPoint x: 96, endPoint y: 255, distance: 46.2
click at [51, 261] on link "Pedido Integración a SSS" at bounding box center [52, 265] width 104 height 20
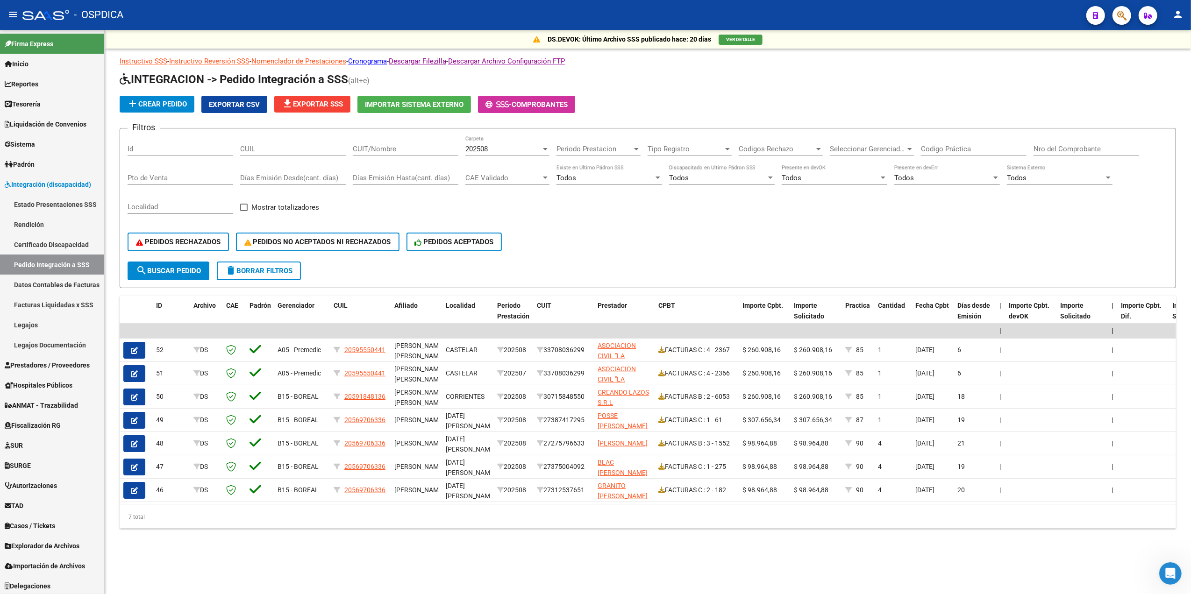
click at [497, 150] on div "202508" at bounding box center [503, 149] width 76 height 8
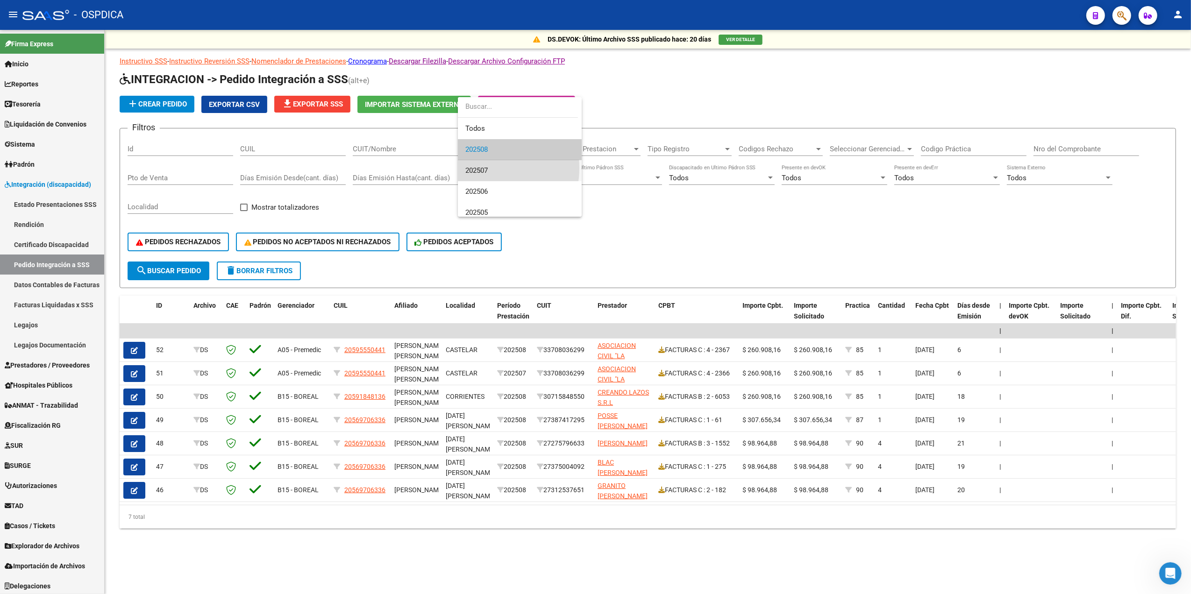
click at [490, 168] on span "202507" at bounding box center [519, 170] width 109 height 21
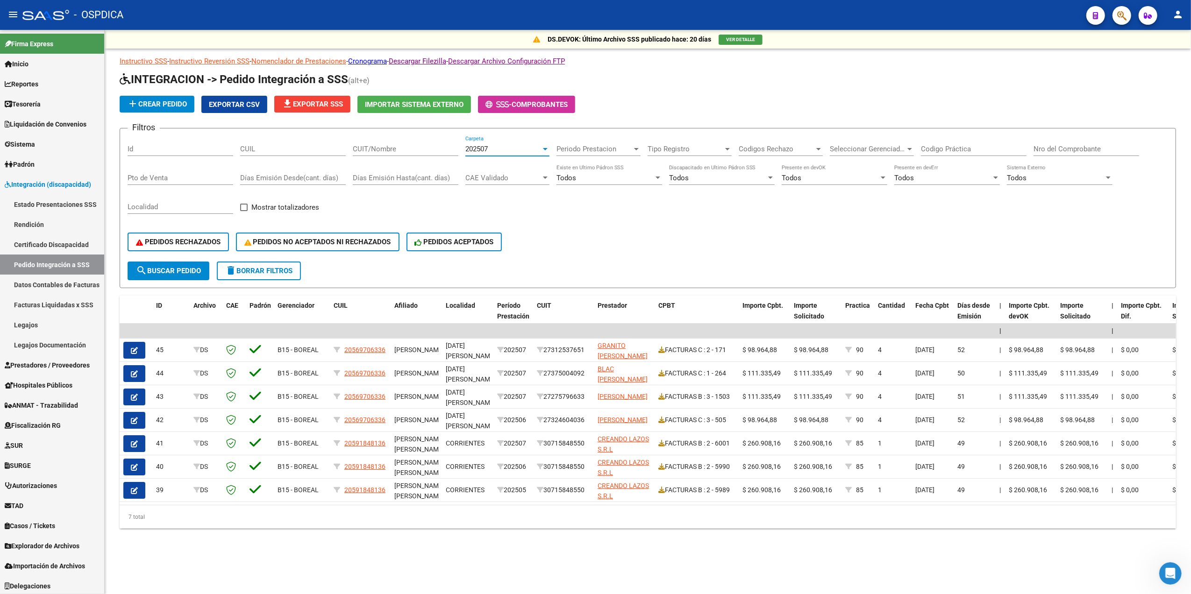
click at [814, 177] on div "Todos" at bounding box center [830, 178] width 97 height 8
click at [798, 195] on span "Si" at bounding box center [835, 199] width 106 height 21
click at [184, 265] on button "search Buscar Pedido" at bounding box center [169, 271] width 82 height 19
click at [808, 174] on div "Si" at bounding box center [830, 178] width 97 height 8
click at [806, 153] on span "Todos" at bounding box center [835, 157] width 106 height 21
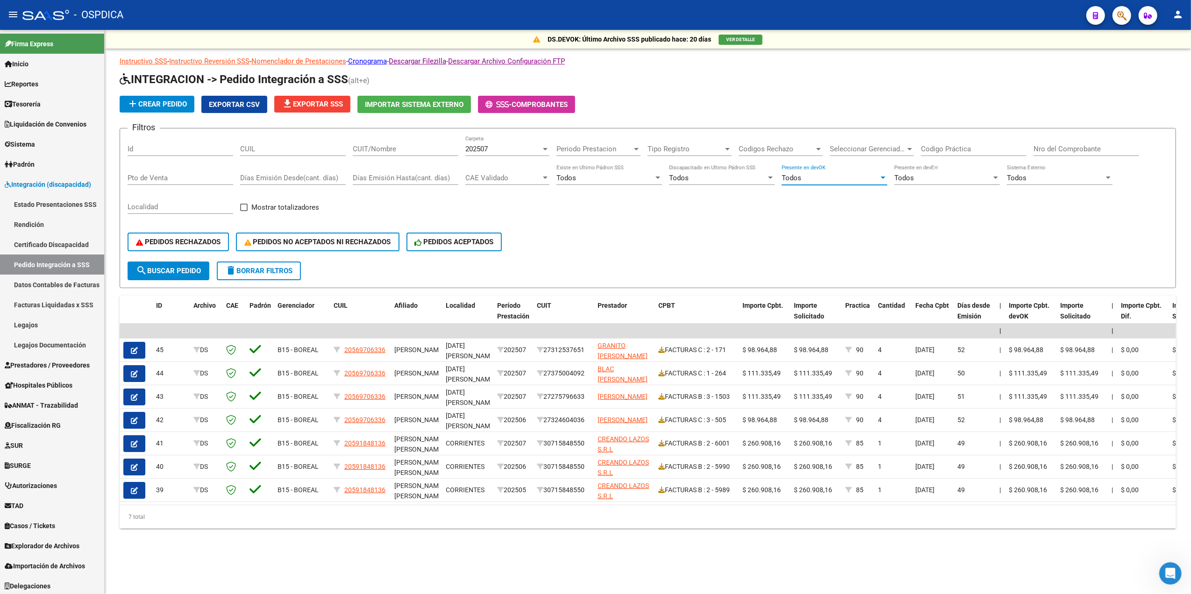
click at [495, 150] on div "202507" at bounding box center [503, 149] width 76 height 8
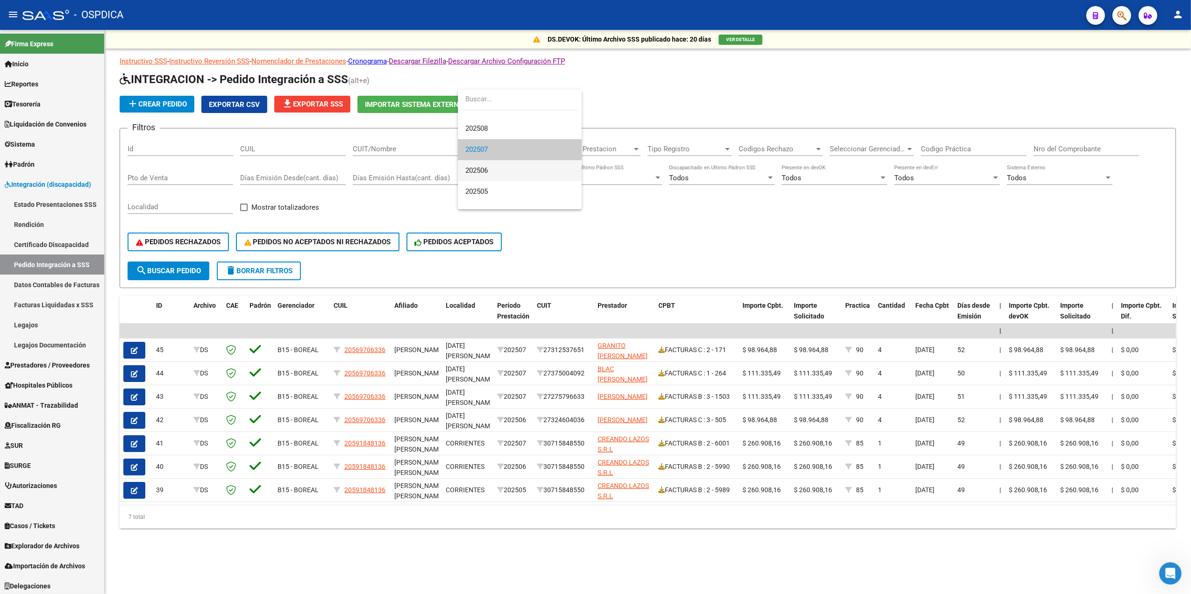
click at [493, 170] on span "202506" at bounding box center [519, 170] width 109 height 21
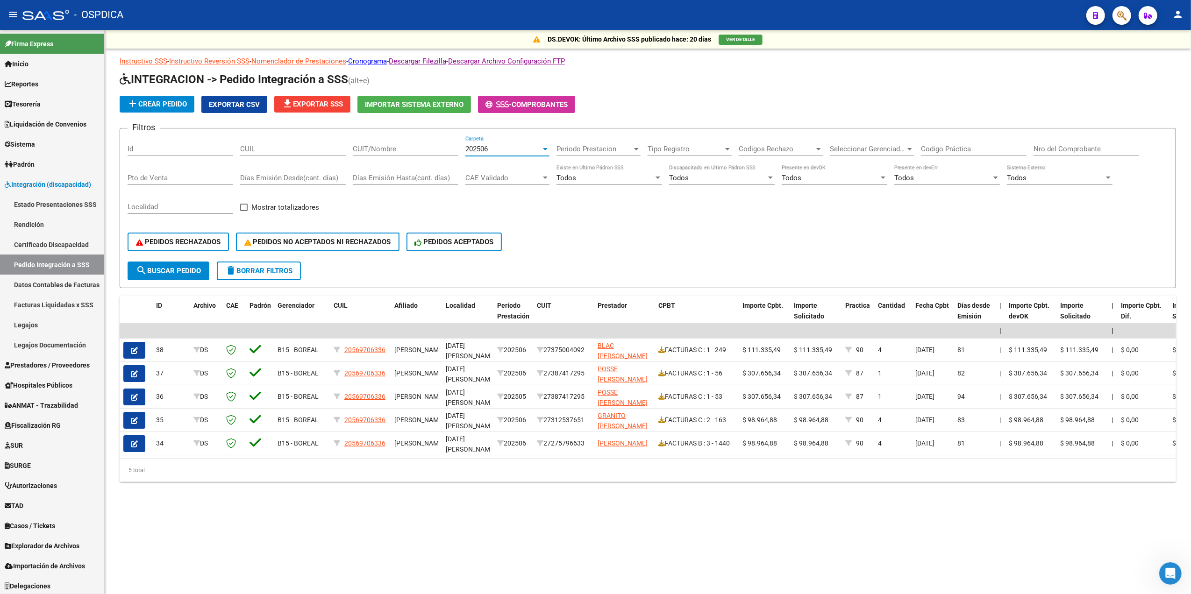
click at [494, 149] on div "202506" at bounding box center [503, 149] width 76 height 8
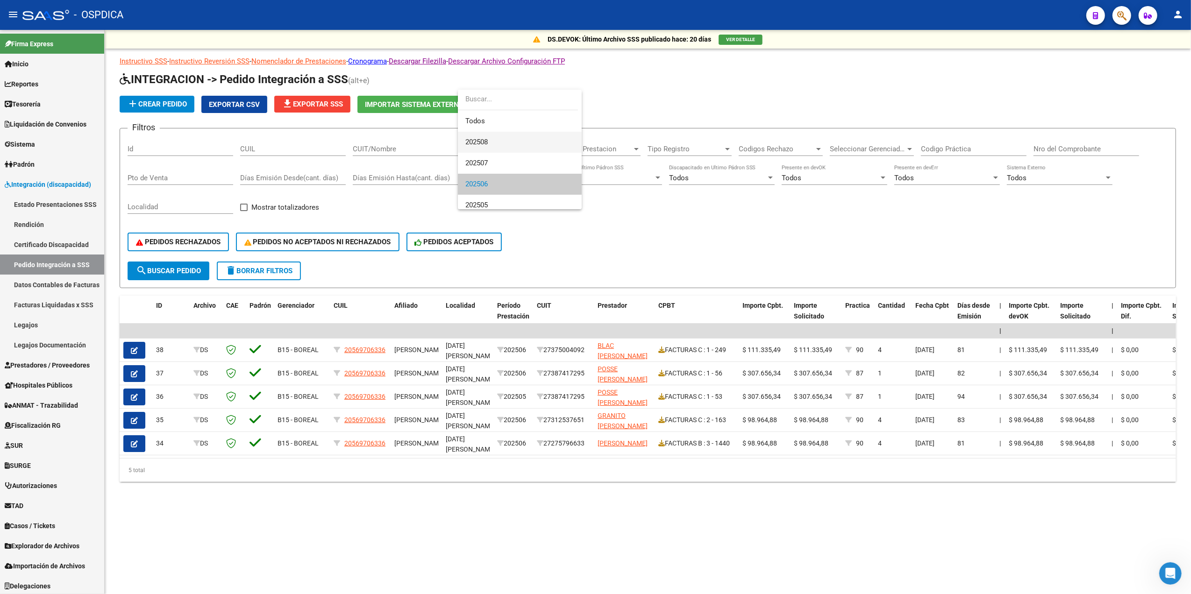
click at [492, 140] on span "202508" at bounding box center [519, 142] width 109 height 21
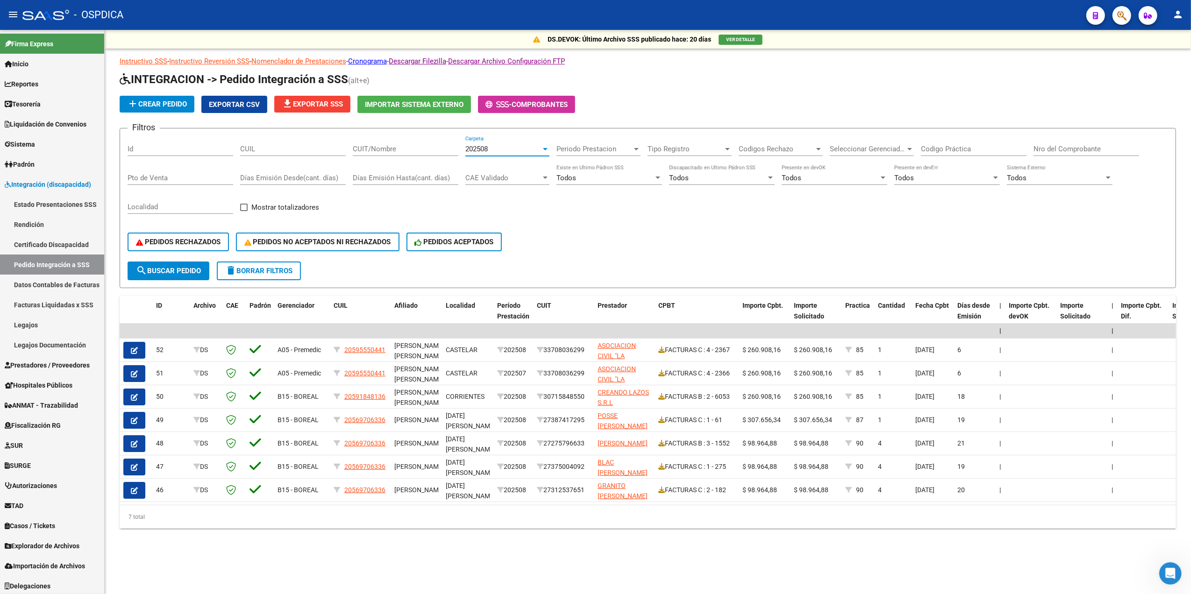
click at [336, 107] on span "file_download Exportar SSS" at bounding box center [312, 104] width 61 height 8
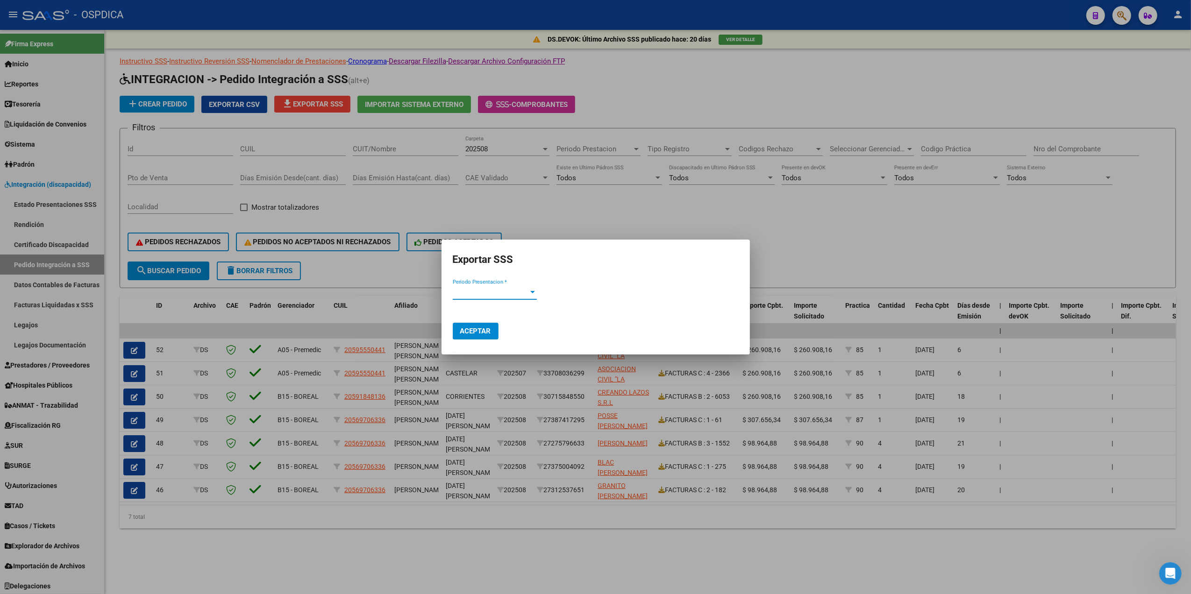
click at [498, 286] on div "Periodo Presentacion * Periodo Presentacion *" at bounding box center [495, 293] width 84 height 14
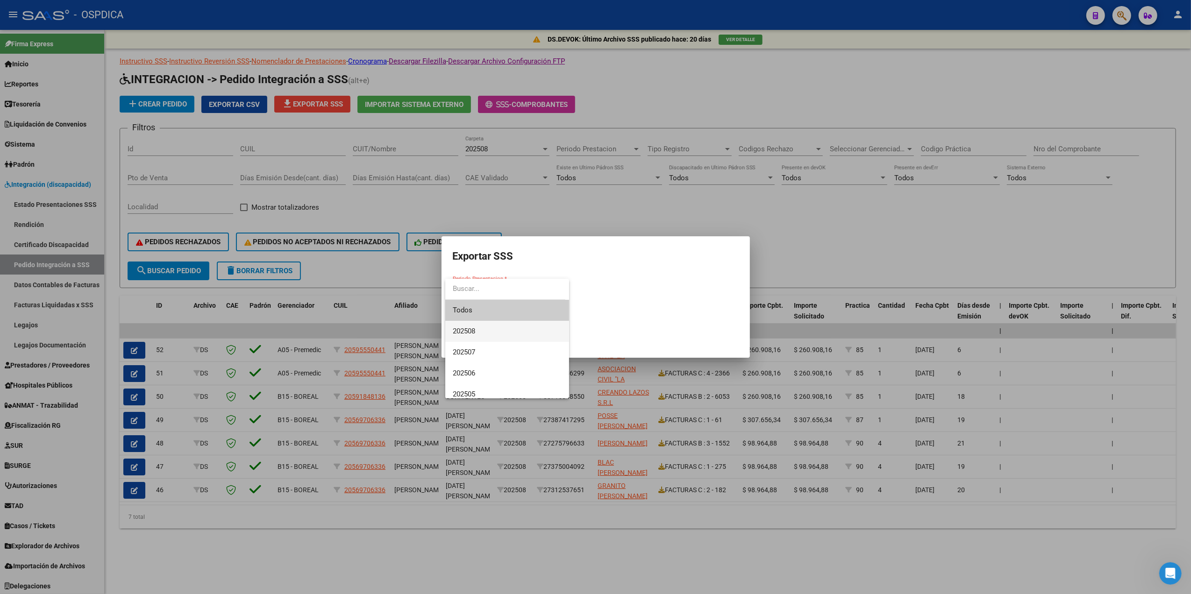
click at [478, 327] on span "202508" at bounding box center [507, 331] width 109 height 21
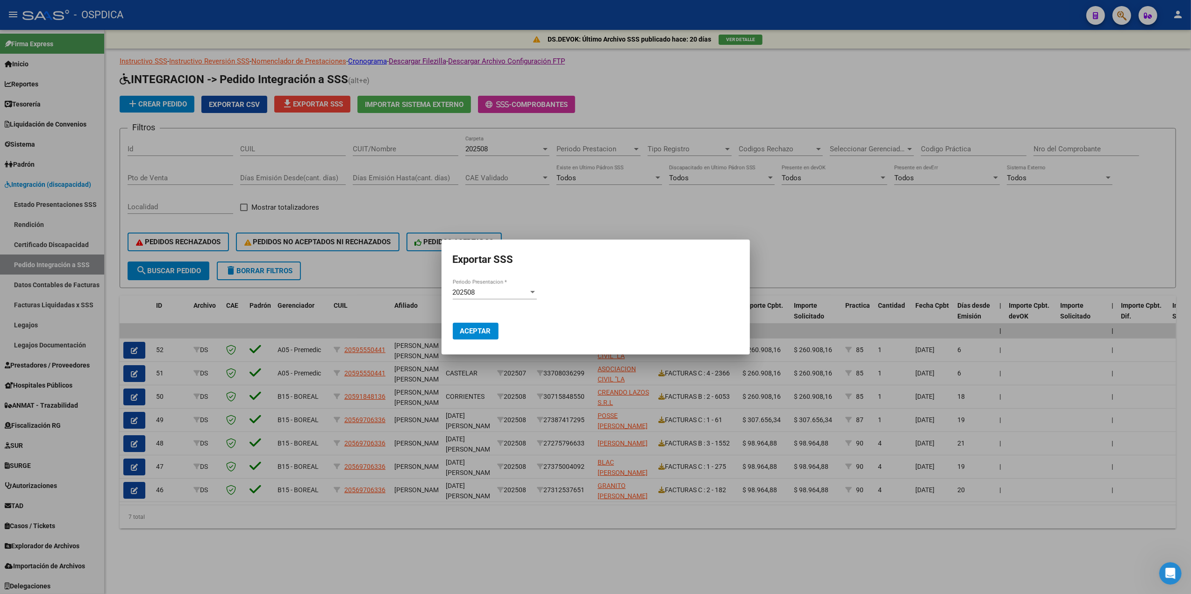
click at [479, 322] on mat-dialog-actions "Aceptar" at bounding box center [596, 326] width 286 height 36
click at [466, 333] on span "Aceptar" at bounding box center [475, 331] width 31 height 8
click at [804, 237] on div at bounding box center [595, 297] width 1191 height 594
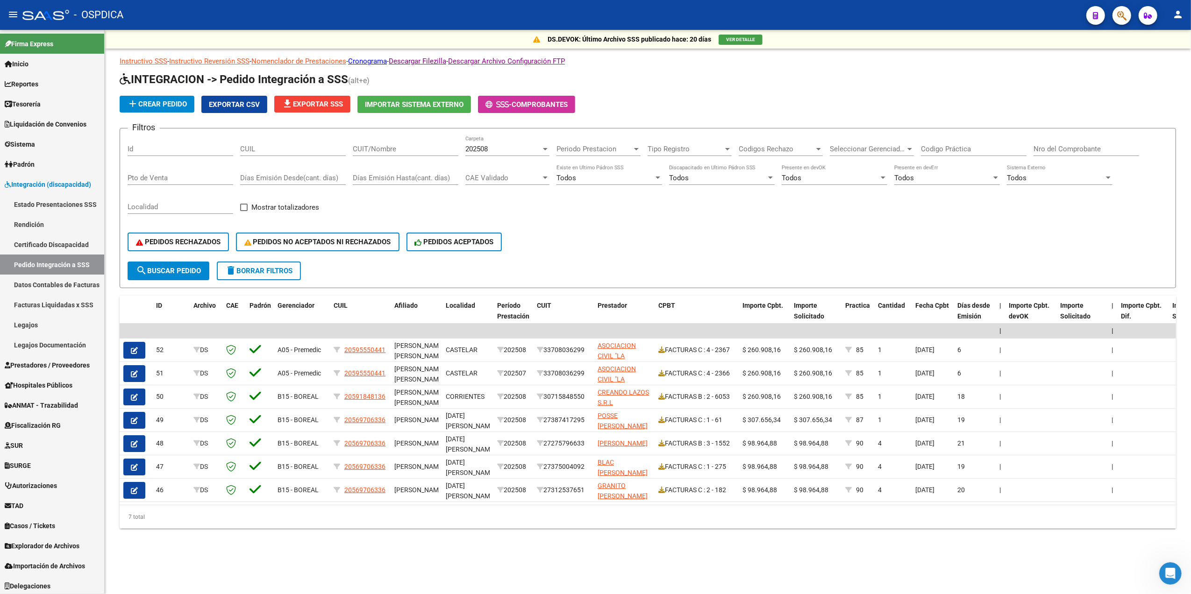
click at [339, 107] on span "file_download Exportar SSS" at bounding box center [312, 104] width 61 height 8
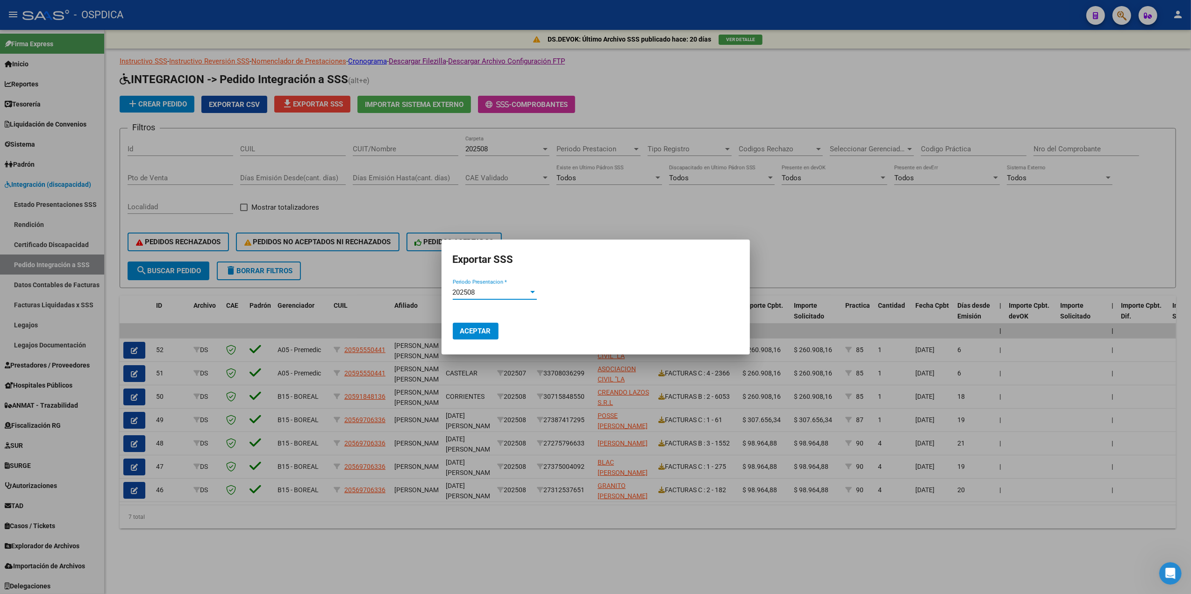
click at [484, 328] on span "Aceptar" at bounding box center [475, 331] width 31 height 8
click at [822, 258] on div at bounding box center [595, 297] width 1191 height 594
